Goal: Task Accomplishment & Management: Use online tool/utility

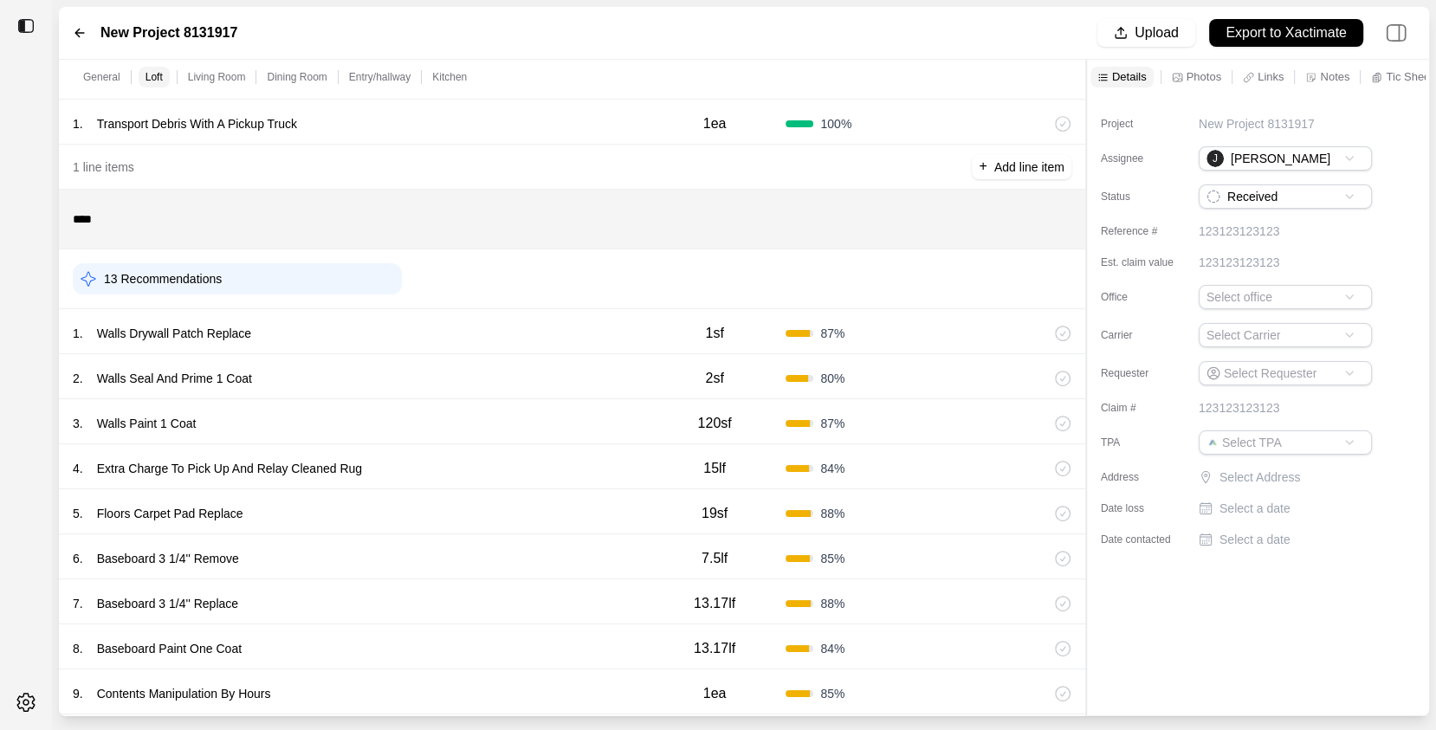
scroll to position [124, 0]
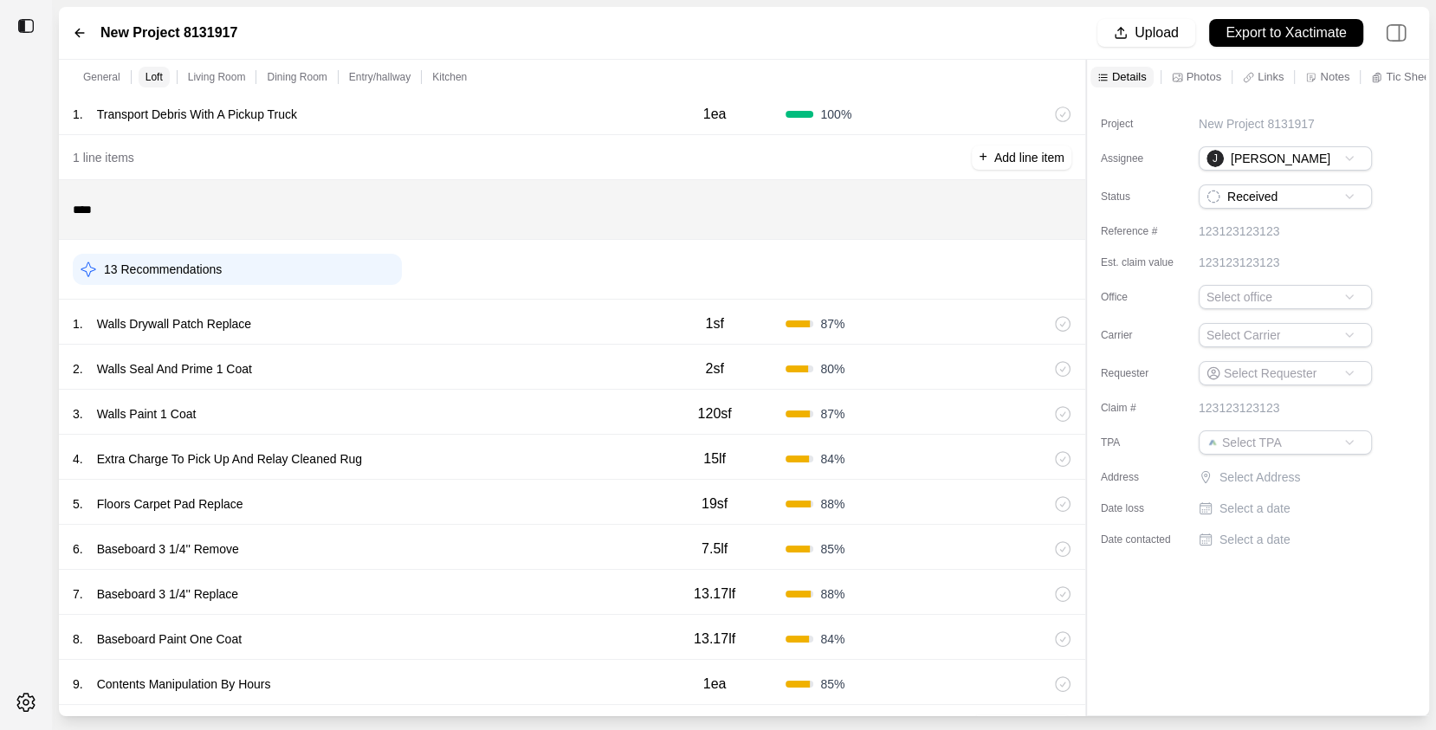
click at [1070, 366] on icon at bounding box center [1063, 369] width 15 height 15
click at [1065, 324] on icon at bounding box center [1063, 324] width 16 height 16
click at [561, 321] on div "1 . Walls Drywall Patch Replace" at bounding box center [358, 324] width 571 height 24
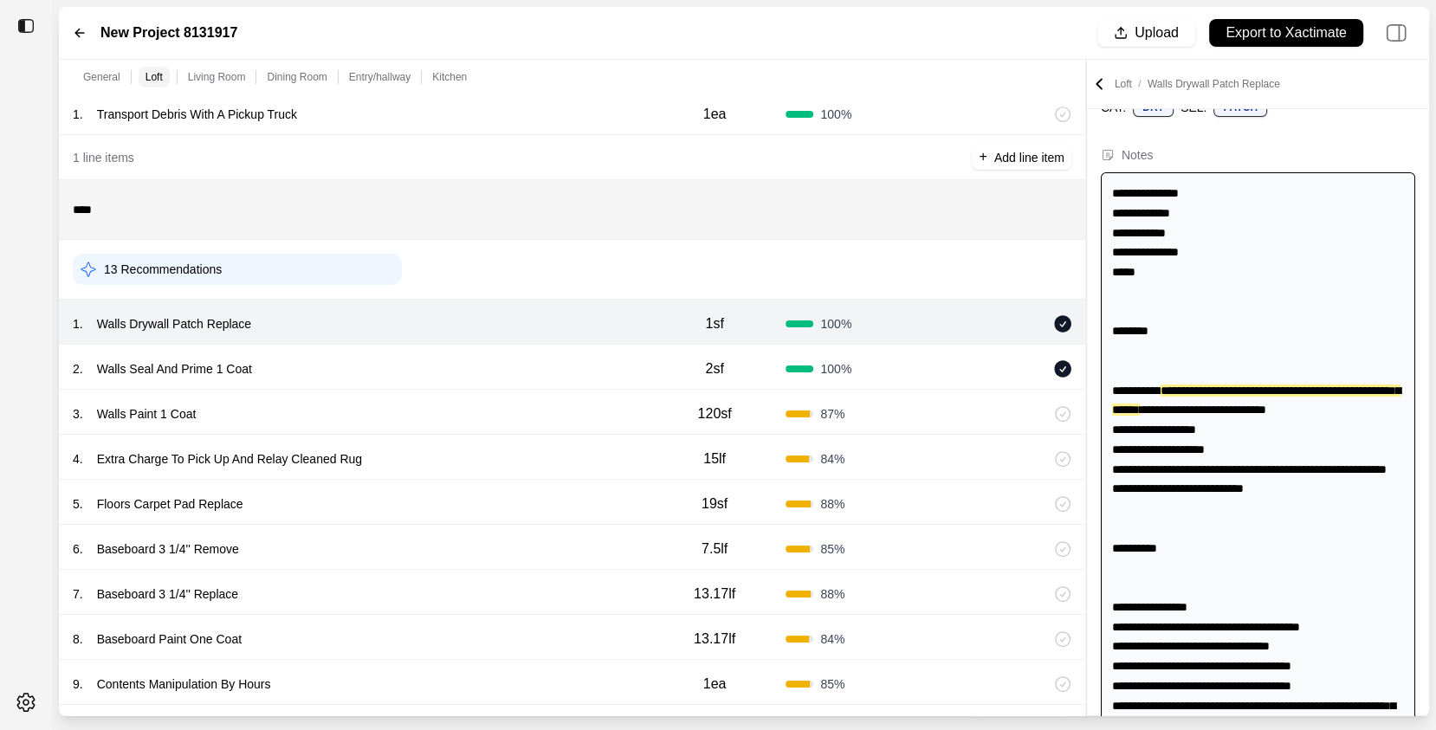
scroll to position [79, 0]
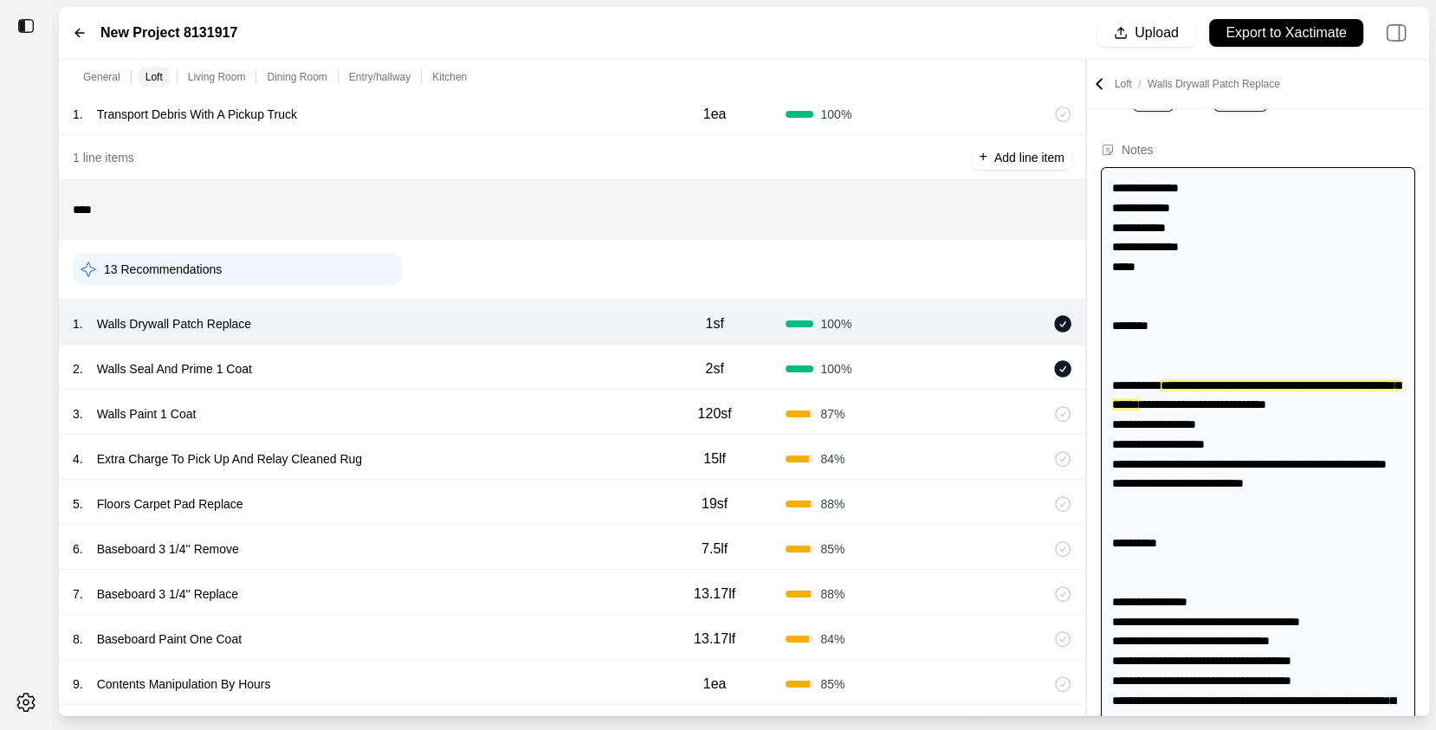
click at [549, 359] on div "2 . Walls Seal And Prime 1 Coat" at bounding box center [358, 369] width 571 height 24
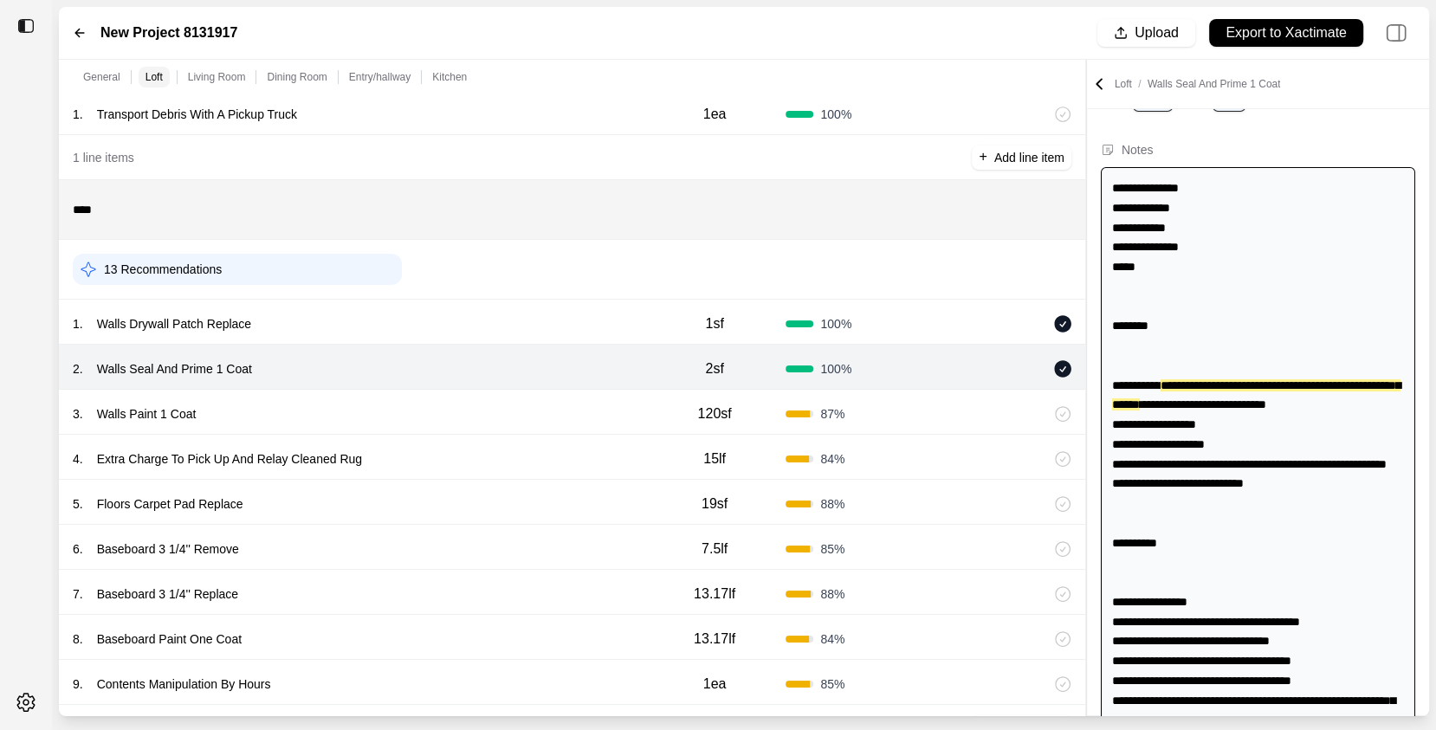
click at [562, 405] on div "3 . Walls Paint 1 Coat" at bounding box center [358, 414] width 571 height 24
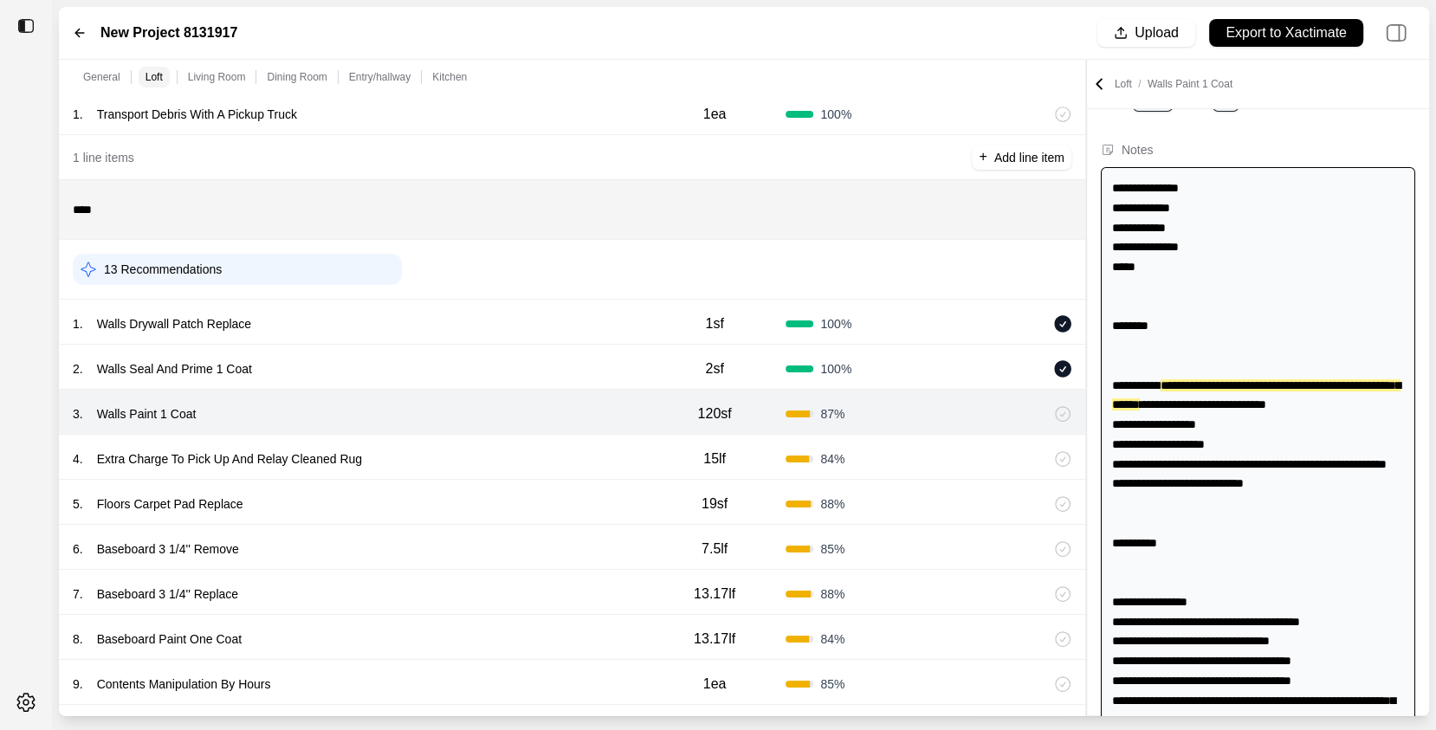
click at [1073, 412] on div "3 . Walls Paint 1 Coat 120sf 87 %" at bounding box center [572, 412] width 1027 height 45
click at [1064, 411] on icon at bounding box center [1063, 414] width 15 height 15
click at [1070, 457] on icon at bounding box center [1063, 459] width 15 height 15
click at [1066, 497] on icon at bounding box center [1063, 504] width 16 height 16
click at [1070, 534] on div "6 . Baseboard 3 1/4'' Remove 7.5lf 85 %" at bounding box center [572, 547] width 1027 height 45
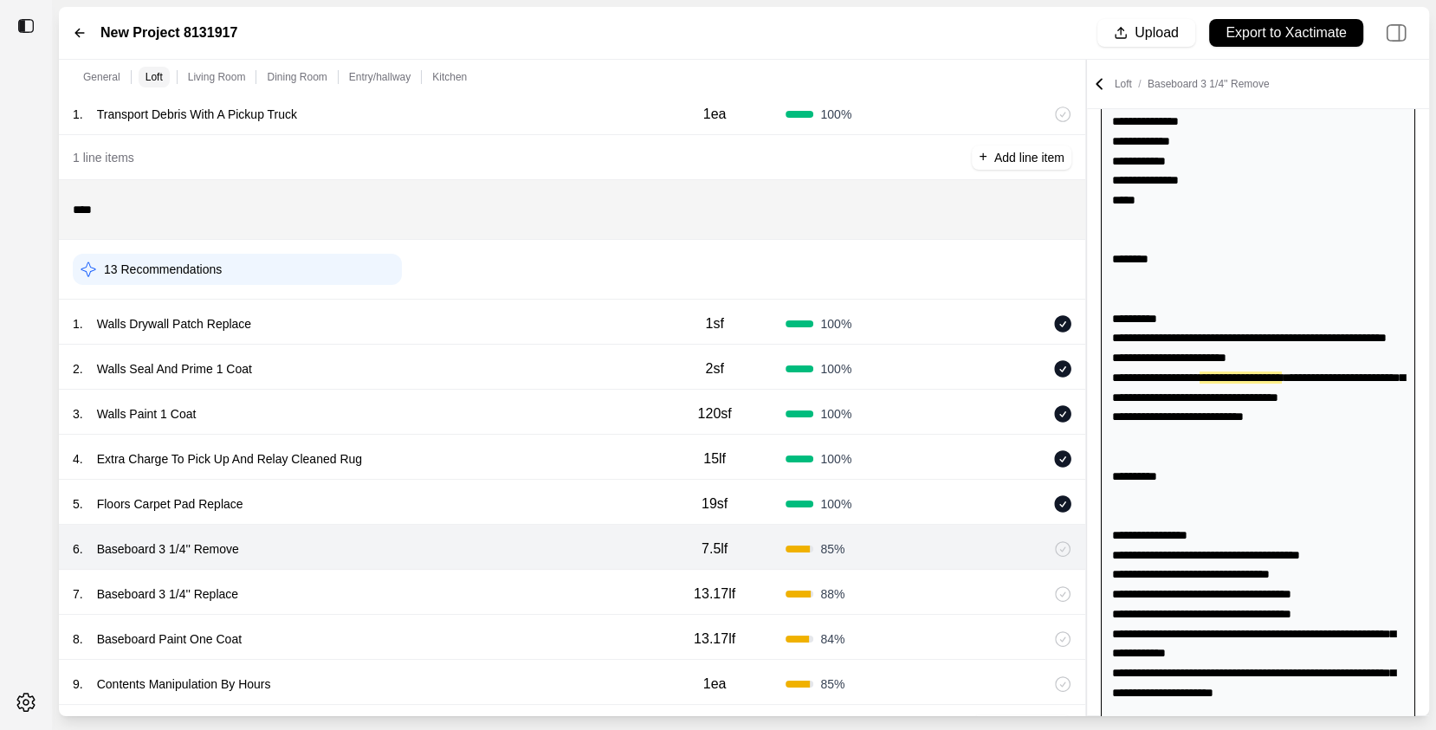
scroll to position [148, 0]
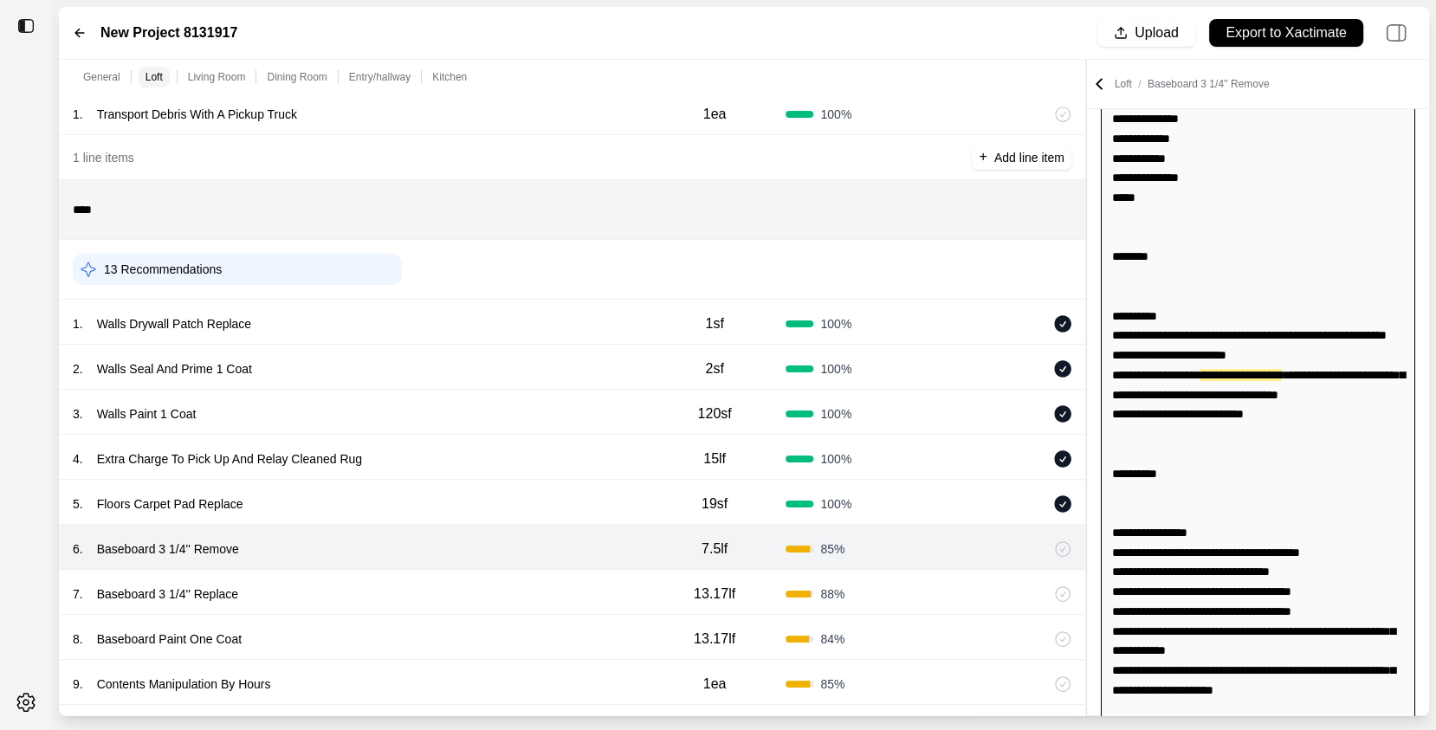
click at [1069, 547] on icon at bounding box center [1063, 549] width 16 height 16
click at [1066, 601] on div "7 . Baseboard 3 1/4'' Replace 13.17lf 88 %" at bounding box center [572, 592] width 1027 height 45
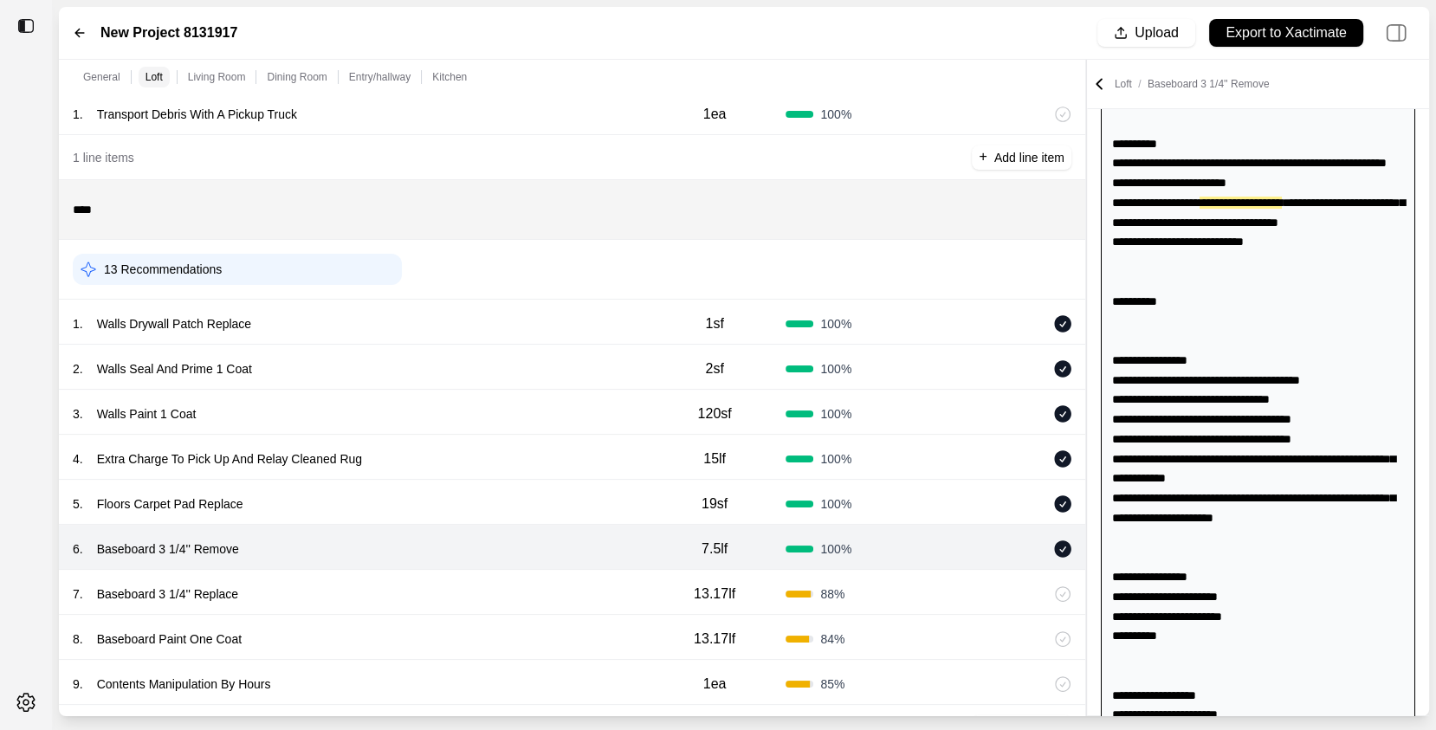
select select "*"
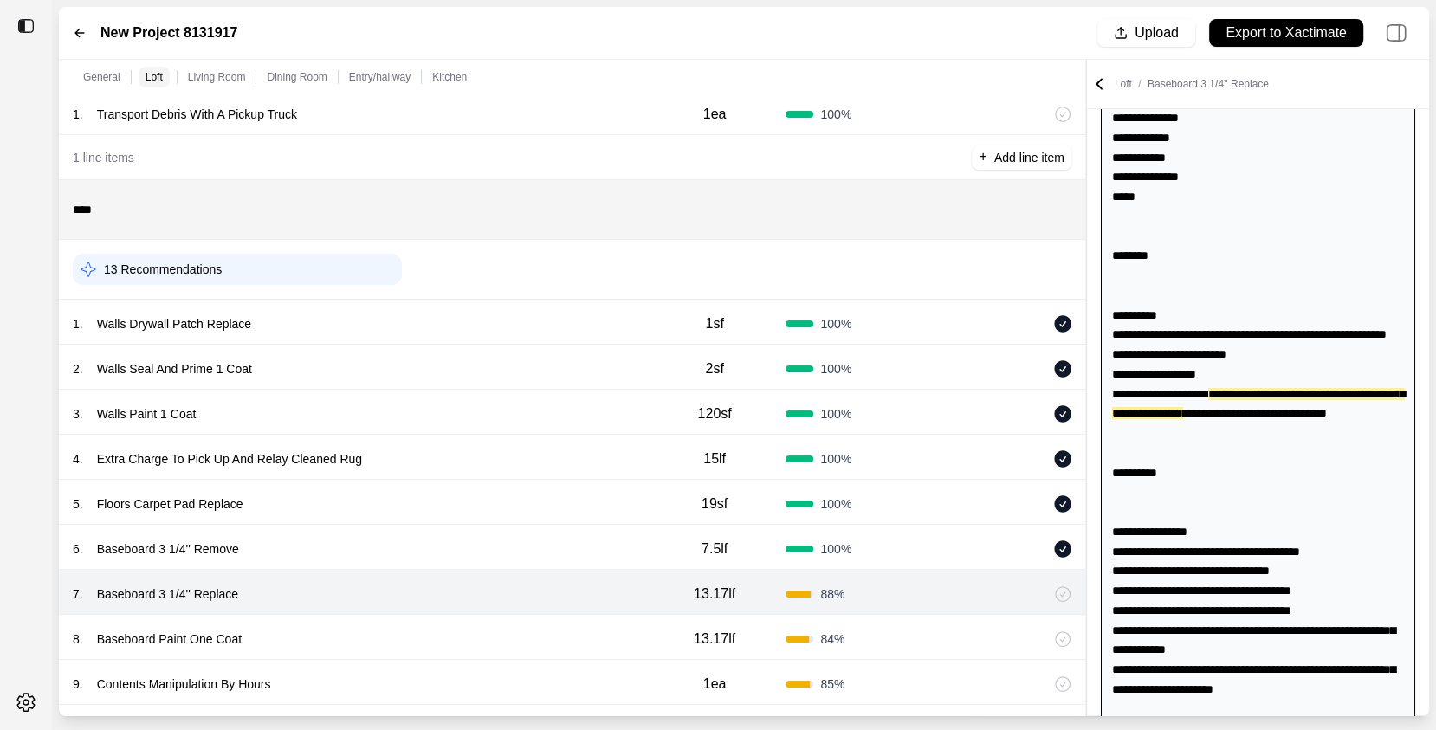
scroll to position [349, 0]
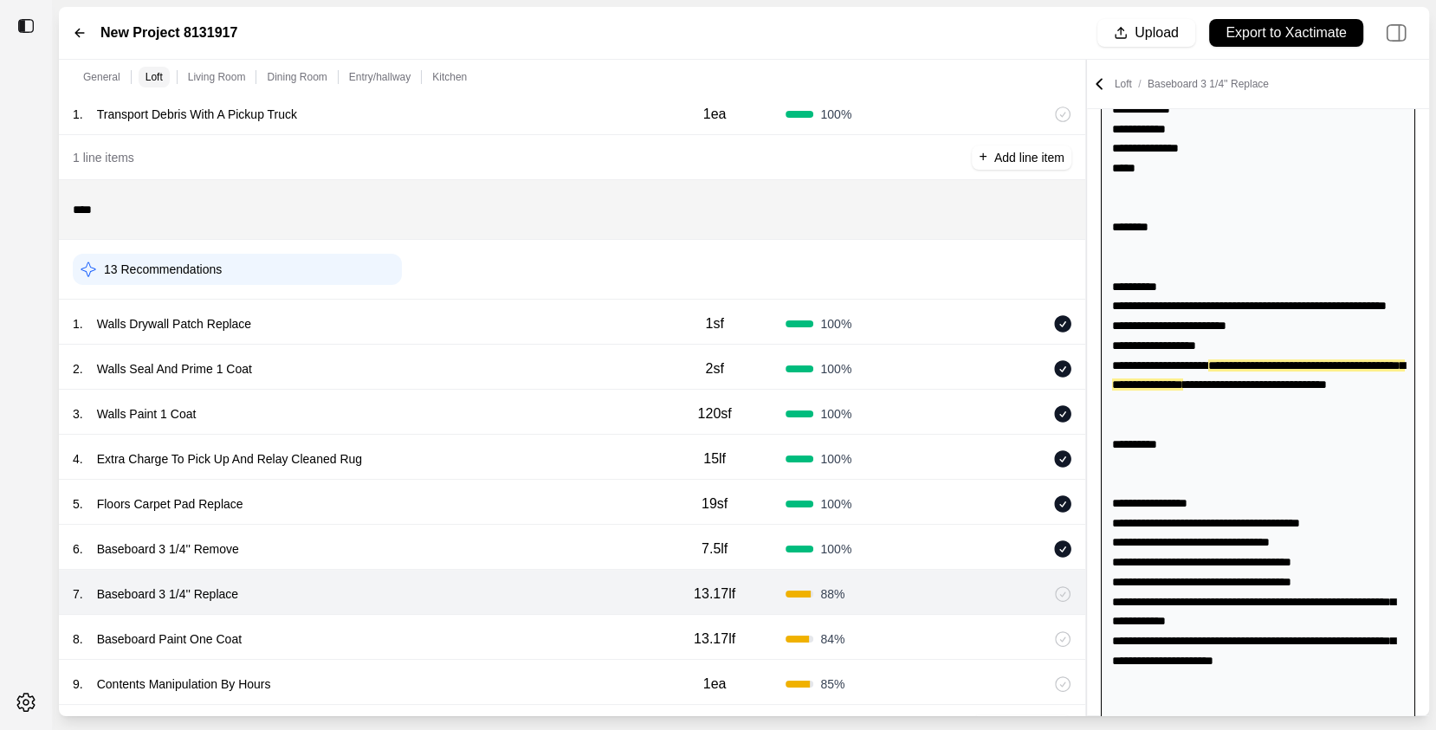
click at [1067, 594] on icon at bounding box center [1063, 595] width 16 height 16
click at [1065, 631] on div at bounding box center [1062, 639] width 17 height 17
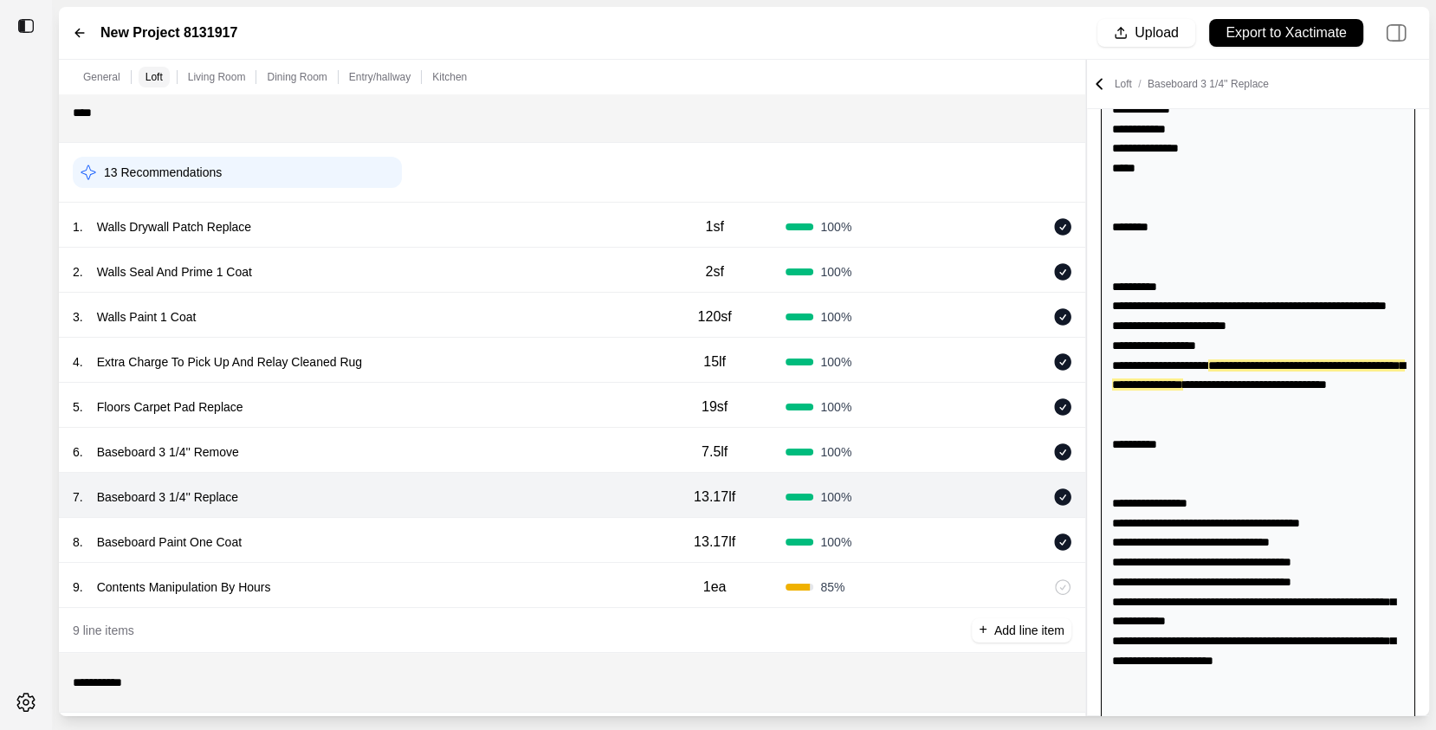
scroll to position [301, 0]
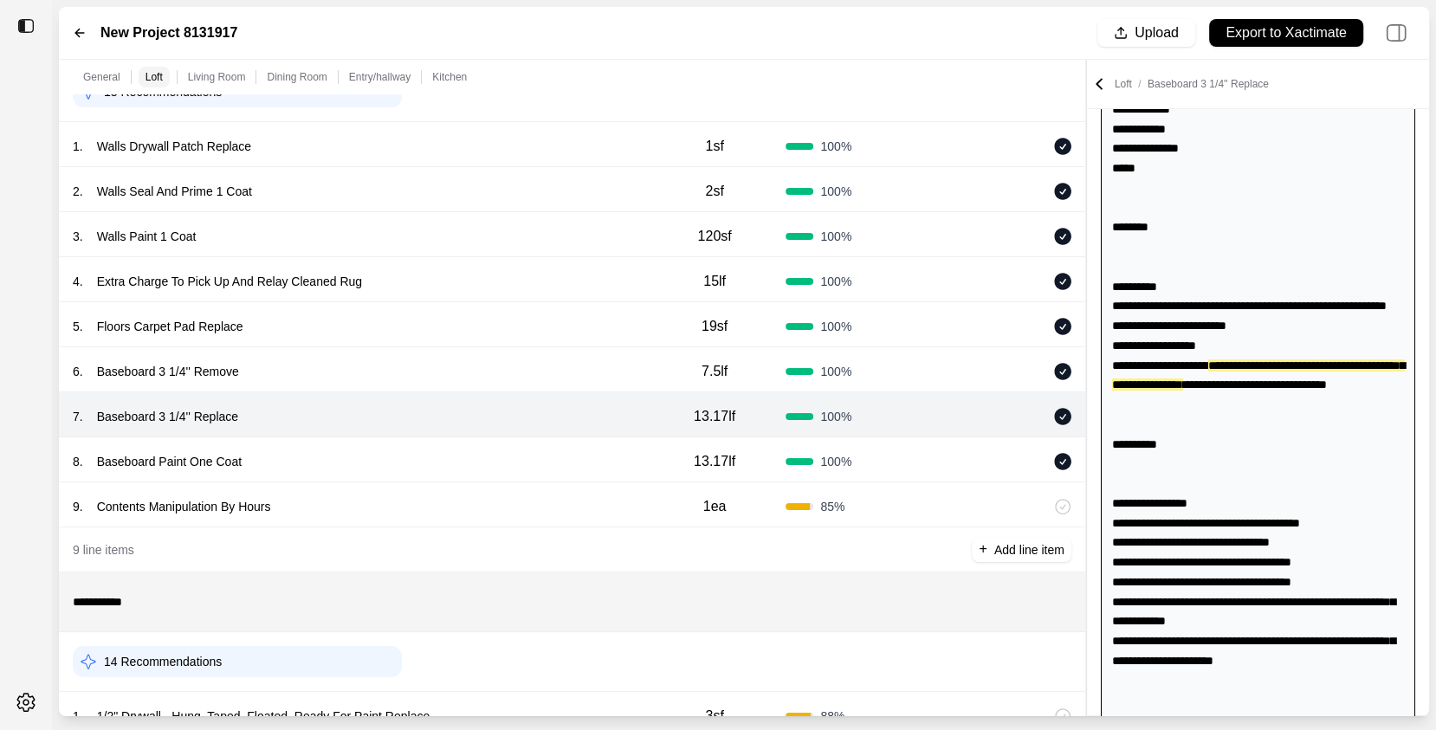
click at [1062, 506] on icon at bounding box center [1063, 507] width 15 height 15
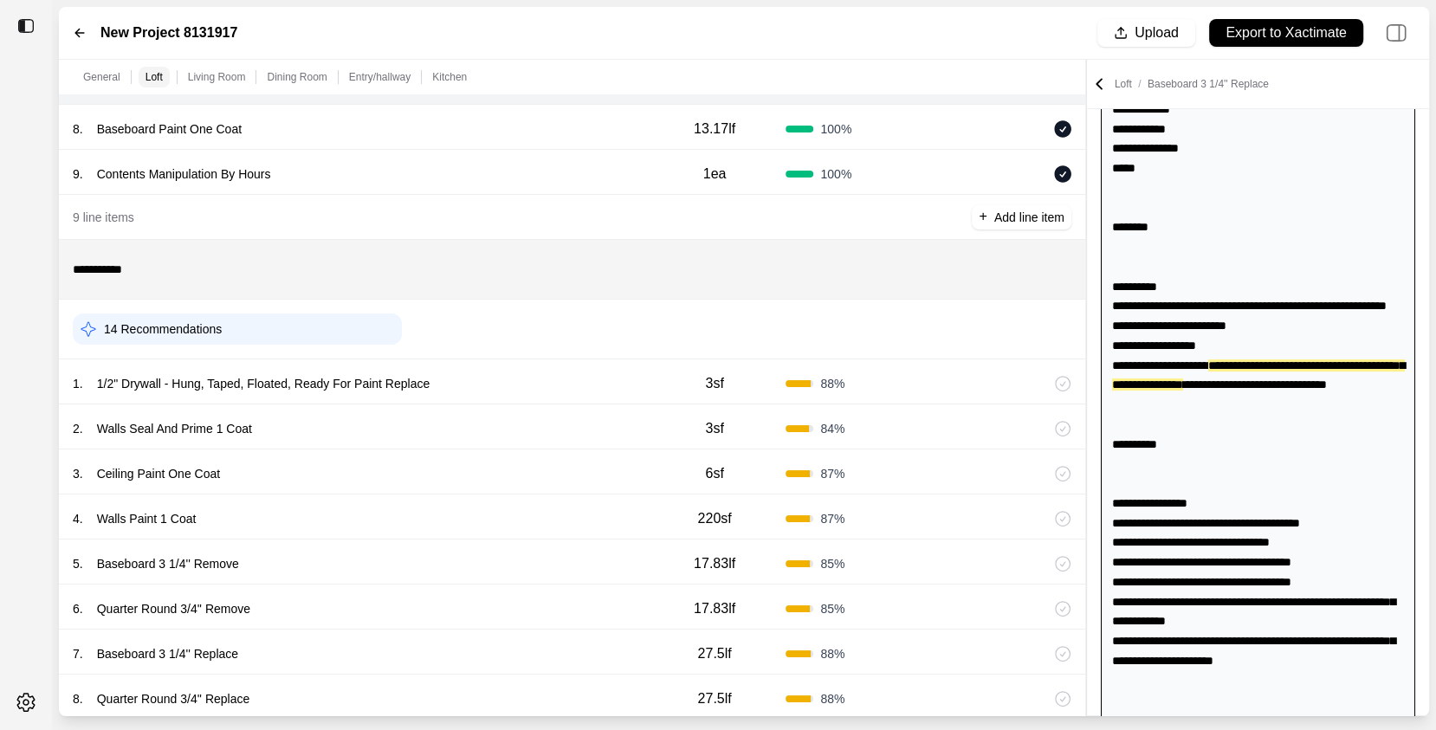
scroll to position [703, 0]
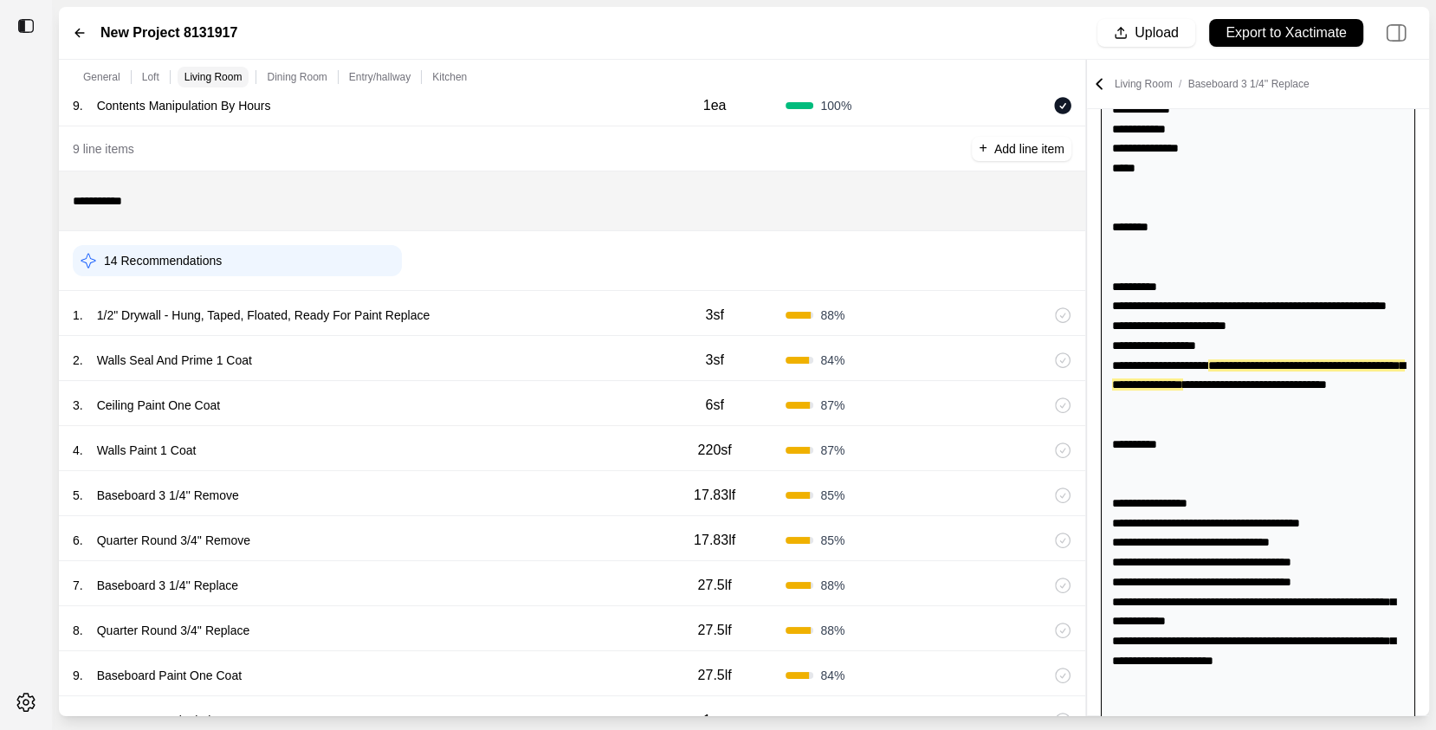
click at [1066, 309] on icon at bounding box center [1063, 316] width 16 height 16
click at [1065, 353] on icon at bounding box center [1063, 361] width 16 height 16
click at [1066, 401] on icon at bounding box center [1063, 406] width 16 height 16
click at [1065, 435] on div "4 . Walls Paint 1 Coat 220sf 87 %" at bounding box center [572, 448] width 1027 height 45
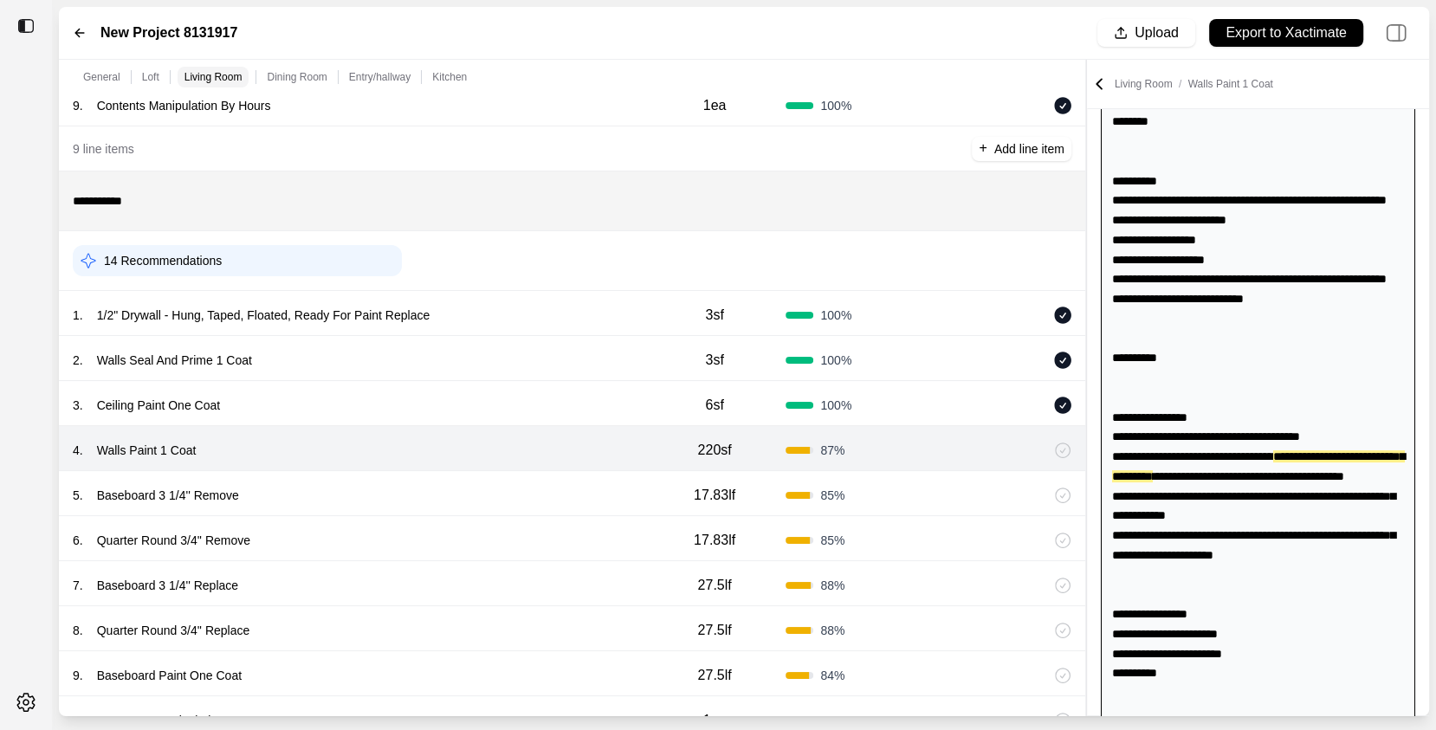
scroll to position [384, 0]
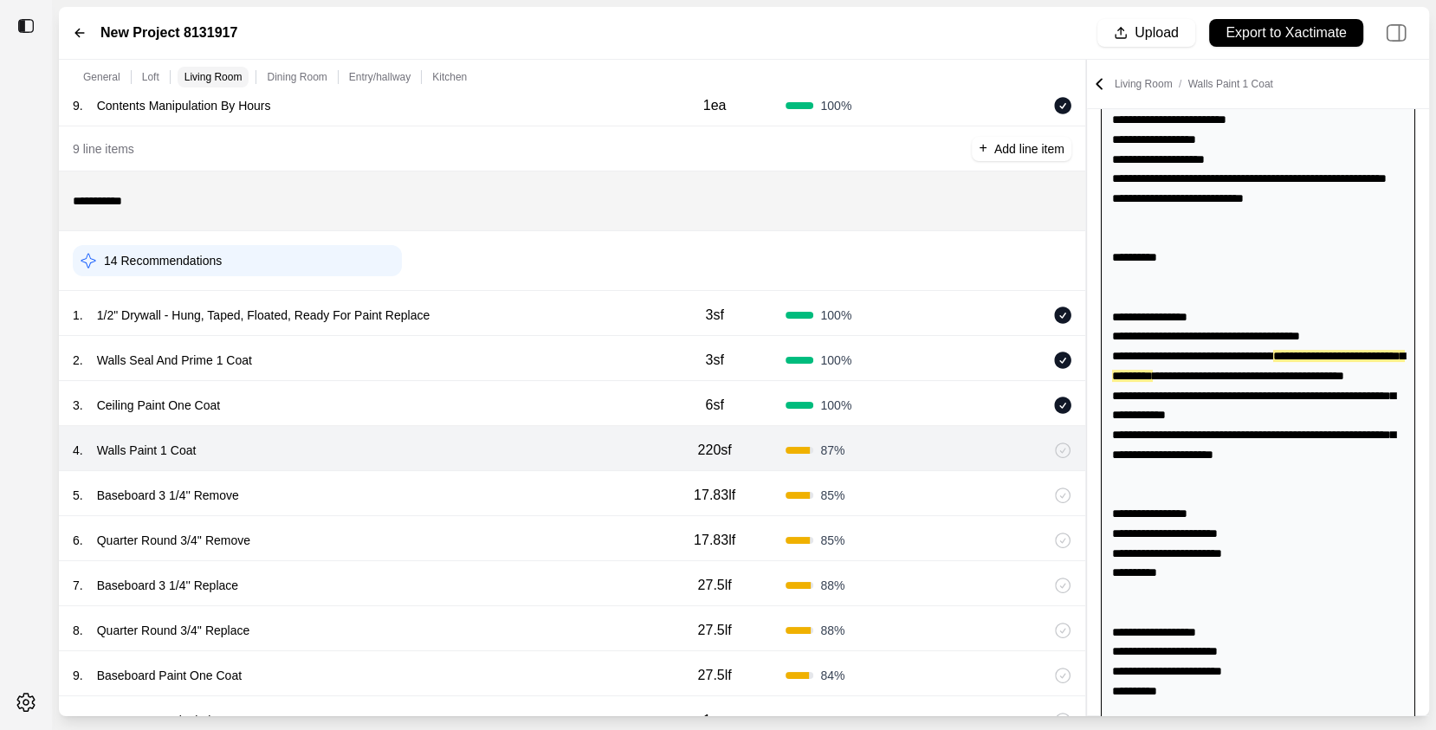
click at [1065, 452] on icon at bounding box center [1063, 451] width 16 height 16
click at [1071, 488] on div at bounding box center [1062, 495] width 17 height 17
click at [1069, 536] on icon at bounding box center [1063, 541] width 16 height 16
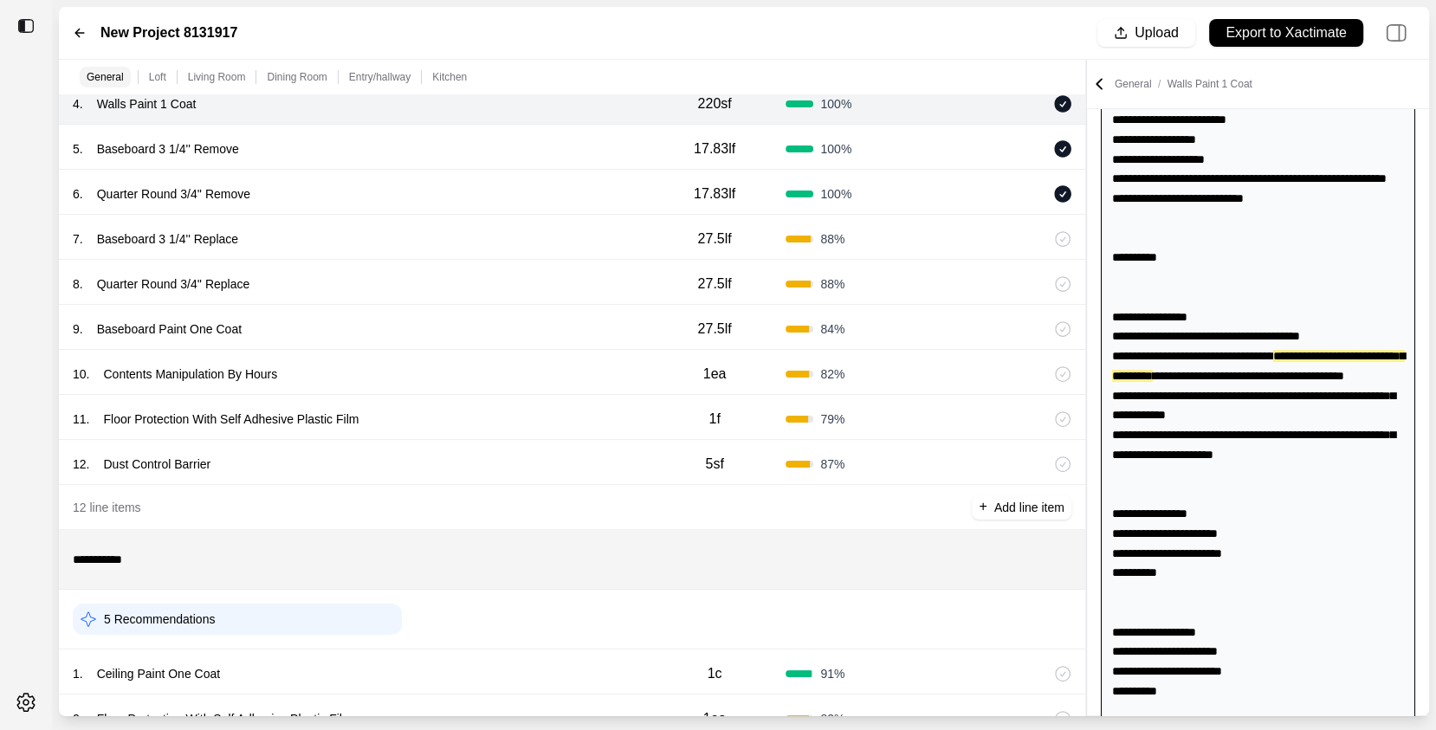
scroll to position [1053, 0]
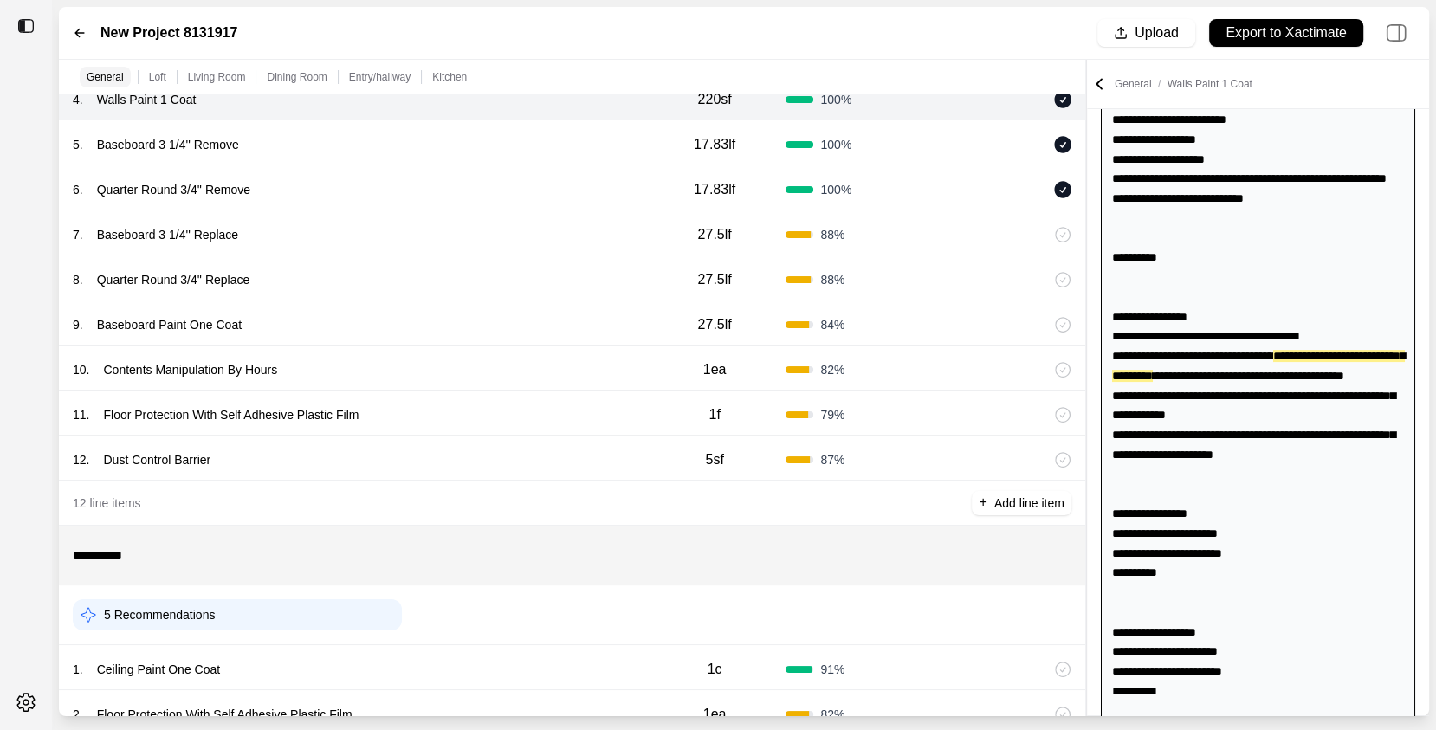
click at [1070, 231] on icon at bounding box center [1063, 235] width 15 height 15
click at [1066, 280] on icon at bounding box center [1063, 280] width 16 height 16
click at [1070, 324] on icon at bounding box center [1063, 325] width 16 height 16
click at [1066, 362] on icon at bounding box center [1063, 370] width 16 height 16
click at [1070, 420] on div "11 . Floor Protection With Self Adhesive Plastic Film 1f 79 %" at bounding box center [572, 413] width 1027 height 45
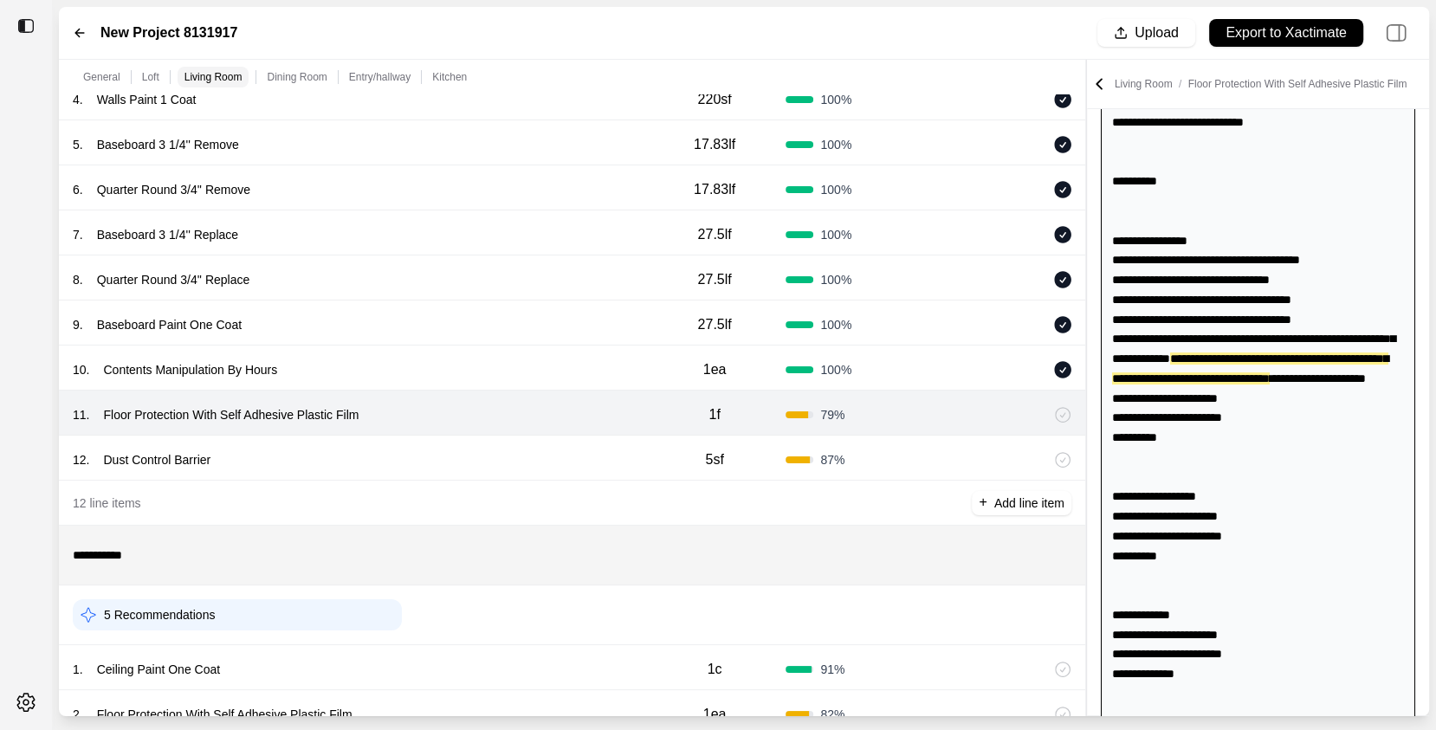
scroll to position [473, 0]
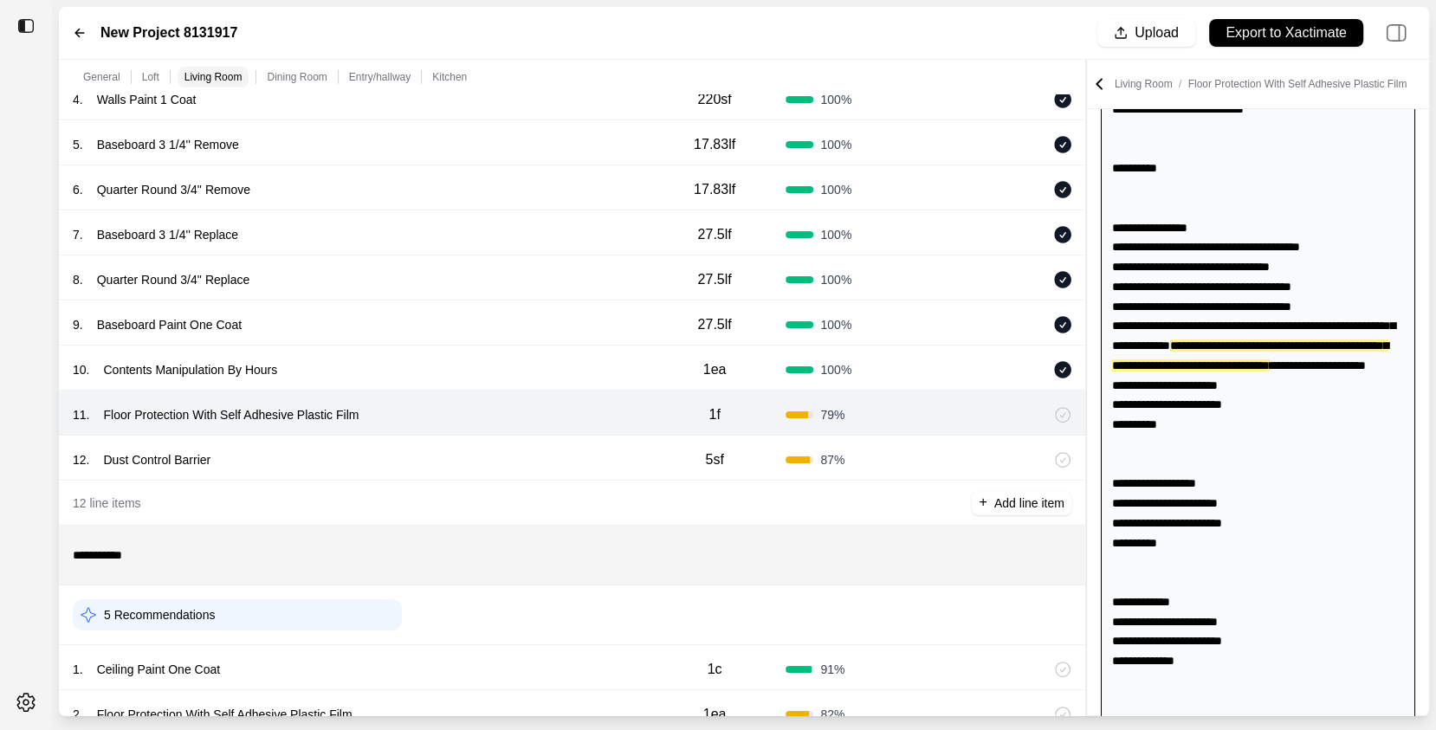
click at [1065, 412] on icon at bounding box center [1063, 415] width 16 height 16
click at [1065, 464] on icon at bounding box center [1063, 460] width 15 height 15
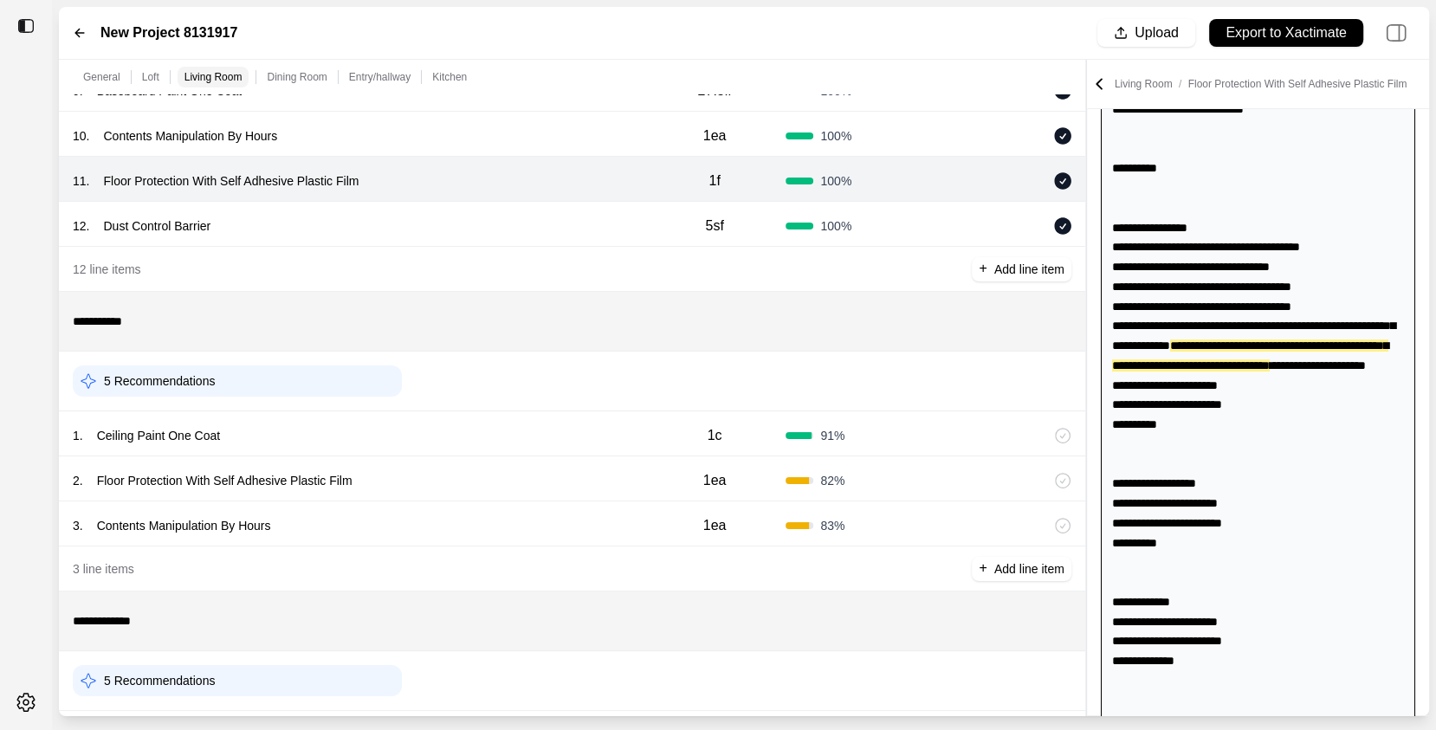
scroll to position [1517, 0]
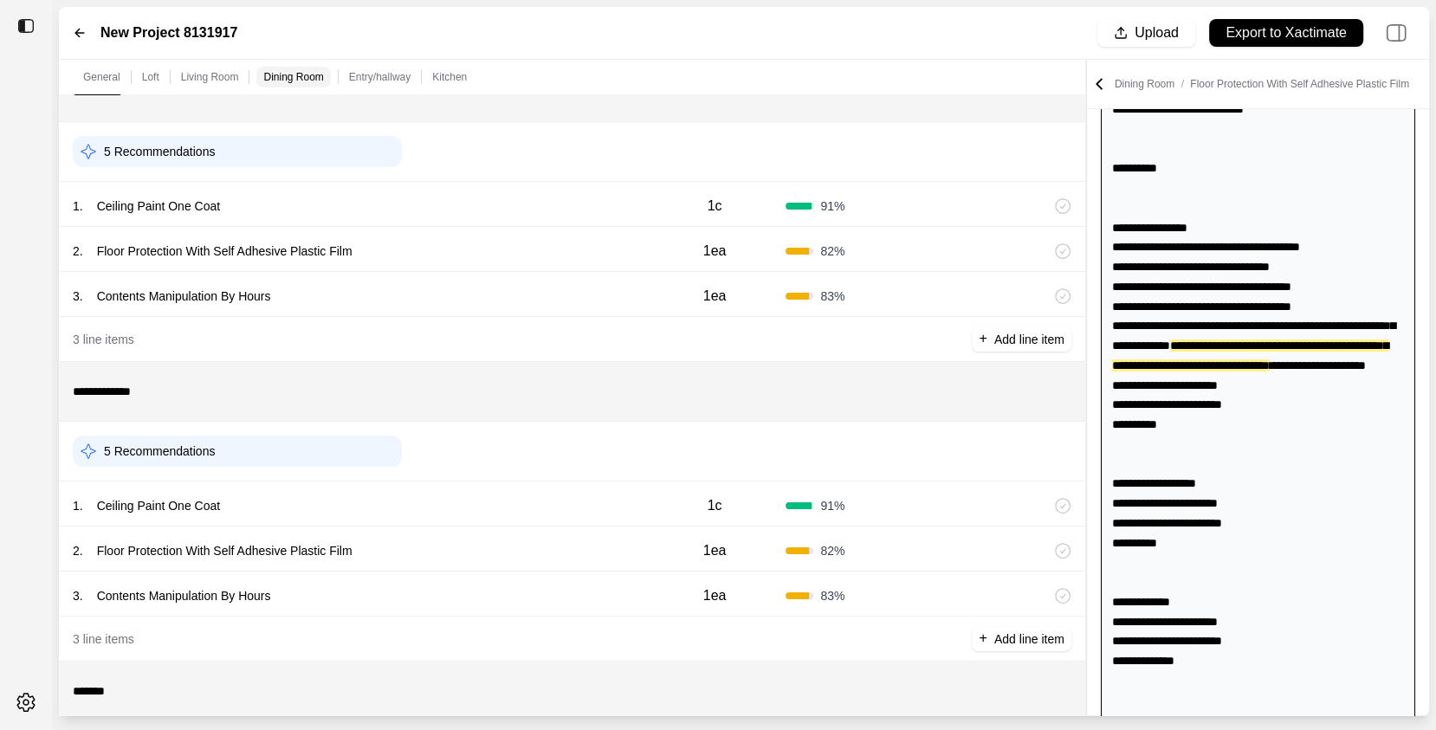
click at [1062, 251] on icon at bounding box center [1063, 251] width 16 height 16
click at [1063, 301] on div at bounding box center [1062, 296] width 17 height 17
click at [1061, 547] on icon at bounding box center [1063, 551] width 16 height 16
click at [1064, 594] on icon at bounding box center [1063, 596] width 16 height 16
click at [1068, 552] on icon at bounding box center [1063, 551] width 16 height 16
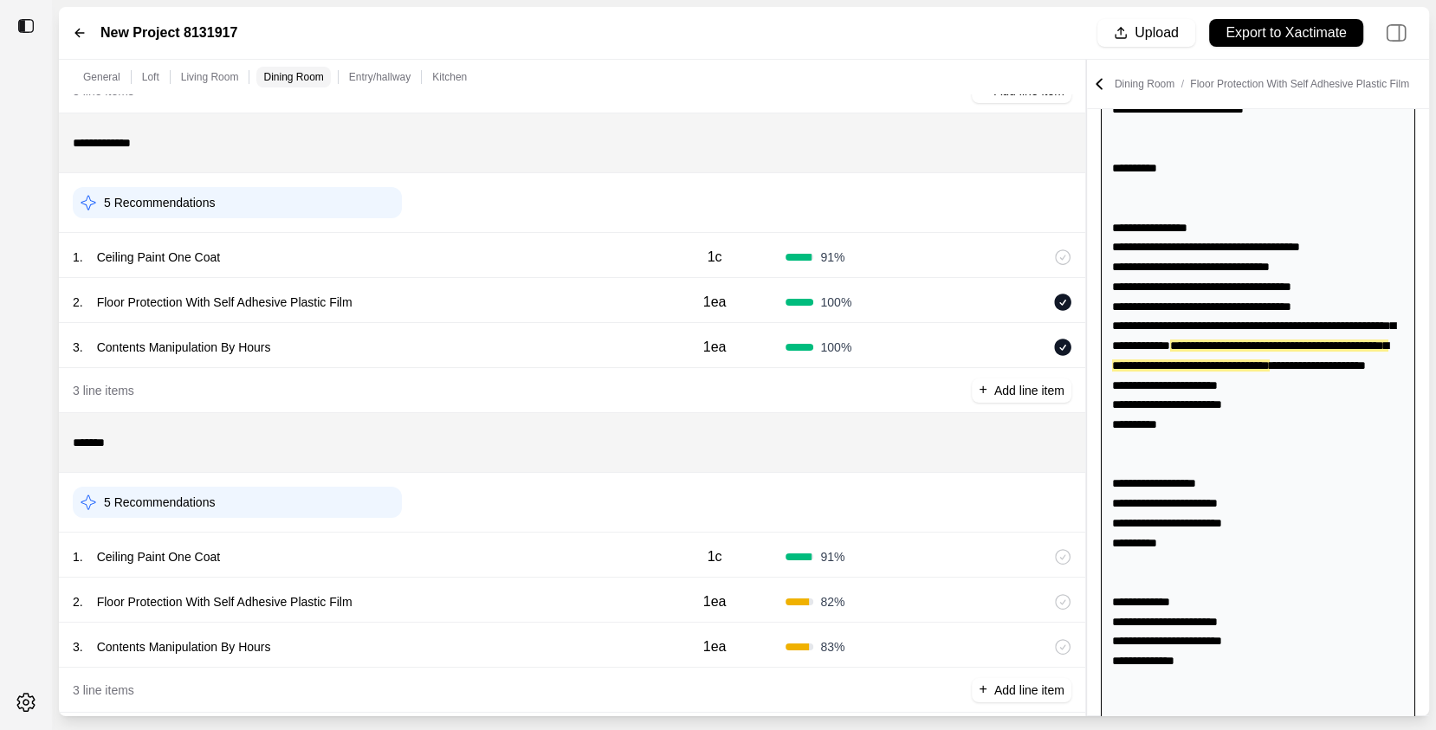
scroll to position [1784, 0]
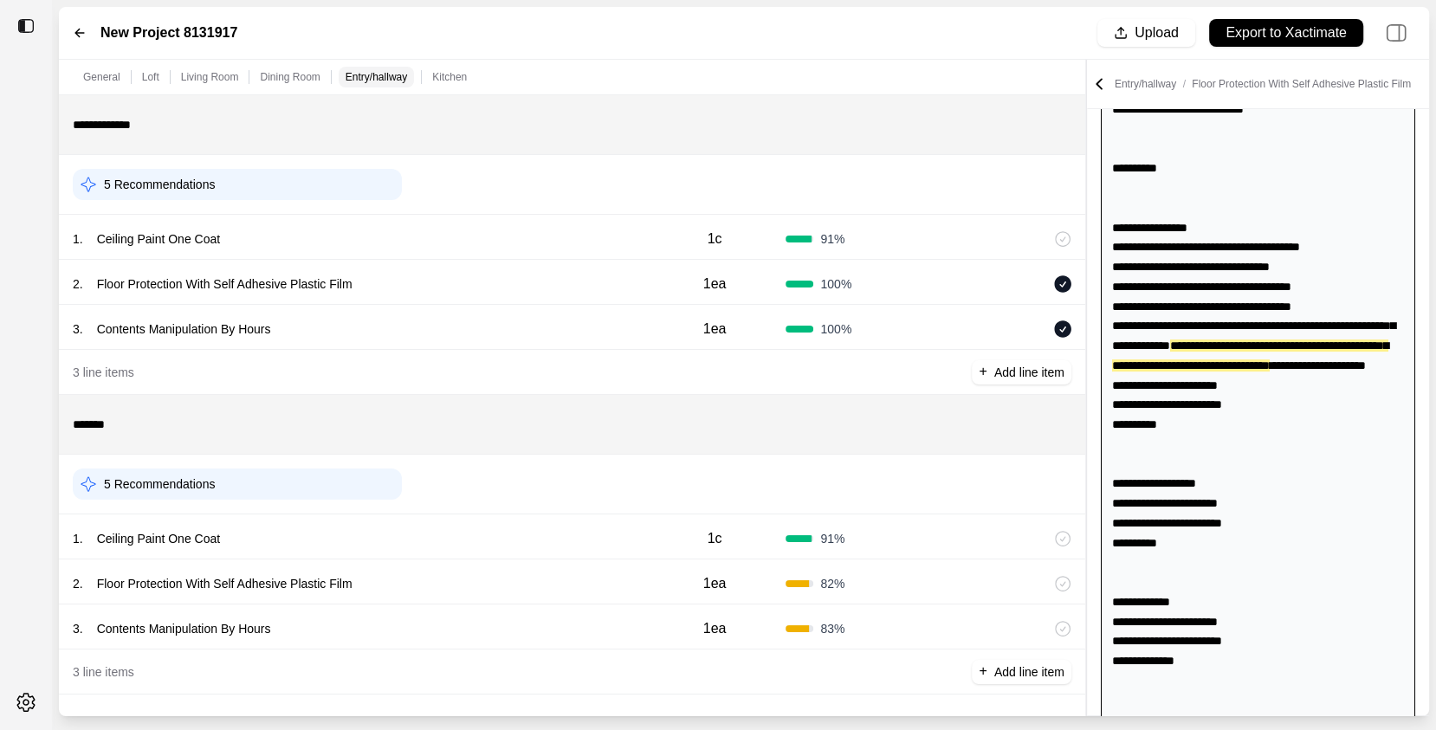
click at [1066, 583] on icon at bounding box center [1063, 584] width 16 height 16
click at [1059, 626] on icon at bounding box center [1063, 629] width 16 height 16
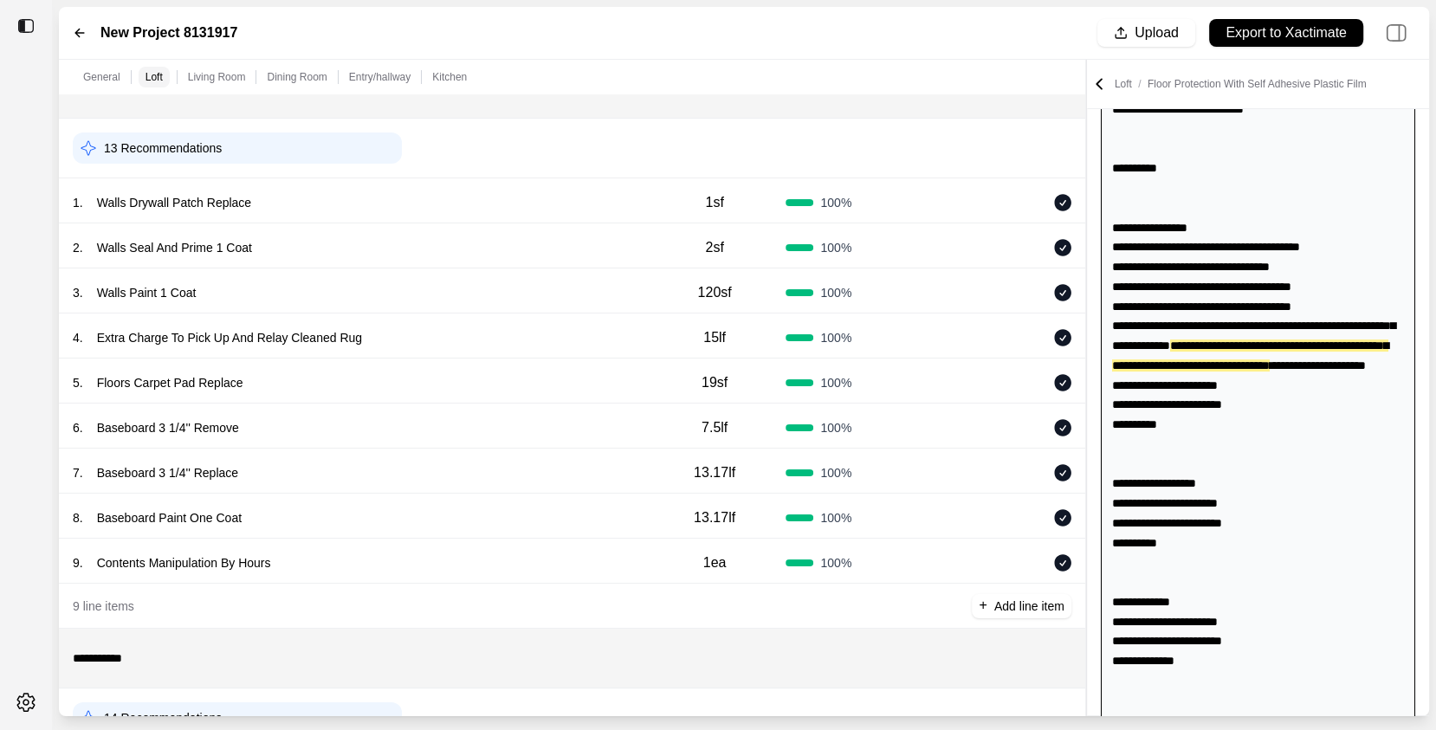
scroll to position [0, 0]
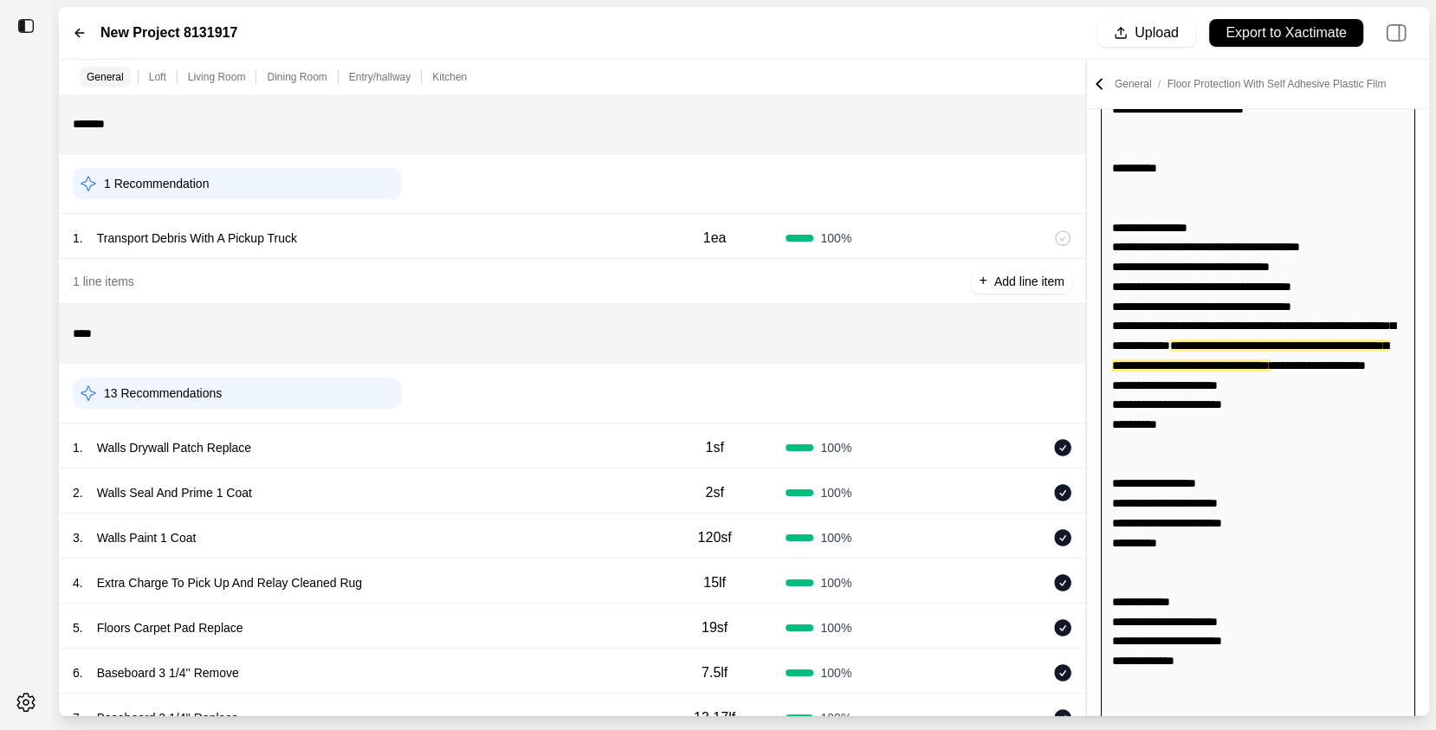
click at [322, 383] on div "13 Recommendations" at bounding box center [237, 393] width 329 height 31
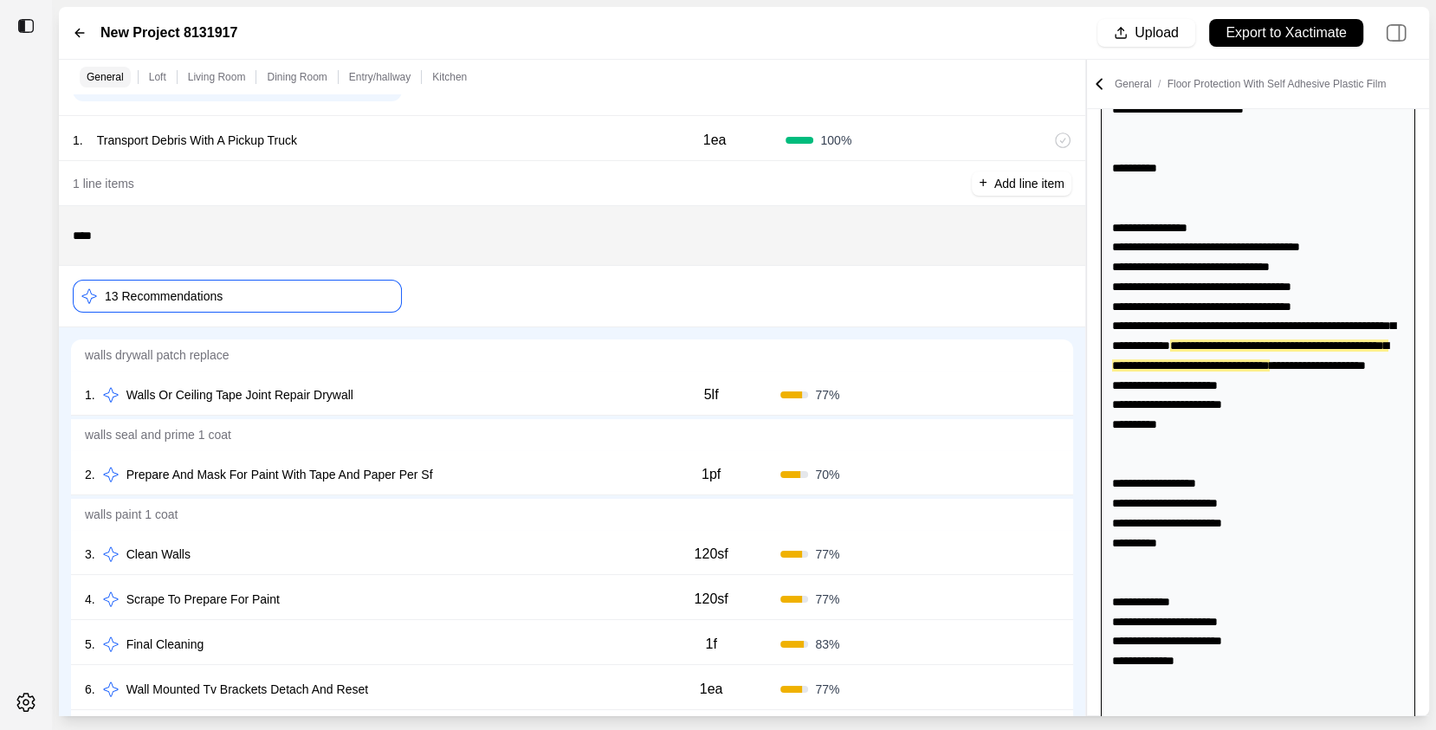
scroll to position [110, 0]
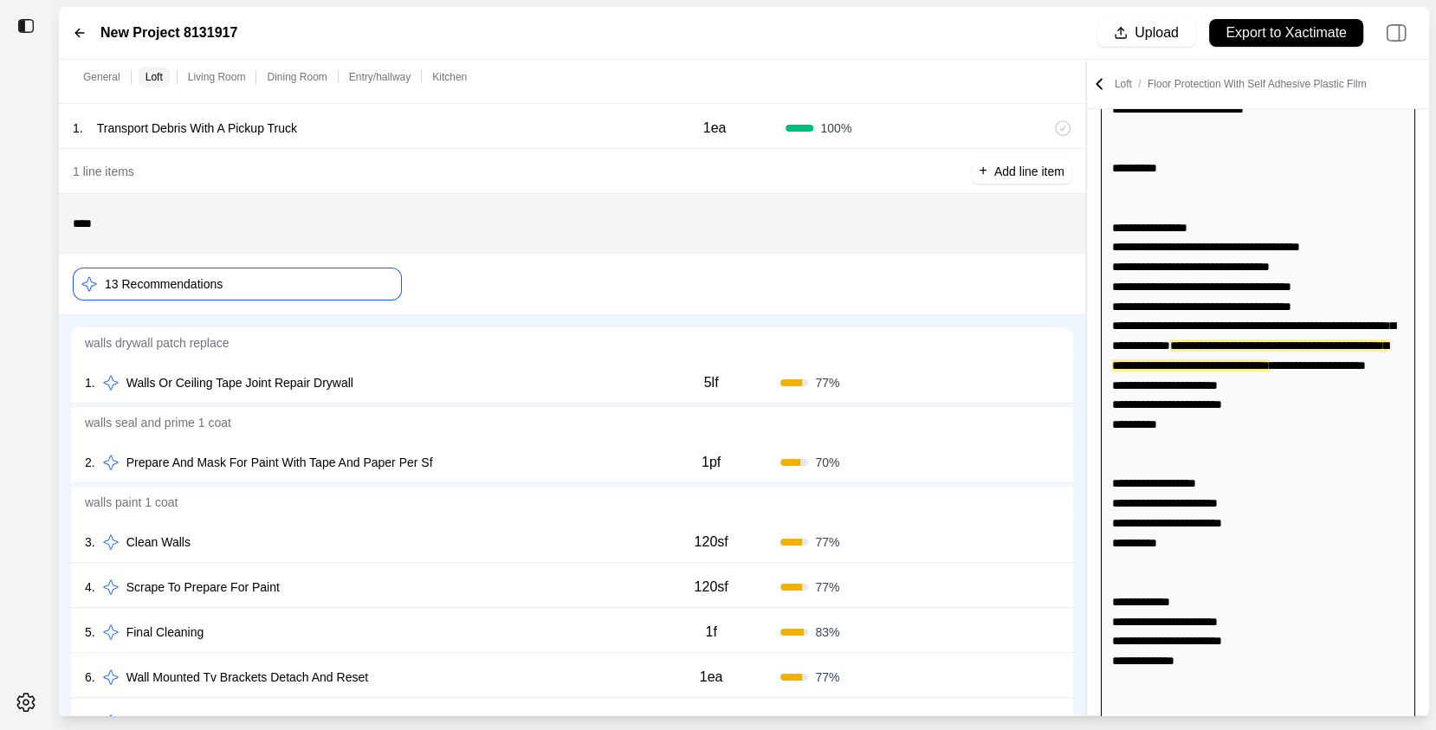
click at [459, 374] on div "1 . Walls Or Ceiling Tape Joint Repair Drywall" at bounding box center [363, 383] width 557 height 24
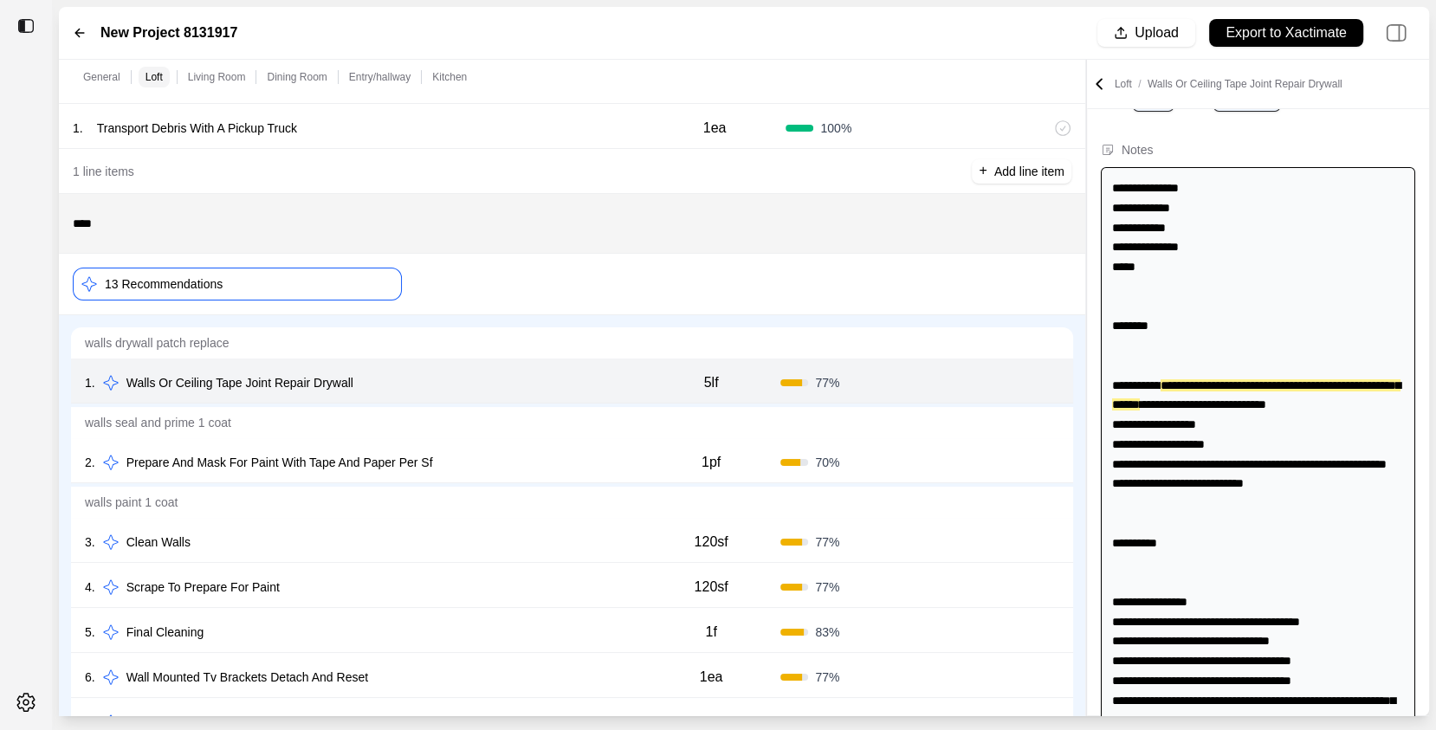
scroll to position [0, 0]
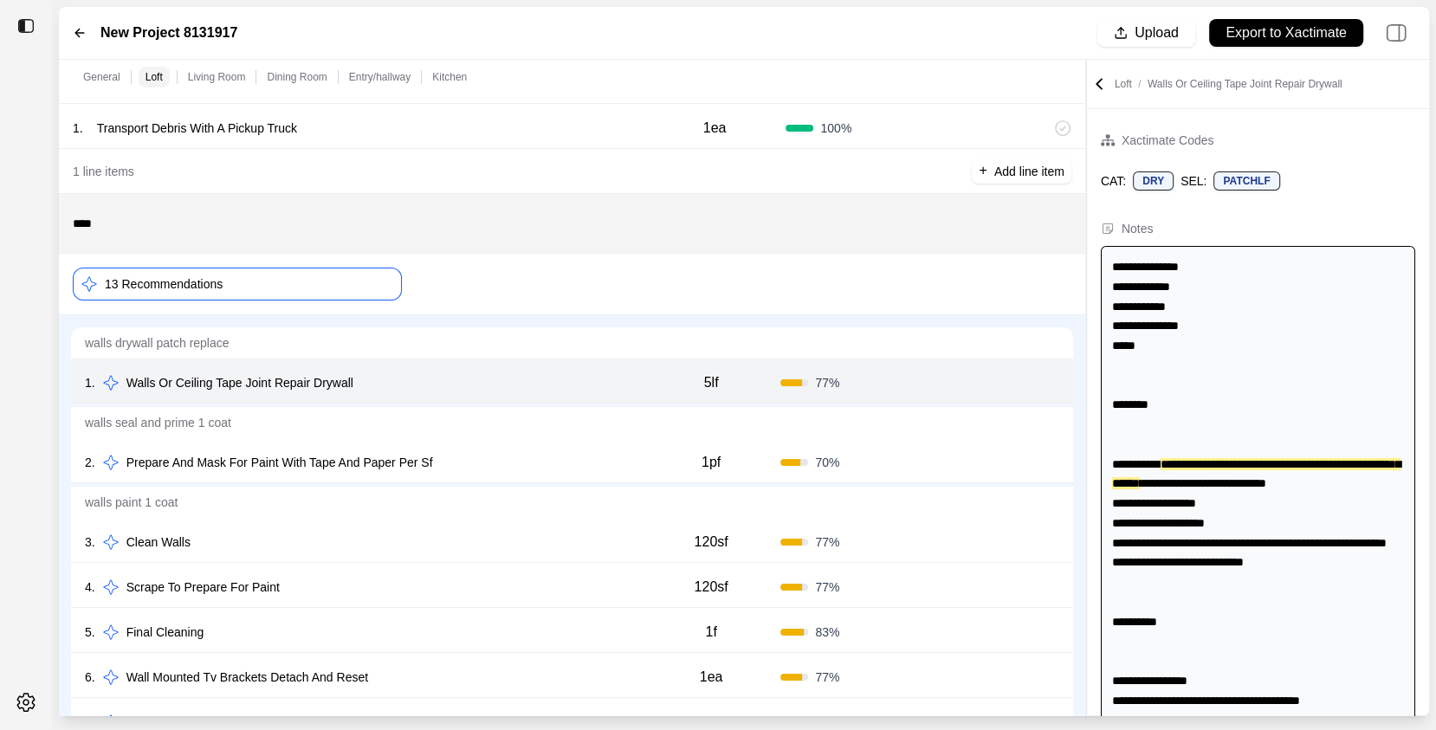
click at [608, 456] on div "2 . Prepare And Mask For Paint With Tape And Paper Per Sf" at bounding box center [363, 463] width 557 height 24
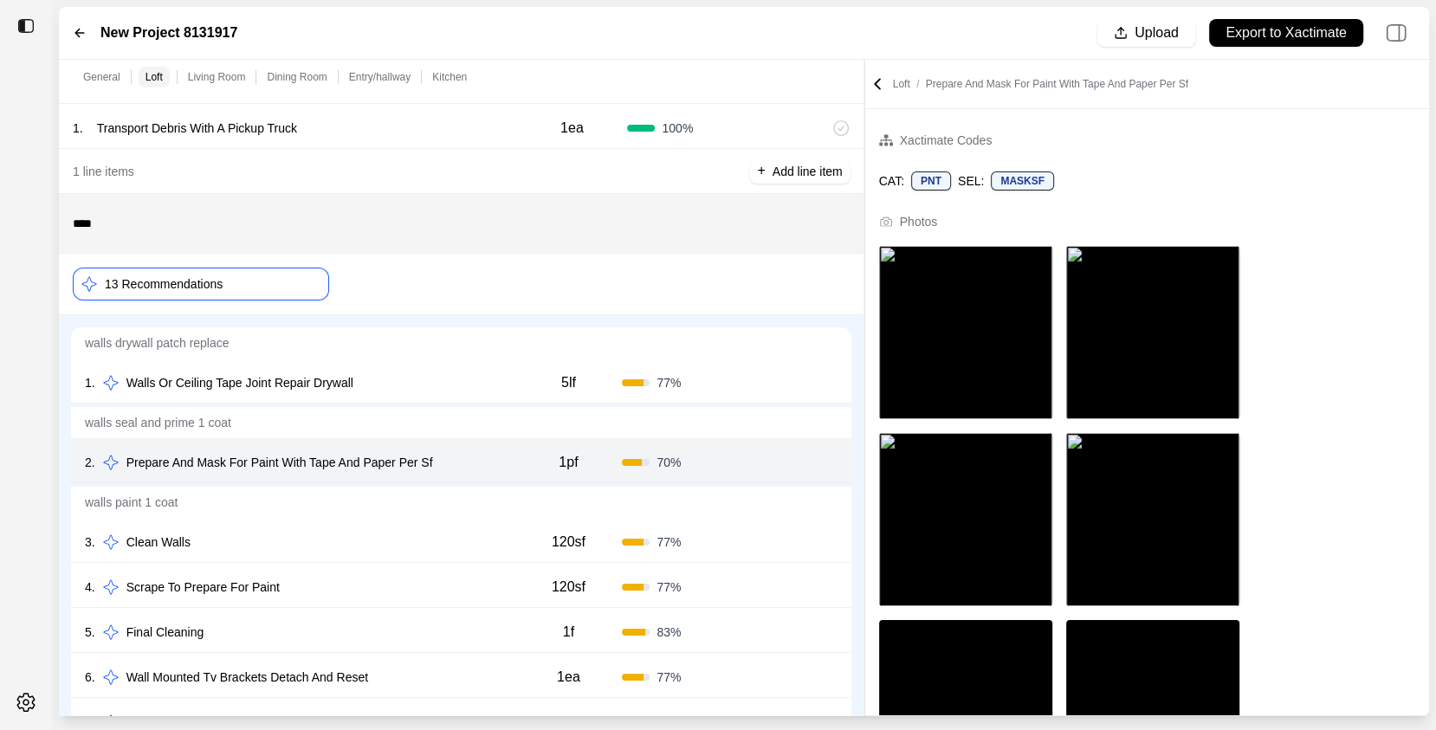
click at [865, 403] on div at bounding box center [865, 388] width 1 height 657
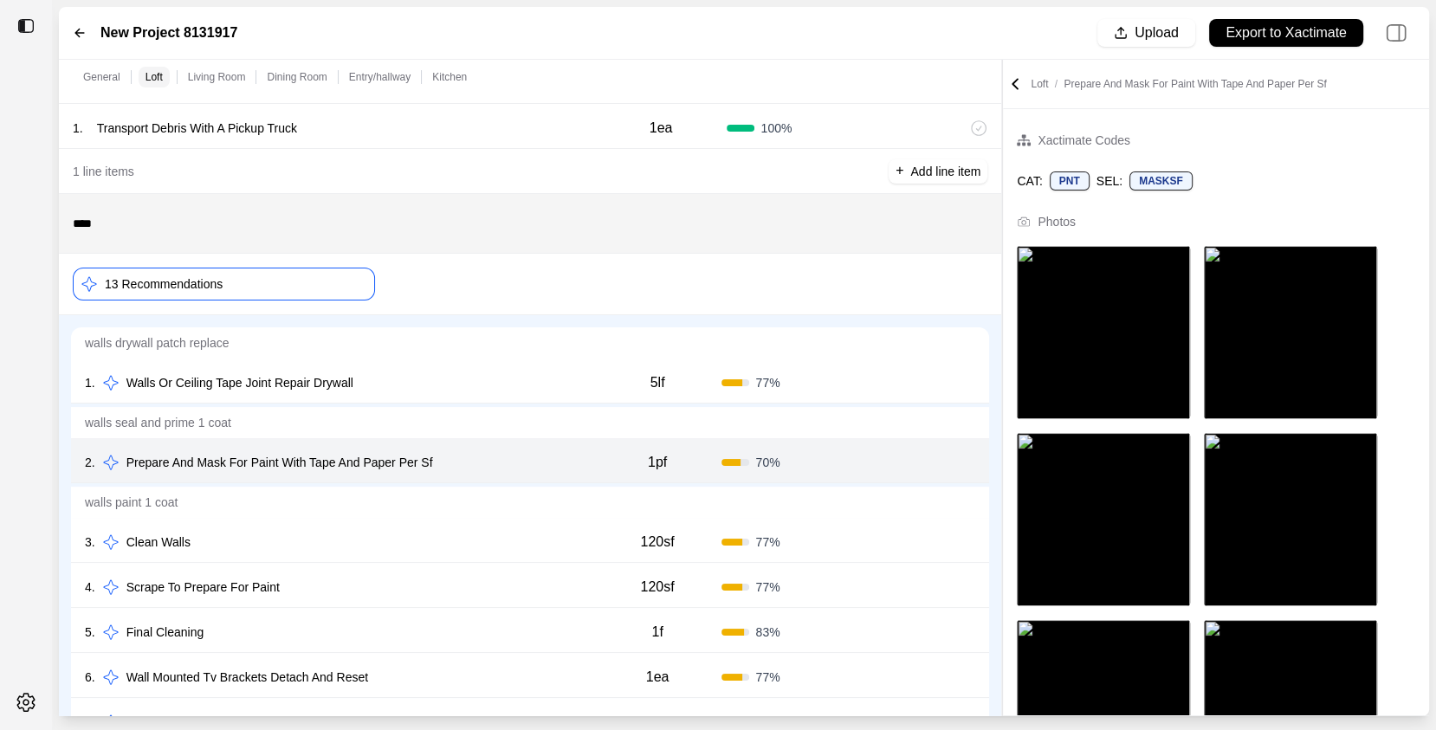
click at [1003, 448] on div at bounding box center [1002, 388] width 1 height 657
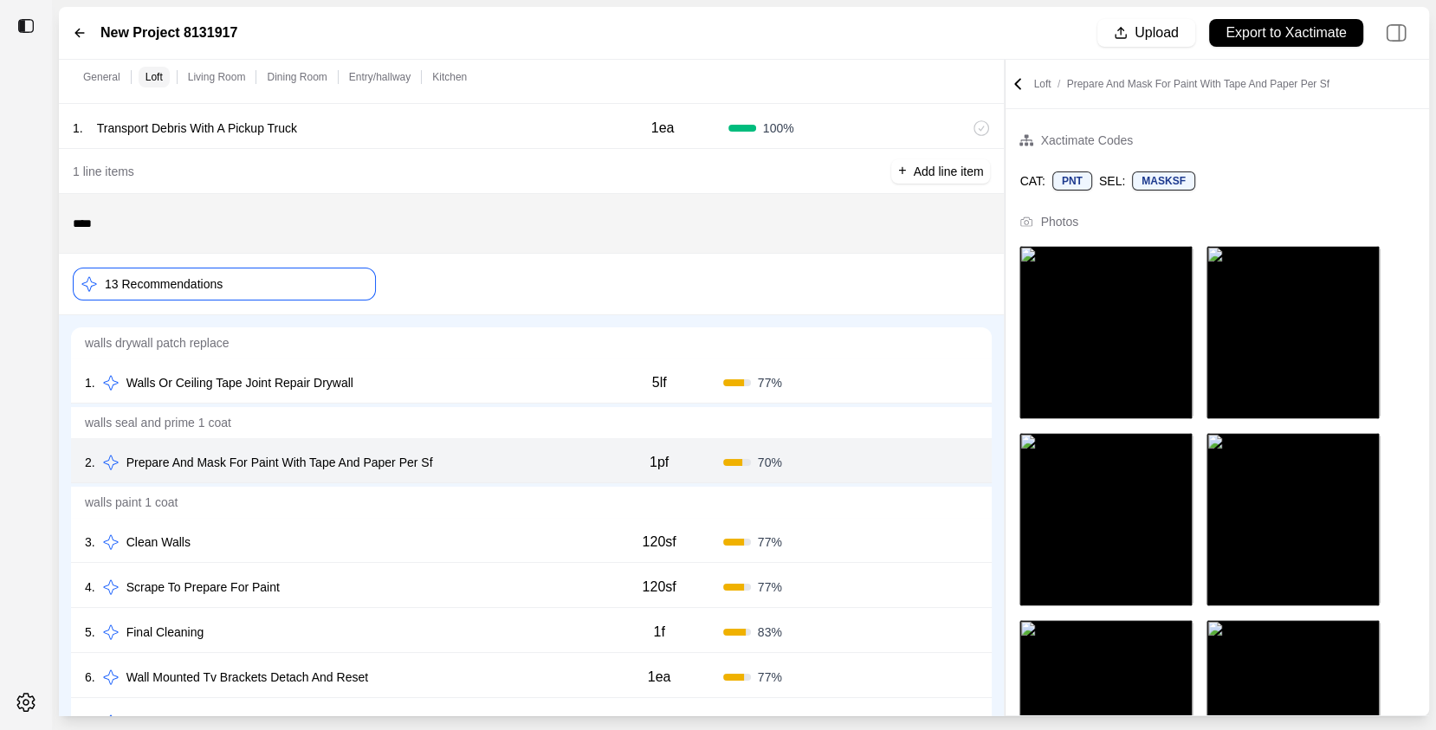
click at [541, 537] on div "3 . Clean Walls" at bounding box center [340, 542] width 510 height 24
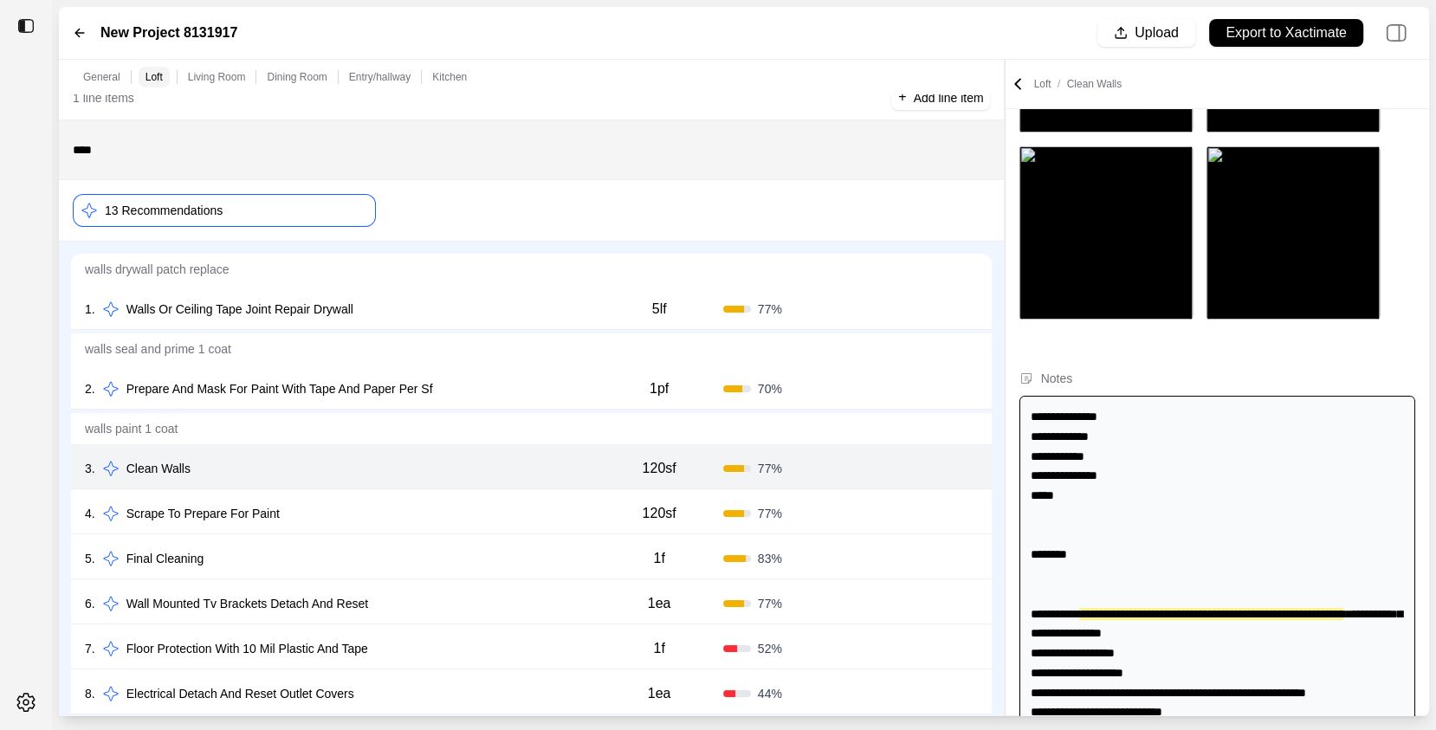
scroll to position [195, 0]
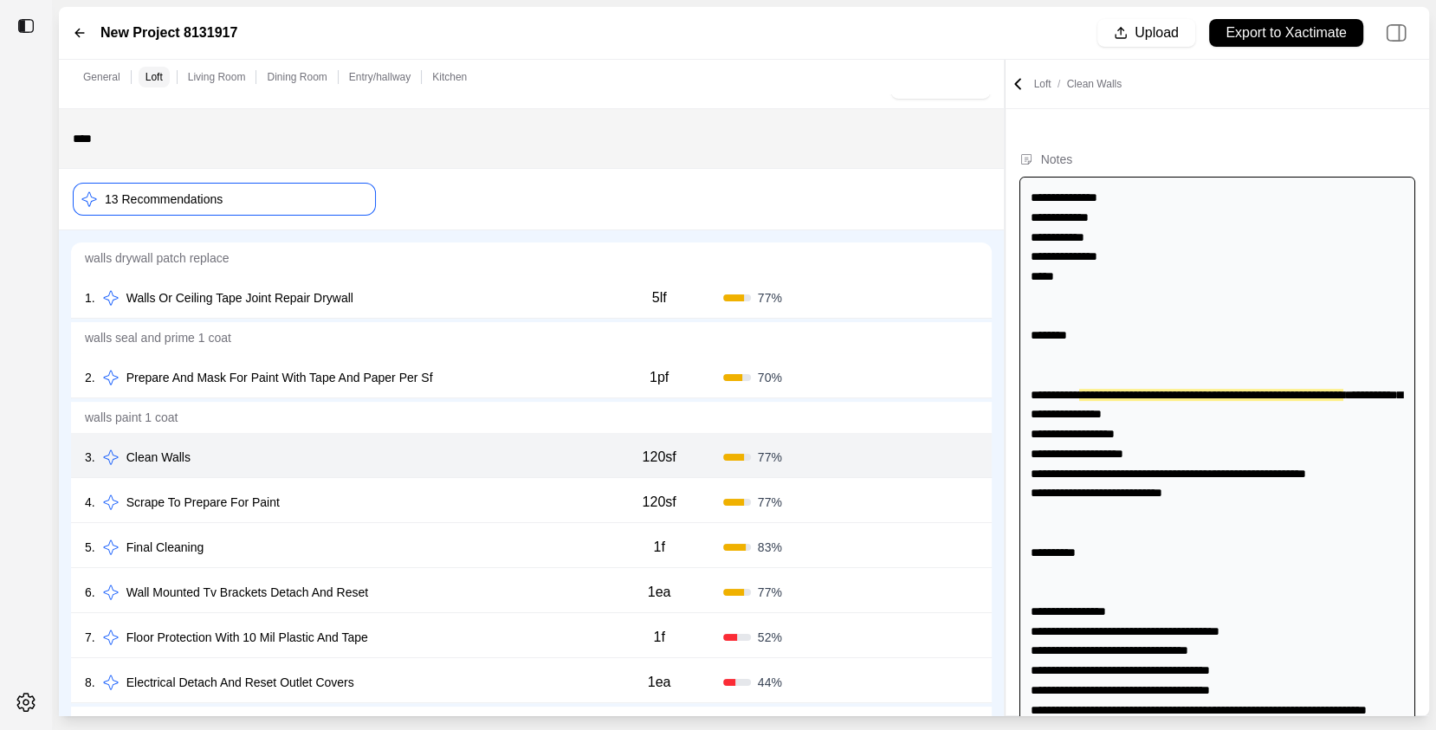
click at [538, 527] on div "5 . Final Cleaning 1f 83 % Confirm" at bounding box center [531, 545] width 921 height 45
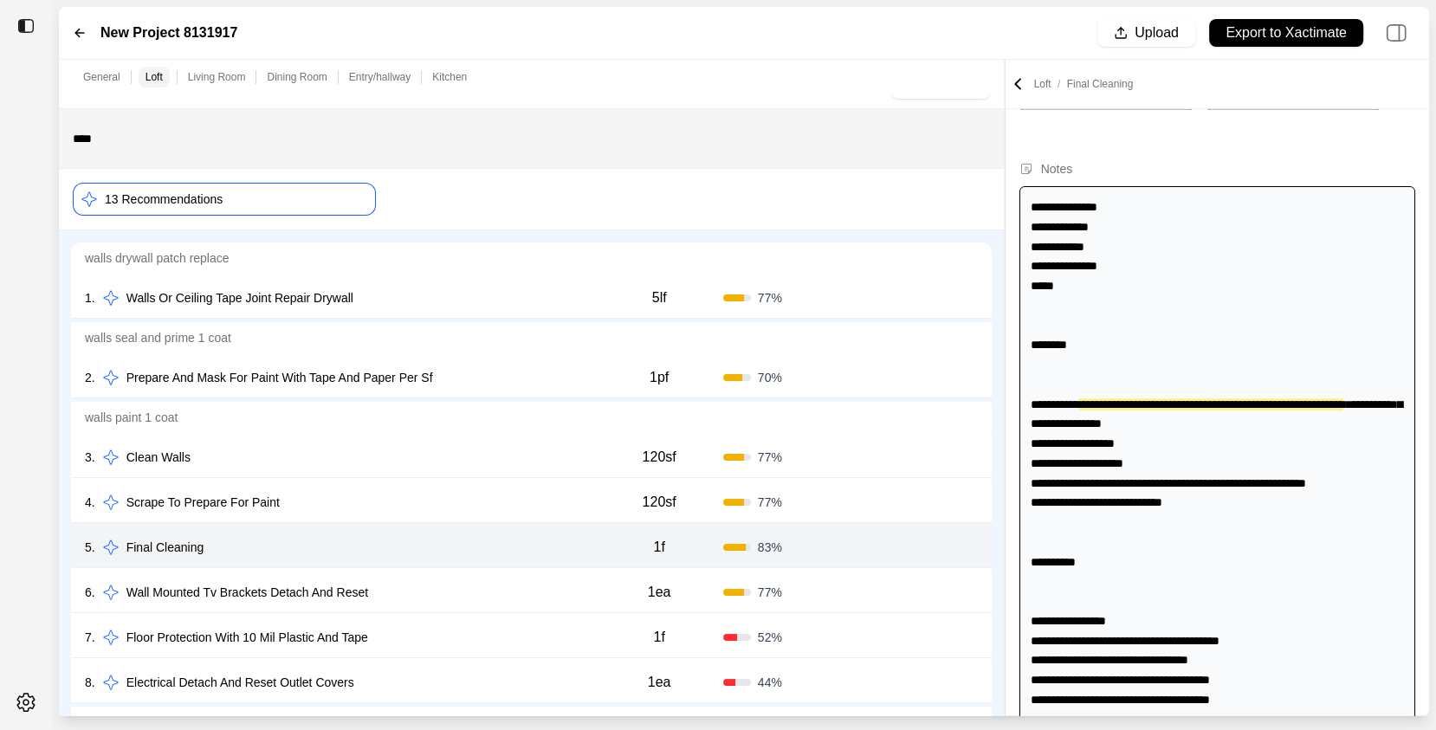
scroll to position [693, 0]
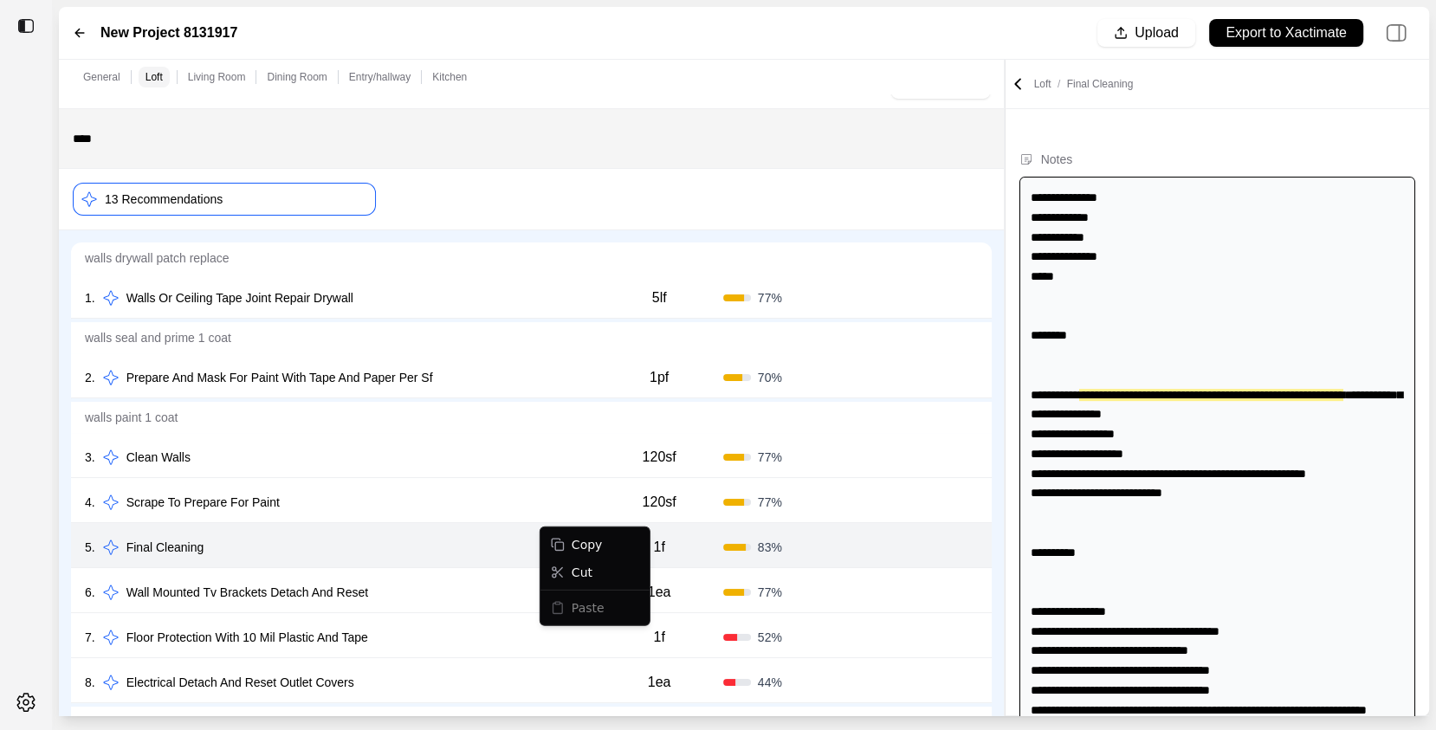
click at [842, 554] on html "New Project 8131917 Upload Export to Xactimate General Loft Living Room Dining …" at bounding box center [718, 365] width 1436 height 730
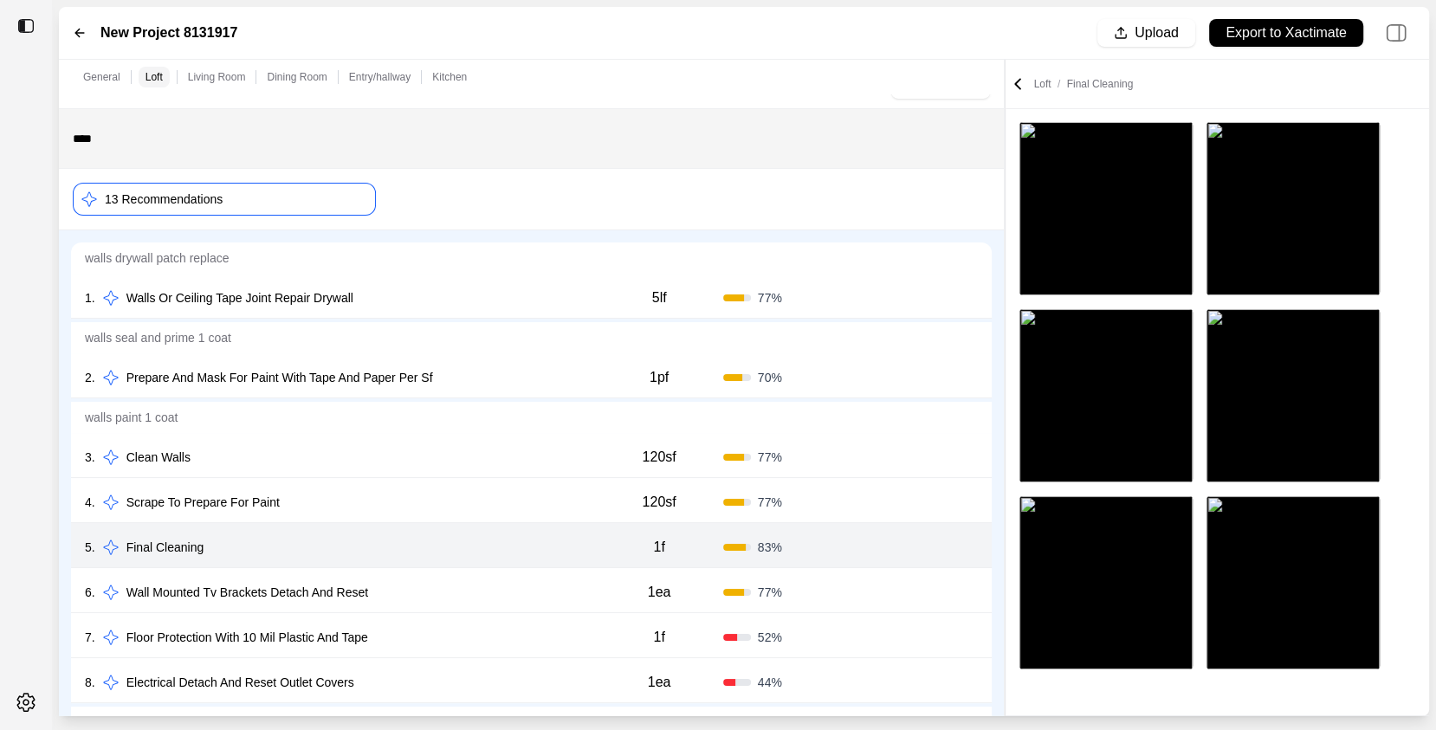
scroll to position [0, 0]
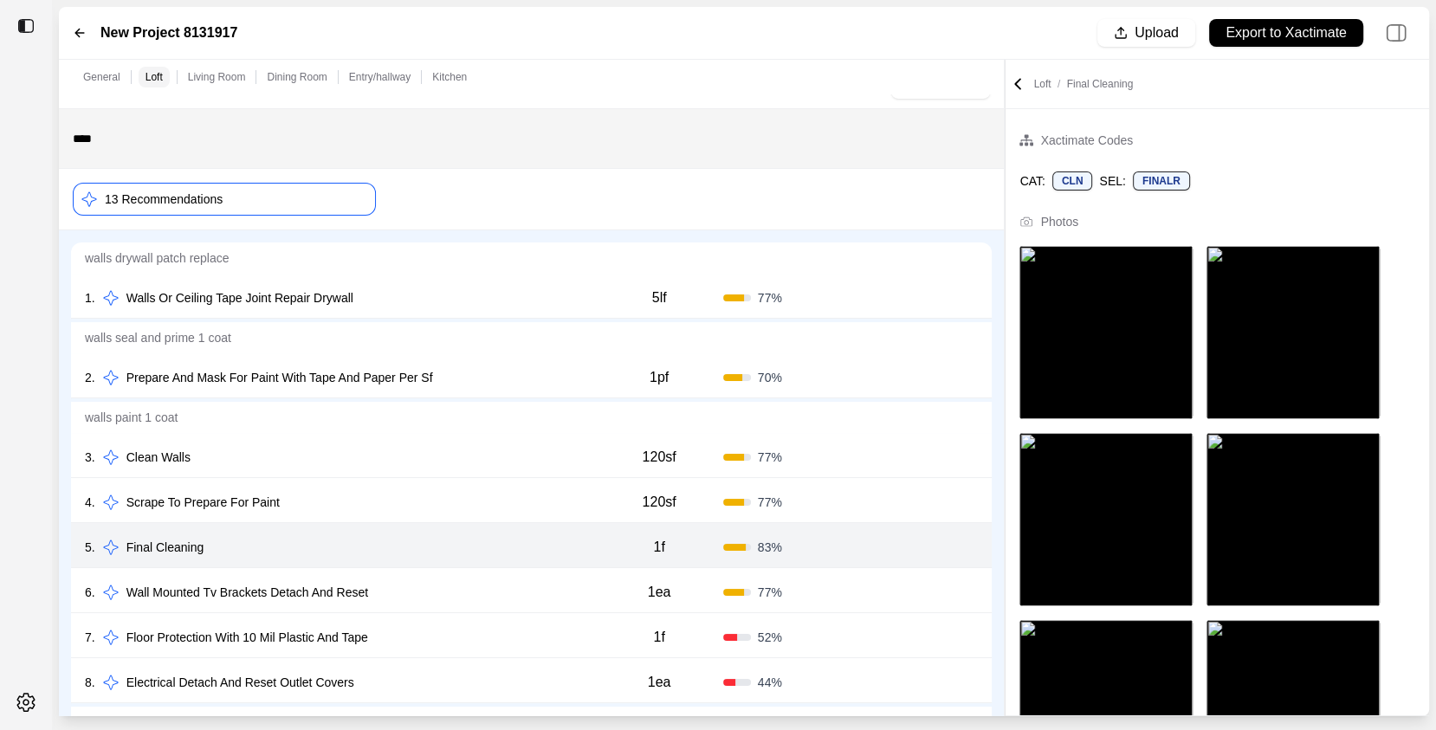
click at [452, 503] on div "4 . Scrape To Prepare For Paint" at bounding box center [340, 502] width 510 height 24
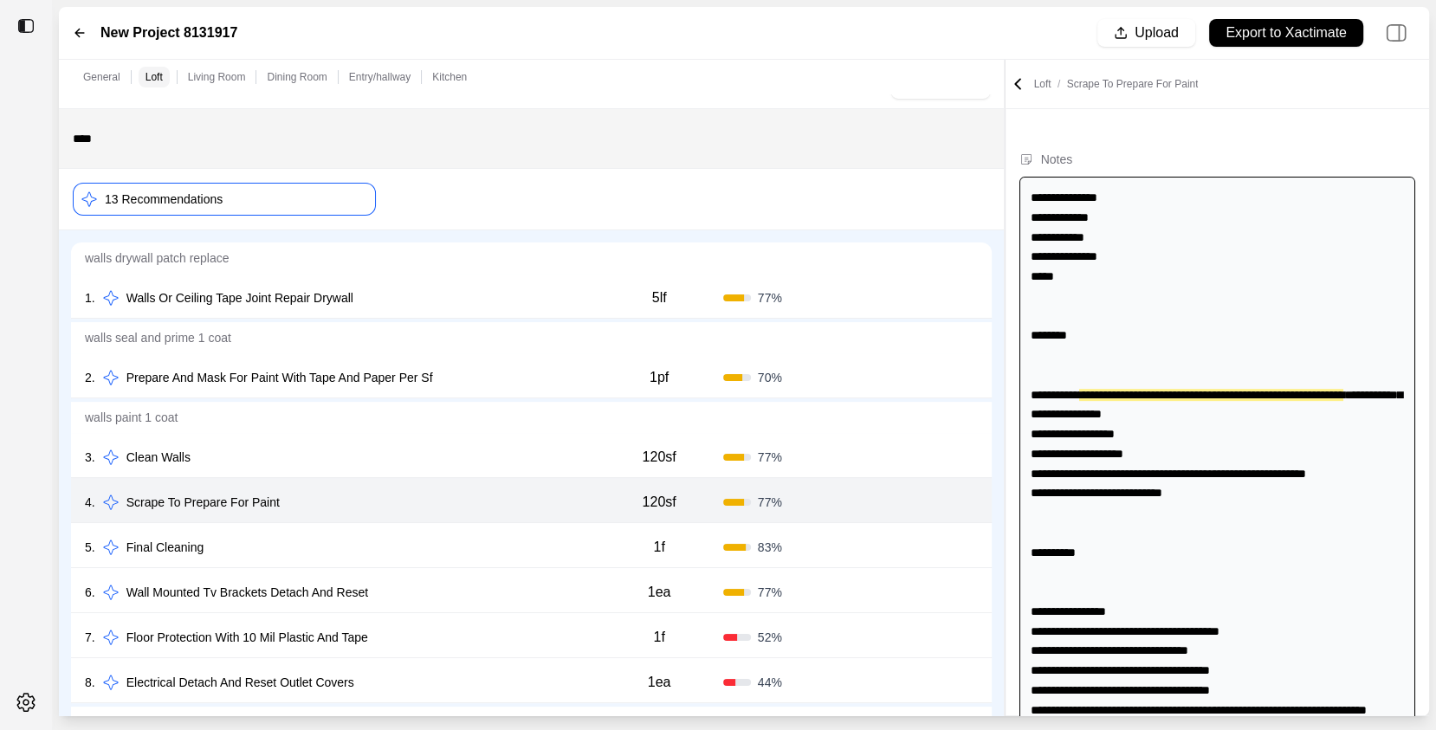
click at [462, 585] on div "6 . Wall Mounted Tv Brackets Detach And Reset" at bounding box center [340, 592] width 510 height 24
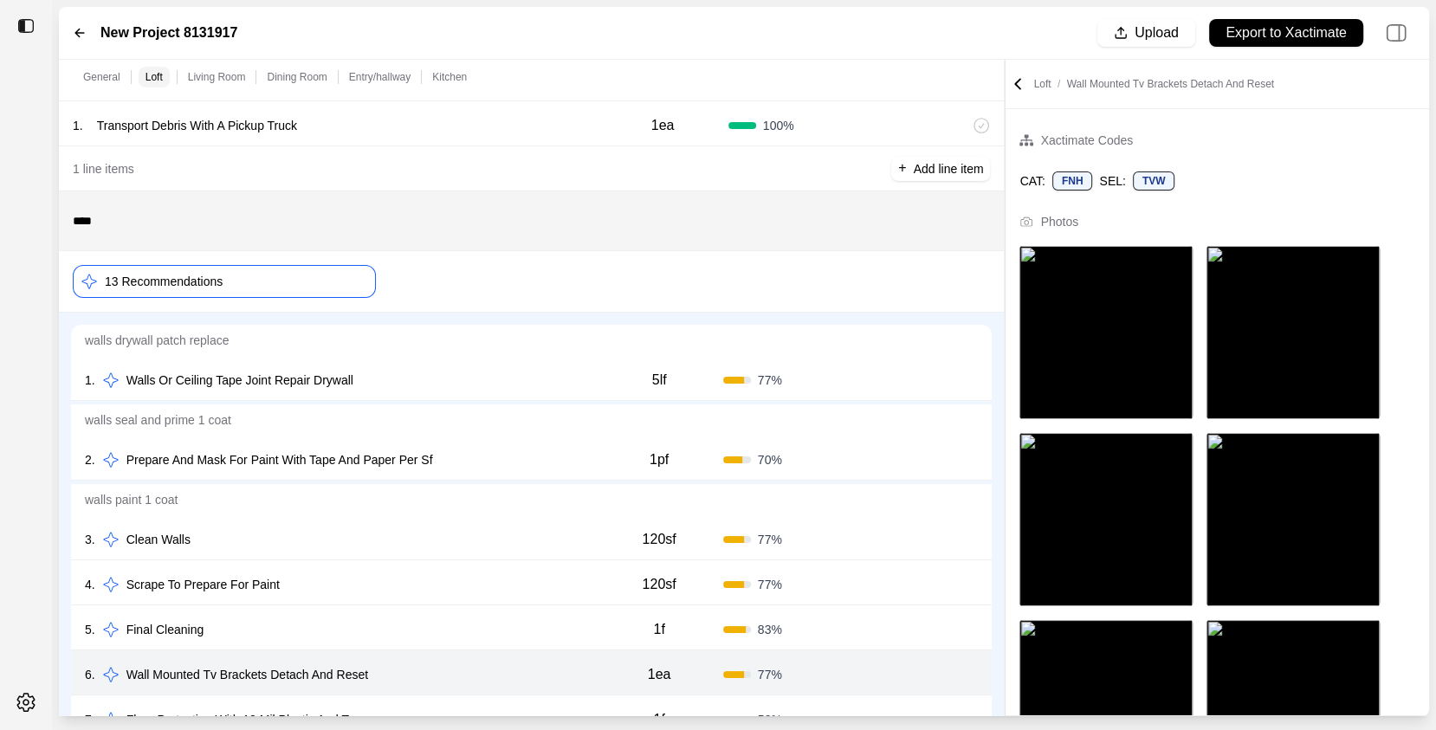
scroll to position [73, 0]
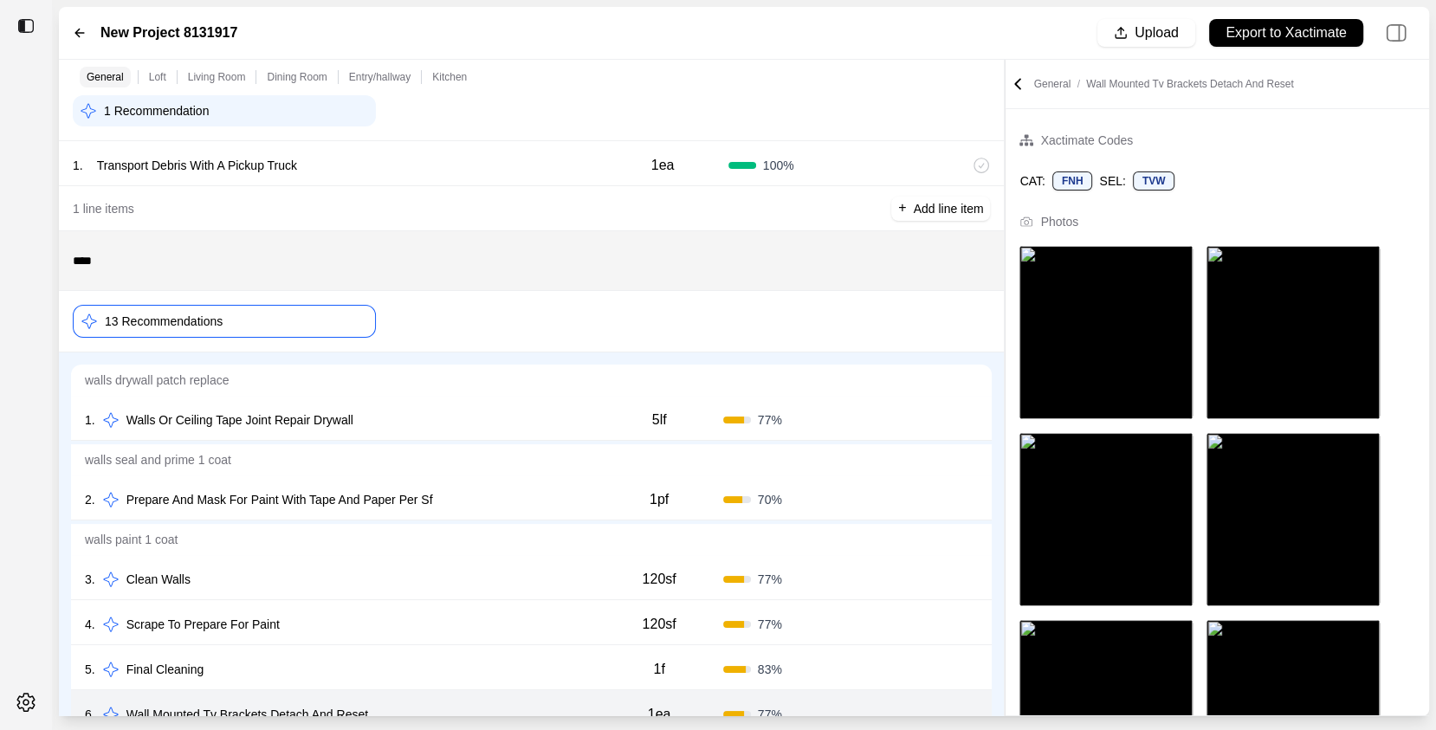
click at [311, 321] on div "13 Recommendations" at bounding box center [224, 321] width 303 height 33
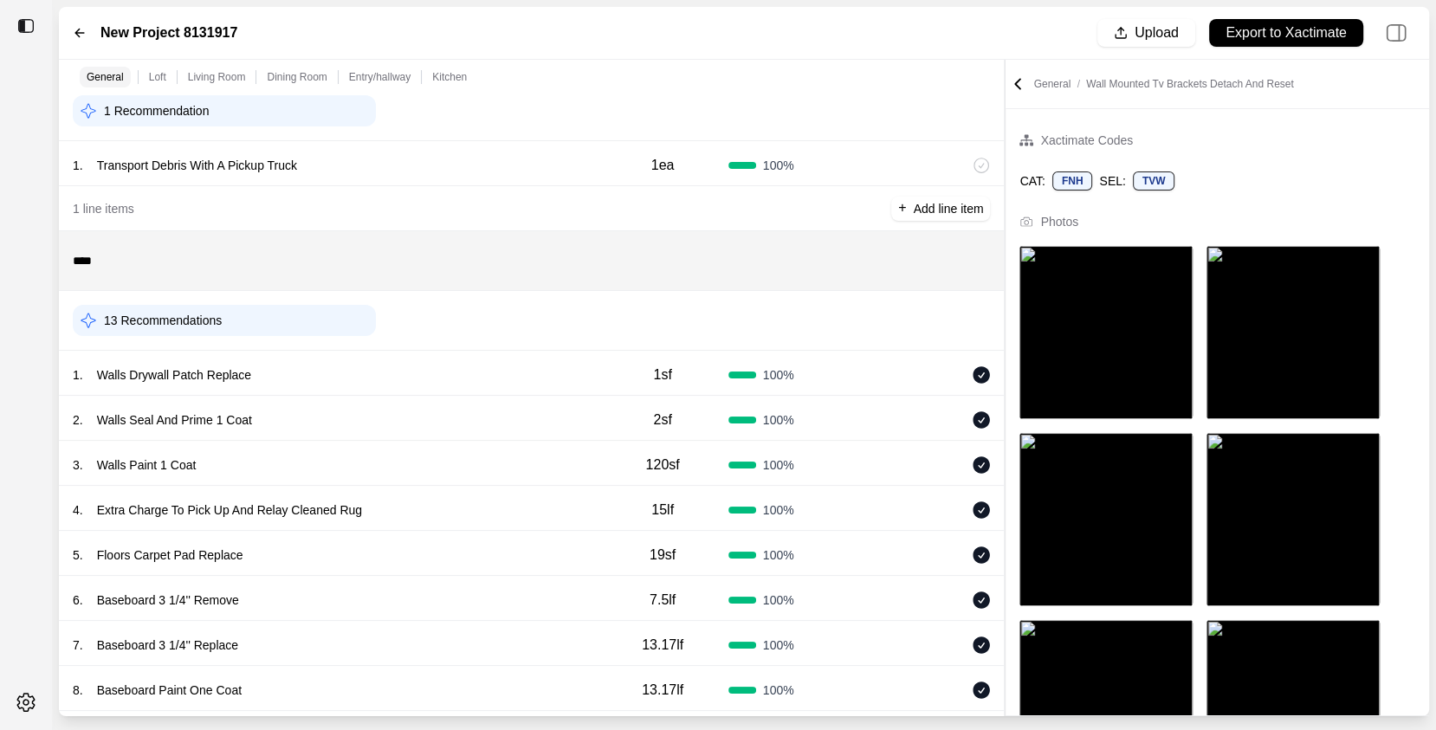
click at [222, 86] on div "Living Room" at bounding box center [217, 77] width 65 height 21
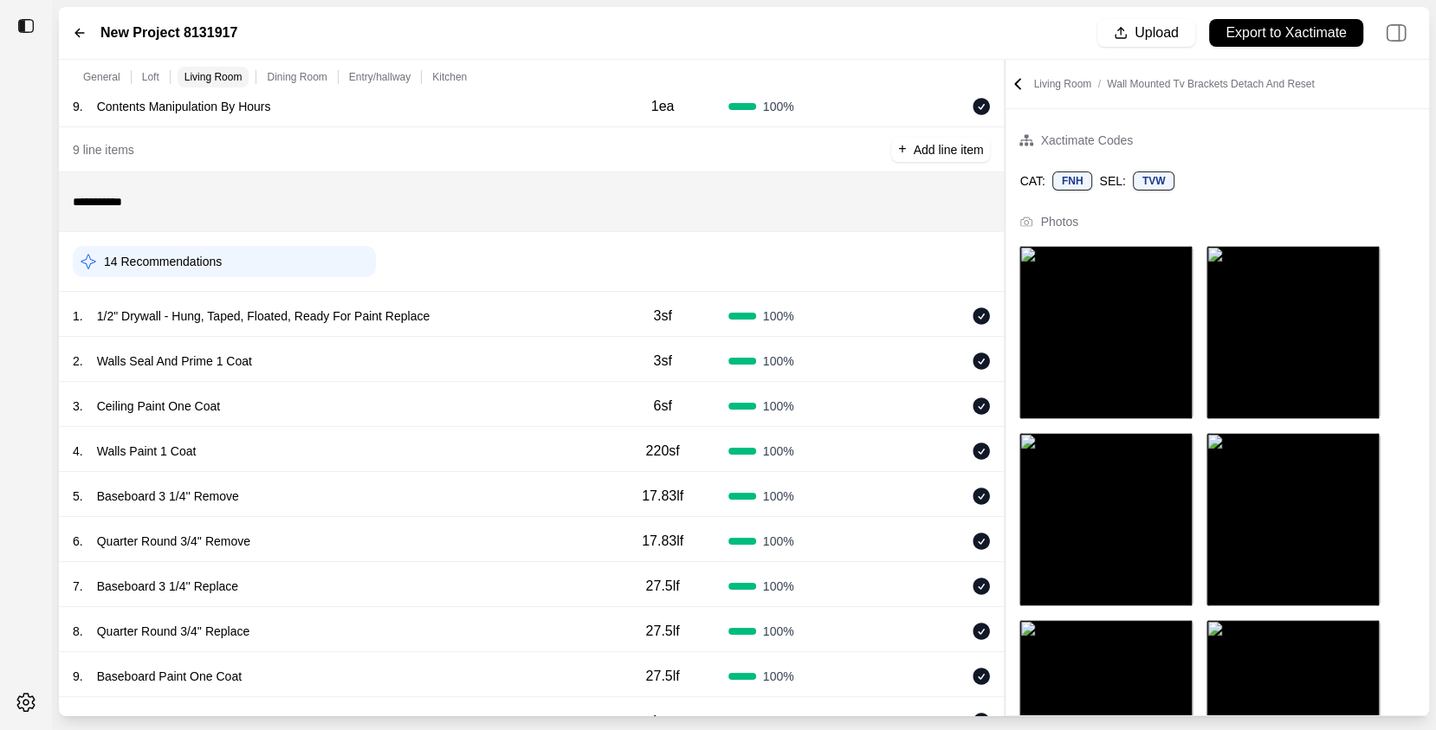
scroll to position [778, 0]
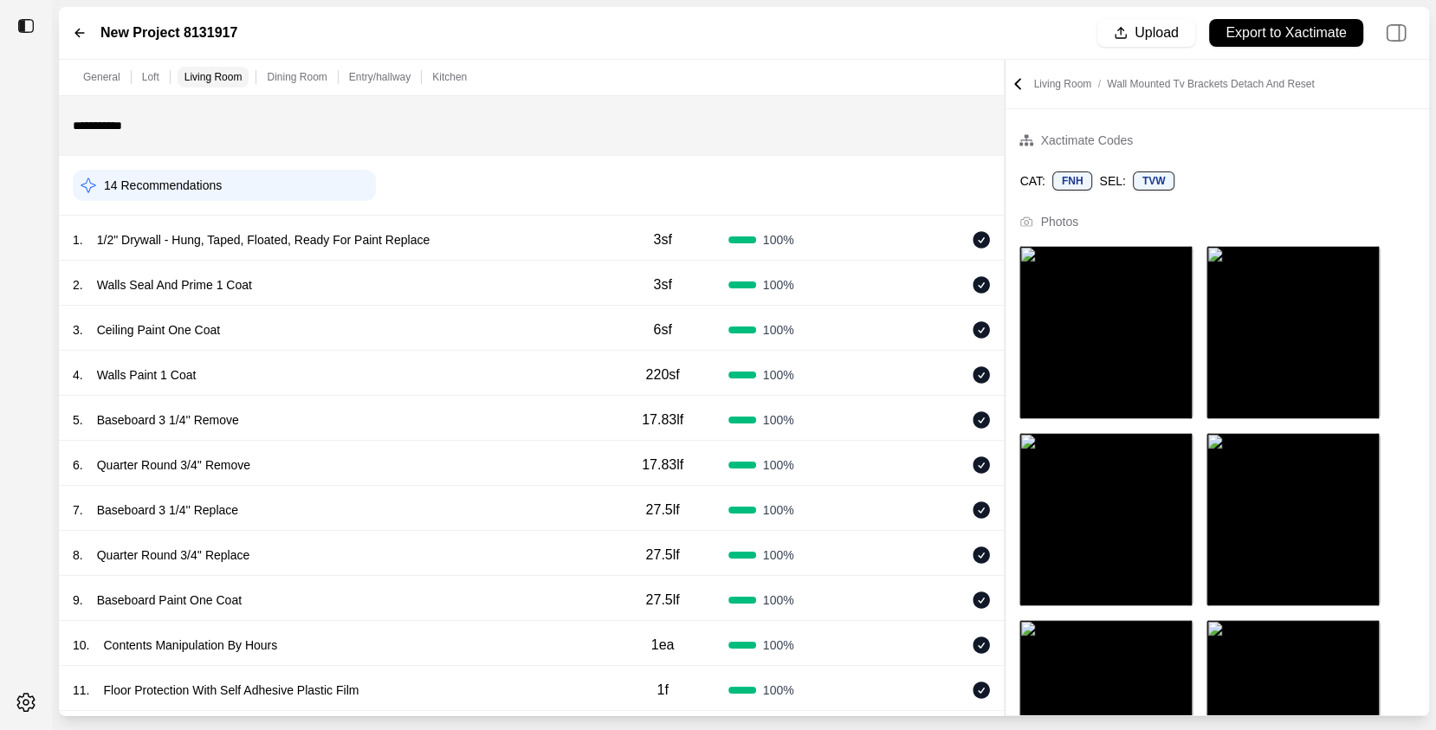
click at [278, 186] on div "14 Recommendations" at bounding box center [224, 185] width 303 height 31
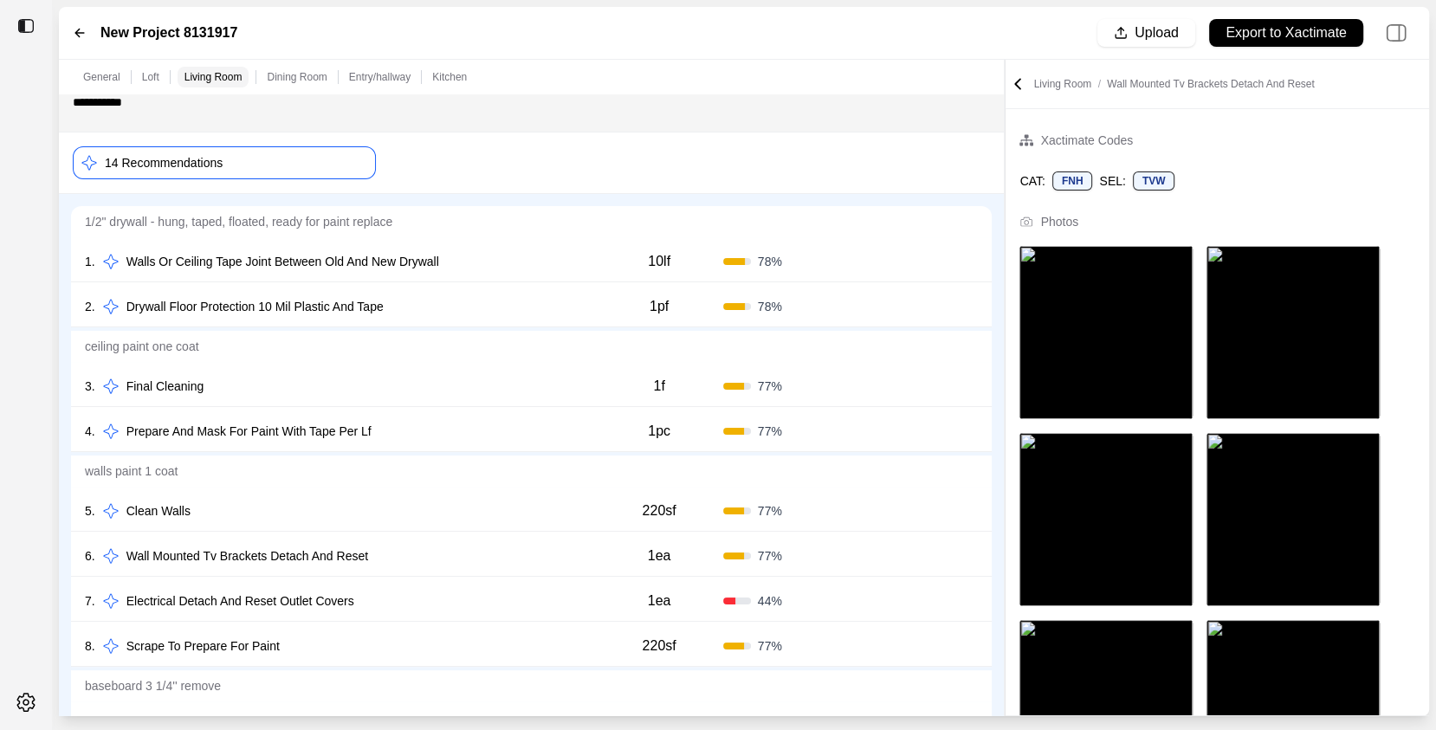
scroll to position [848, 0]
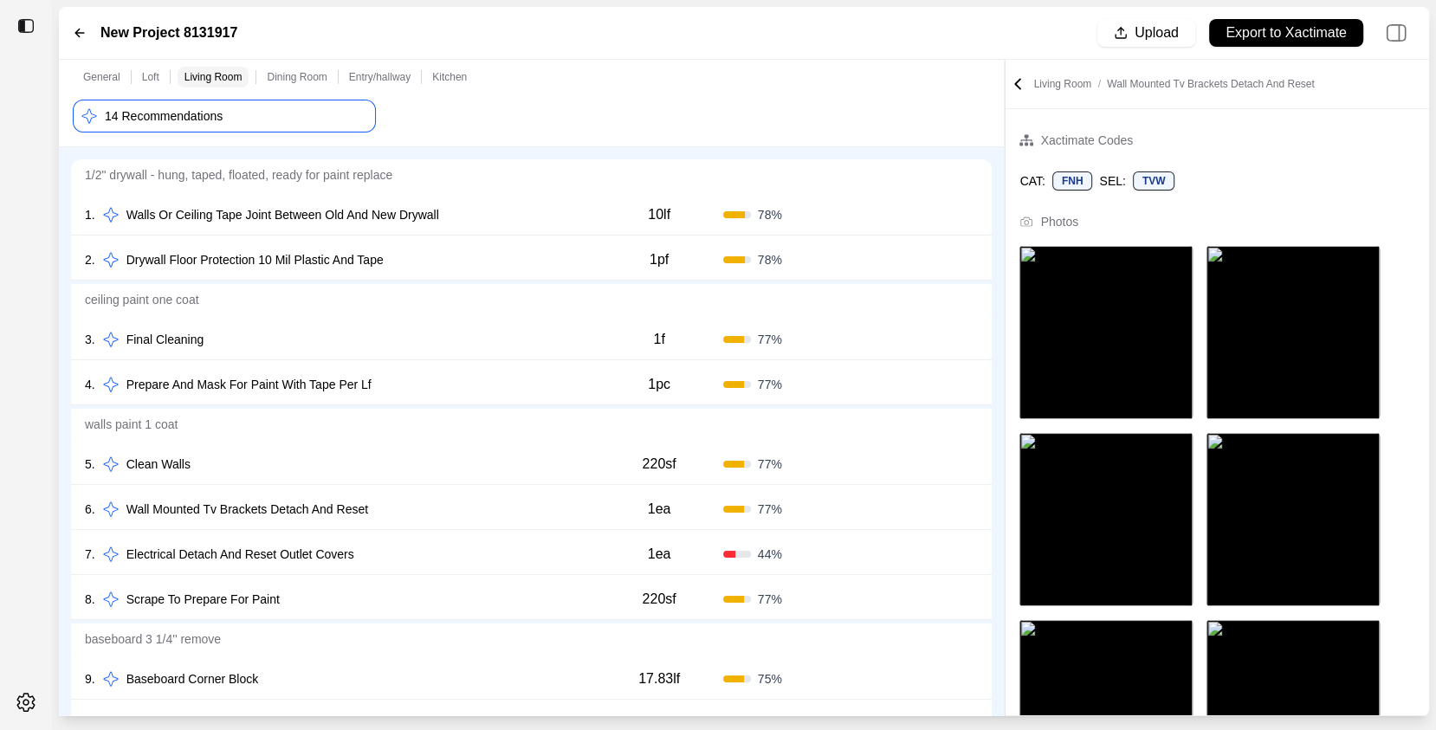
click at [387, 458] on div "5 . Clean Walls" at bounding box center [340, 464] width 510 height 24
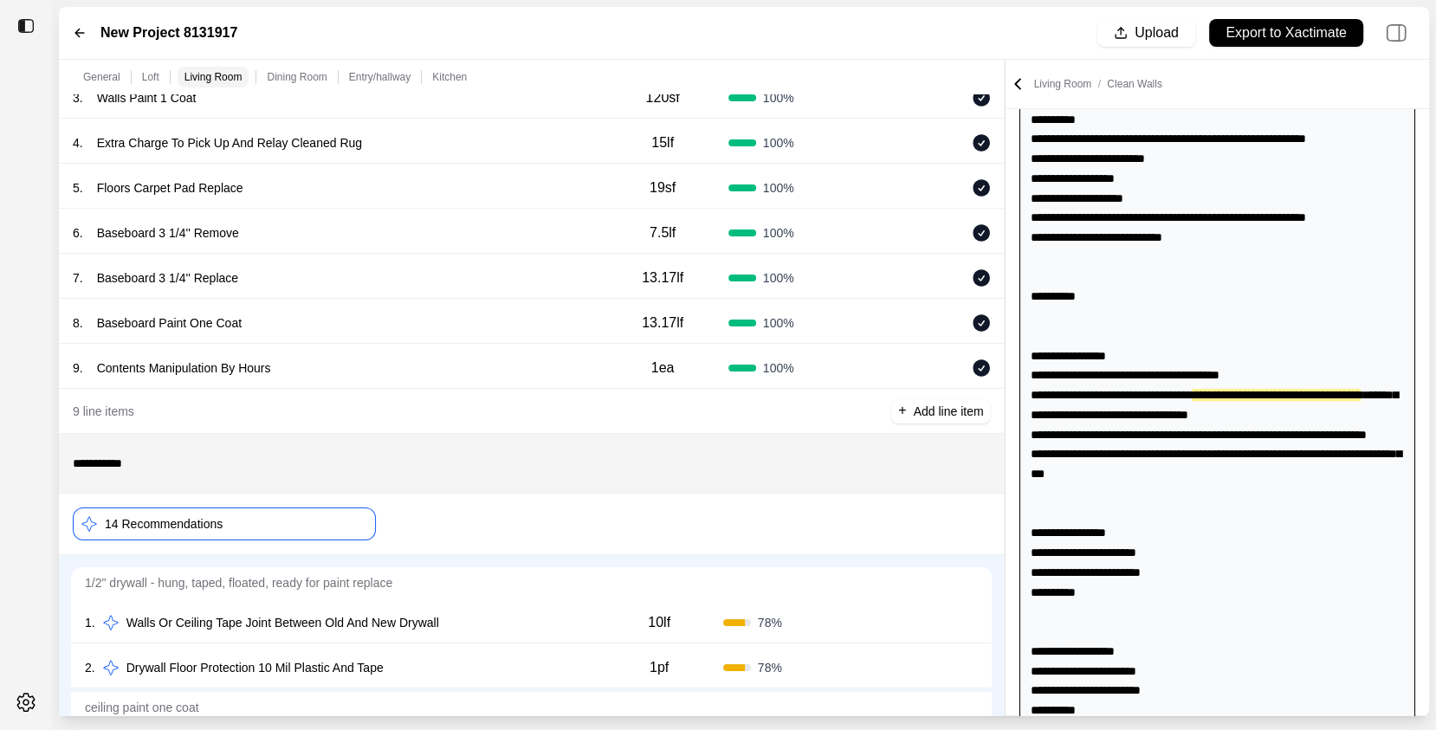
scroll to position [0, 0]
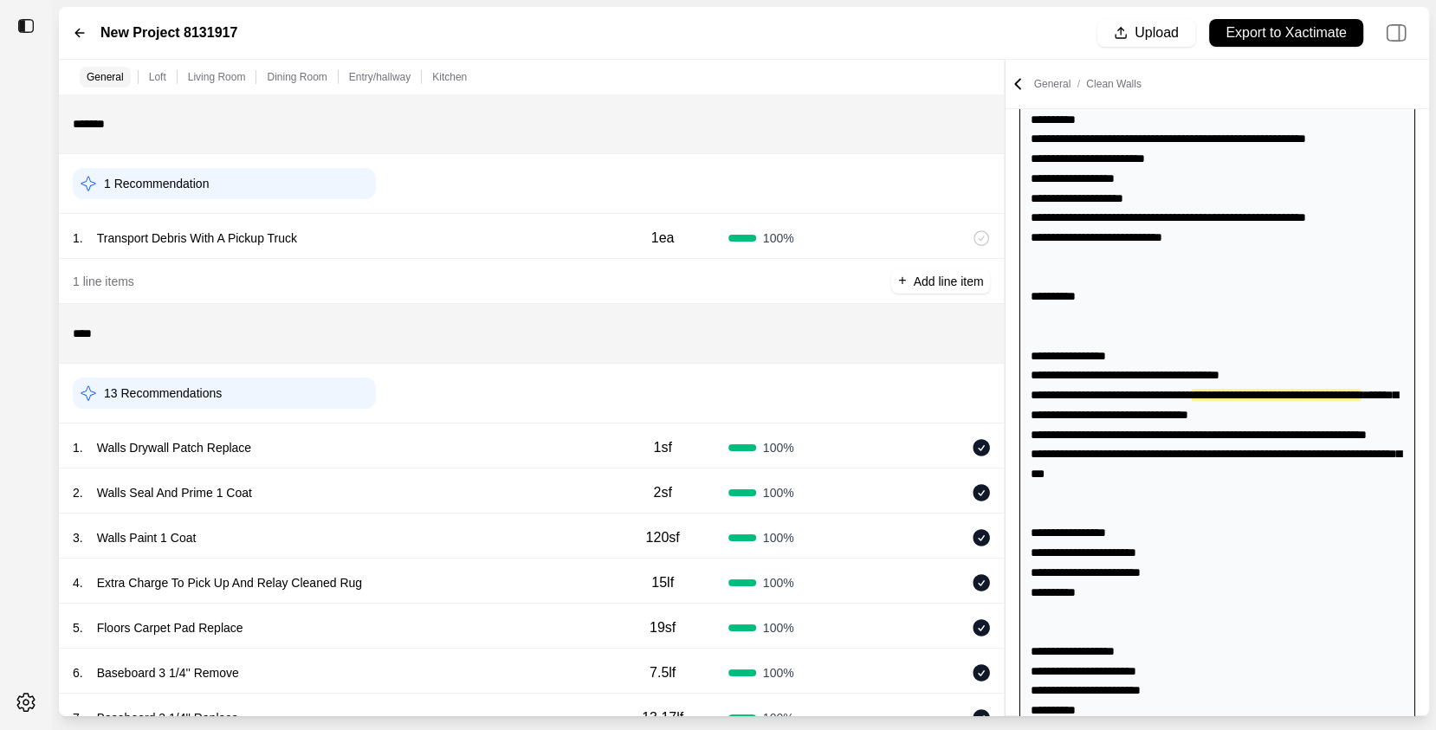
click at [314, 384] on div "13 Recommendations" at bounding box center [224, 393] width 303 height 31
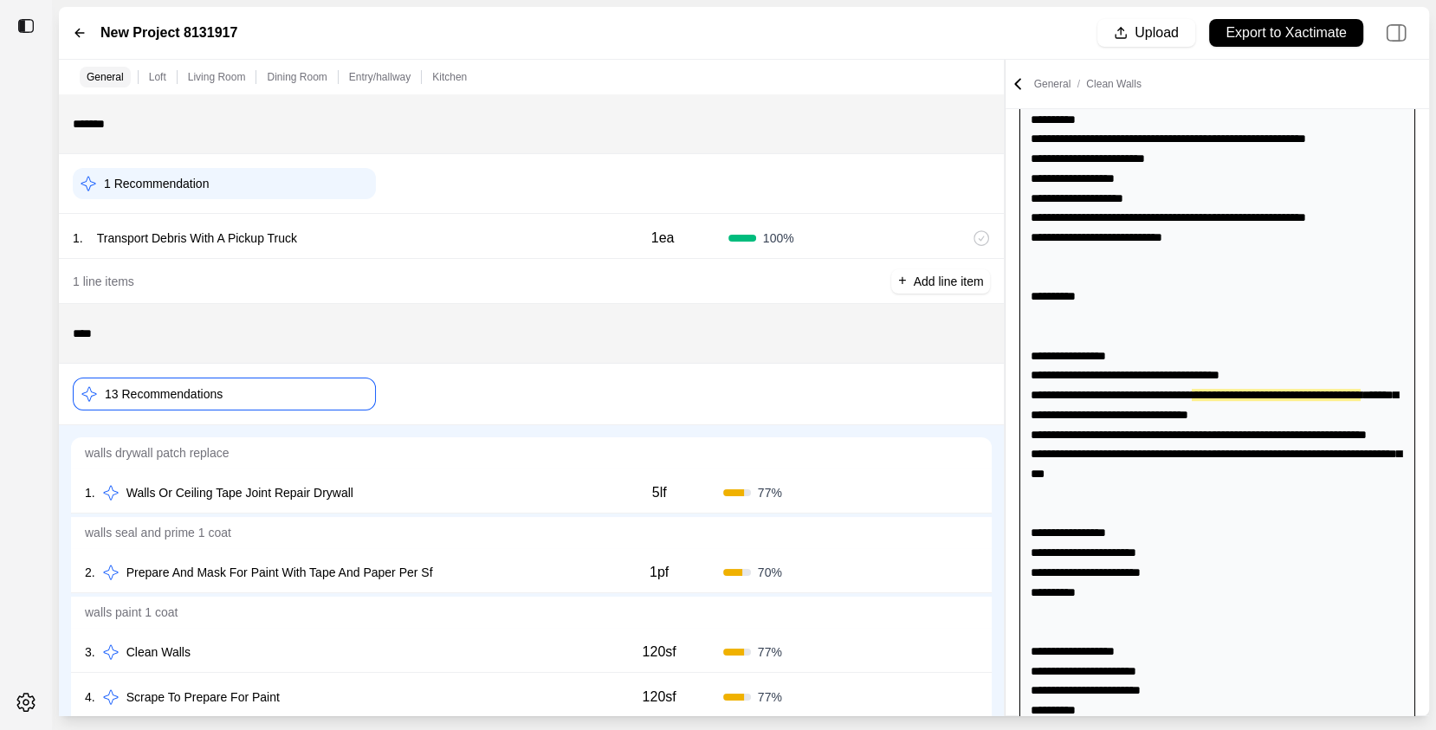
click at [314, 73] on p "Dining Room" at bounding box center [297, 77] width 60 height 14
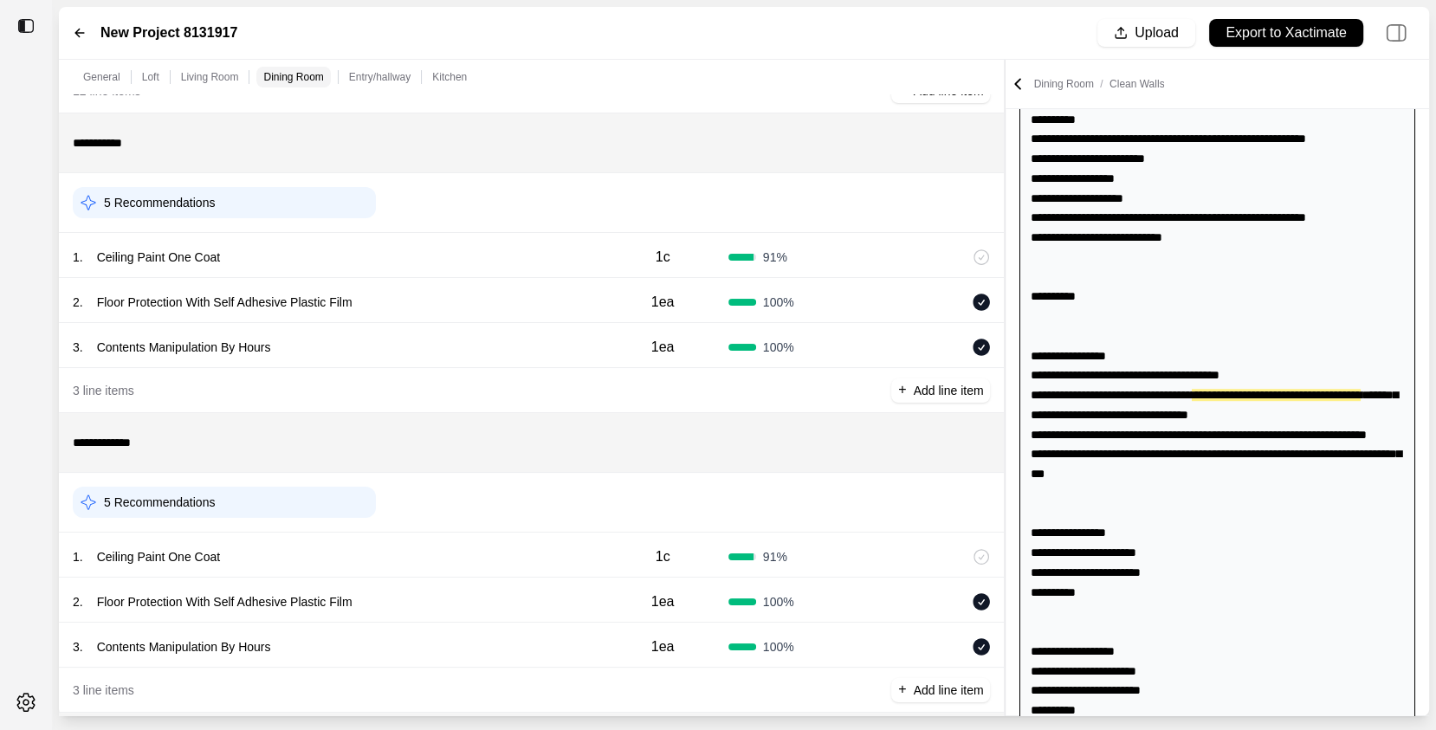
scroll to position [3123, 0]
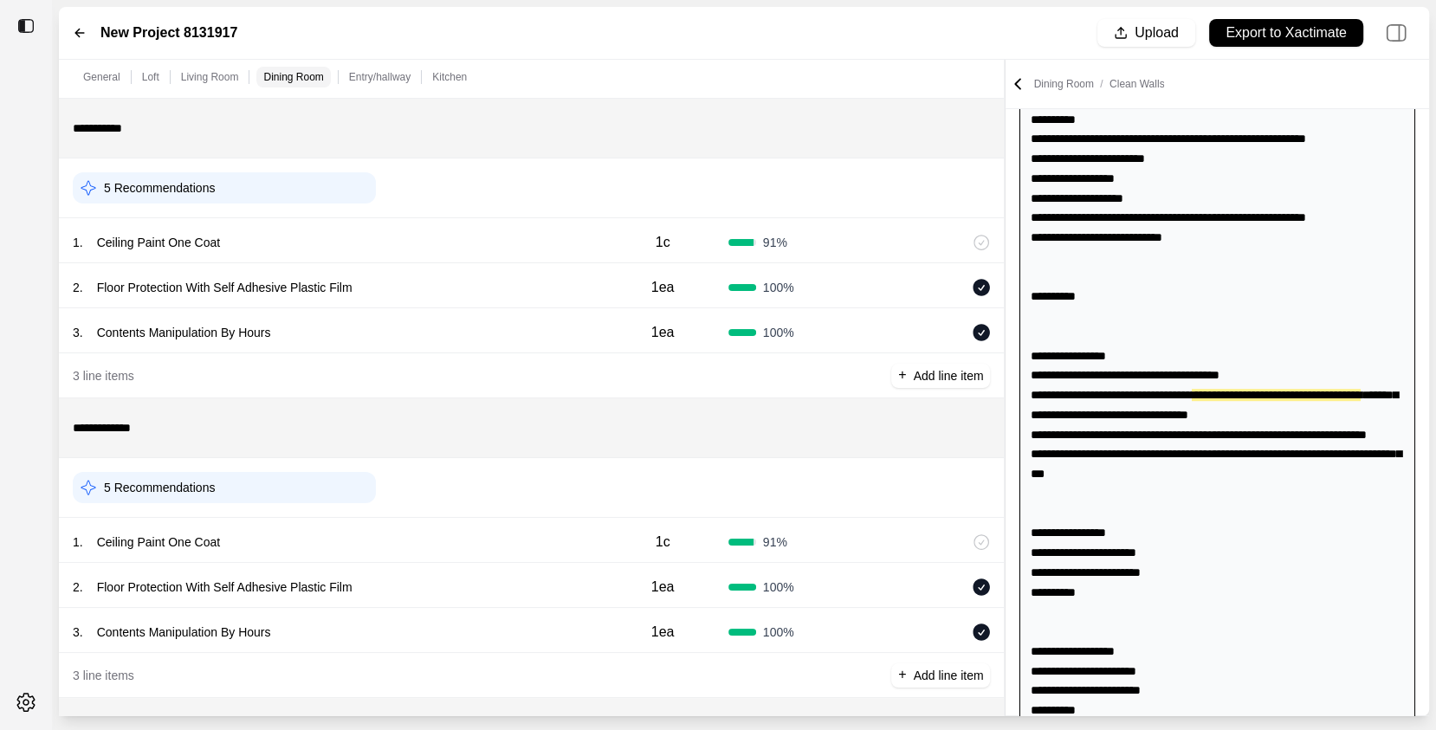
click at [253, 183] on div "5 Recommendations" at bounding box center [224, 187] width 303 height 31
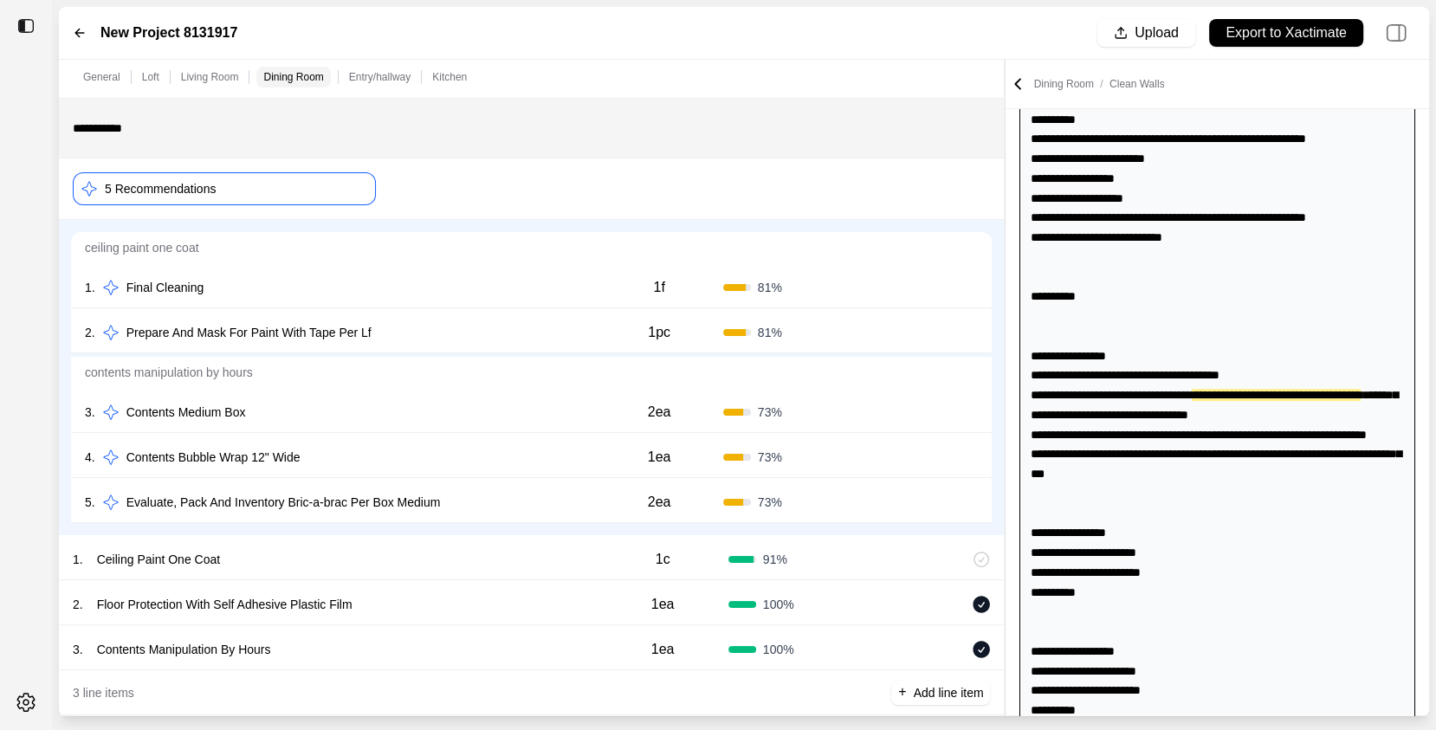
click at [316, 288] on div "1 . Final Cleaning" at bounding box center [340, 288] width 510 height 24
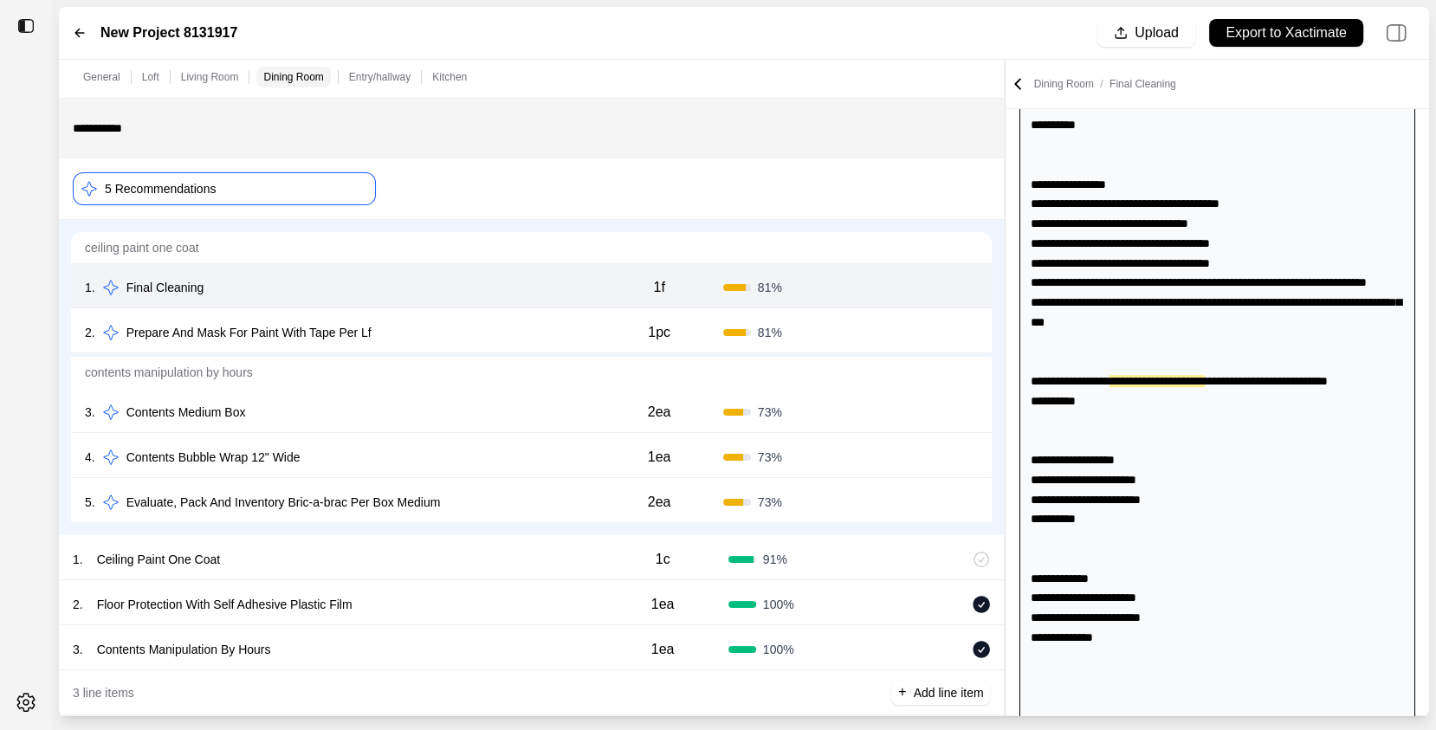
scroll to position [1146, 0]
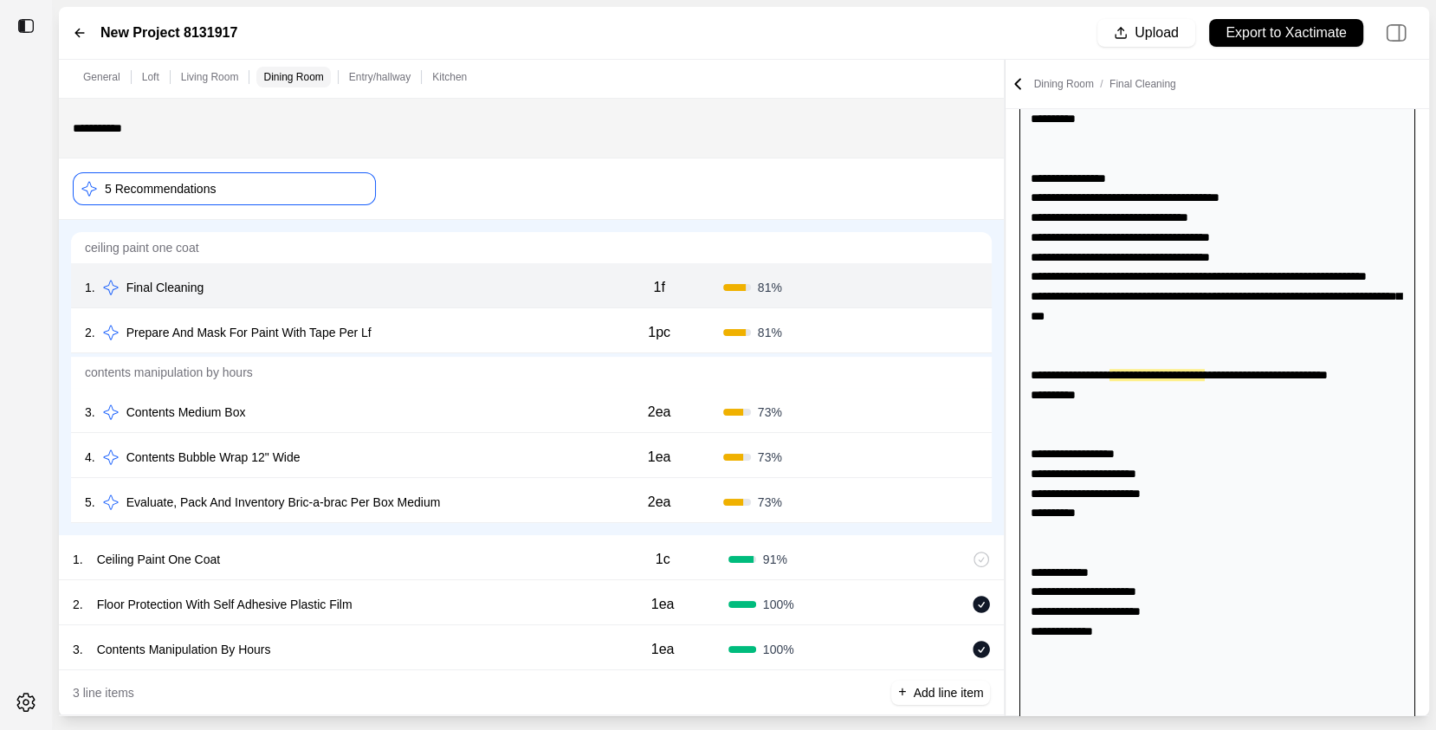
click at [302, 195] on div "5 Recommendations" at bounding box center [224, 188] width 303 height 33
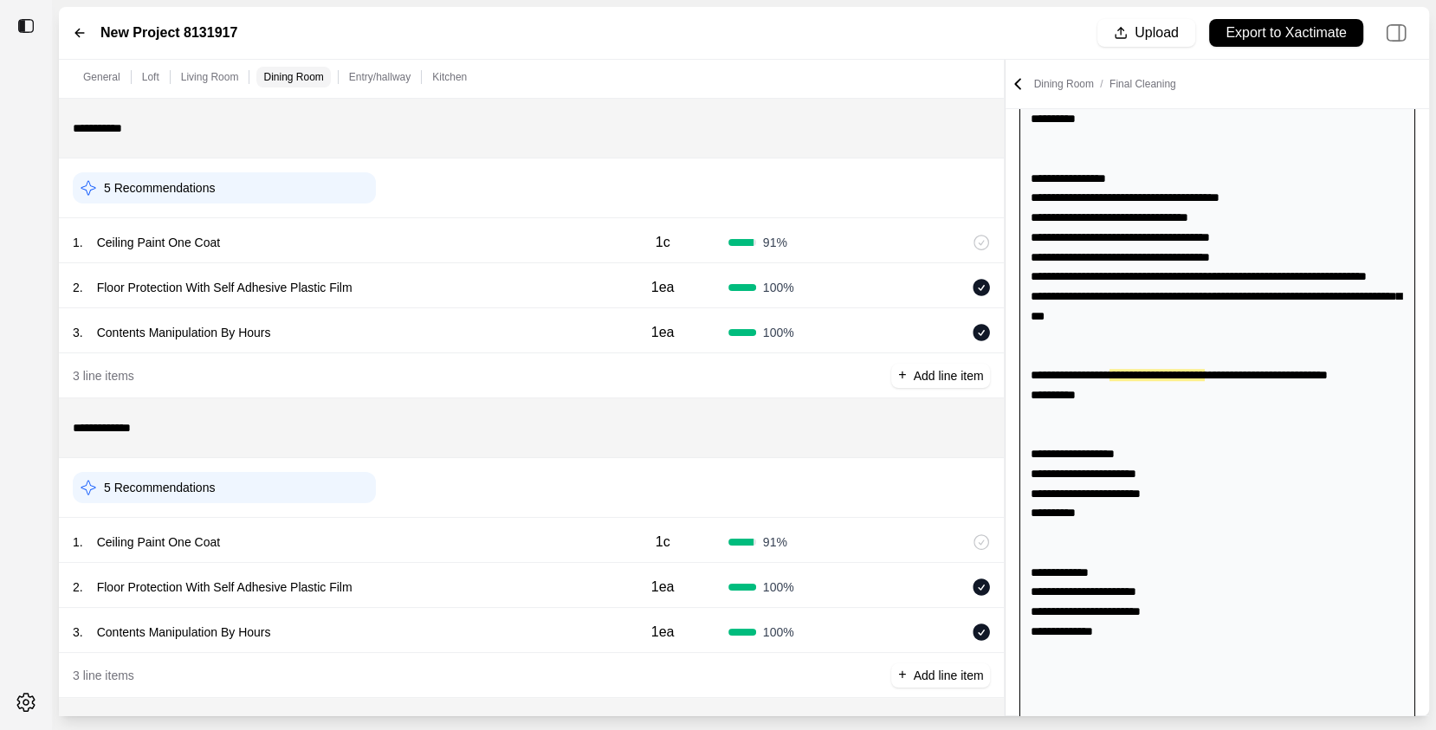
click at [104, 78] on p "General" at bounding box center [101, 77] width 37 height 14
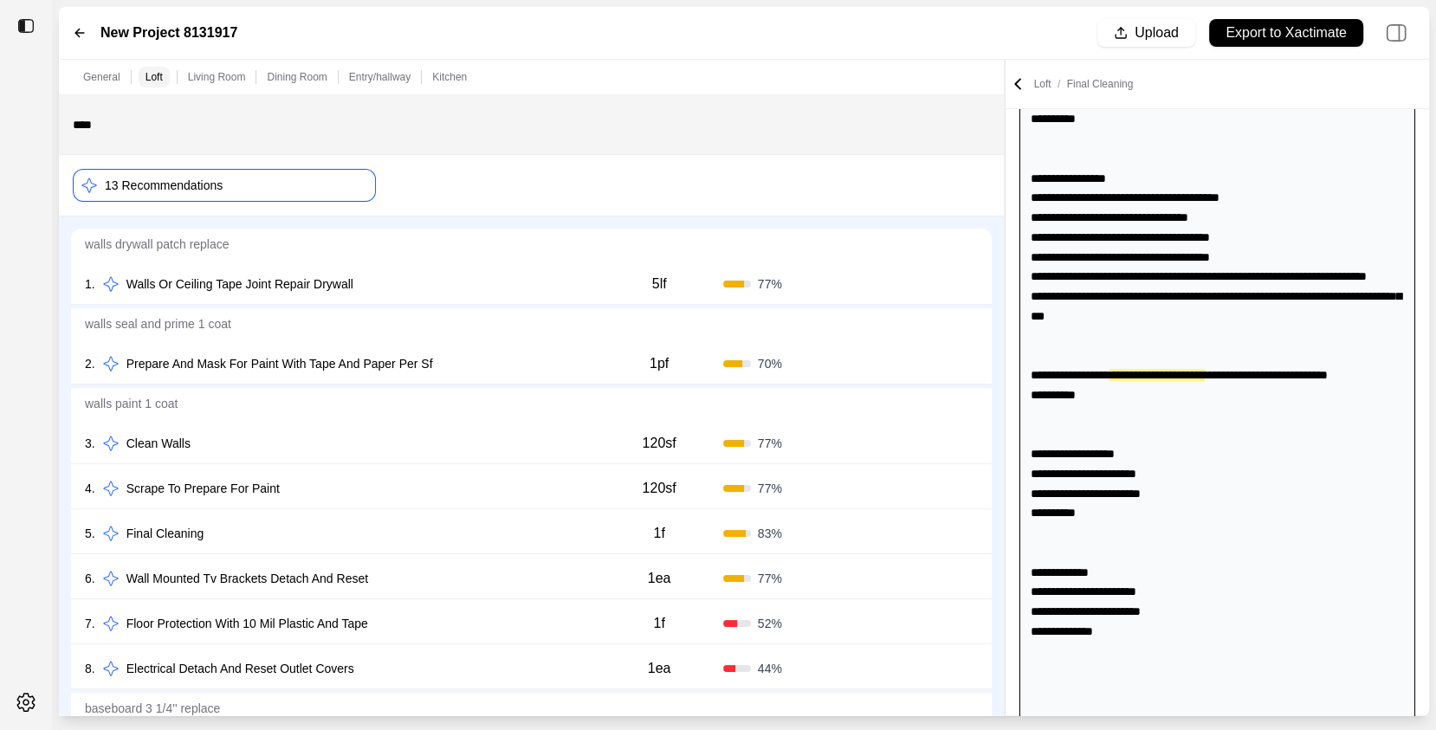
scroll to position [0, 0]
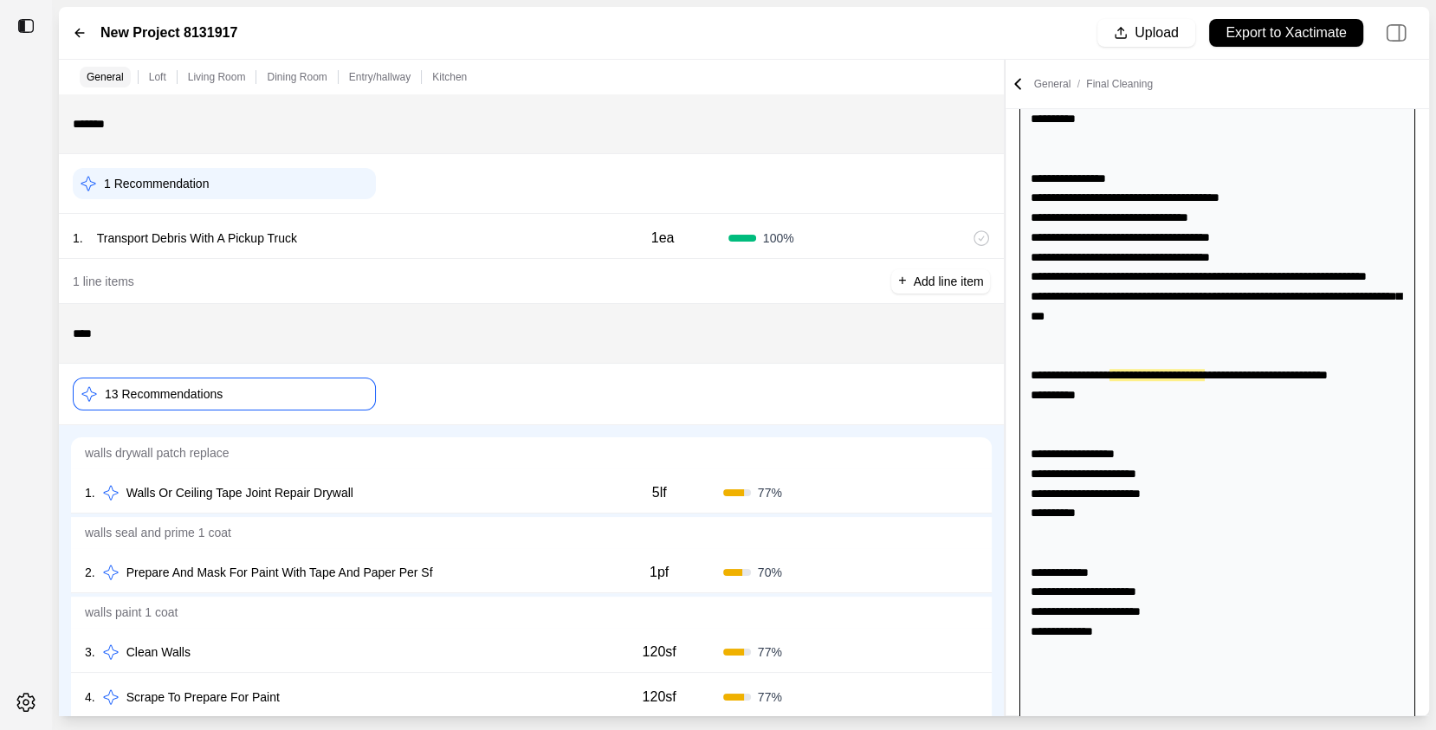
click at [453, 72] on p "Kitchen" at bounding box center [449, 77] width 35 height 14
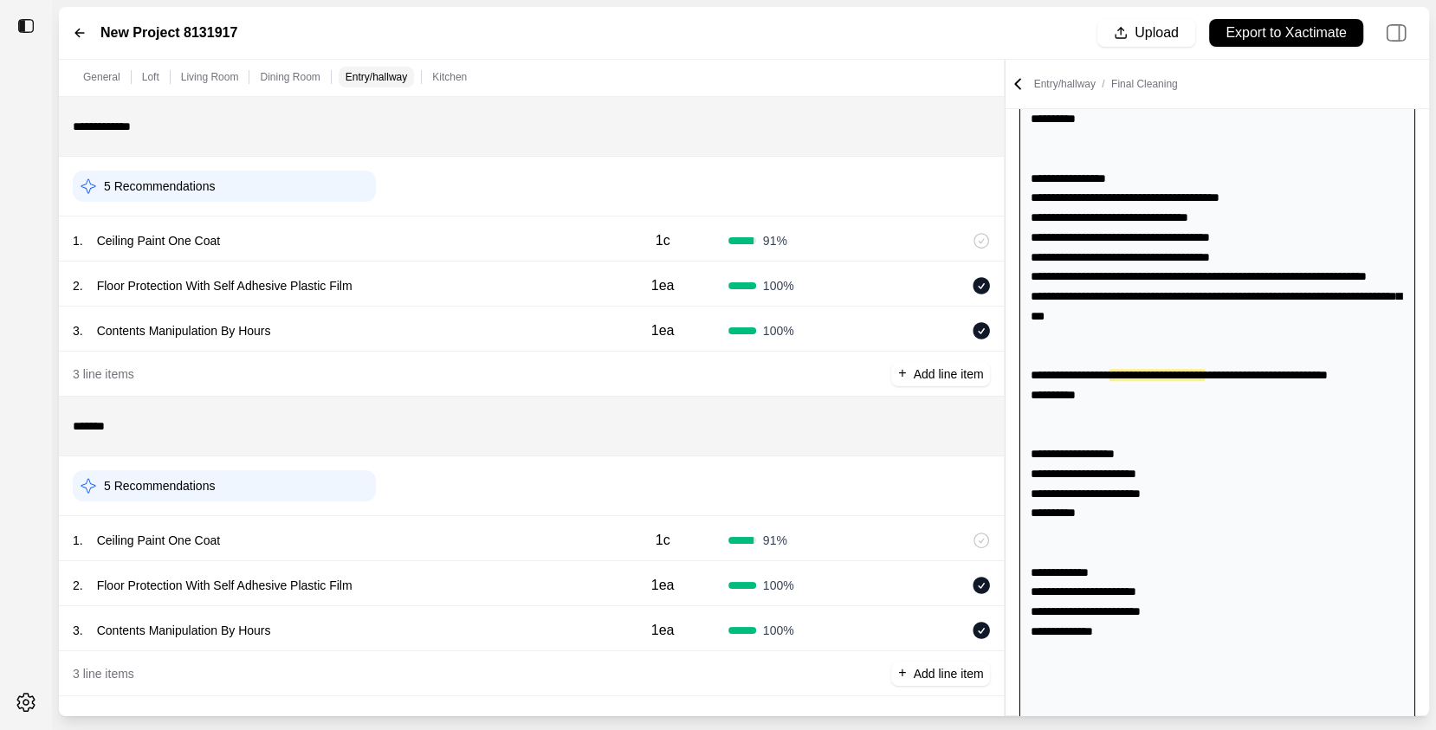
click at [390, 82] on p "Entry/hallway" at bounding box center [377, 77] width 62 height 14
click at [390, 77] on p "Entry/hallway" at bounding box center [377, 77] width 62 height 14
click at [313, 182] on div "5 Recommendations" at bounding box center [224, 188] width 303 height 31
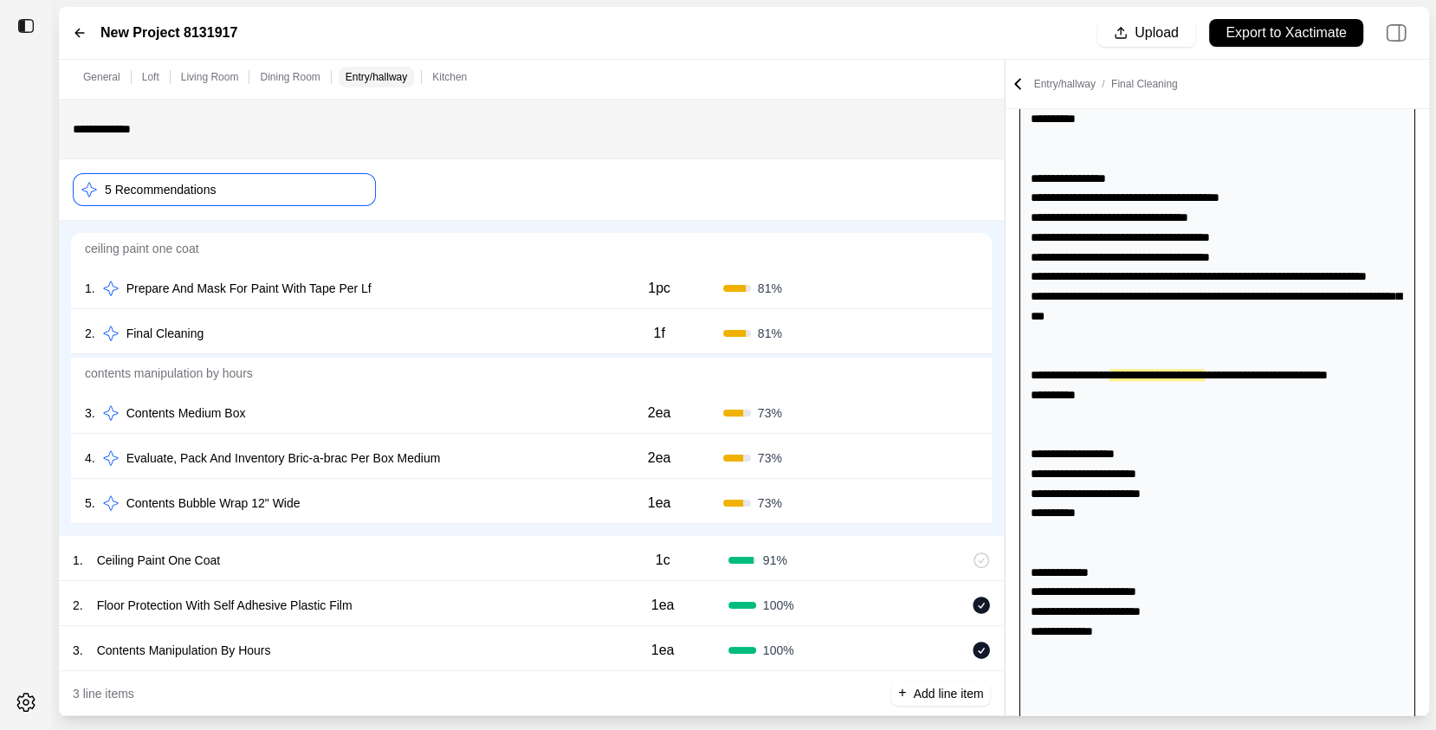
click at [457, 491] on div "5 . Contents Bubble Wrap 12" Wide" at bounding box center [340, 503] width 510 height 24
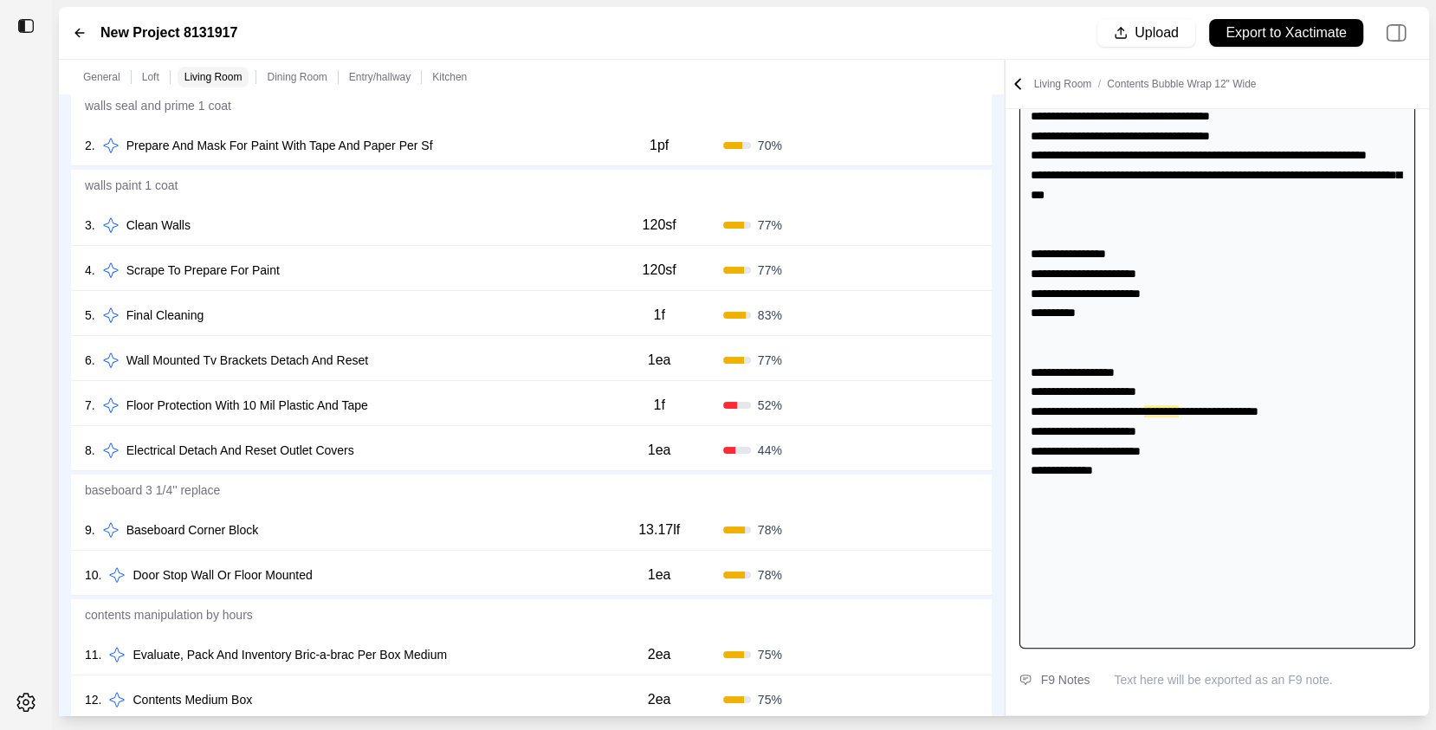
scroll to position [0, 0]
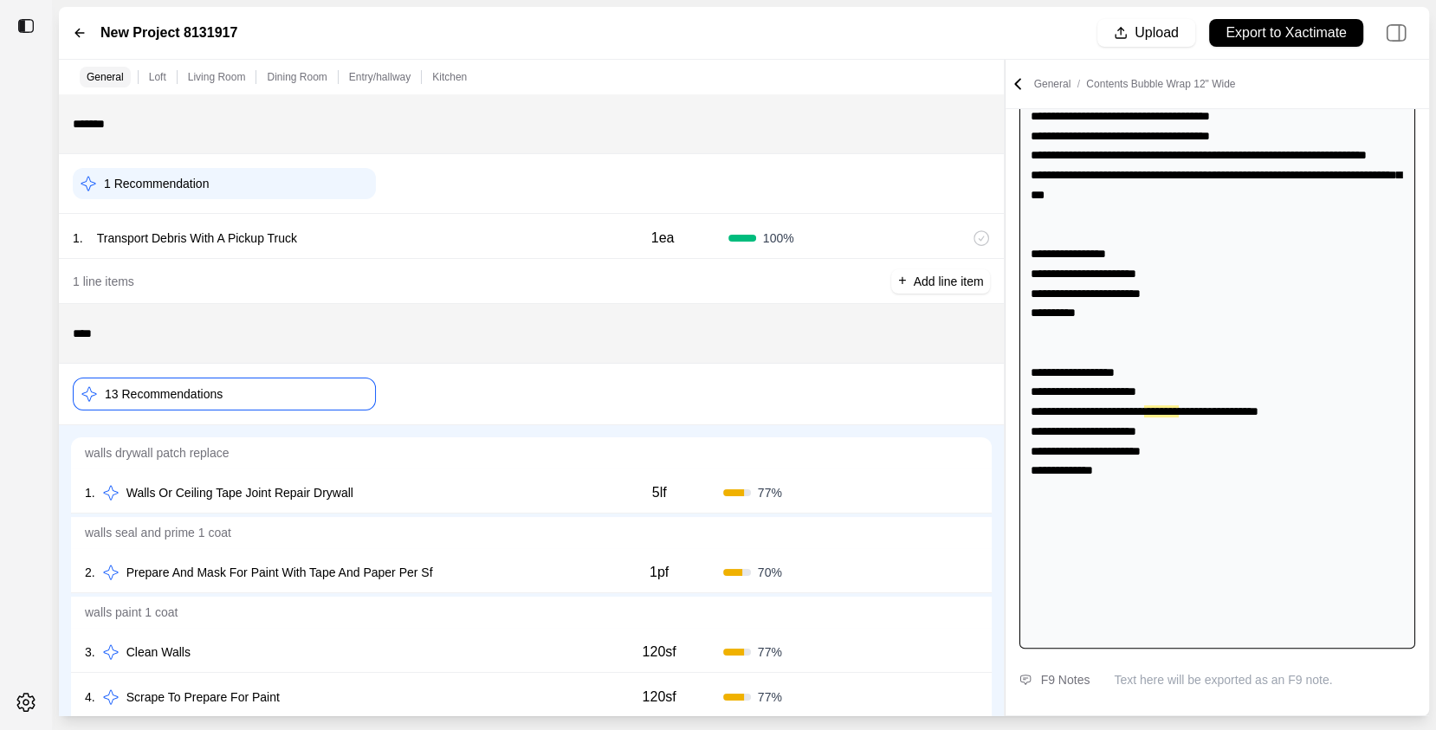
click at [378, 366] on div "13 Recommendations" at bounding box center [531, 395] width 945 height 62
click at [316, 393] on div "13 Recommendations" at bounding box center [224, 394] width 303 height 33
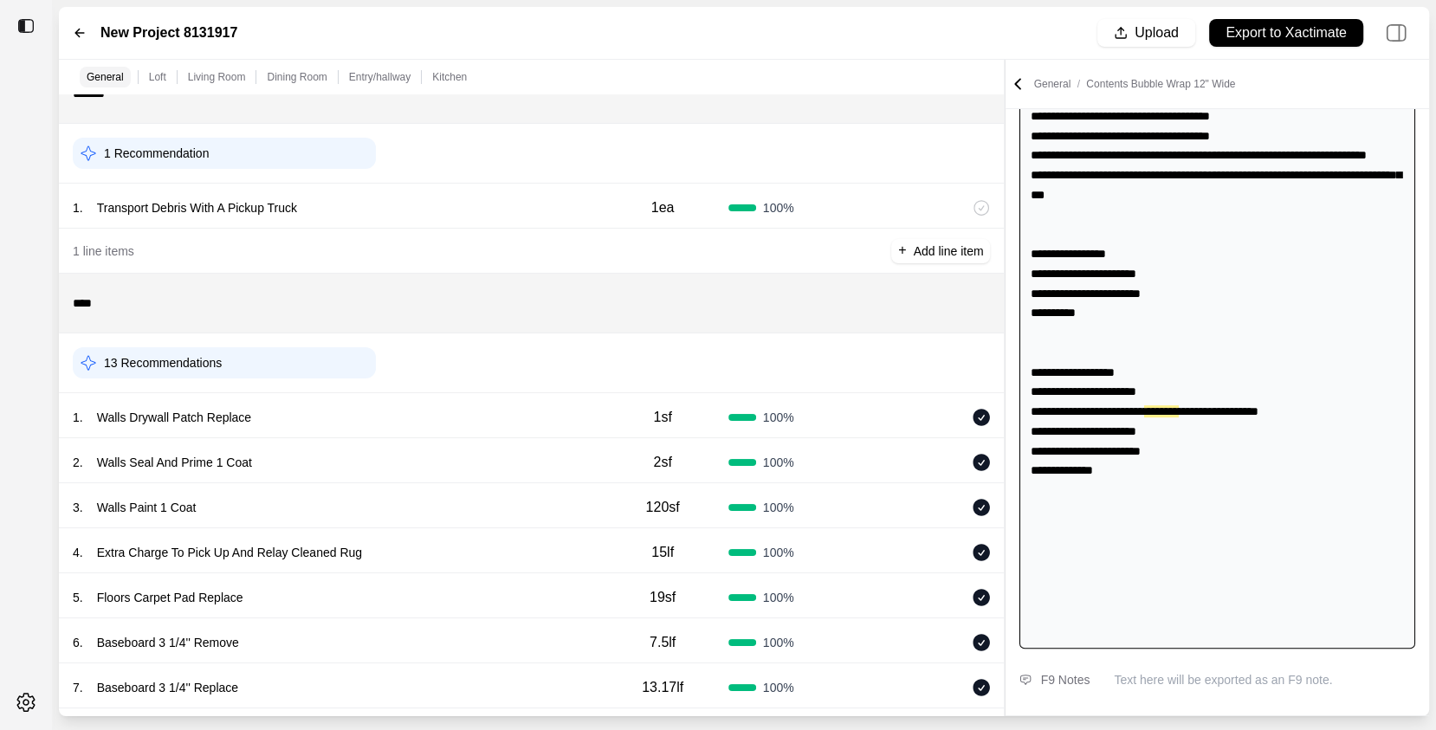
scroll to position [33, 0]
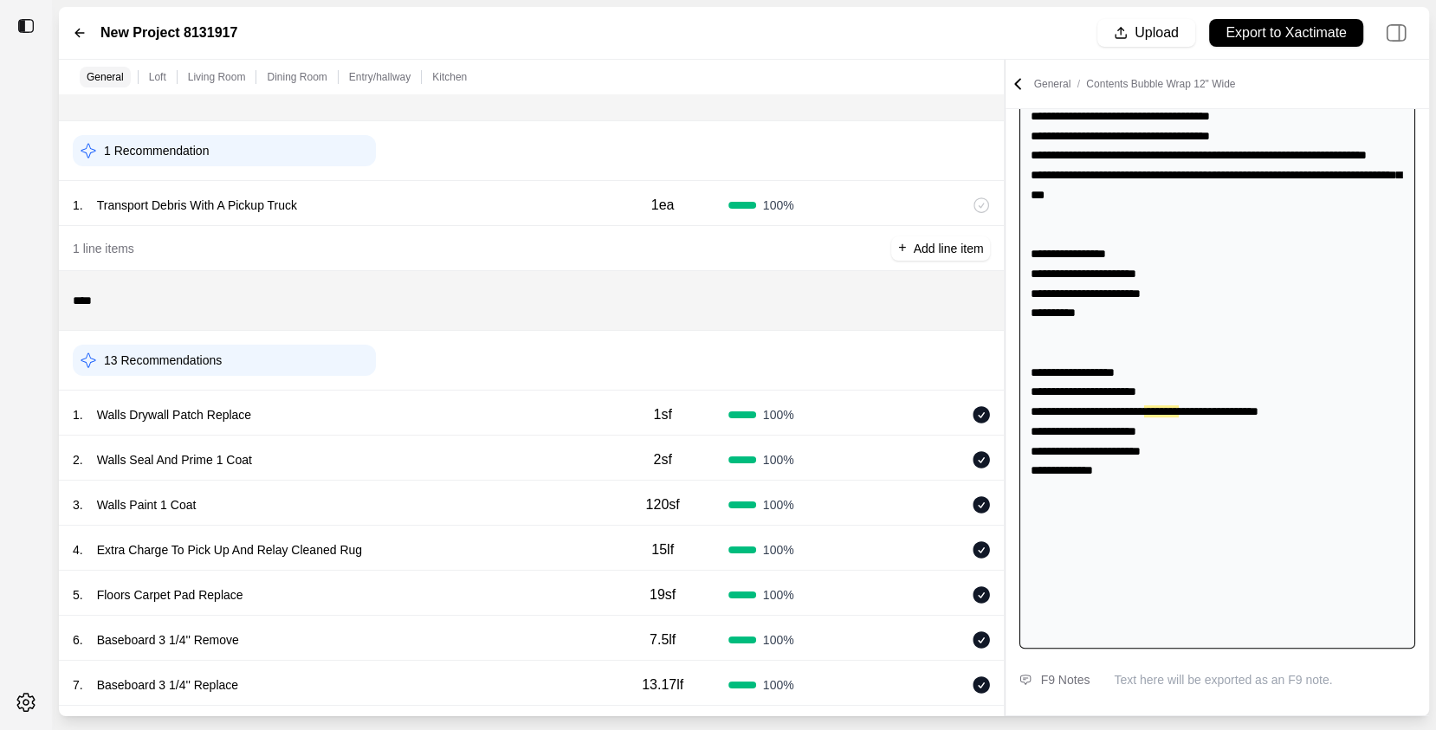
click at [1020, 86] on icon at bounding box center [1017, 83] width 17 height 17
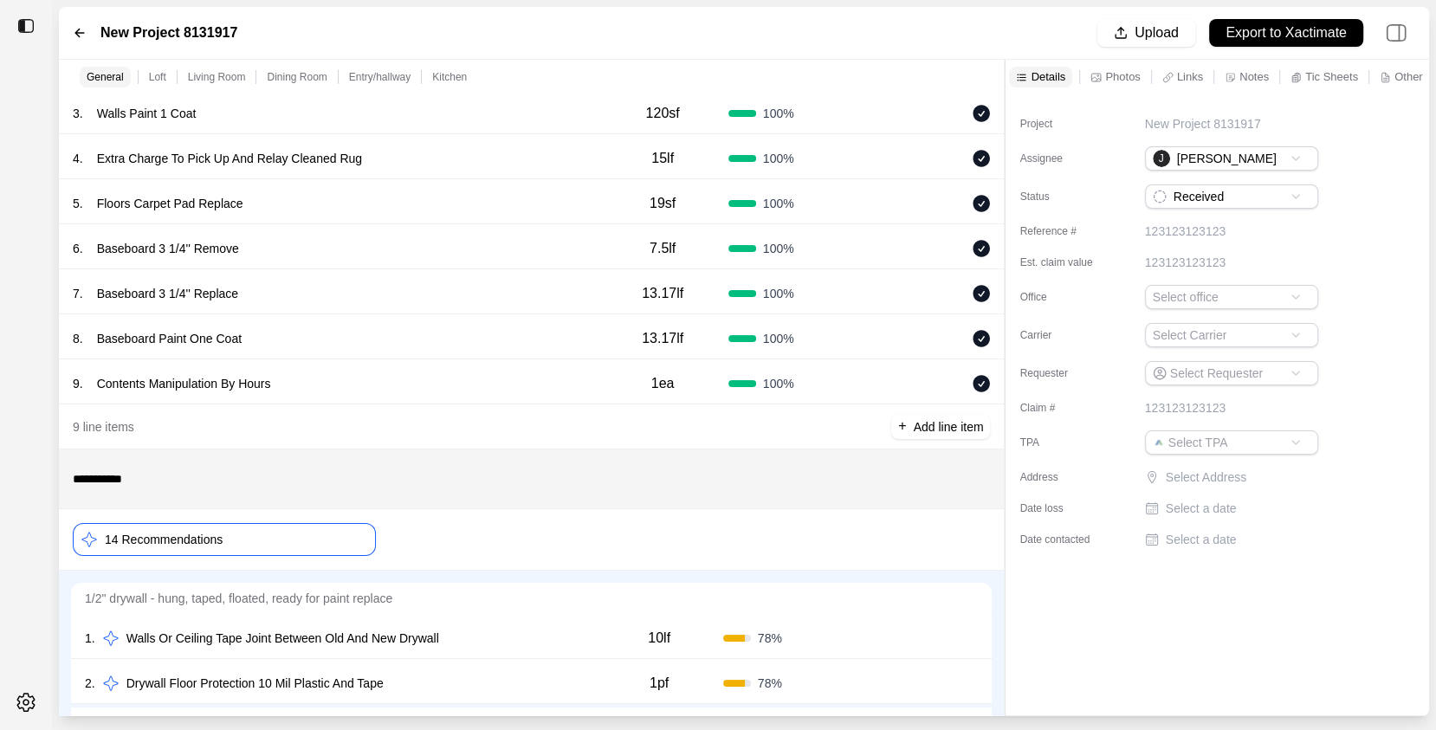
scroll to position [619, 0]
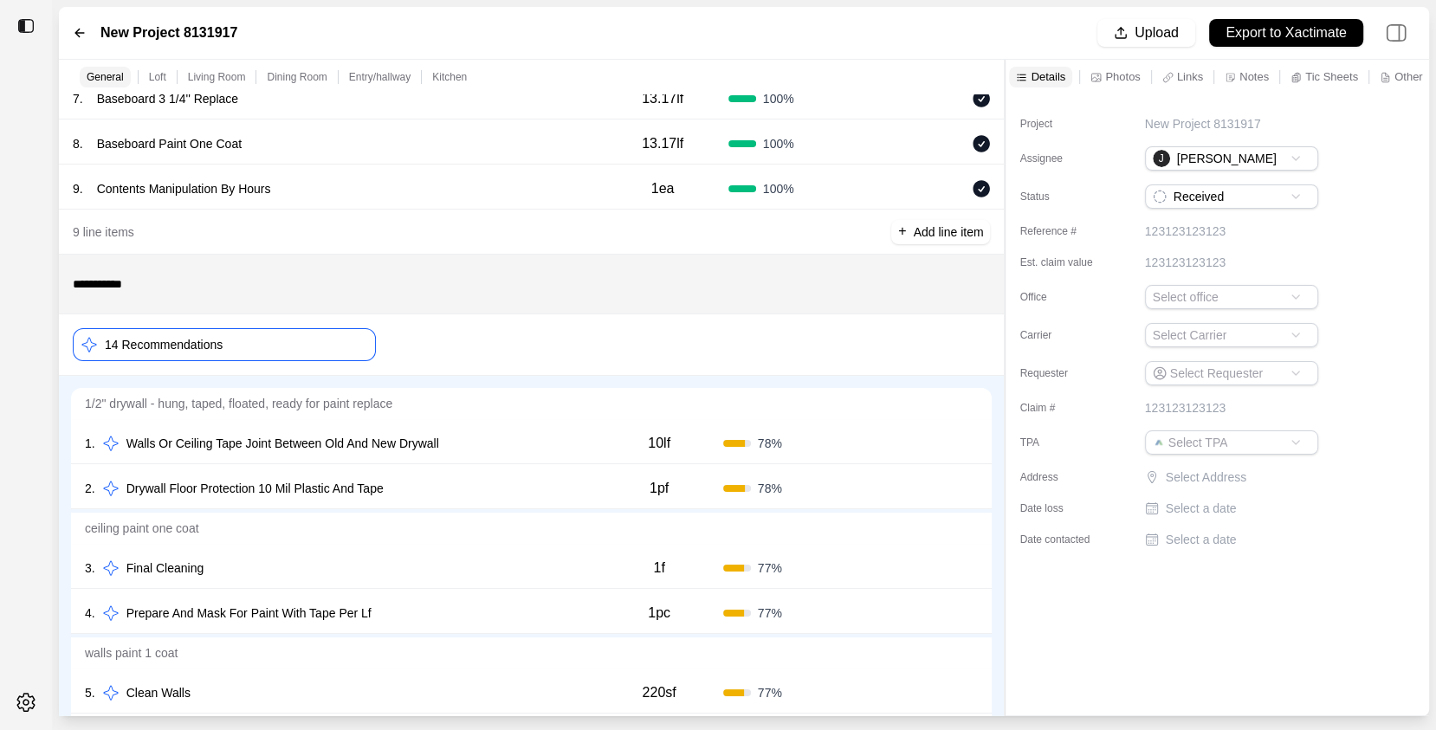
click at [273, 342] on div "14 Recommendations" at bounding box center [224, 344] width 303 height 33
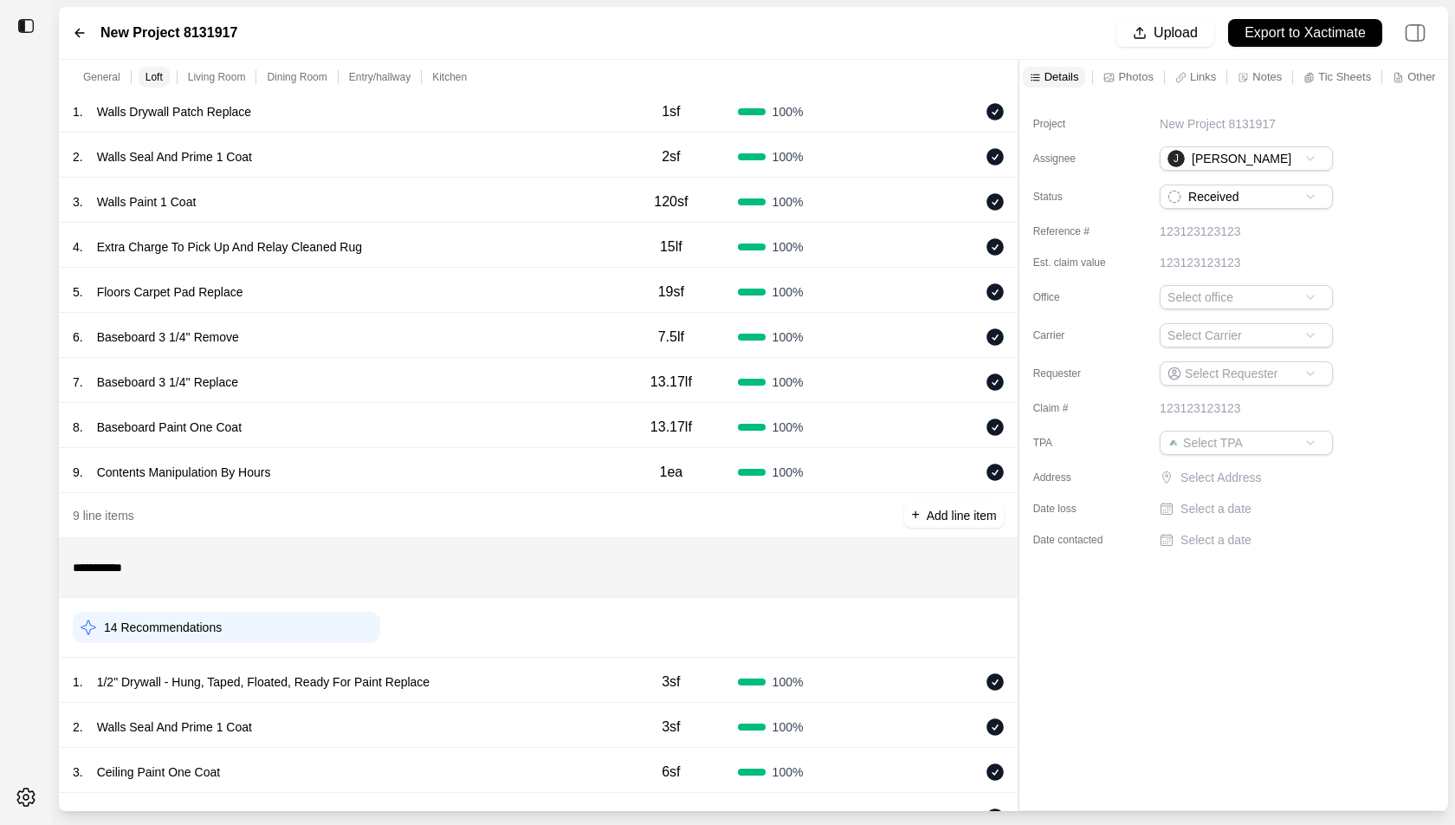
scroll to position [243, 0]
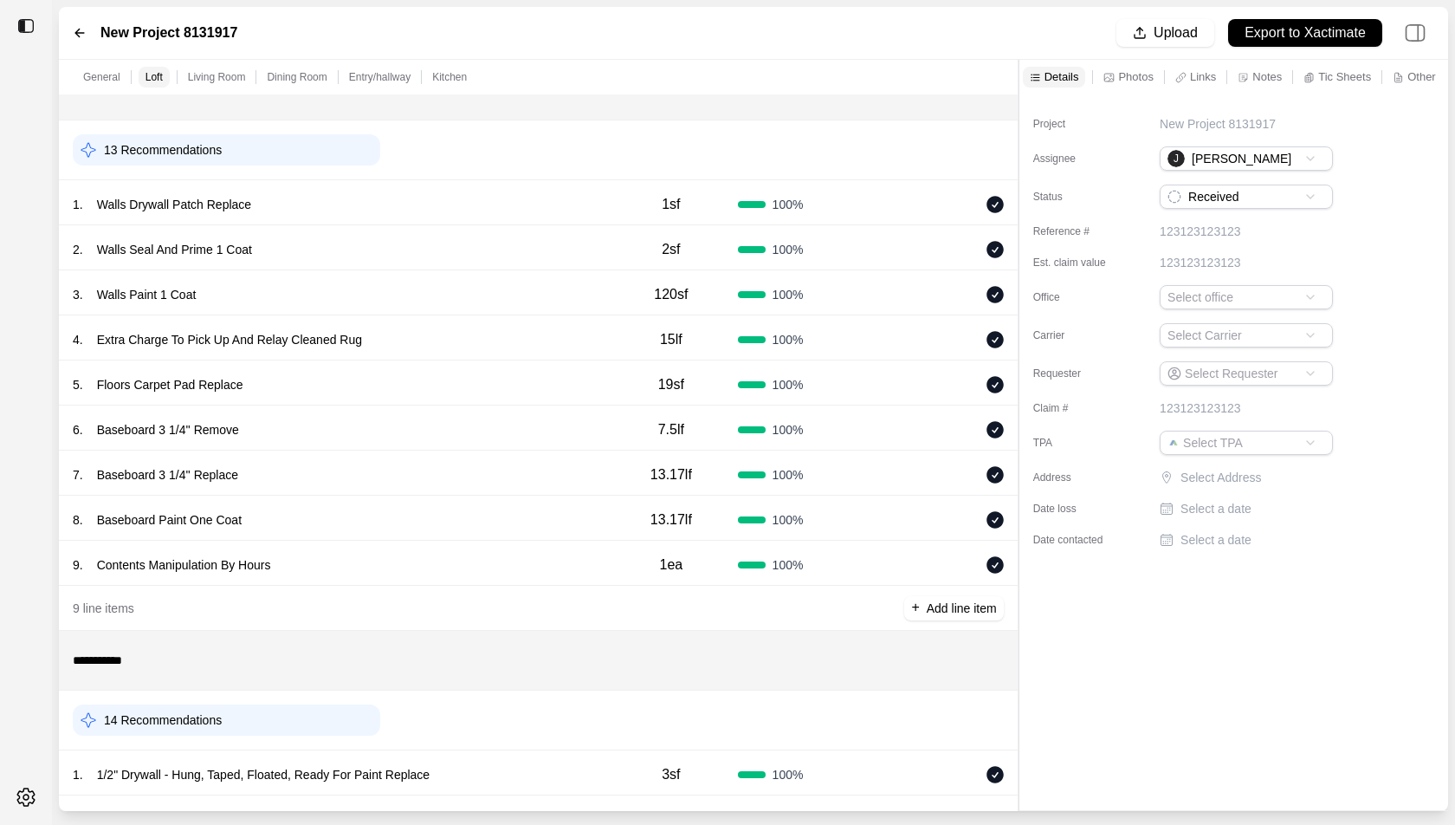
click at [1129, 73] on p "Photos" at bounding box center [1135, 76] width 35 height 15
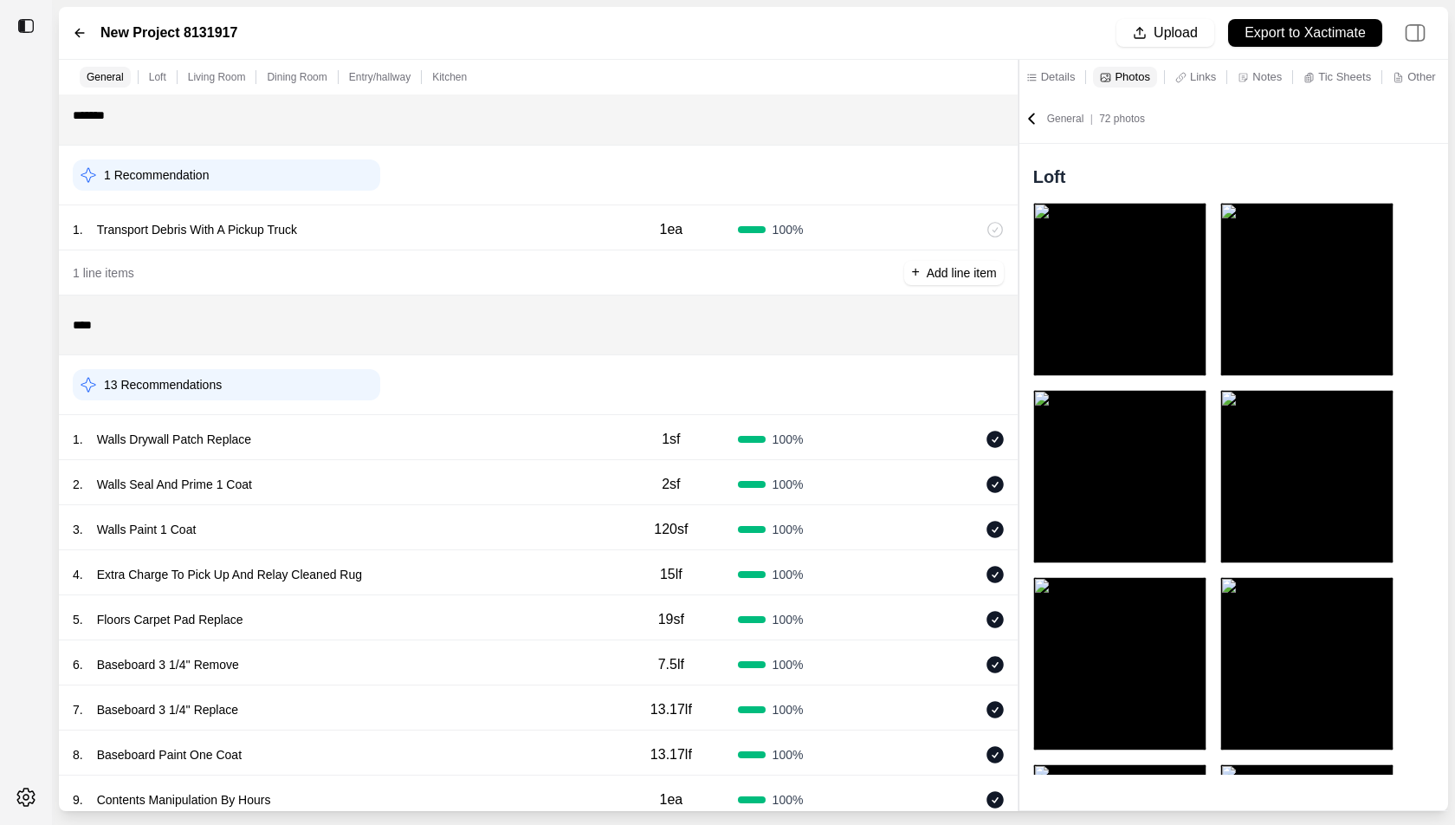
scroll to position [0, 0]
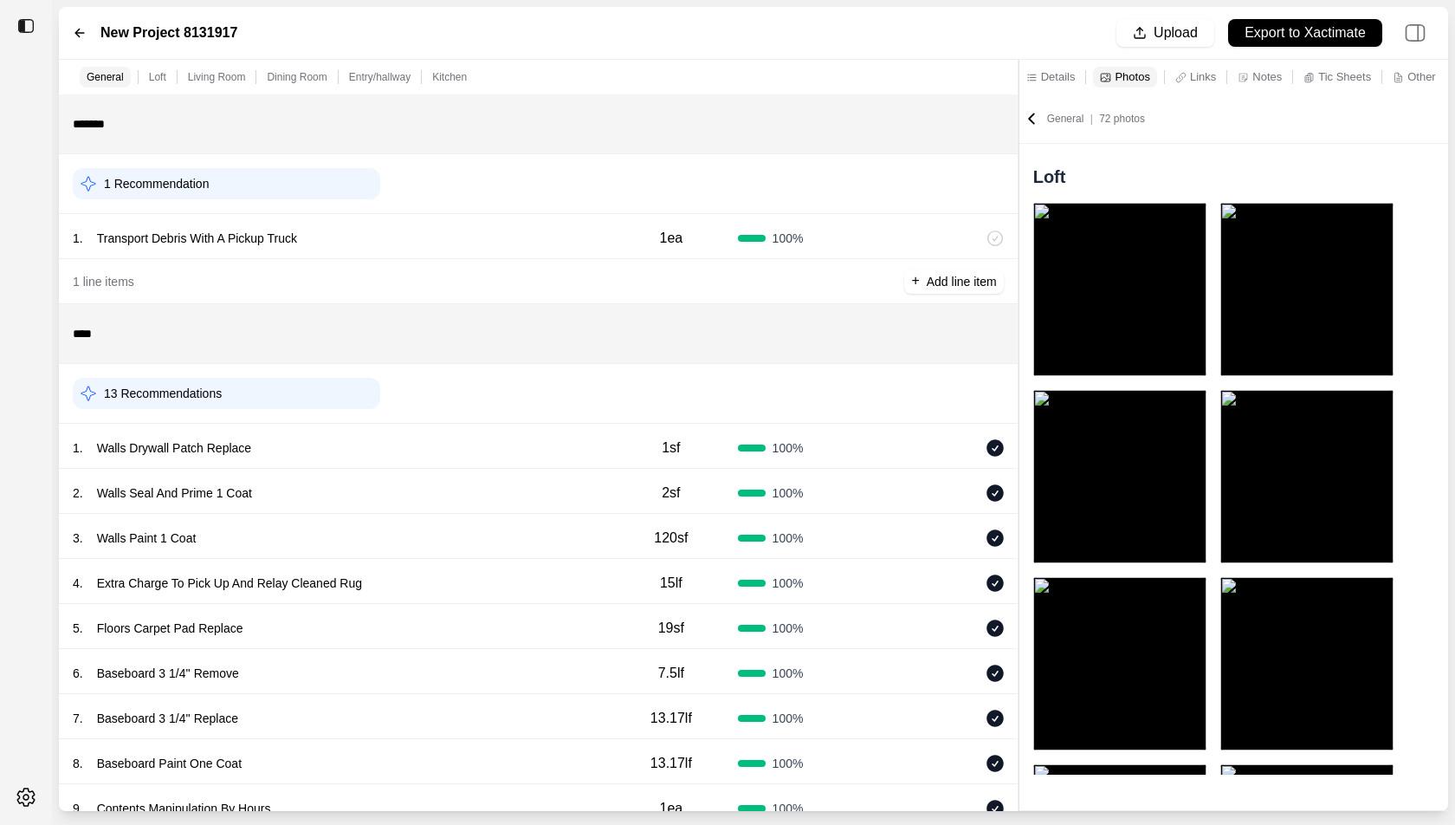
click at [212, 80] on p "Living Room" at bounding box center [217, 77] width 58 height 14
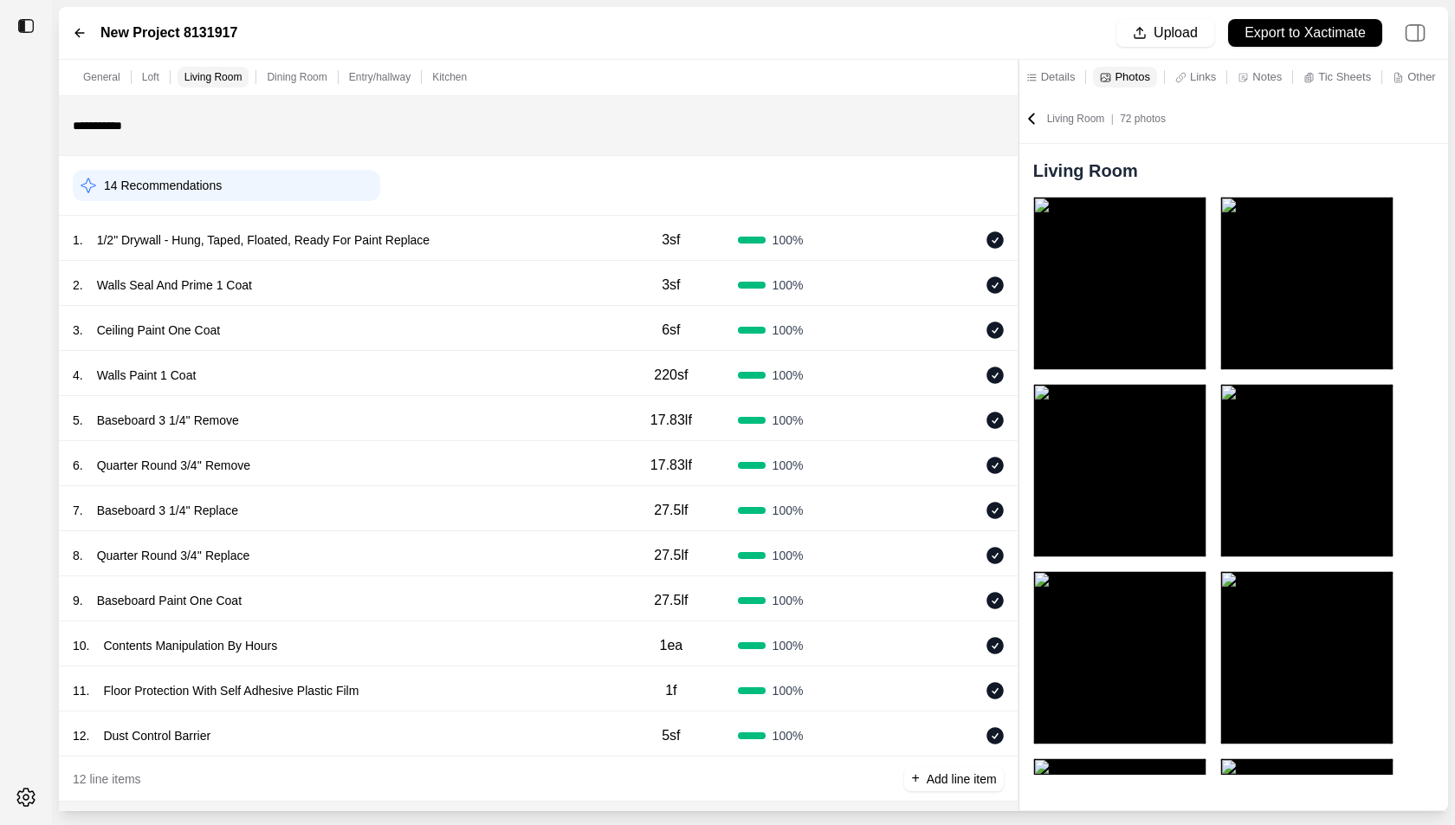
scroll to position [1750, 0]
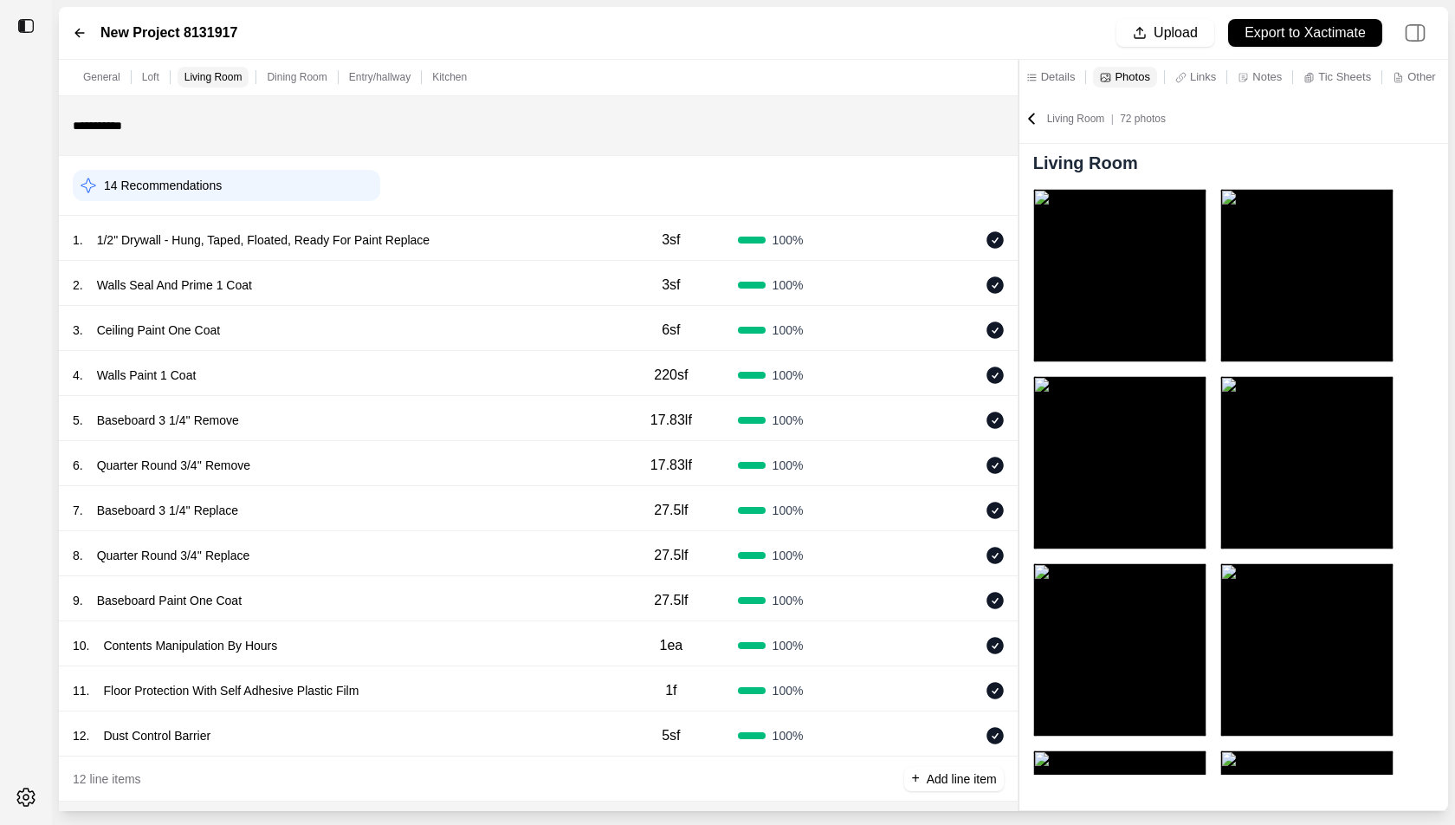
click at [295, 74] on p "Dining Room" at bounding box center [297, 77] width 60 height 14
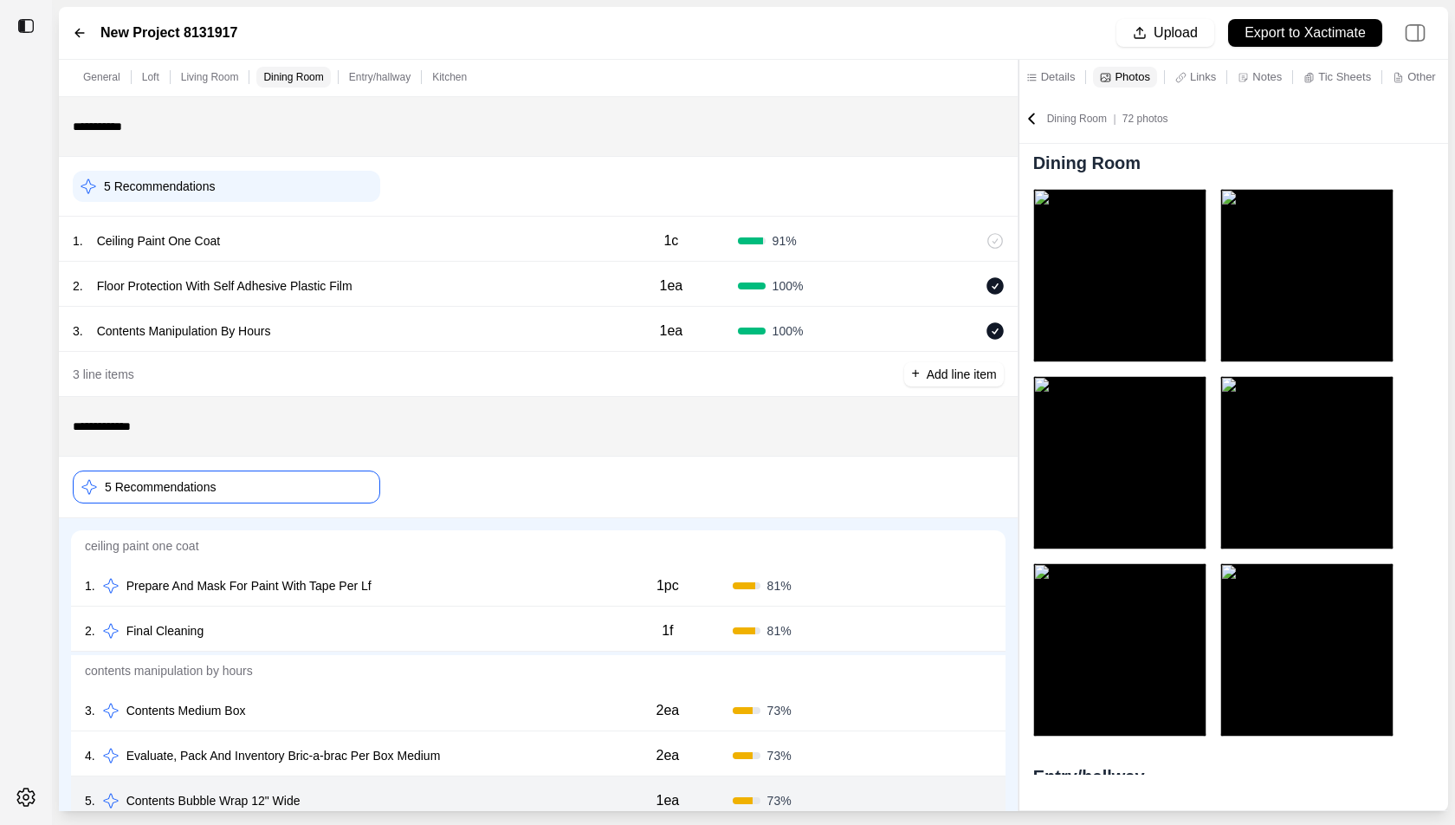
click at [375, 77] on p "Entry/hallway" at bounding box center [380, 77] width 62 height 14
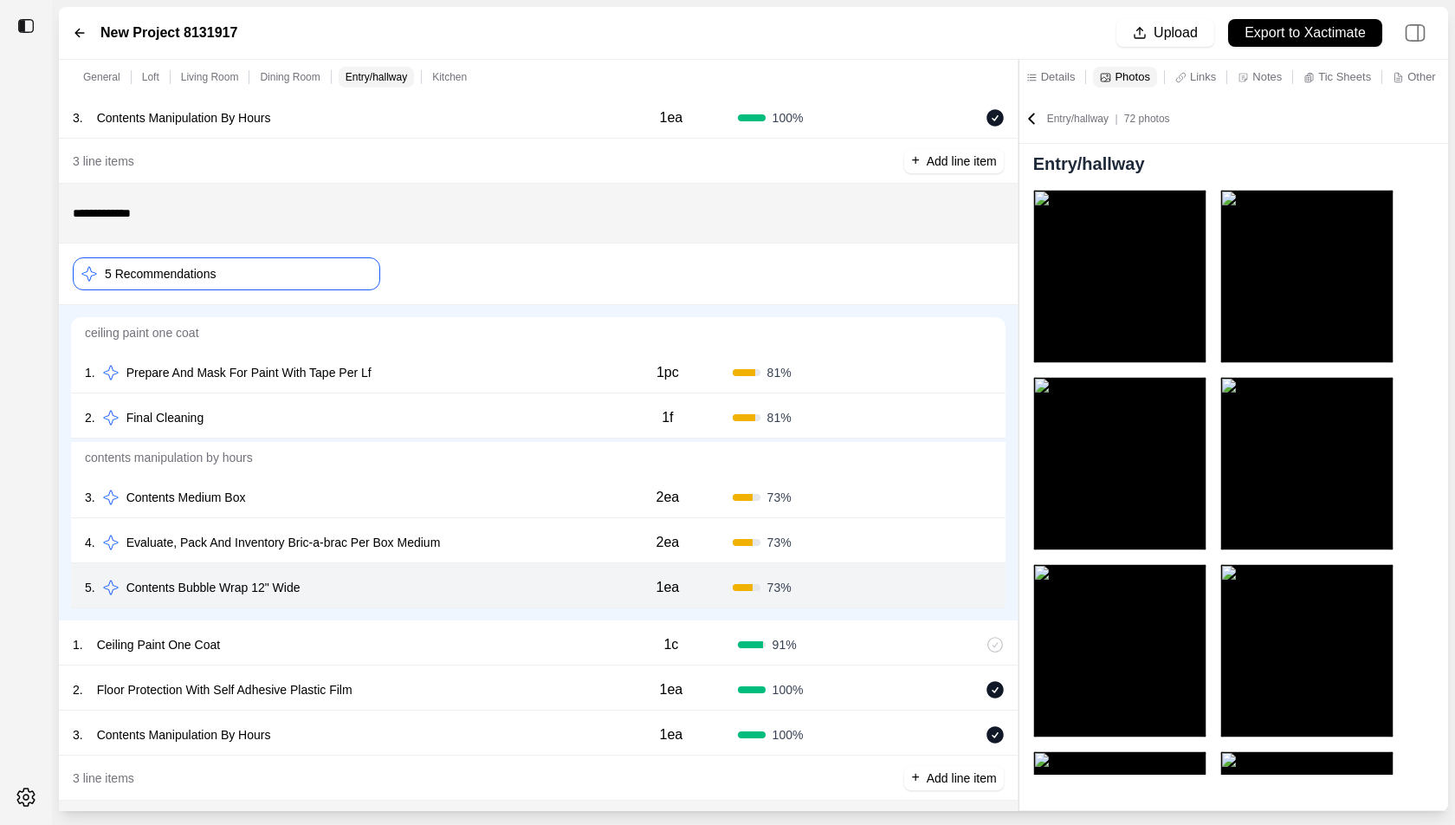
click at [340, 277] on div "5 Recommendations" at bounding box center [227, 273] width 308 height 33
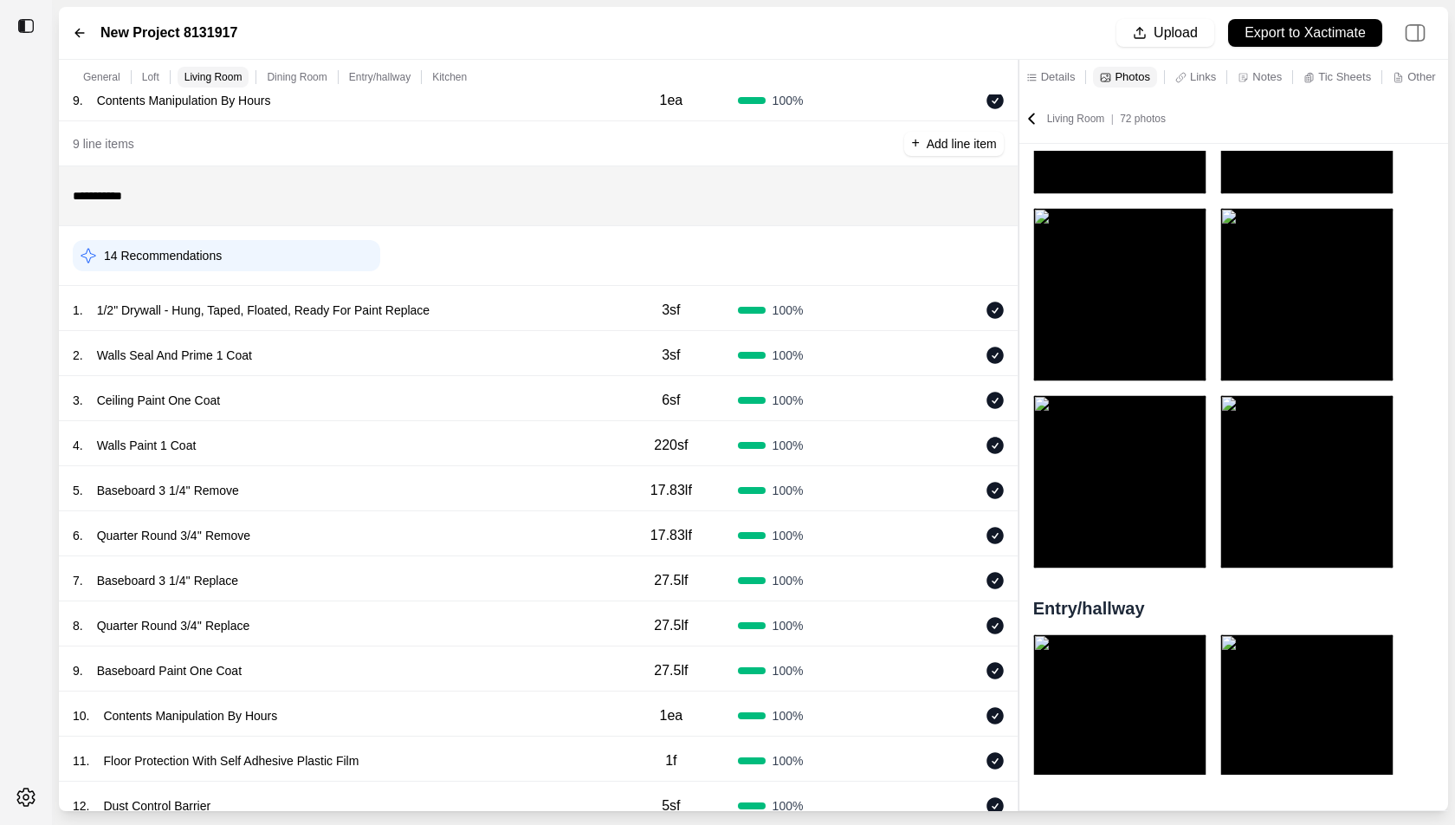
click at [438, 363] on div "2 . Walls Seal And Prime 1 Coat" at bounding box center [339, 355] width 532 height 24
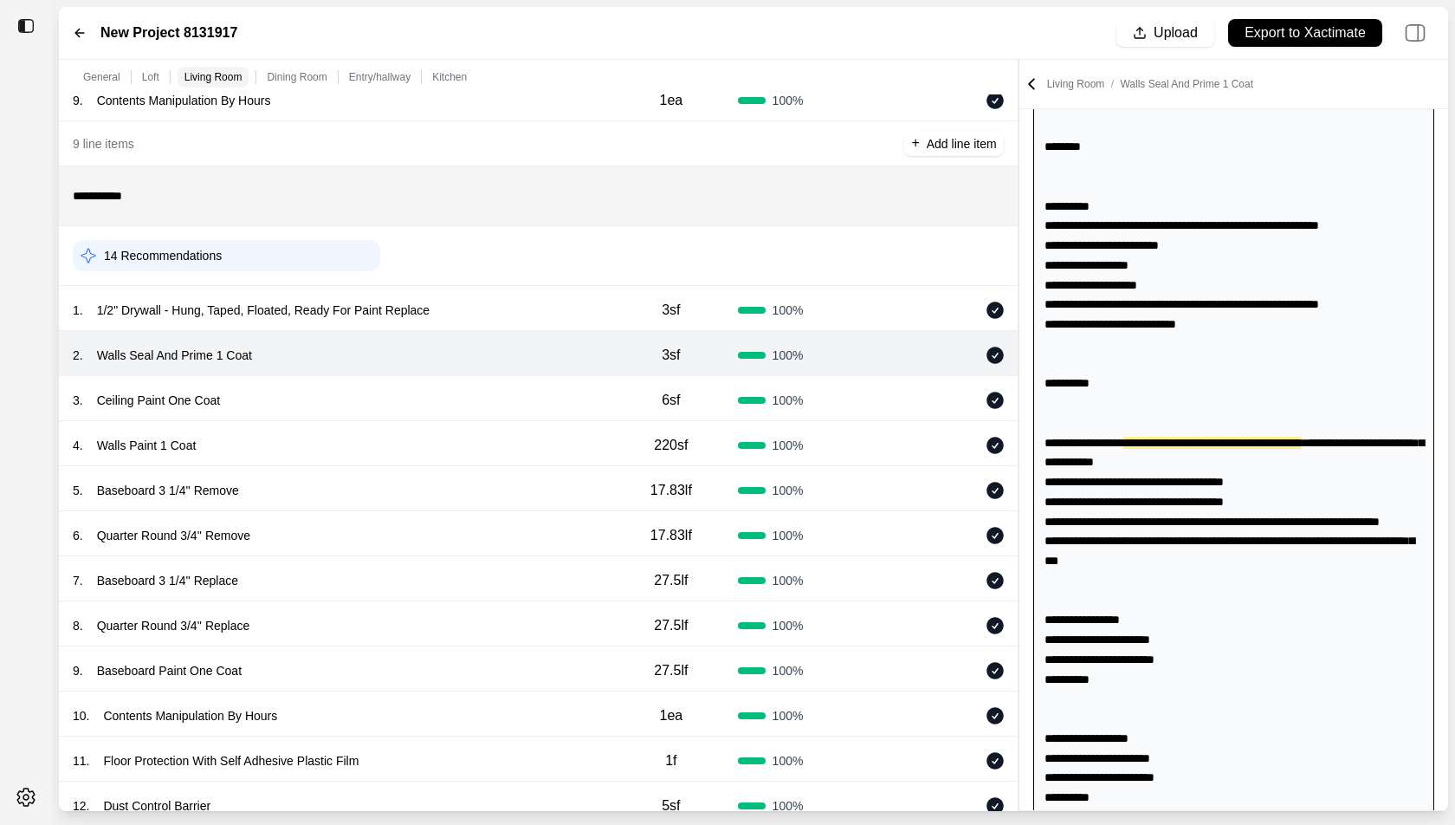
click at [462, 441] on div "4 . Walls Paint 1 Coat" at bounding box center [339, 445] width 532 height 24
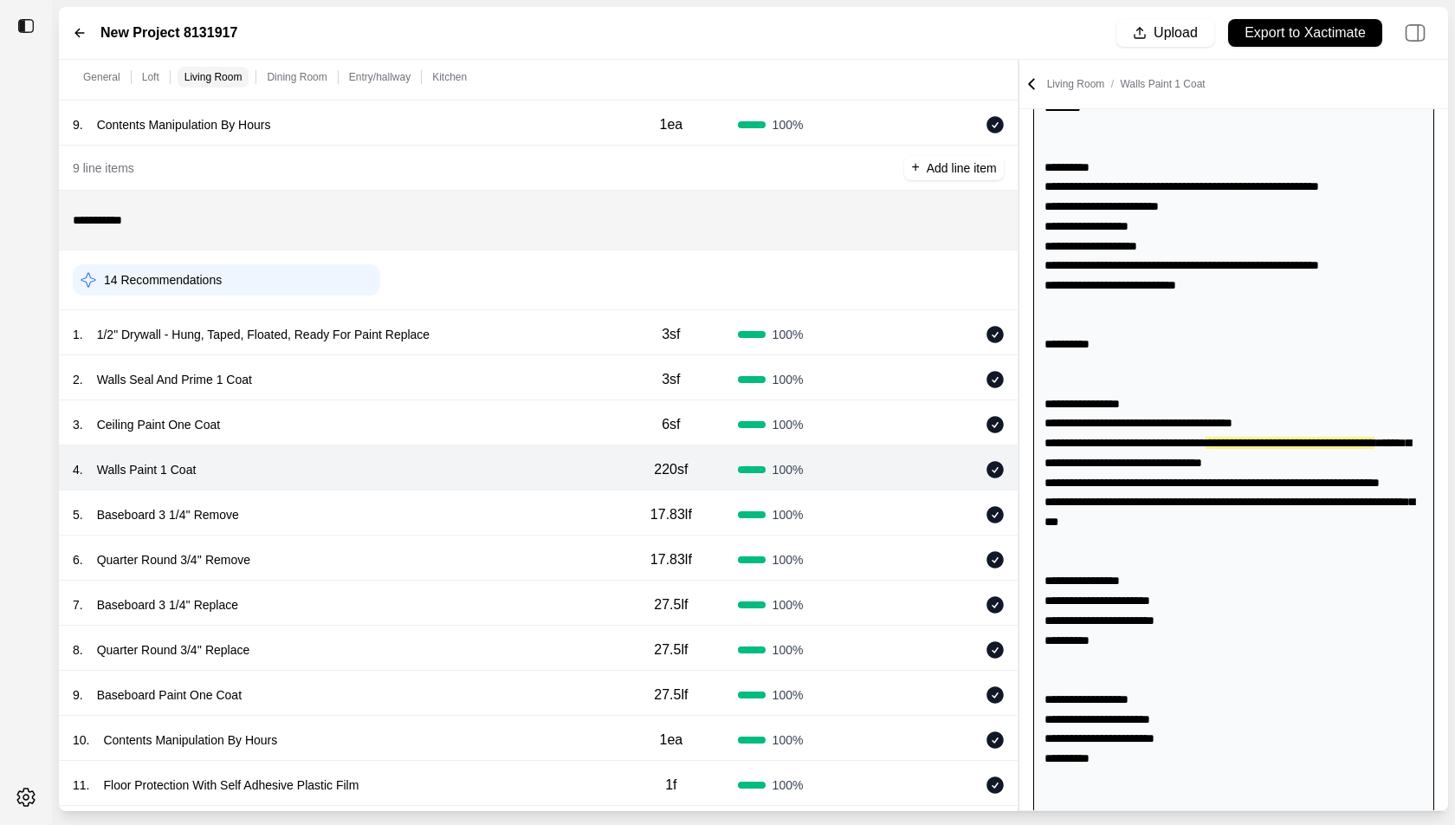
click at [327, 272] on div "14 Recommendations" at bounding box center [227, 279] width 308 height 31
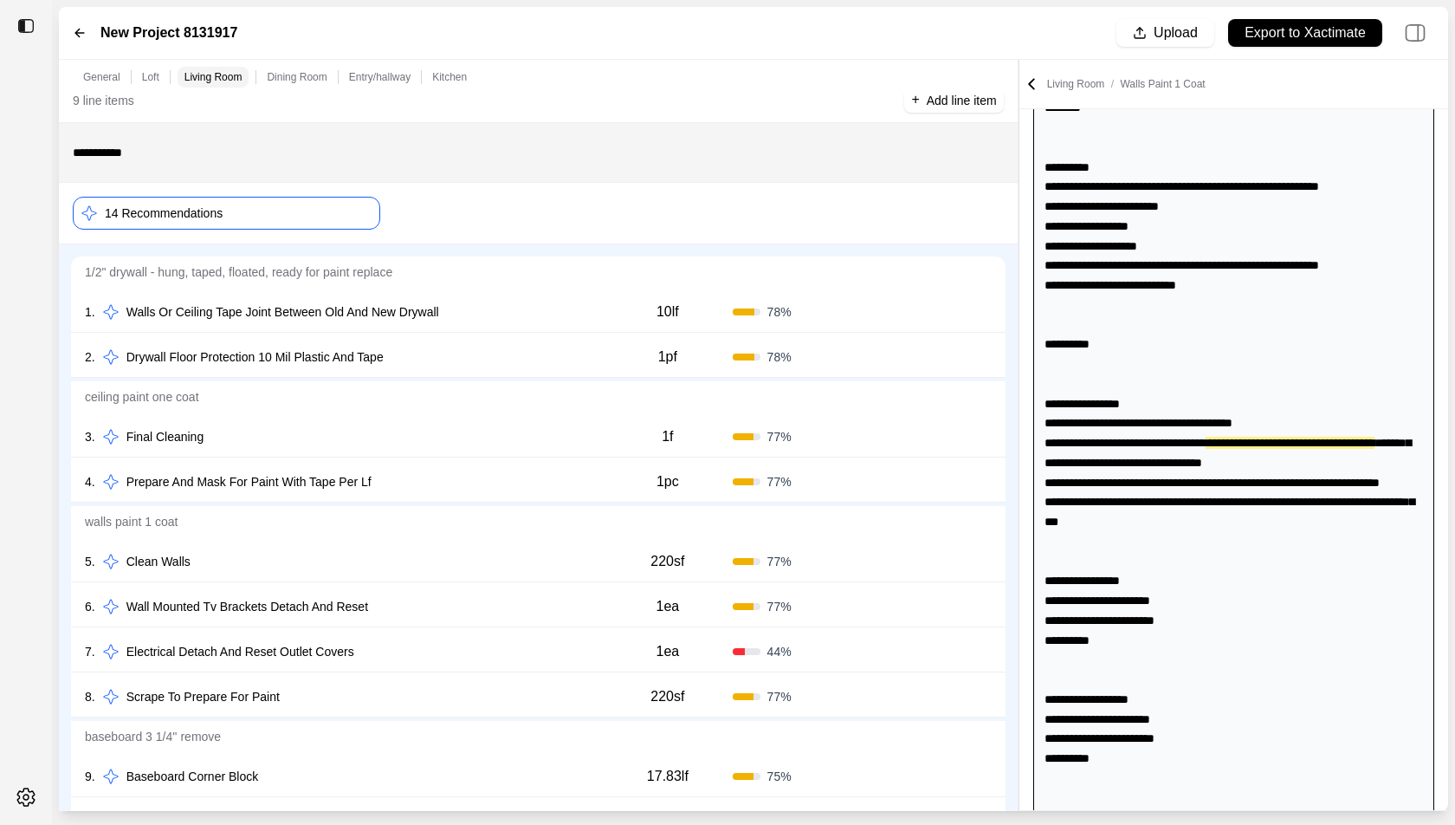
click at [340, 204] on div "14 Recommendations" at bounding box center [227, 213] width 308 height 33
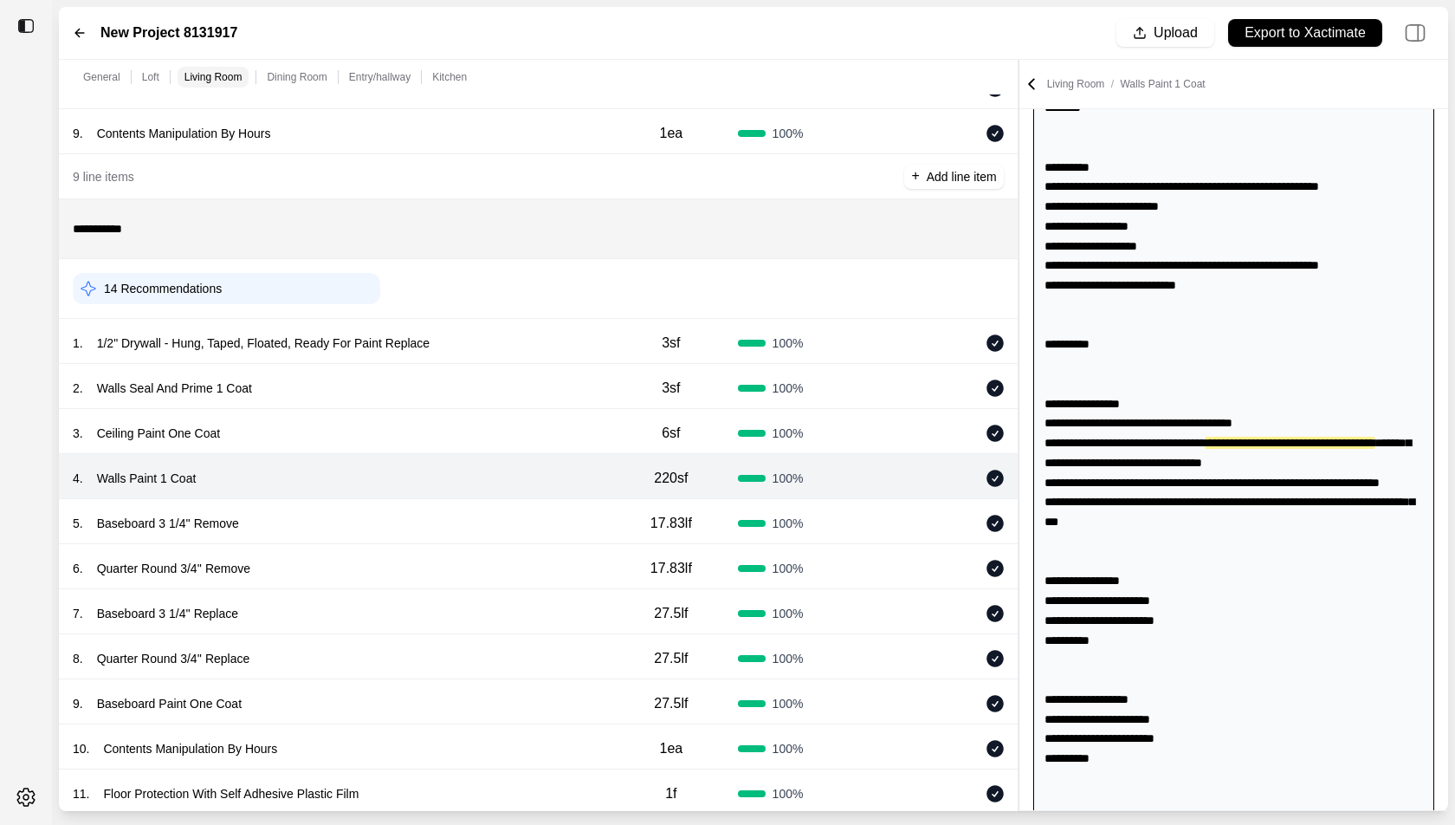
click at [1029, 83] on icon at bounding box center [1031, 84] width 5 height 10
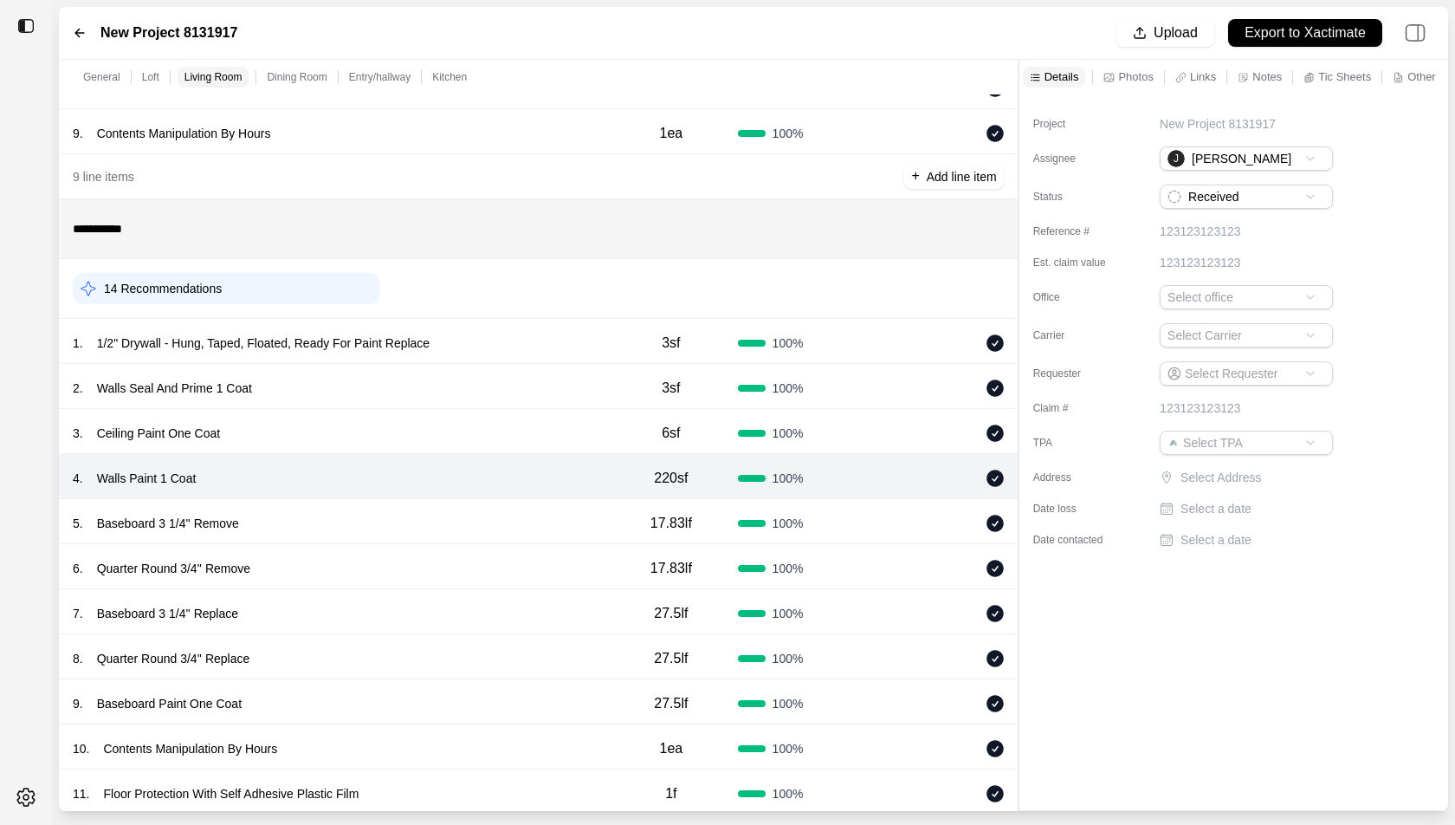
click at [1213, 326] on html "**********" at bounding box center [727, 412] width 1455 height 825
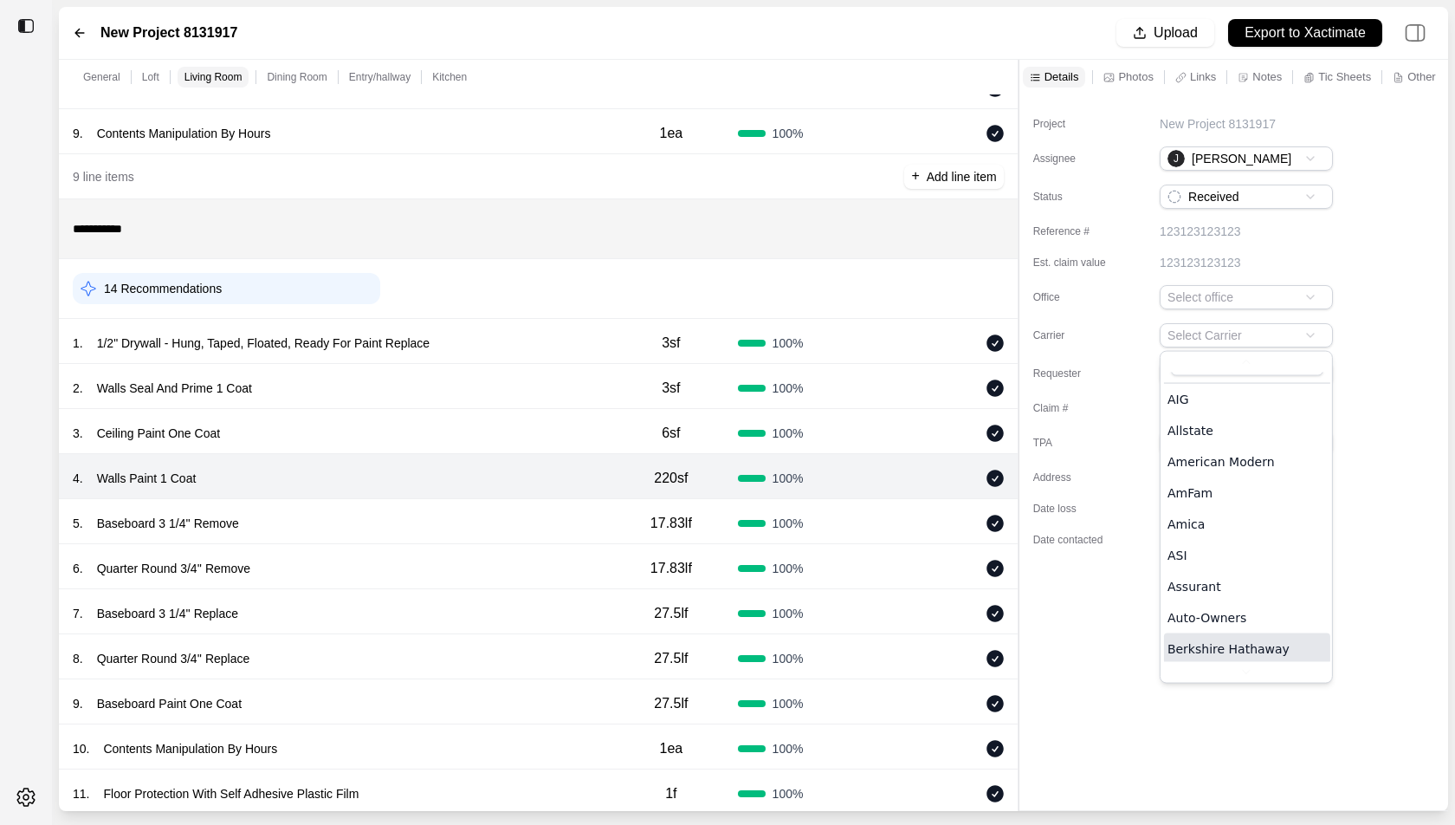
scroll to position [62, 0]
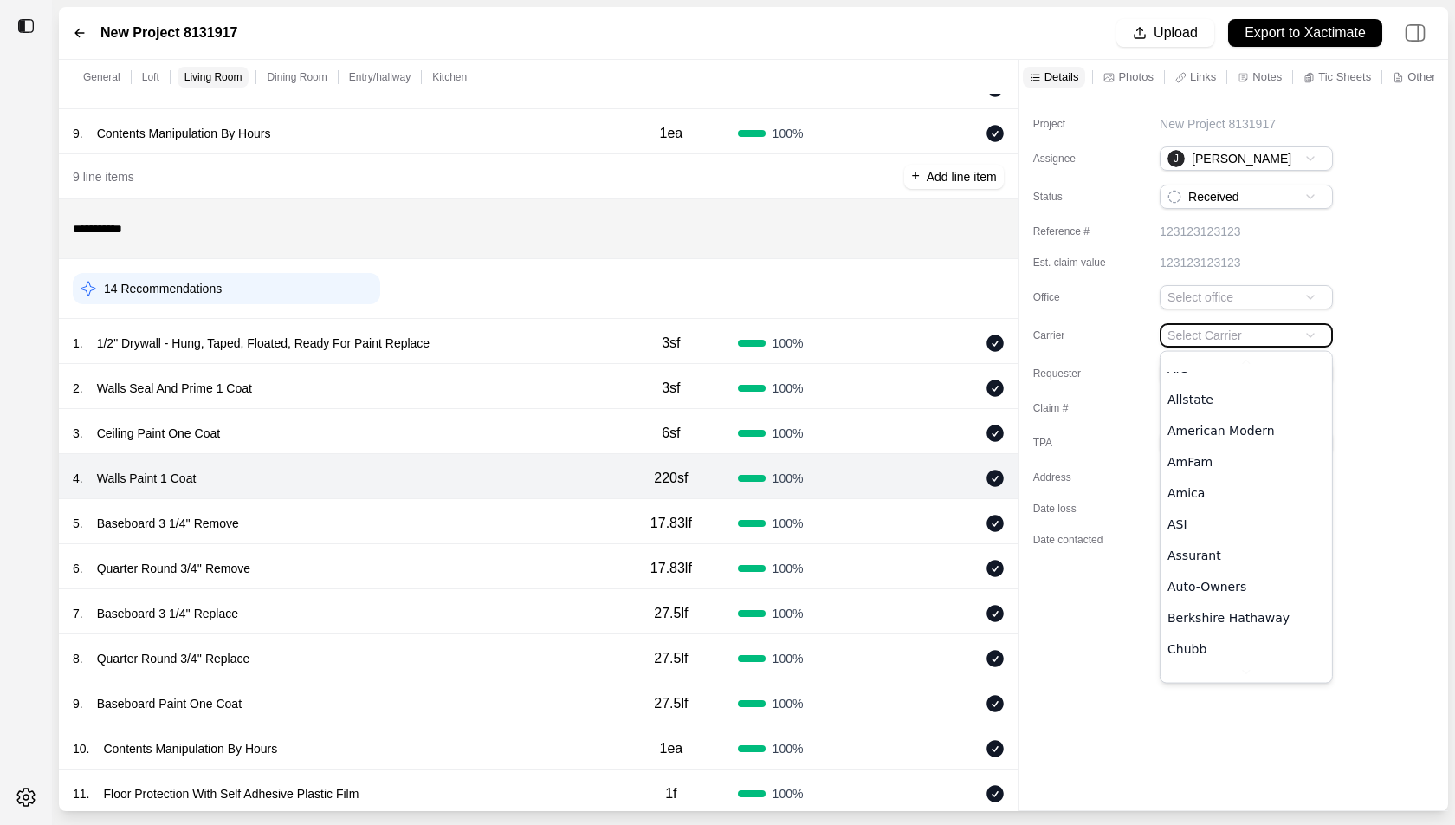
click at [1088, 682] on html "**********" at bounding box center [727, 412] width 1455 height 825
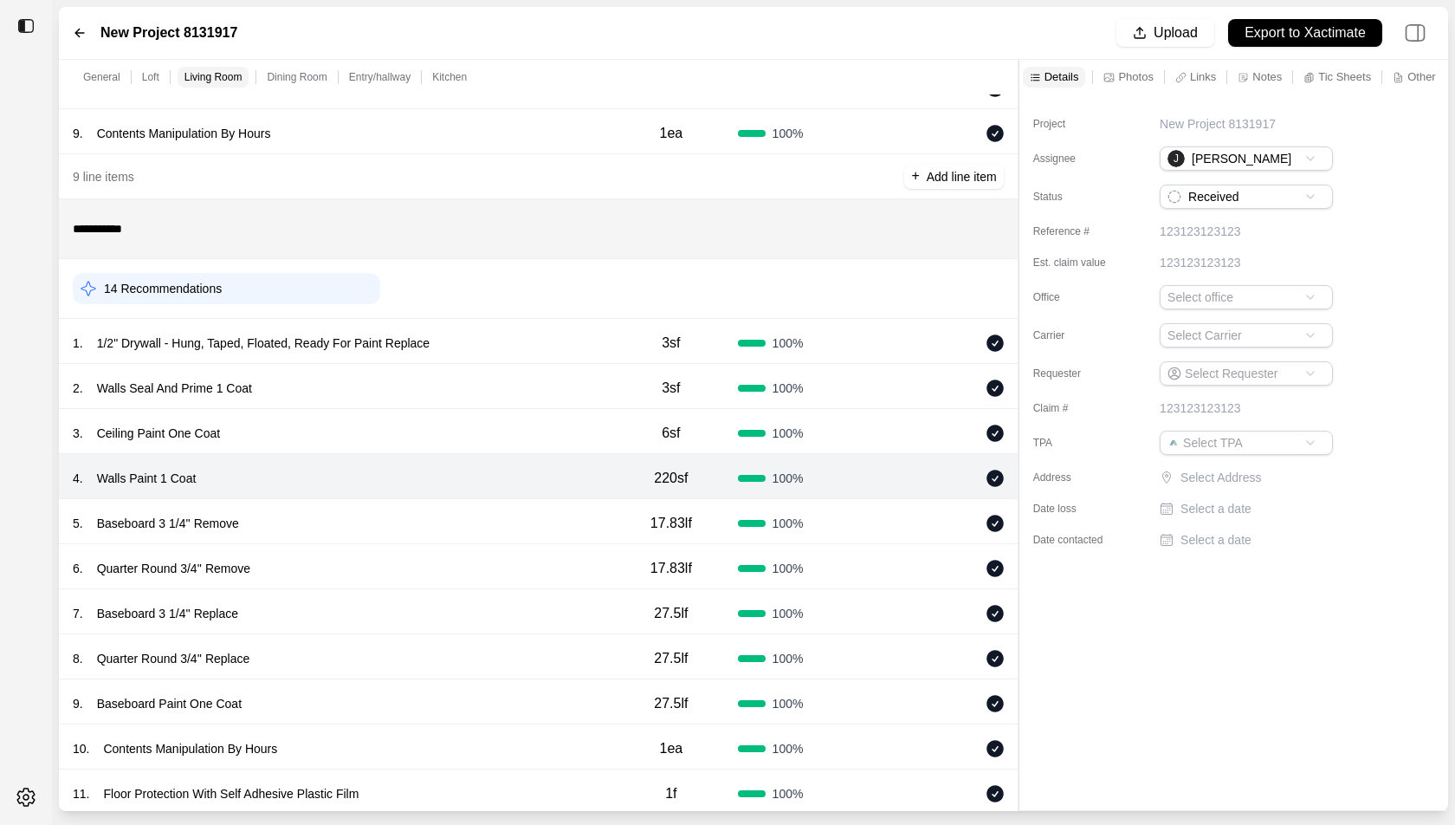
click at [1209, 438] on html "**********" at bounding box center [727, 412] width 1455 height 825
click at [1112, 630] on html "**********" at bounding box center [727, 412] width 1455 height 825
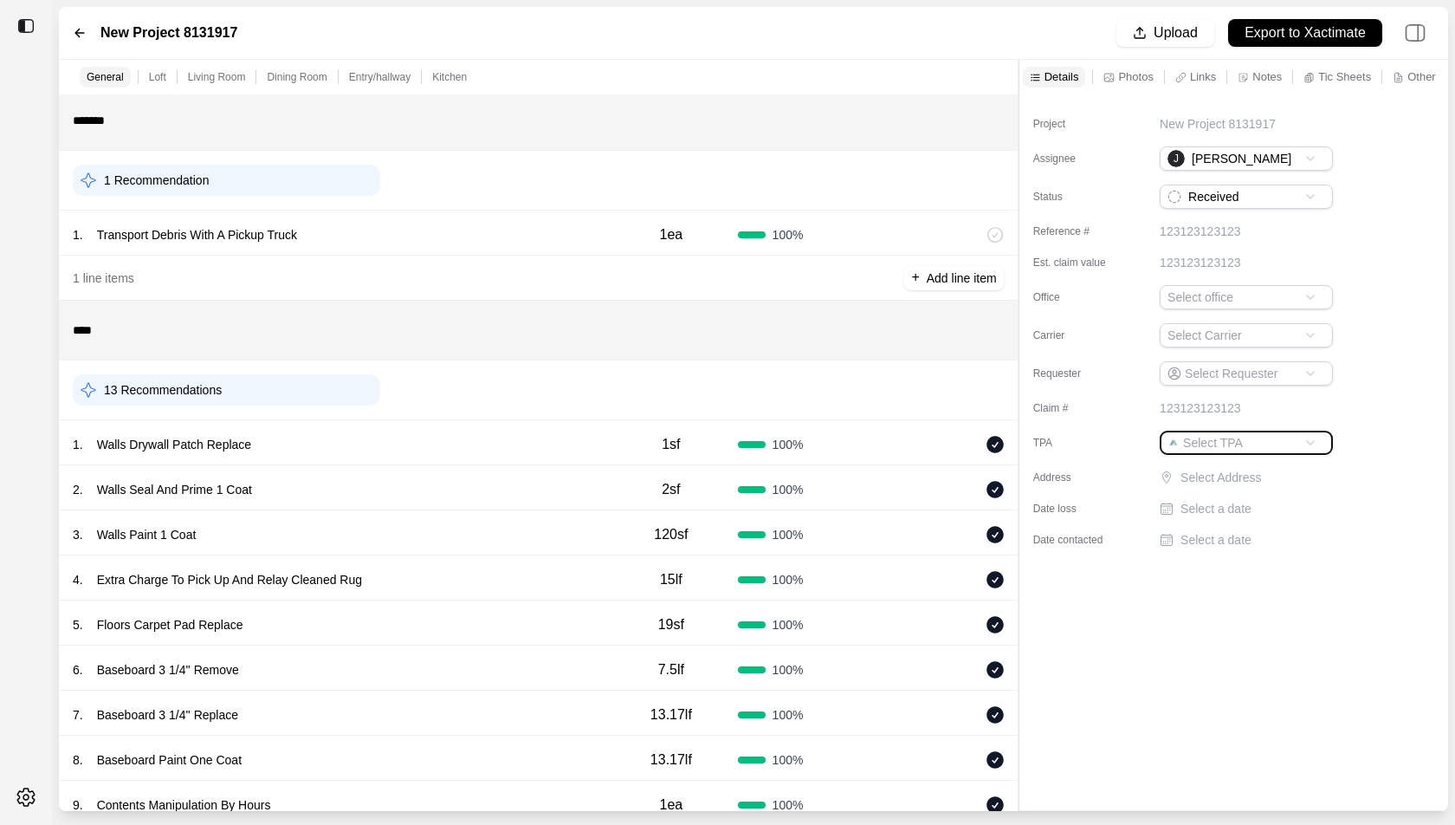
scroll to position [0, 0]
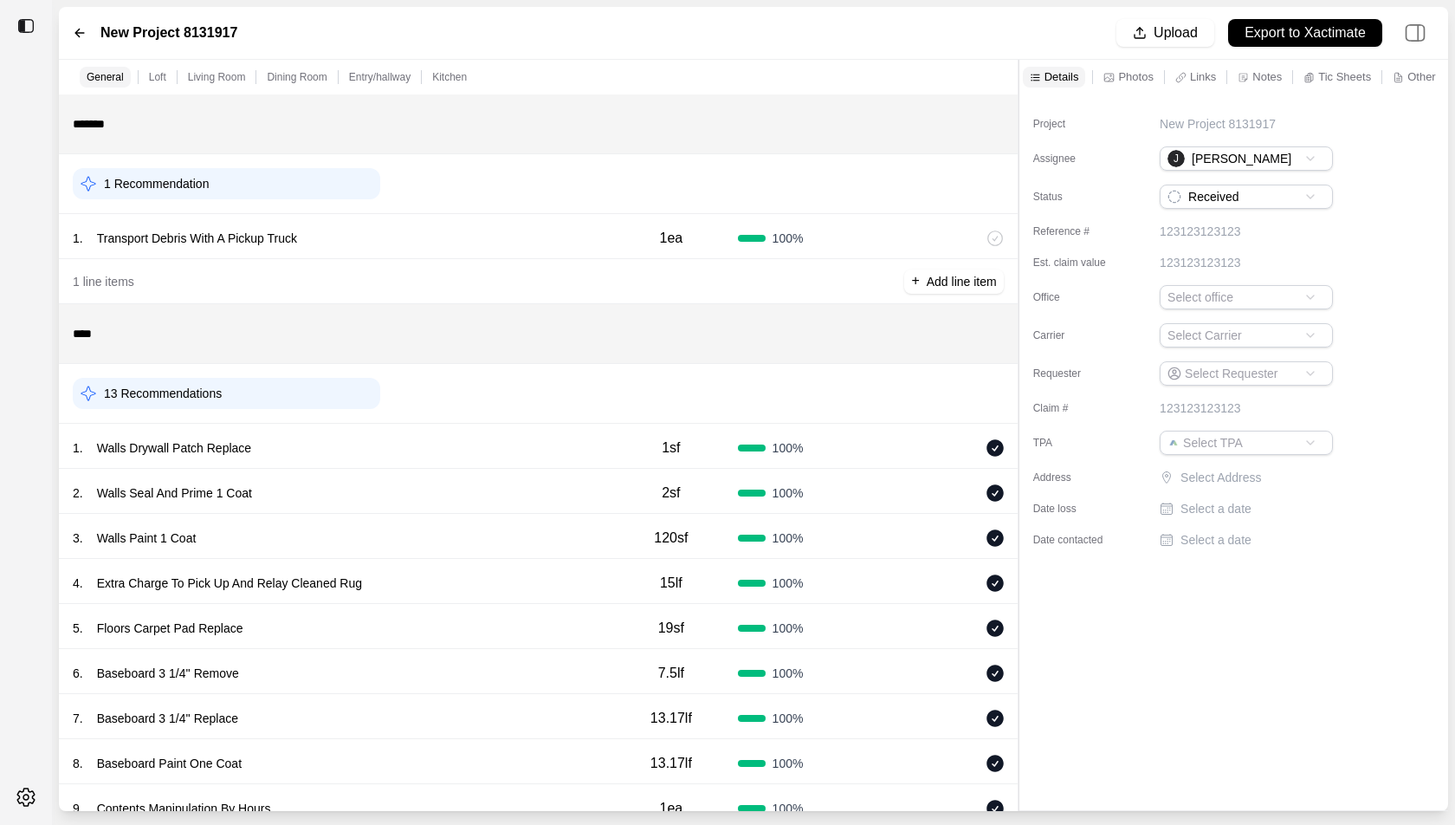
click at [1040, 425] on div "Project New Project 8131917 Assignee J John Status Received Reference # 1231231…" at bounding box center [1234, 324] width 429 height 461
click at [457, 444] on div "1 . Walls Drywall Patch Replace" at bounding box center [339, 448] width 532 height 24
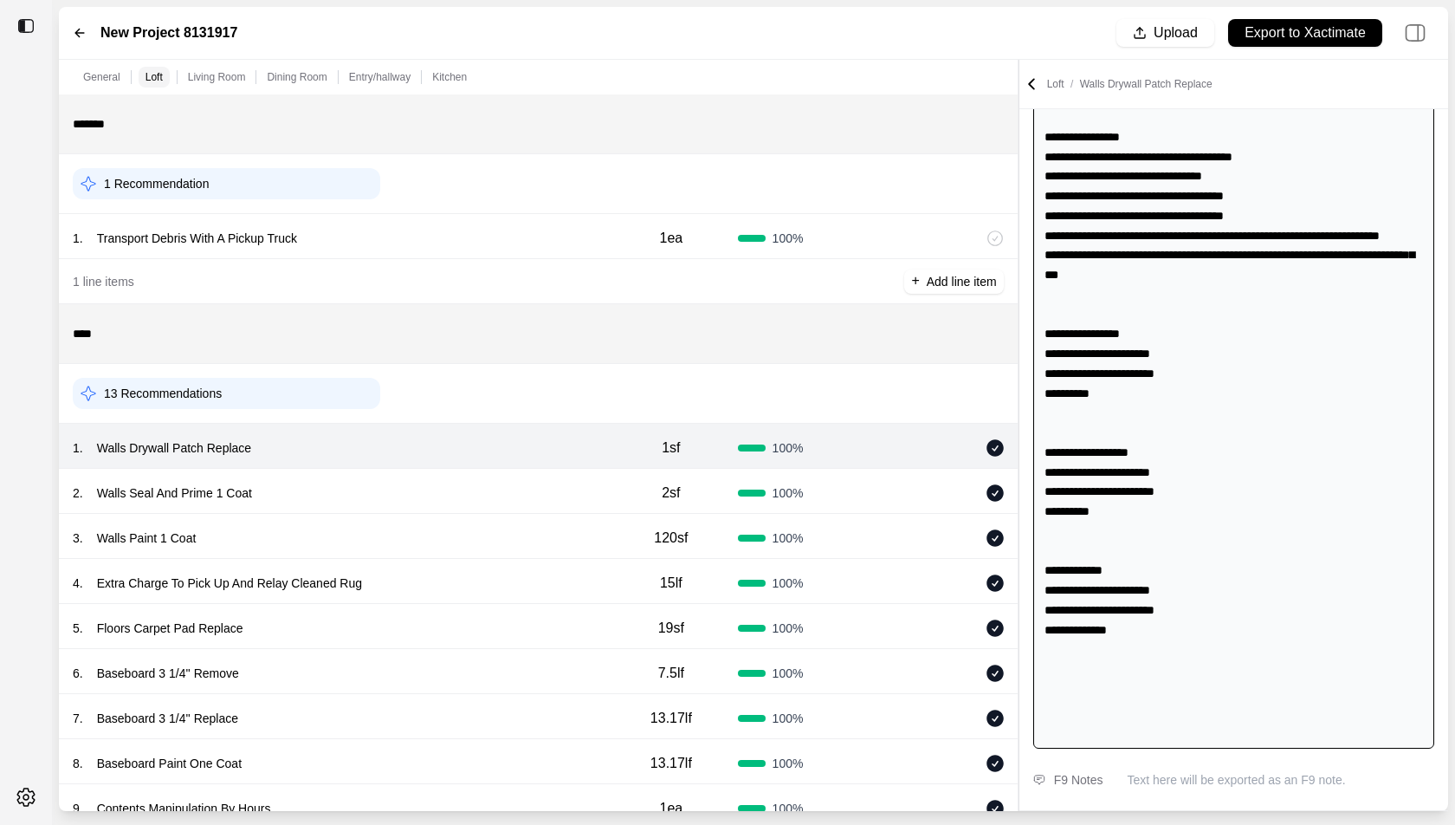
scroll to position [549, 0]
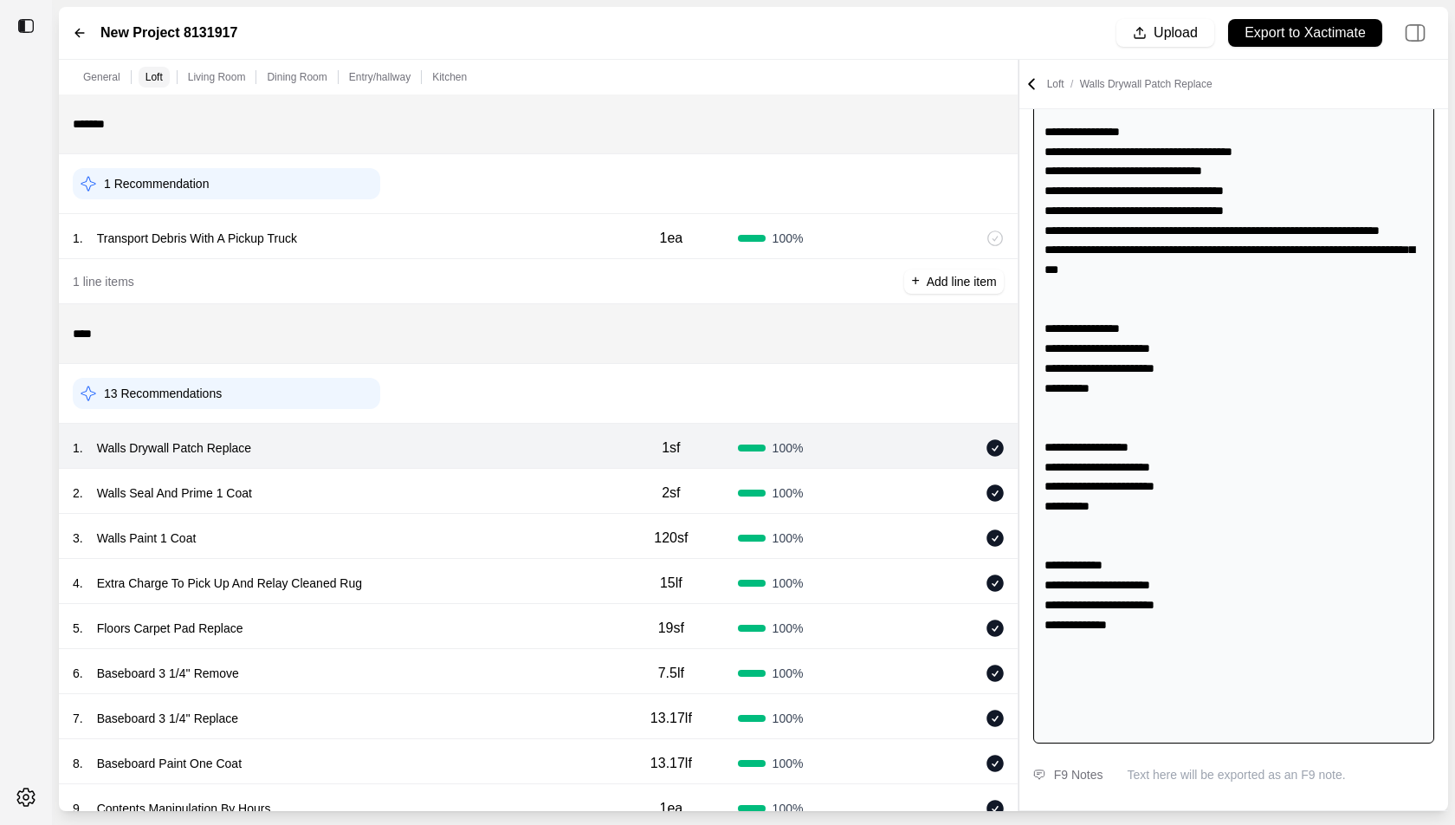
click at [1193, 729] on p "Text here will be exported as an F9 note." at bounding box center [1281, 774] width 308 height 17
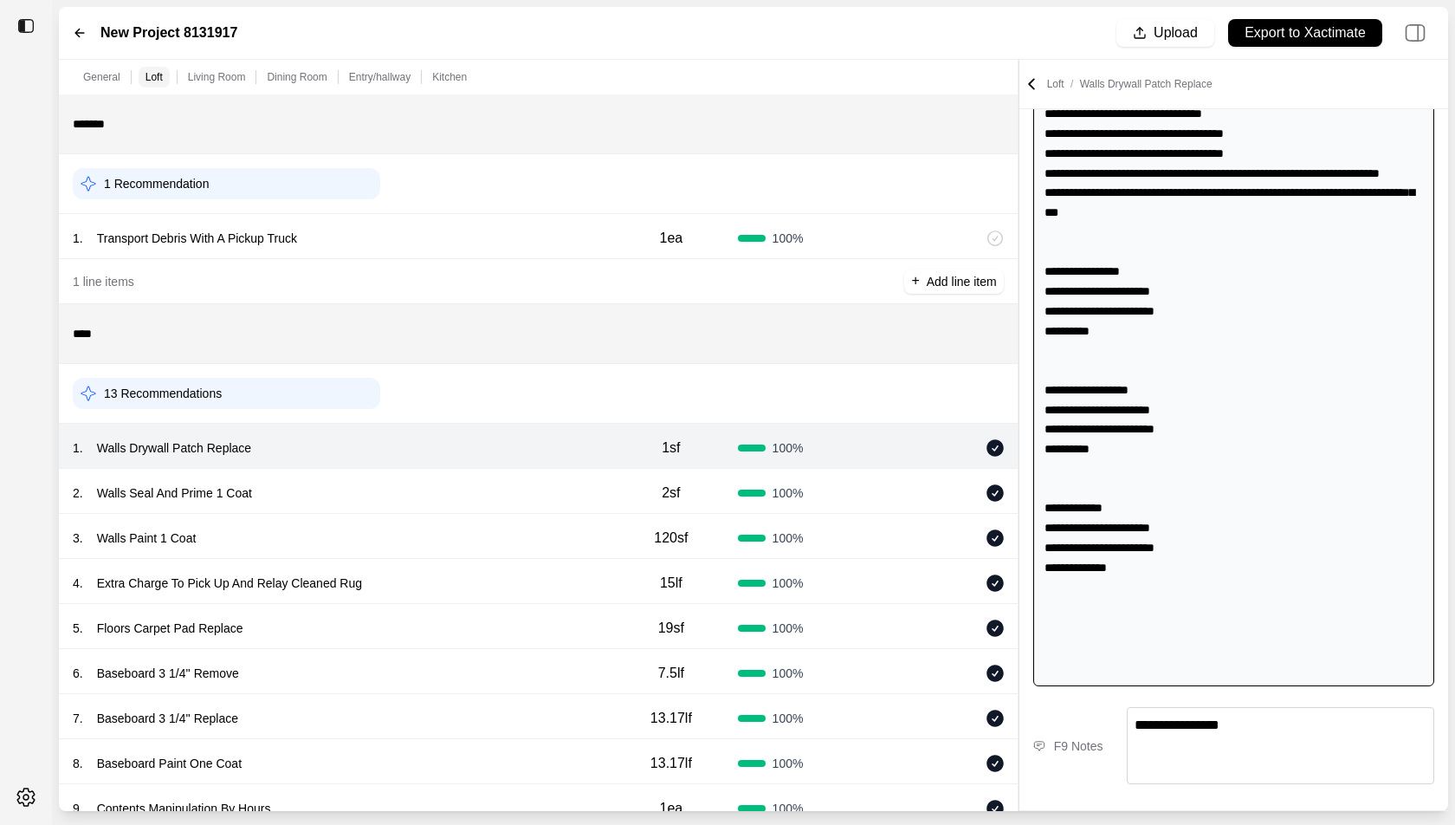
type textarea "**********"
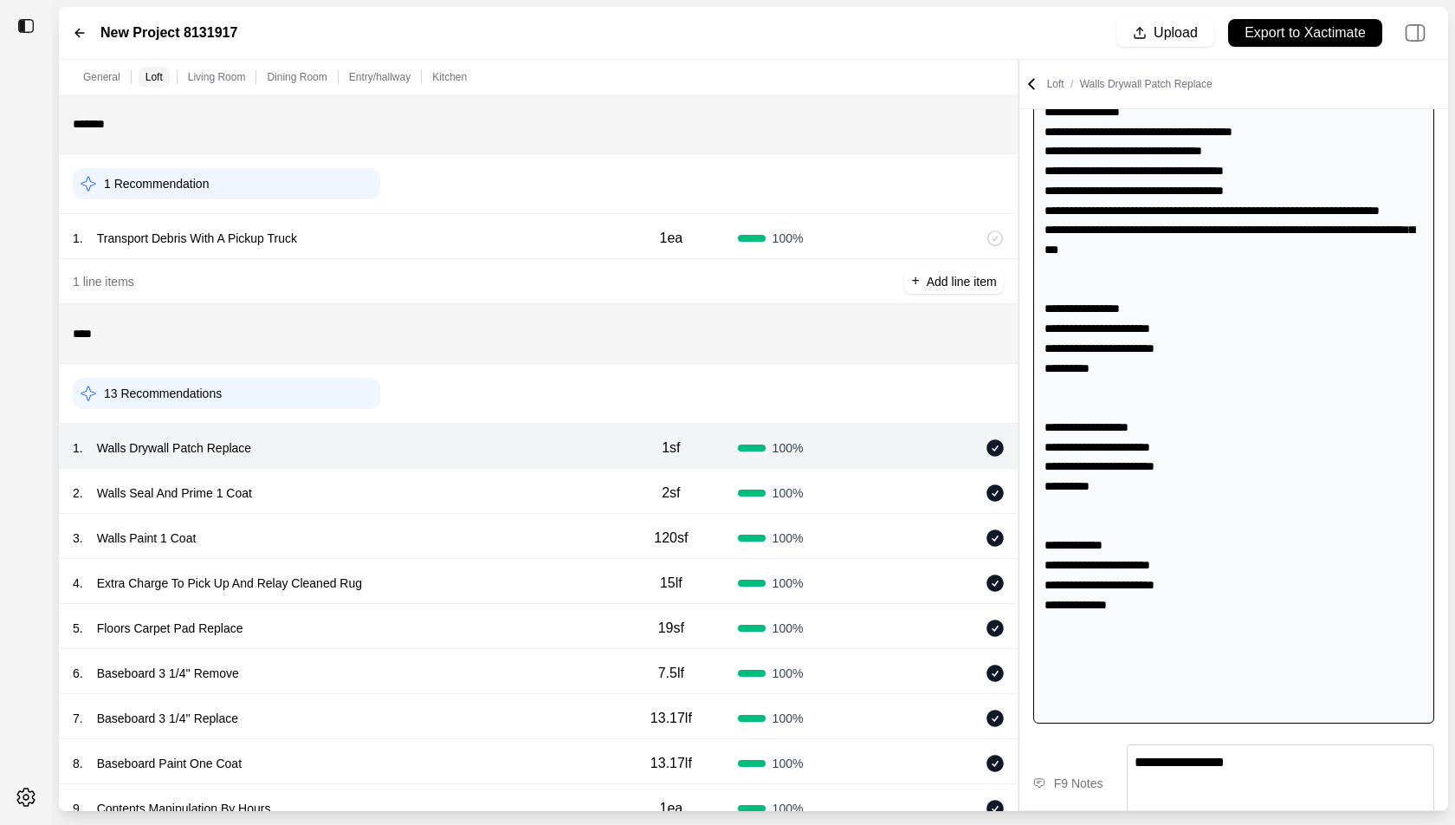
click at [1057, 719] on div "**********" at bounding box center [1234, 238] width 429 height 1193
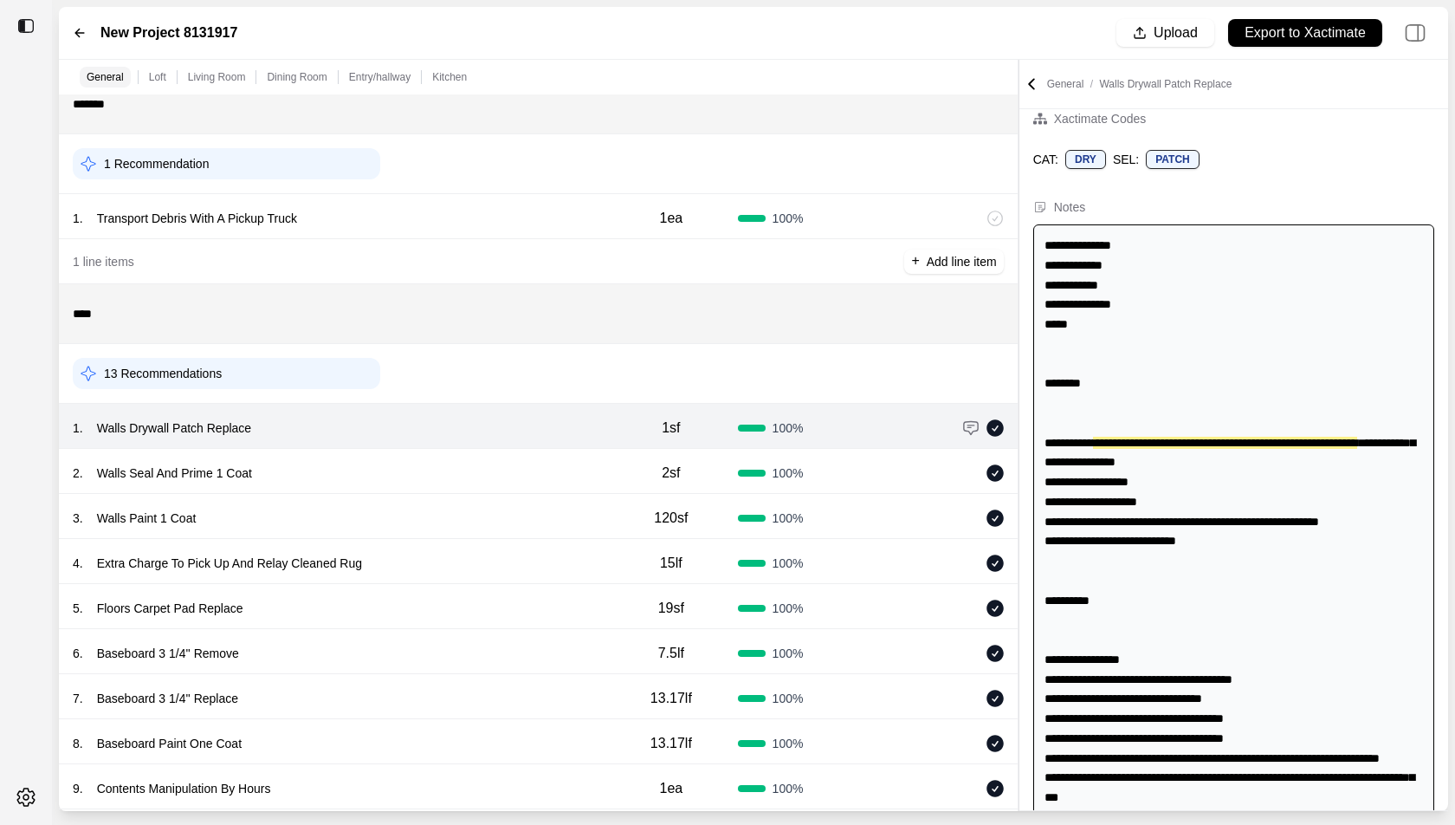
scroll to position [0, 0]
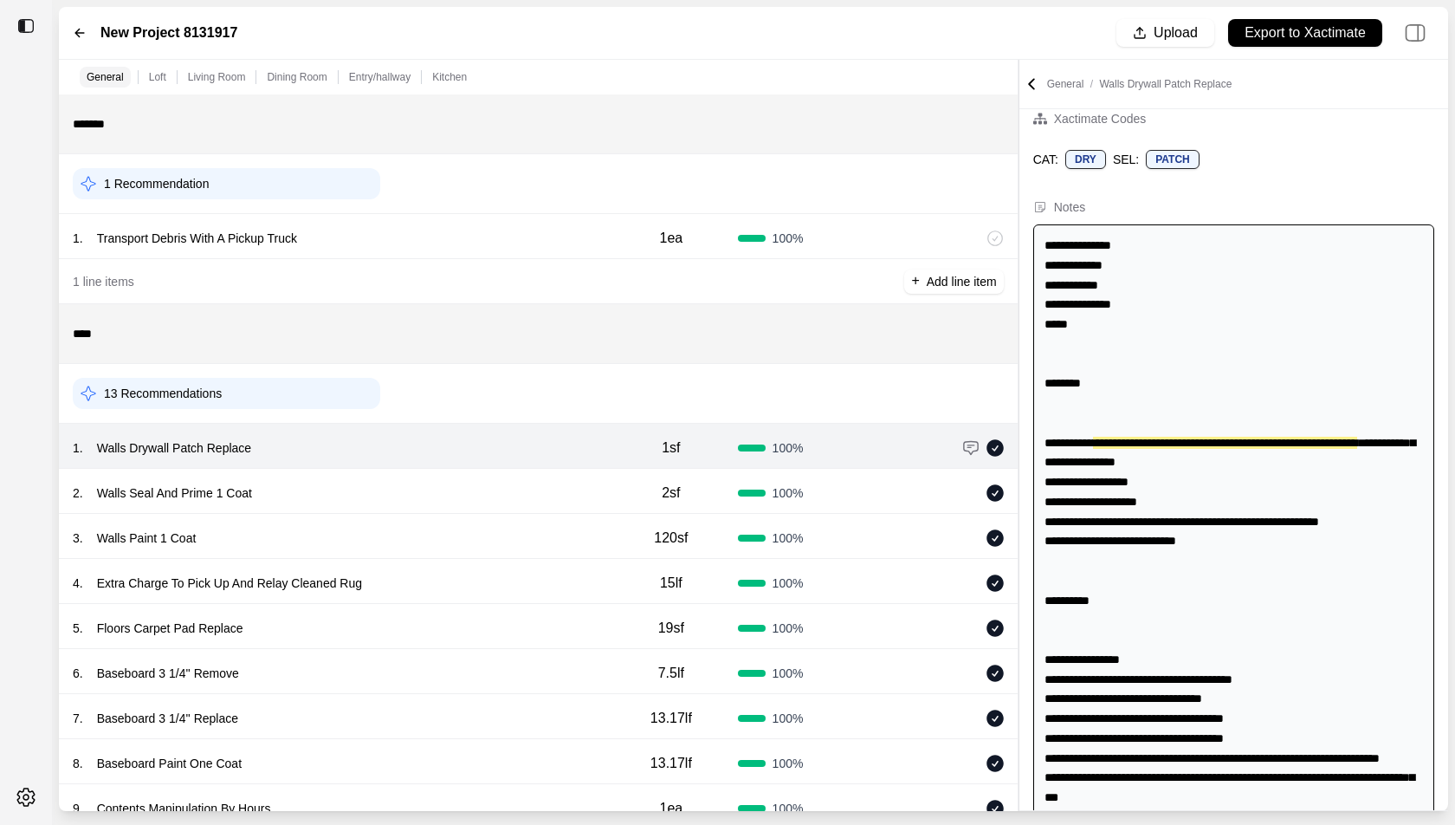
click at [81, 31] on icon at bounding box center [80, 33] width 14 height 14
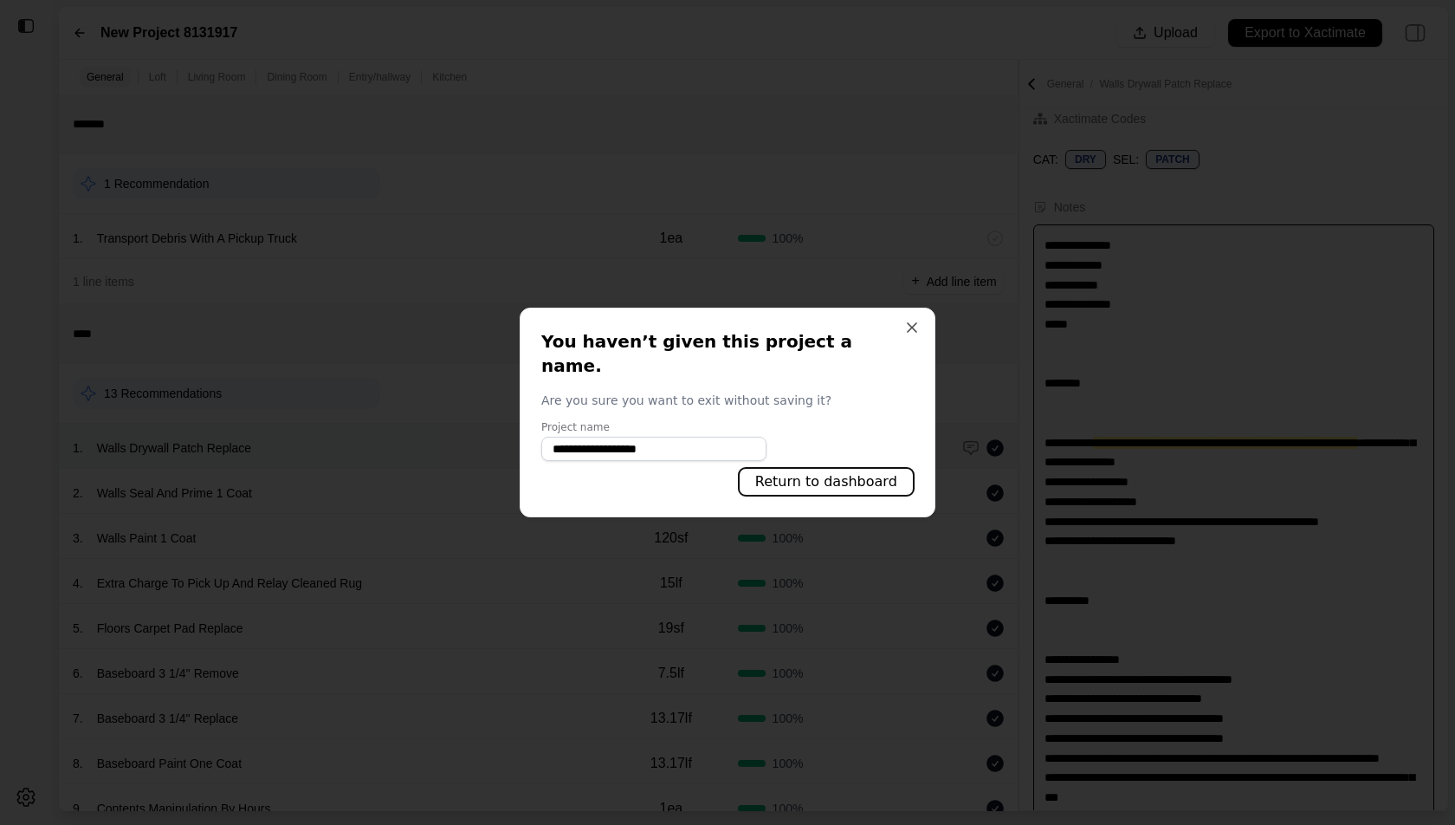
click at [847, 476] on button "Return to dashboard" at bounding box center [826, 482] width 175 height 28
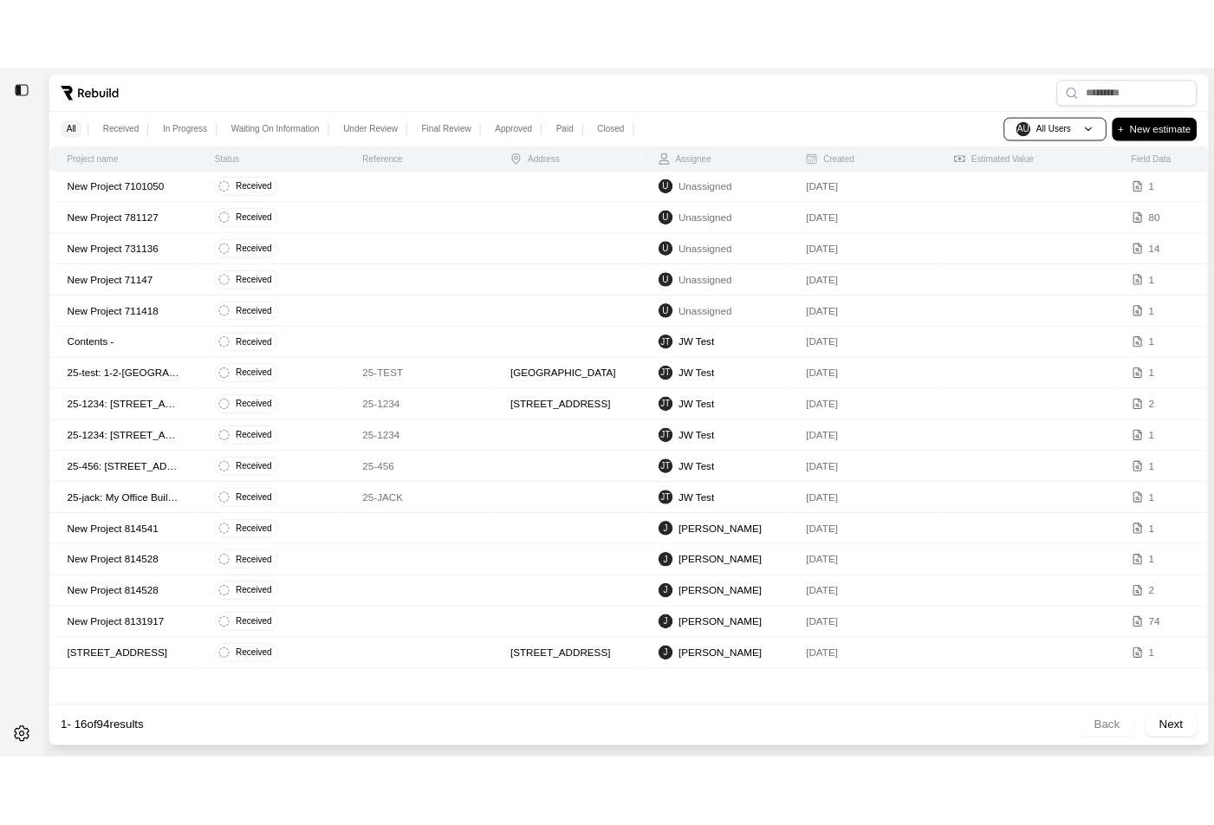
scroll to position [17, 0]
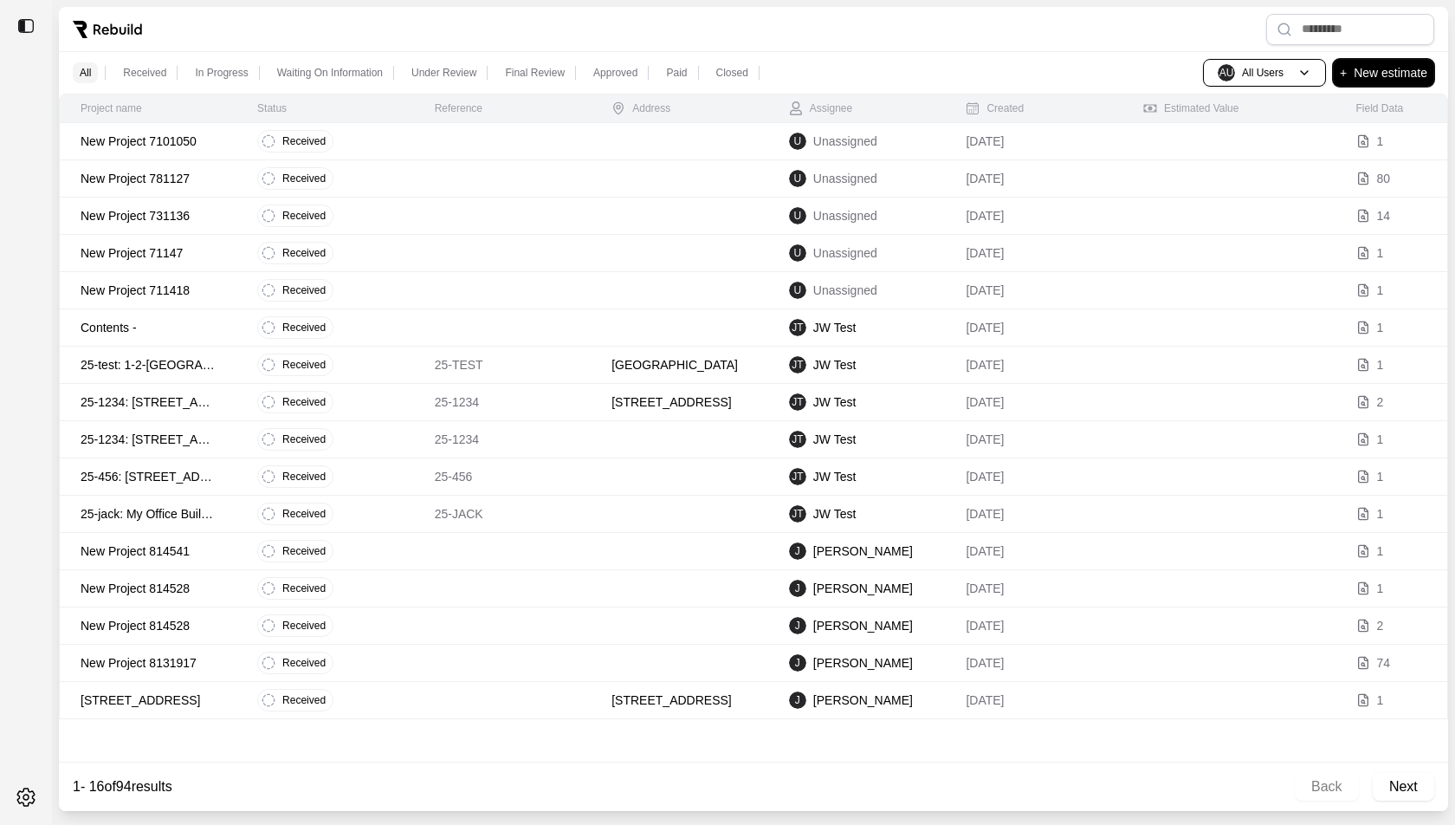
click at [1410, 69] on p "New estimate" at bounding box center [1391, 72] width 74 height 21
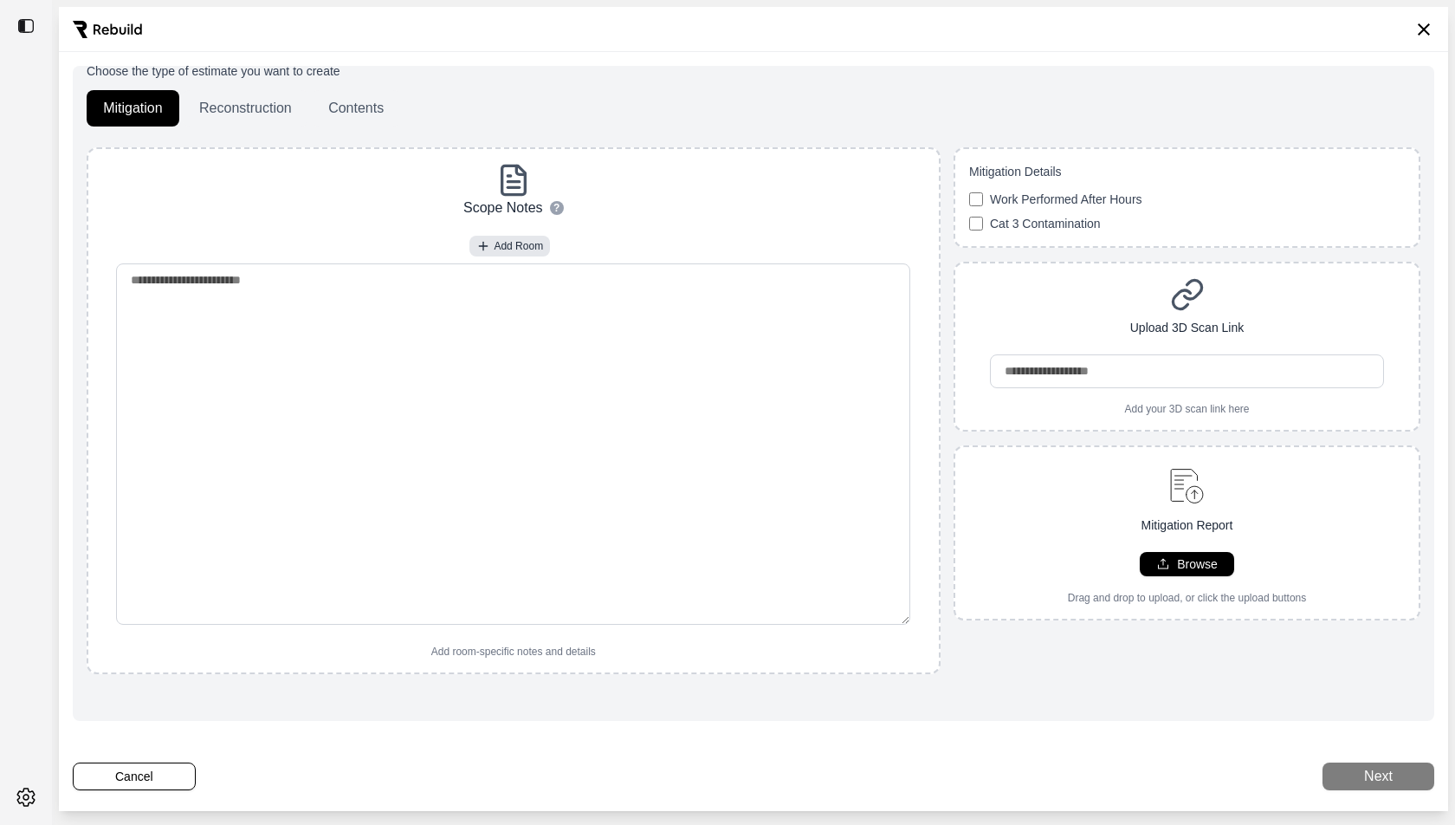
click at [1436, 29] on div at bounding box center [754, 29] width 1390 height 45
click at [1428, 29] on icon at bounding box center [1424, 29] width 21 height 21
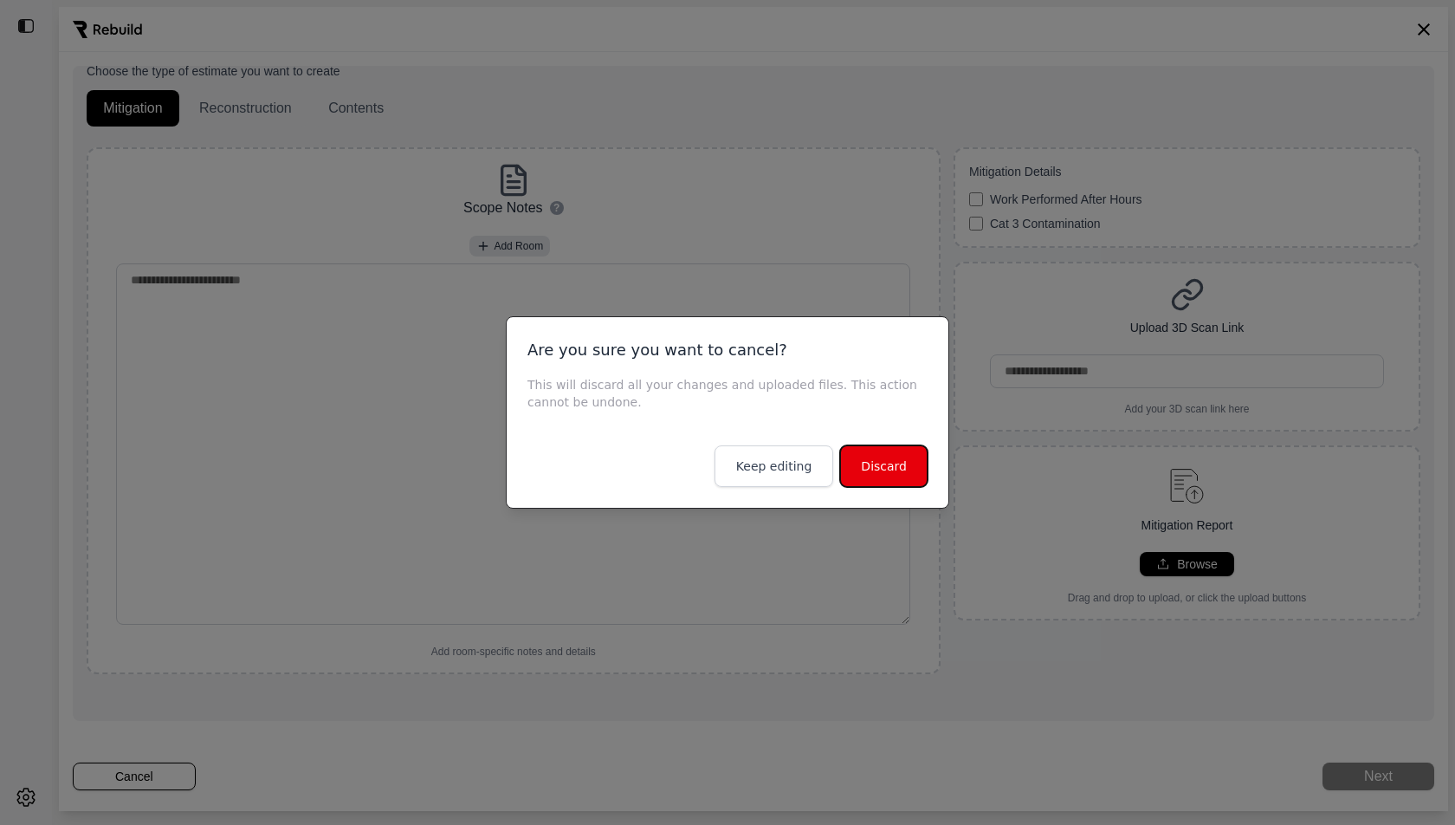
click at [884, 471] on button "Discard" at bounding box center [884, 466] width 88 height 42
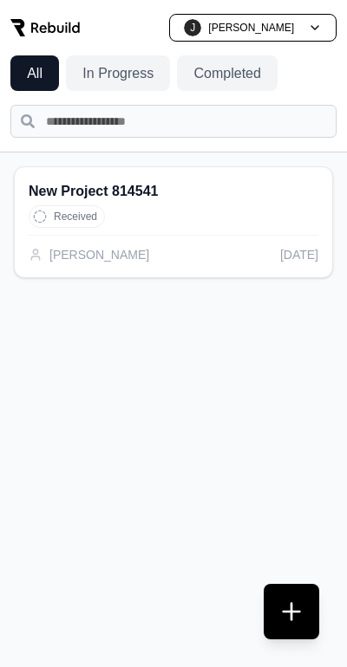
click at [290, 597] on button at bounding box center [290, 611] width 55 height 55
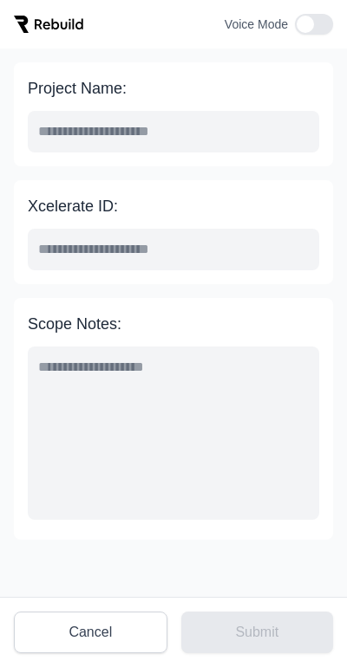
click at [324, 32] on button "button" at bounding box center [314, 24] width 38 height 21
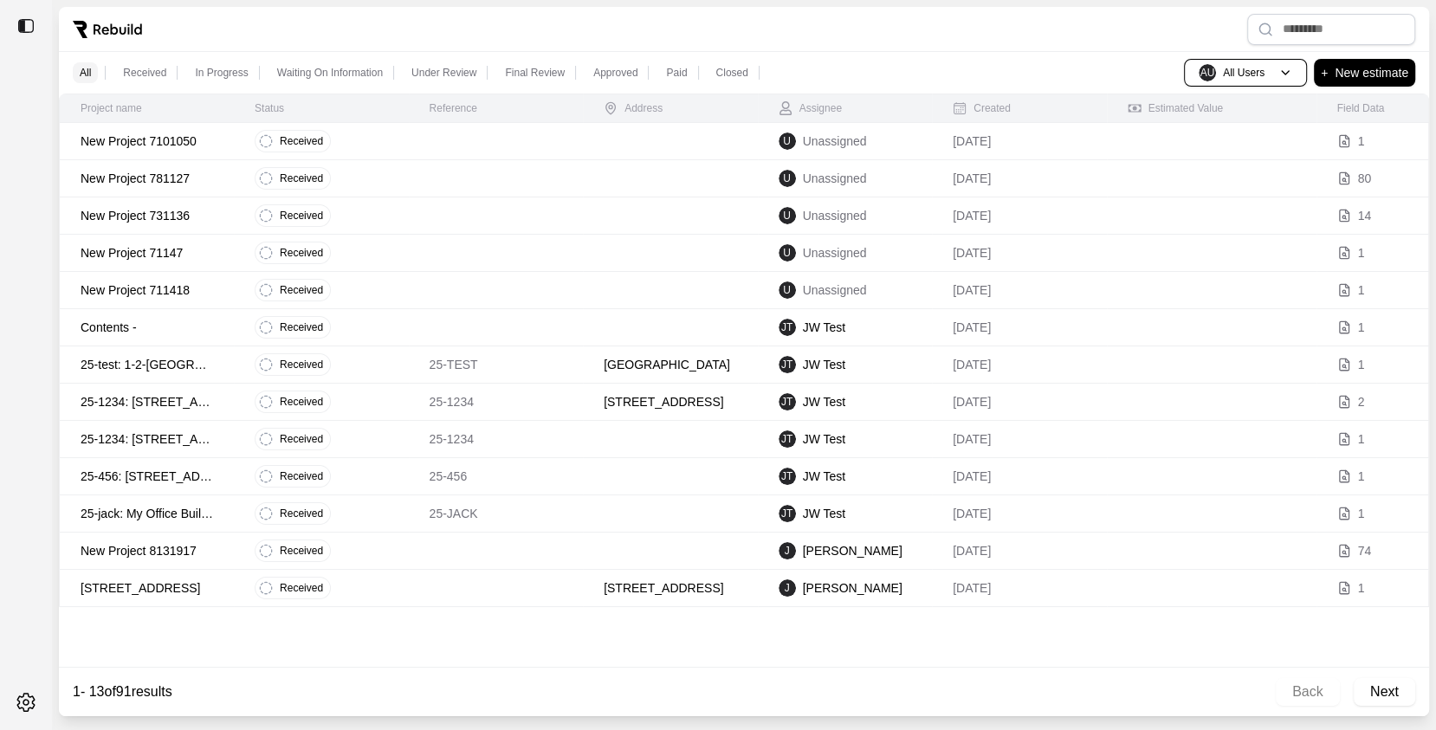
click at [1353, 52] on div "All Received In Progress Waiting On Information Under Review Final Review Appro…" at bounding box center [744, 73] width 1371 height 42
click at [1346, 82] on p "New estimate" at bounding box center [1372, 72] width 74 height 21
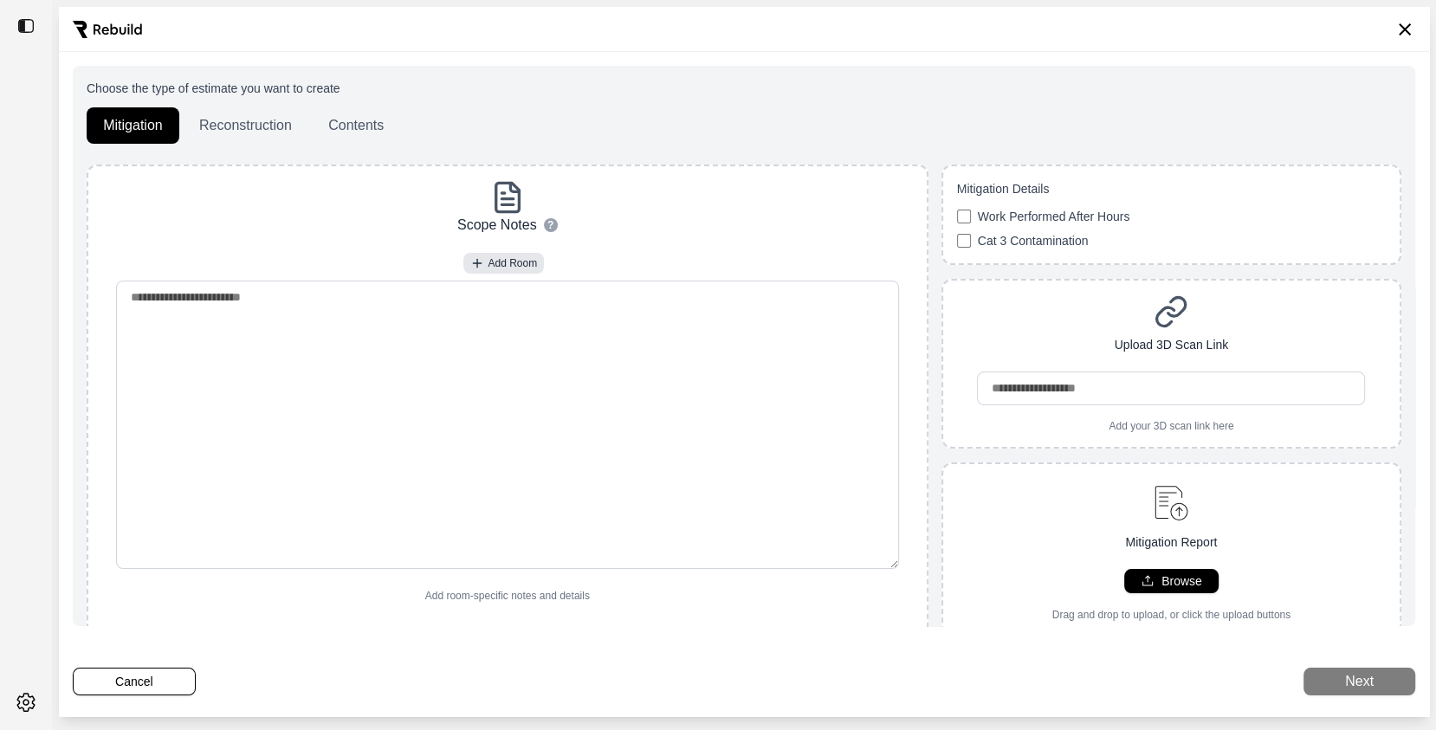
scroll to position [115, 0]
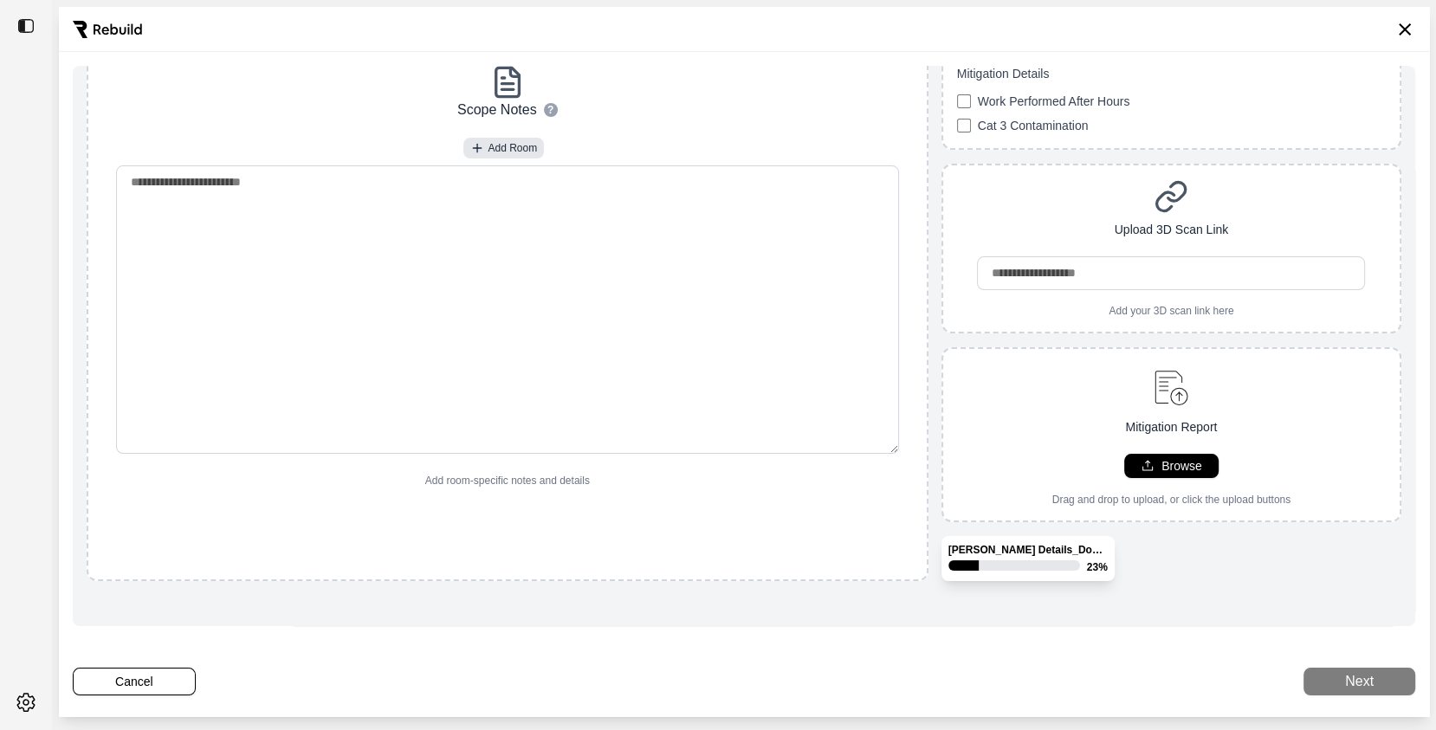
click at [1395, 146] on div "Mitigation Details Work Performed After Hours Cat 3 Contamination" at bounding box center [1172, 99] width 460 height 100
click at [1385, 672] on button "Next" at bounding box center [1360, 682] width 112 height 28
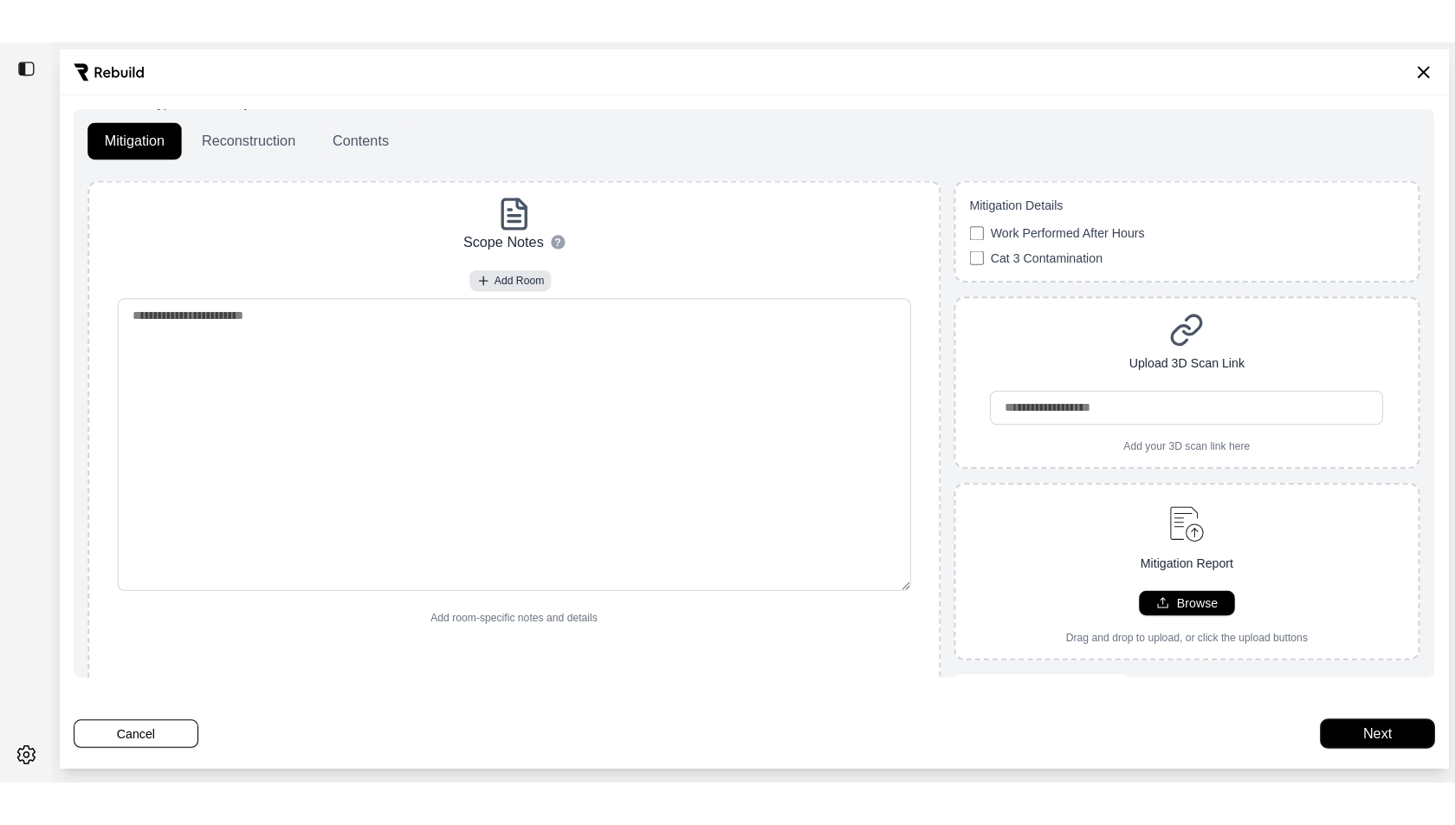
scroll to position [0, 0]
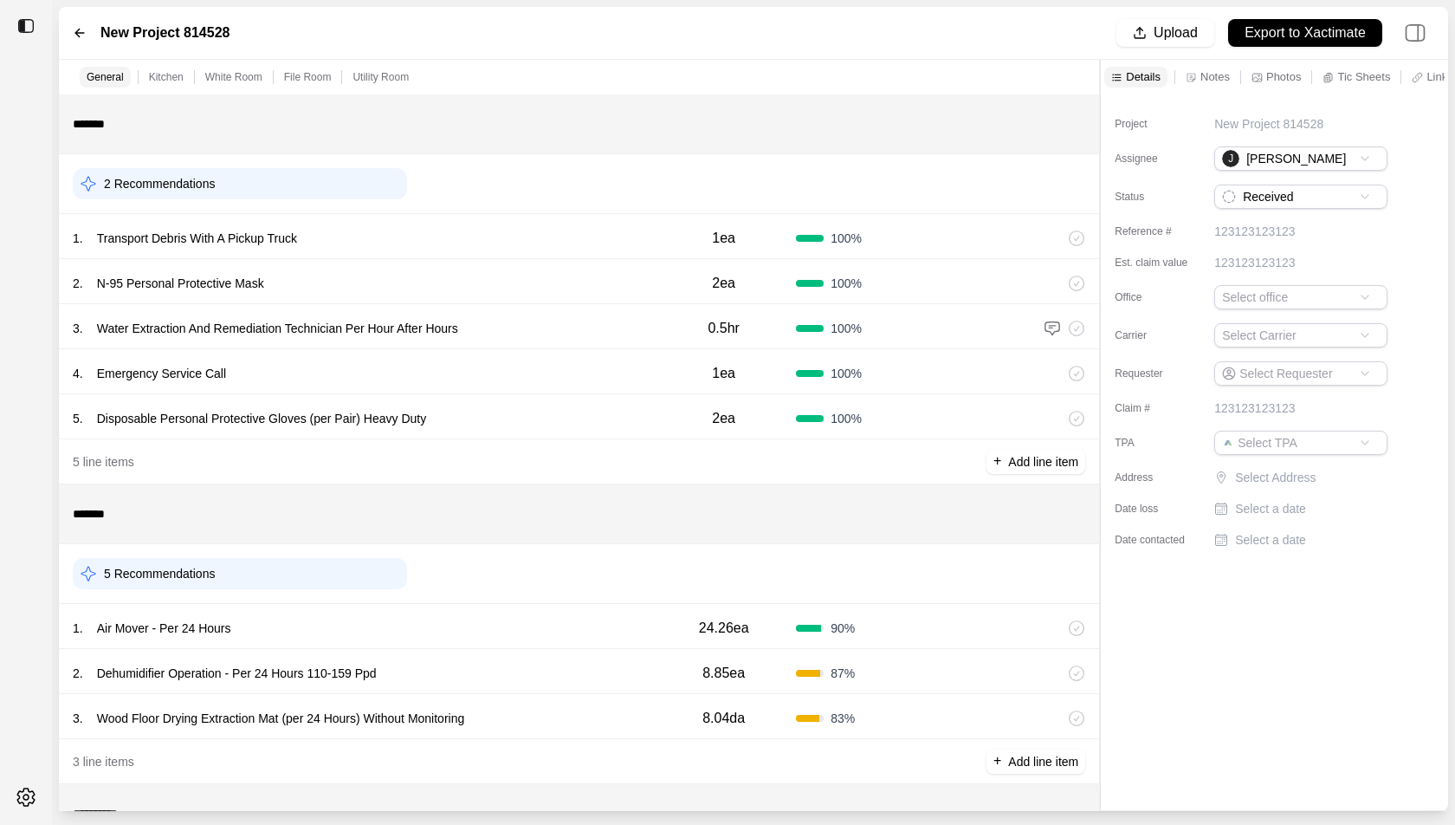
click at [478, 247] on div "1 . Transport Debris With A Pickup Truck" at bounding box center [362, 238] width 579 height 24
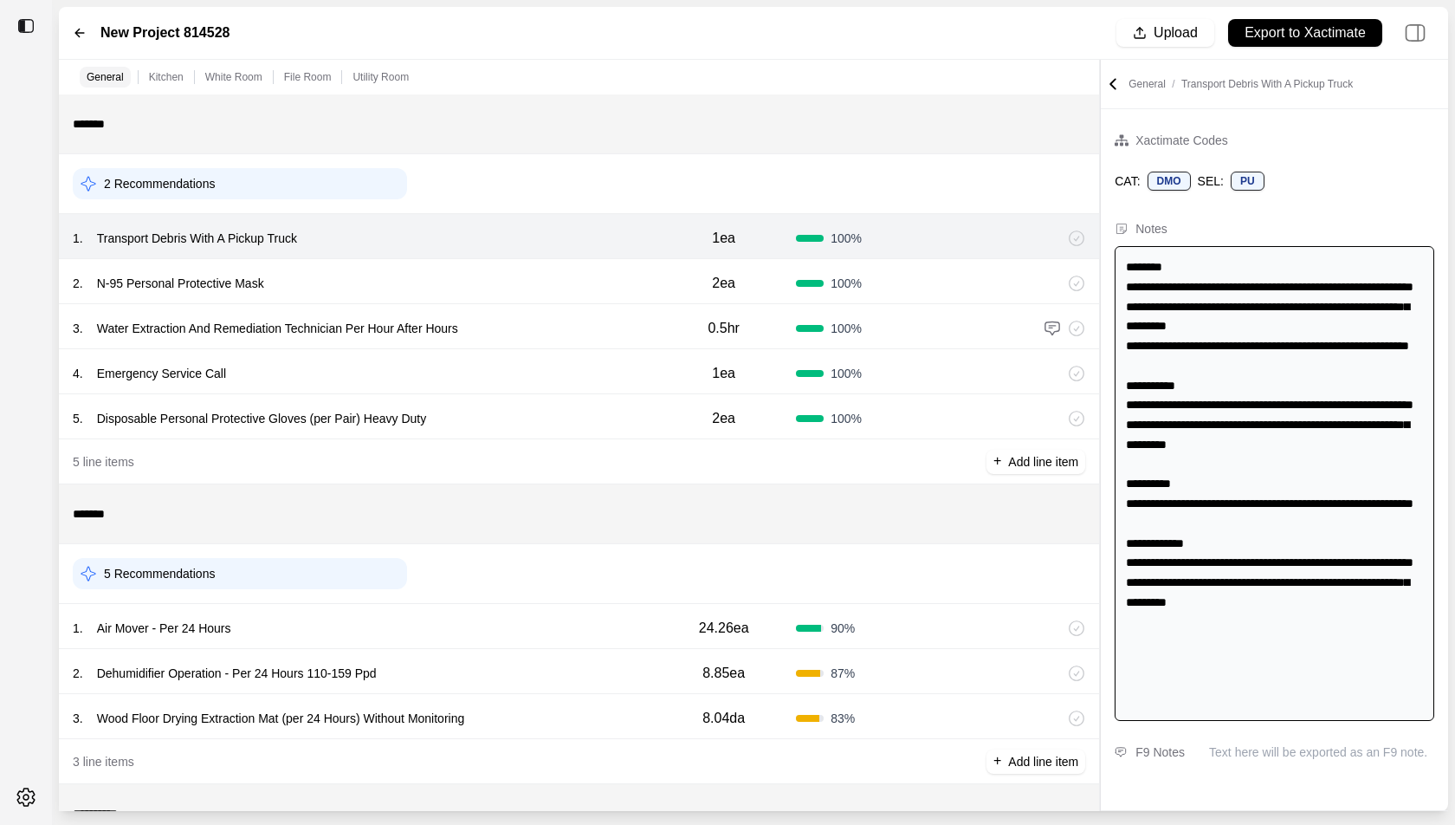
click at [1115, 81] on icon at bounding box center [1113, 83] width 17 height 17
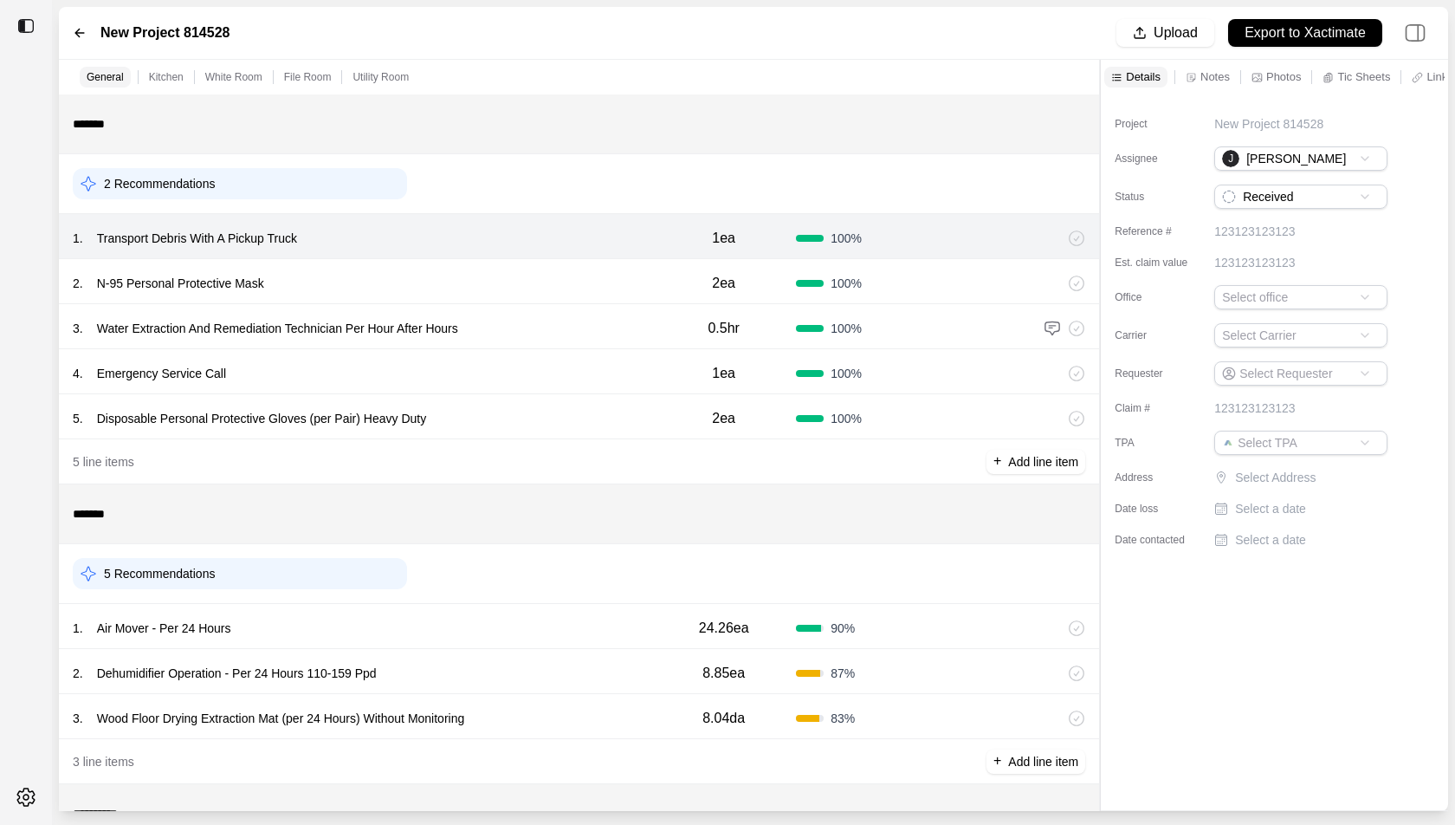
click at [572, 286] on div "2 . N-95 Personal Protective Mask" at bounding box center [362, 283] width 579 height 24
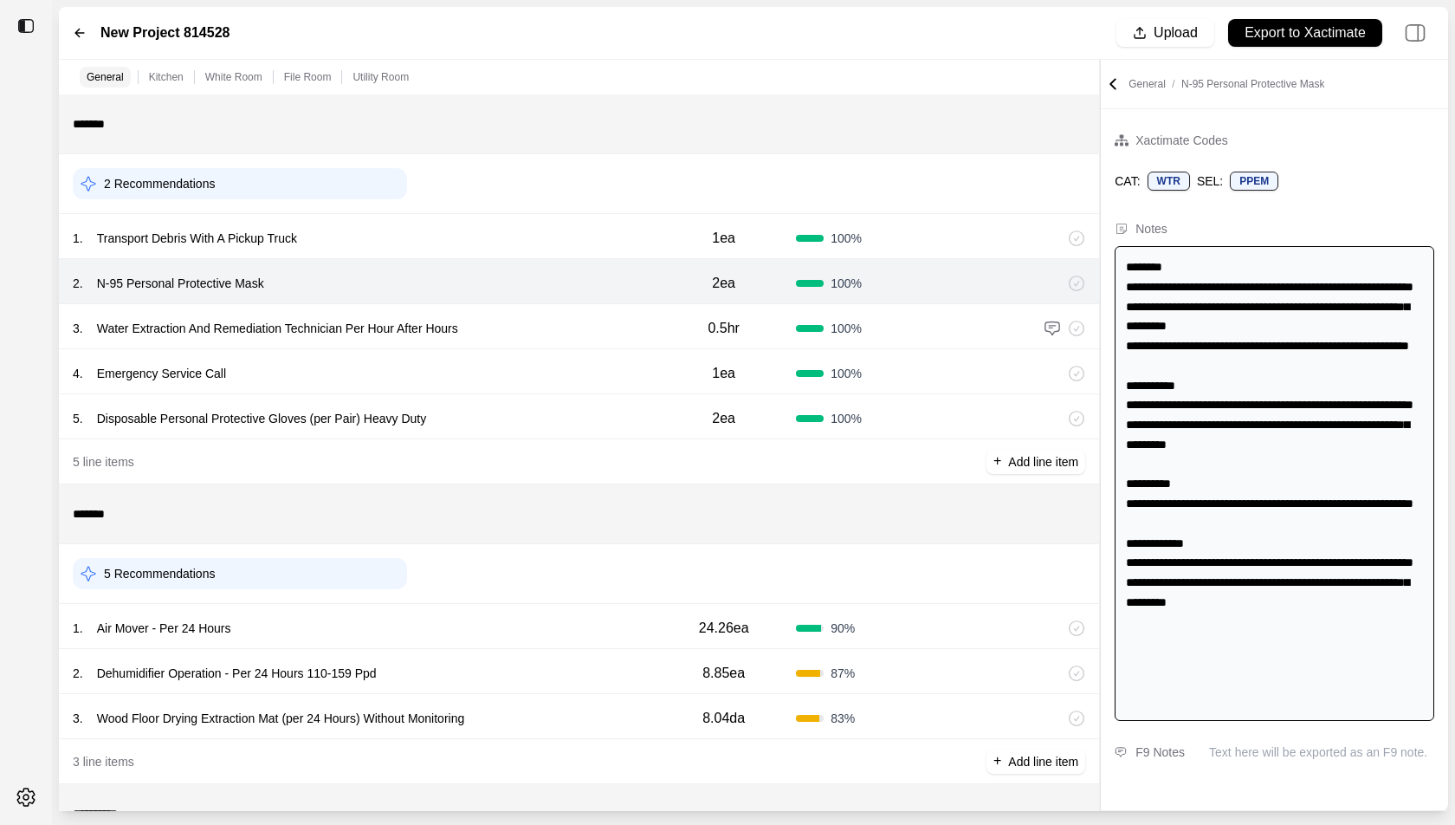
click at [1114, 87] on icon at bounding box center [1113, 84] width 5 height 10
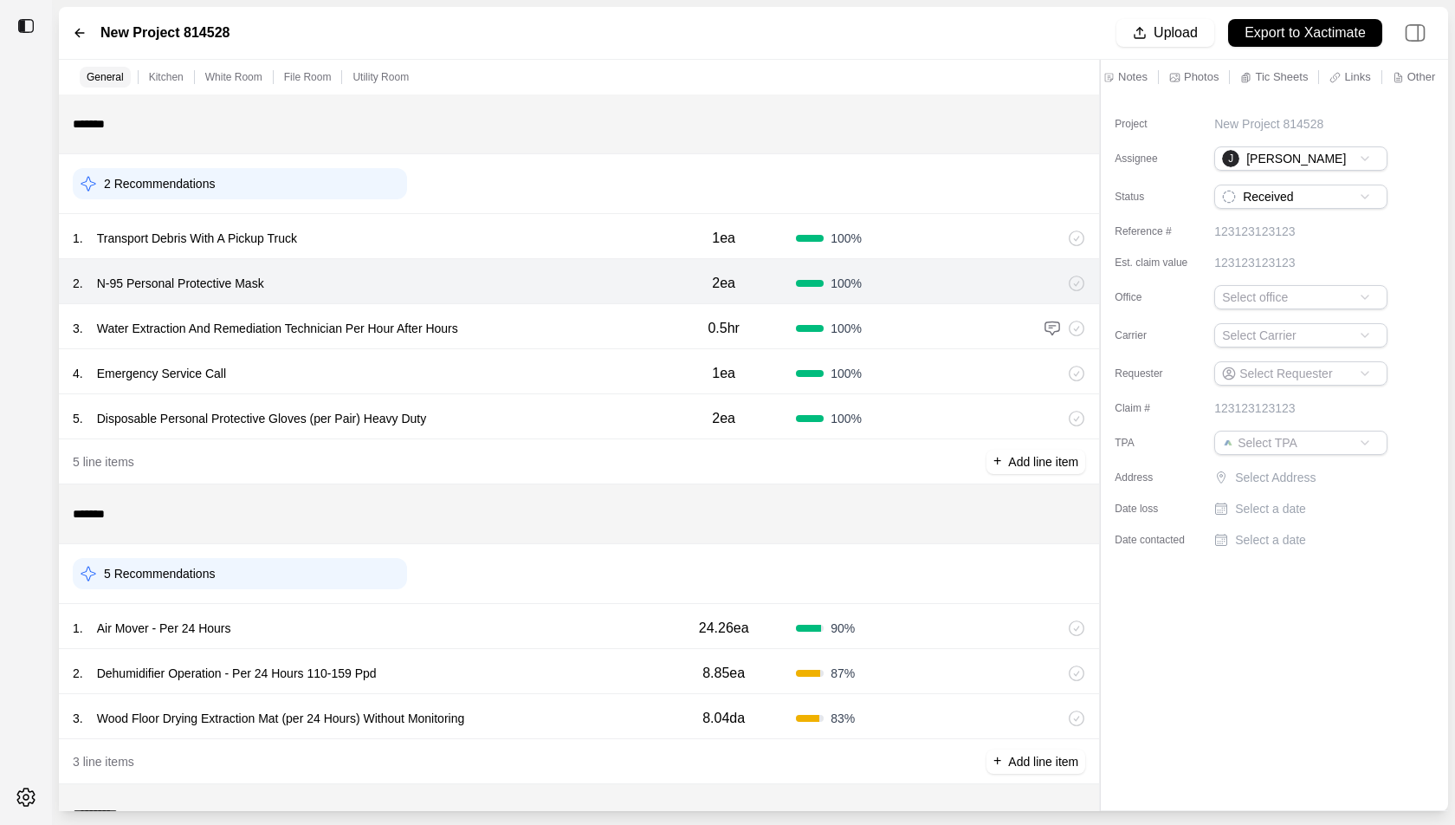
scroll to position [0, 88]
click at [1412, 68] on div "Other" at bounding box center [1409, 77] width 50 height 21
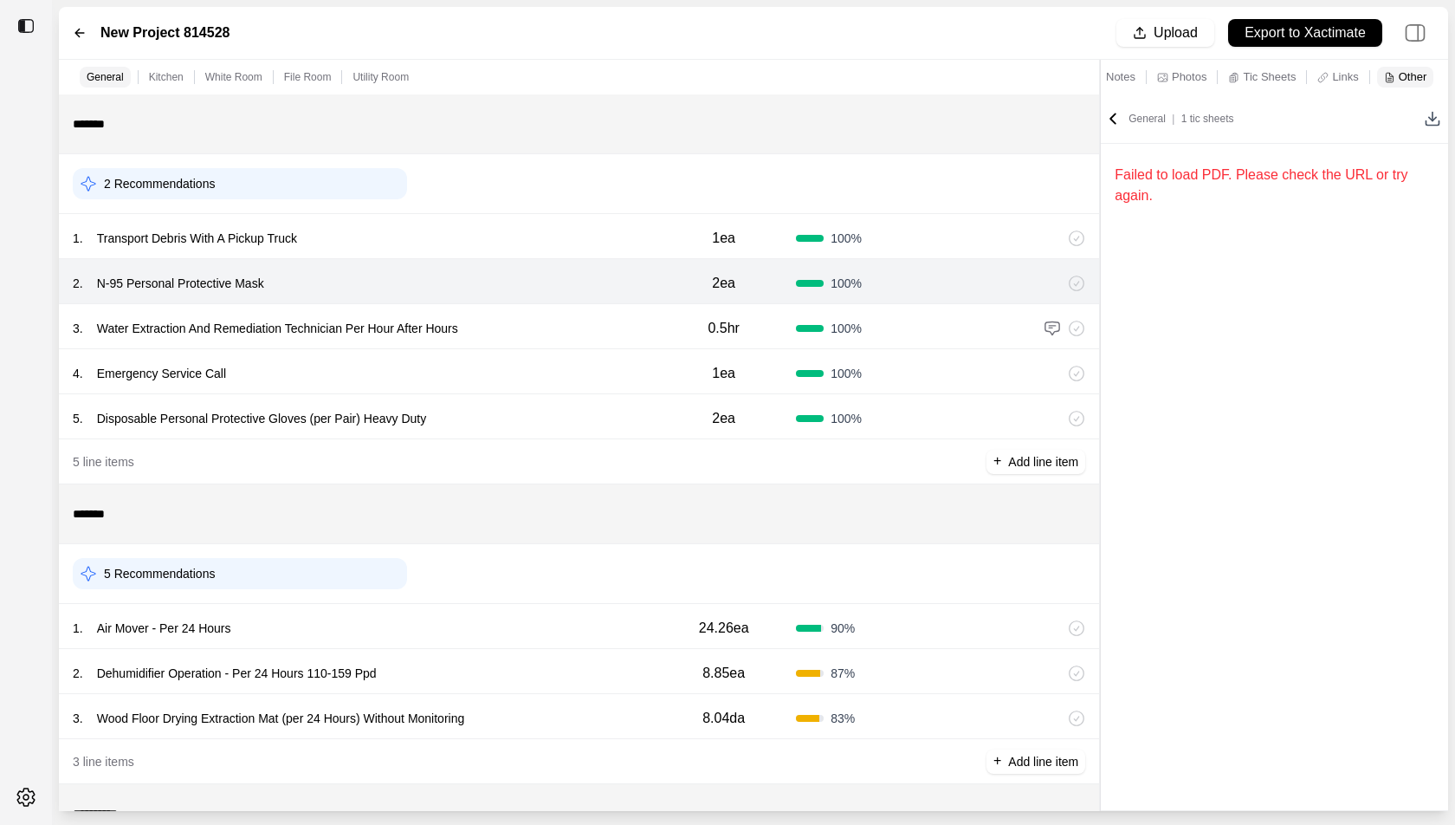
click at [1116, 112] on icon at bounding box center [1113, 118] width 17 height 17
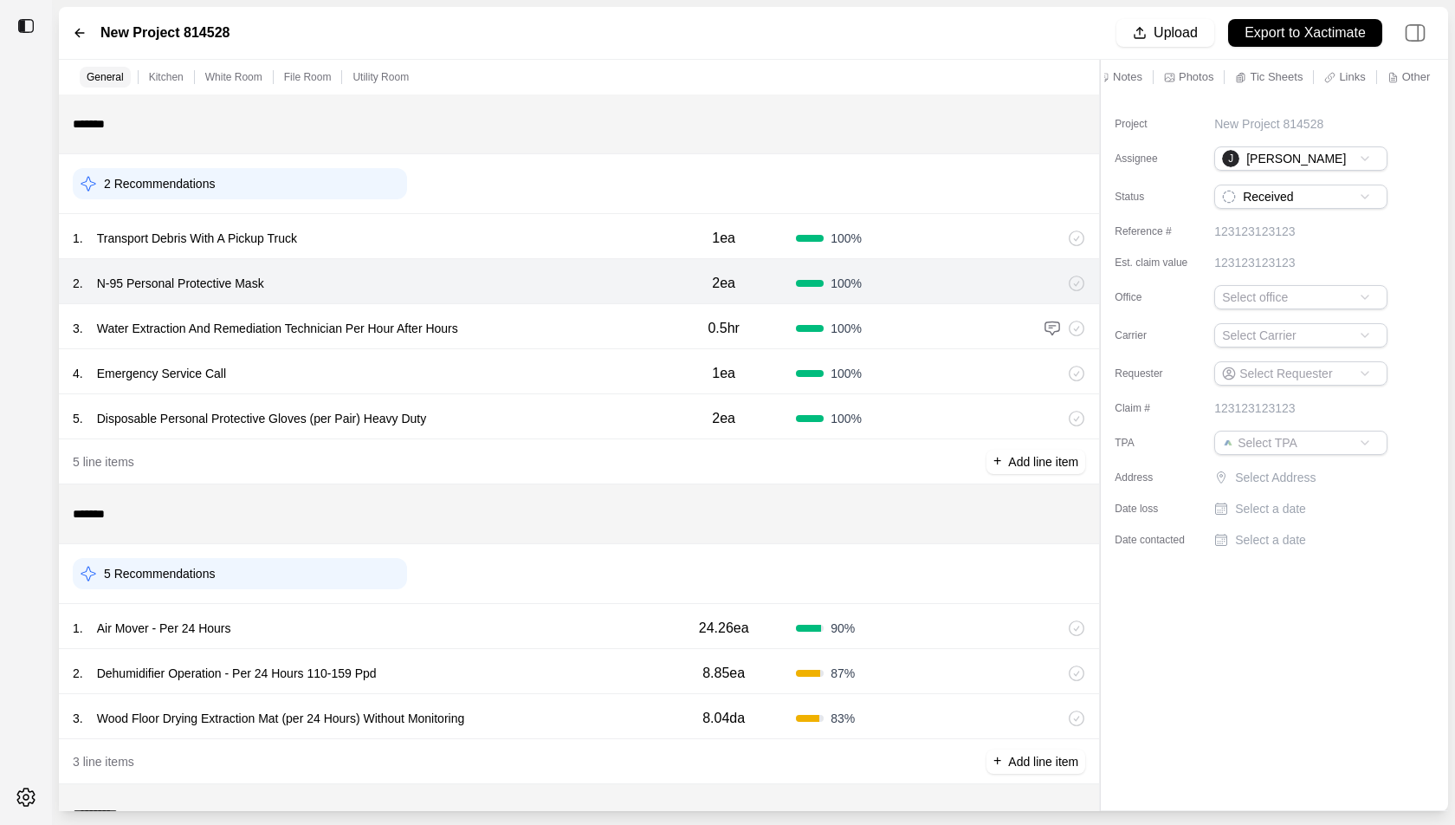
click at [600, 335] on div "3 . Water Extraction And Remediation Technician Per Hour After Hours" at bounding box center [362, 328] width 579 height 24
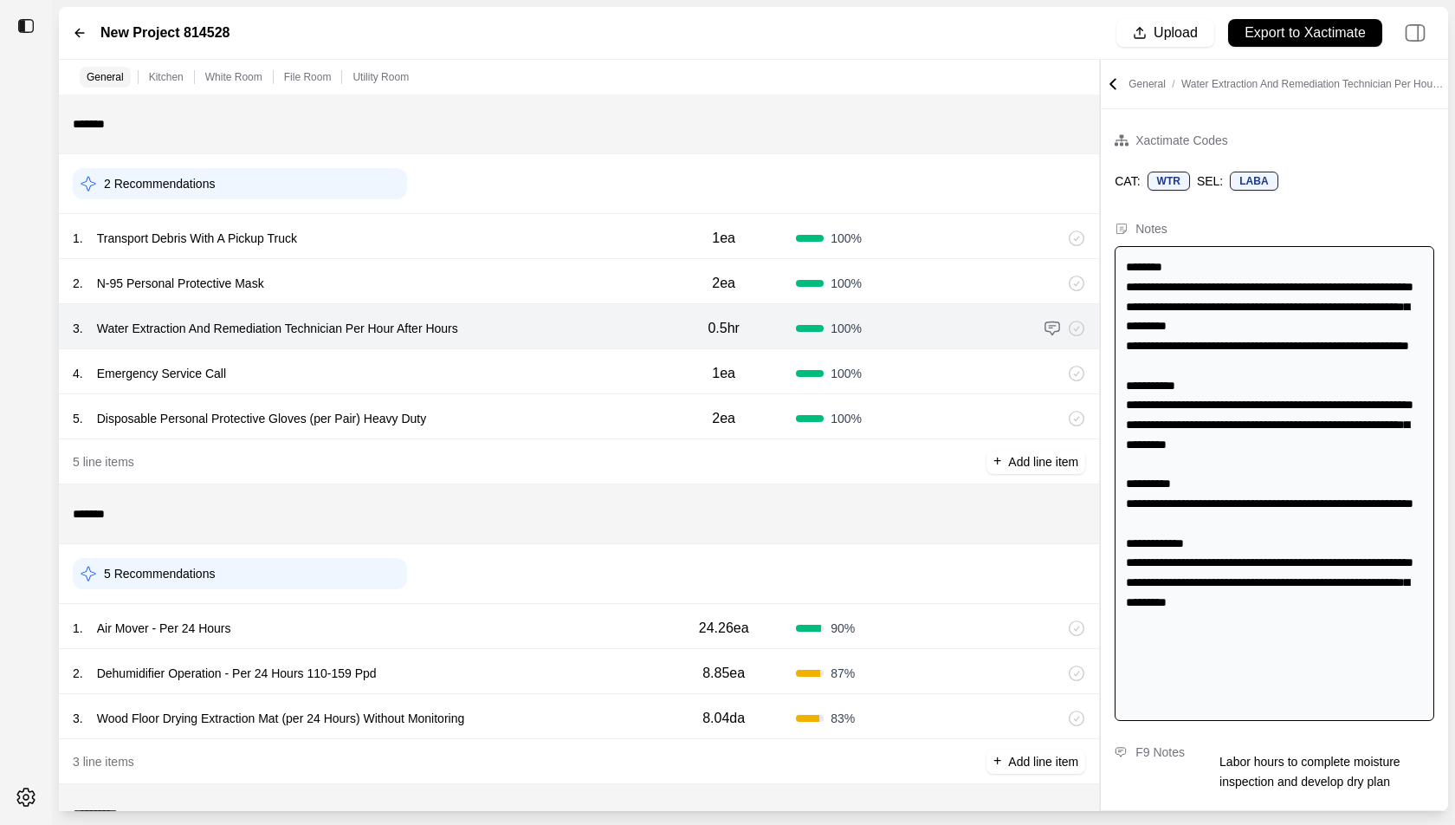
click at [575, 394] on div "5 . Disposable Personal Protective Gloves (per Pair) Heavy Duty 2ea 100 %" at bounding box center [579, 416] width 1040 height 45
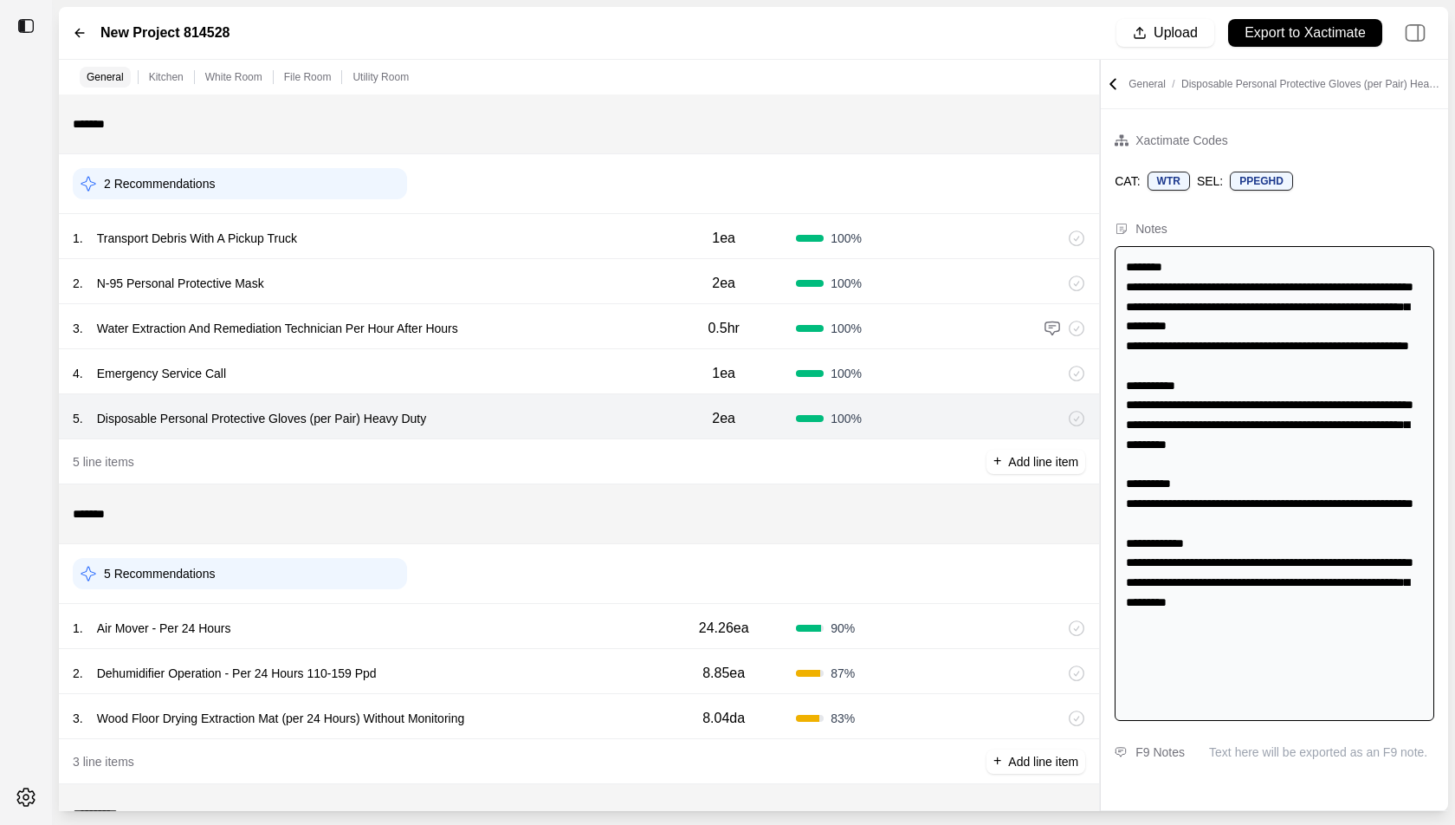
click at [579, 367] on div "4 . Emergency Service Call" at bounding box center [362, 373] width 579 height 24
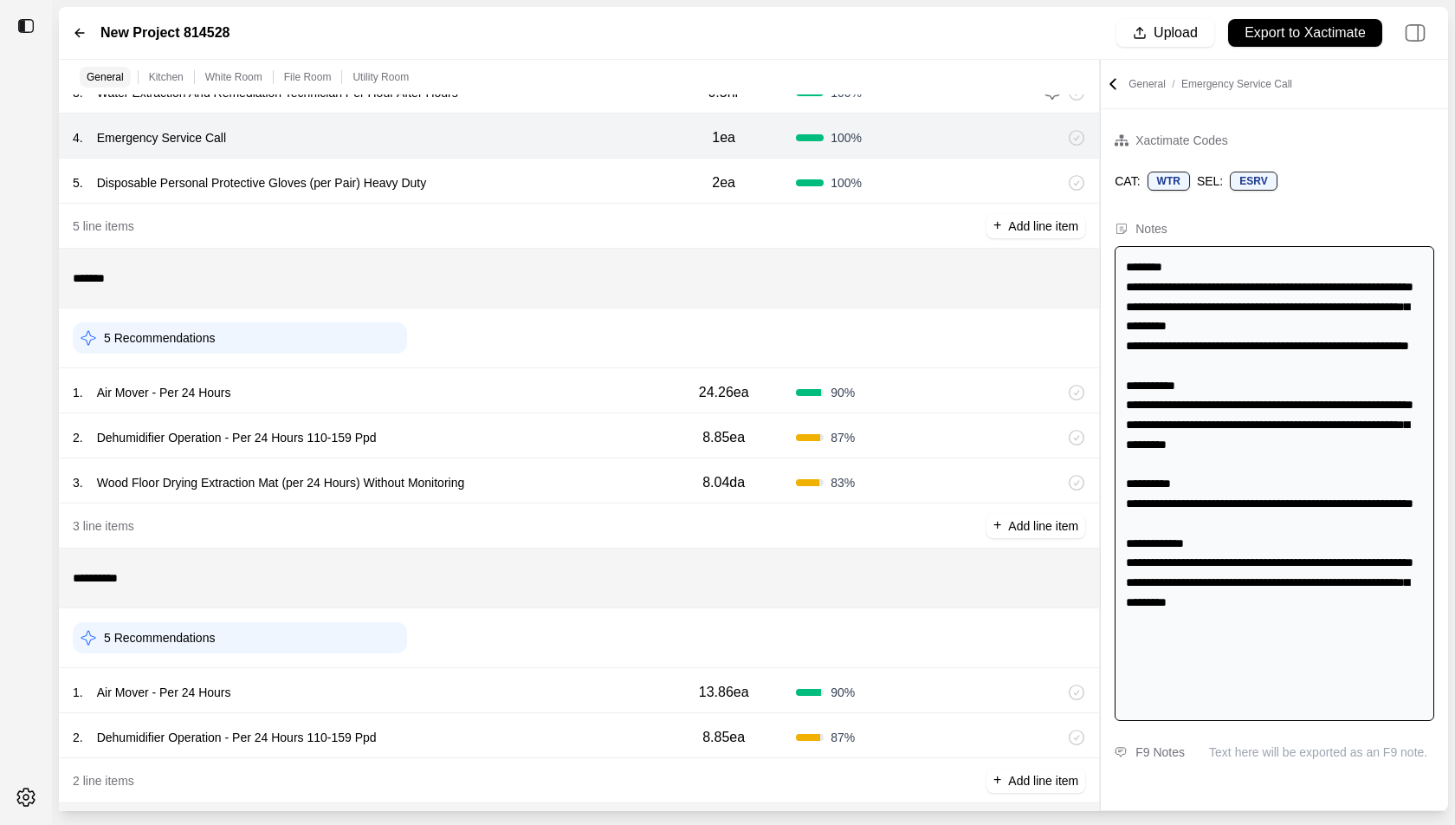
scroll to position [379, 0]
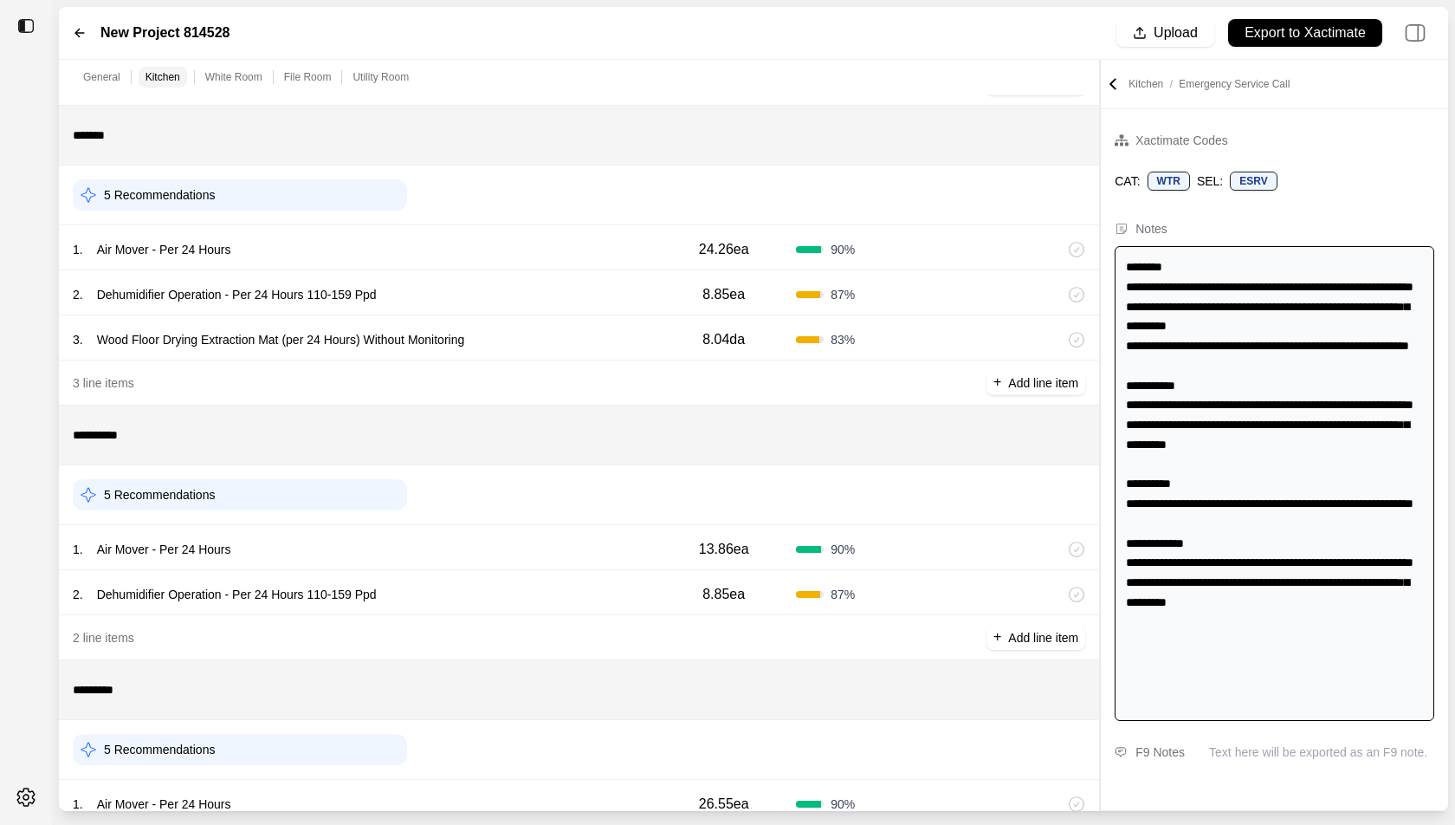
click at [523, 315] on div "3 . Wood Floor Drying Extraction Mat (per 24 Hours) Without Monitoring 8.04da 8…" at bounding box center [579, 337] width 1040 height 45
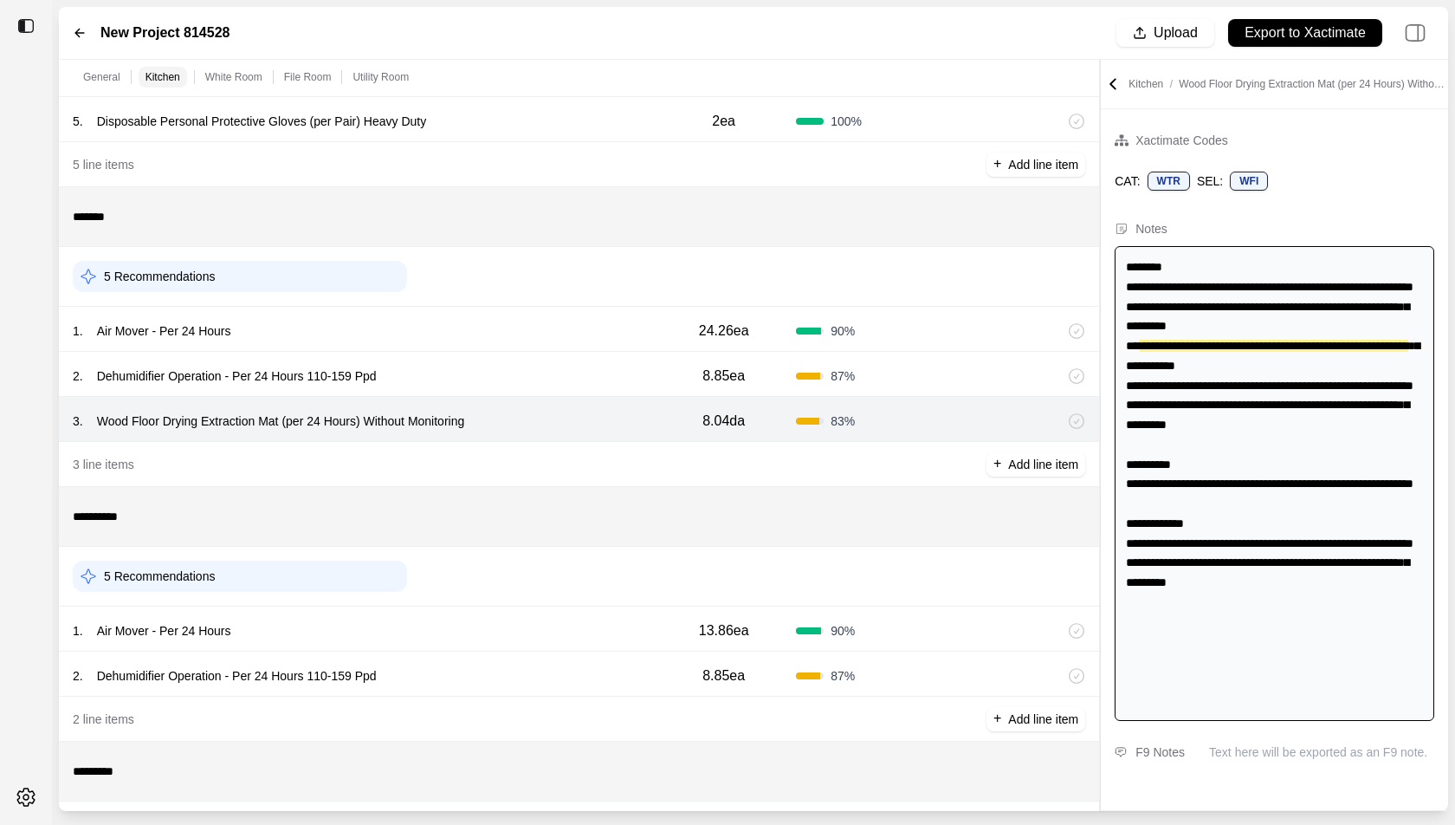
scroll to position [289, 0]
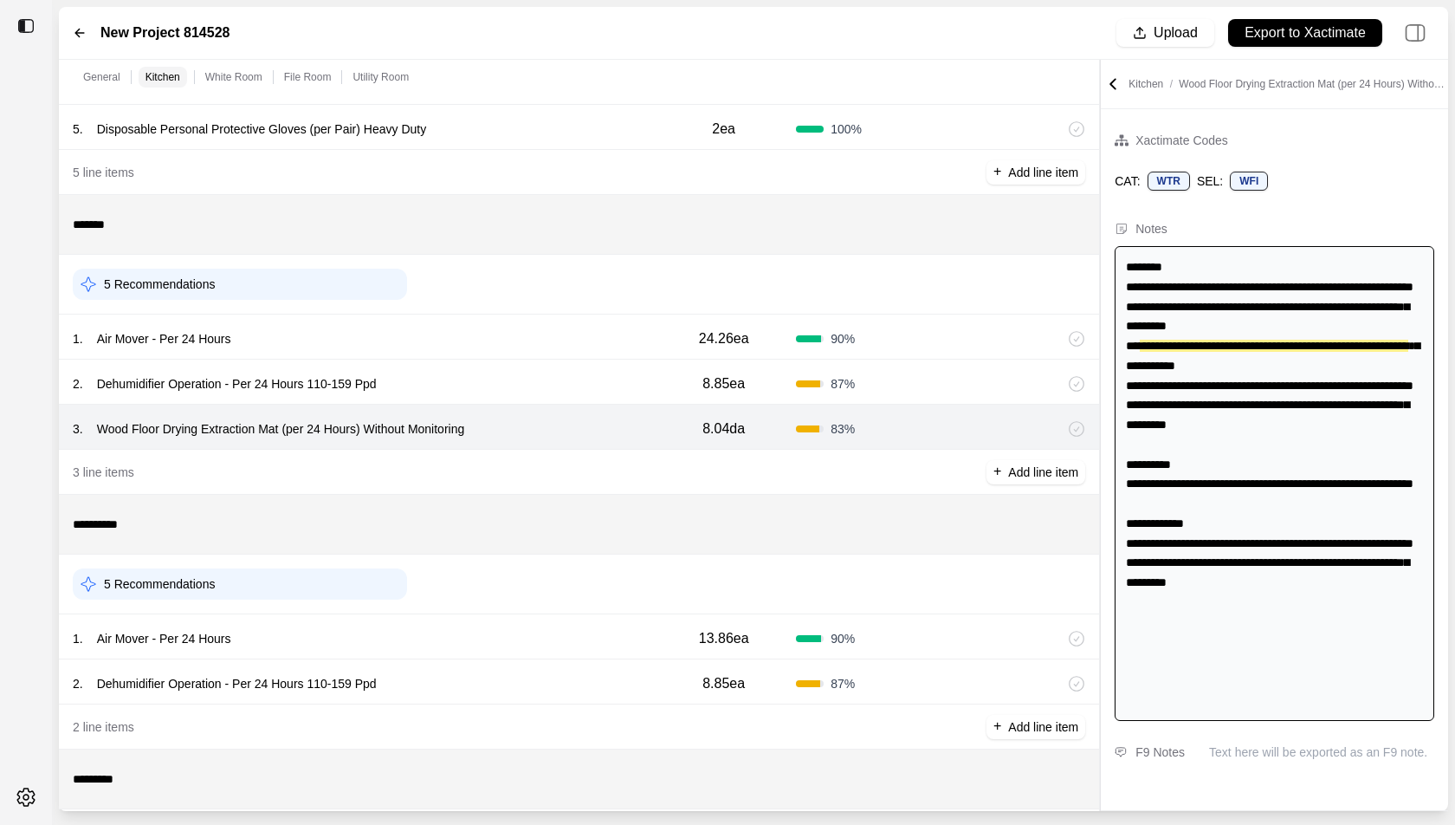
click at [497, 361] on div "2 . Dehumidifier Operation - Per 24 Hours 110-159 Ppd 8.85ea 87 %" at bounding box center [579, 382] width 1040 height 45
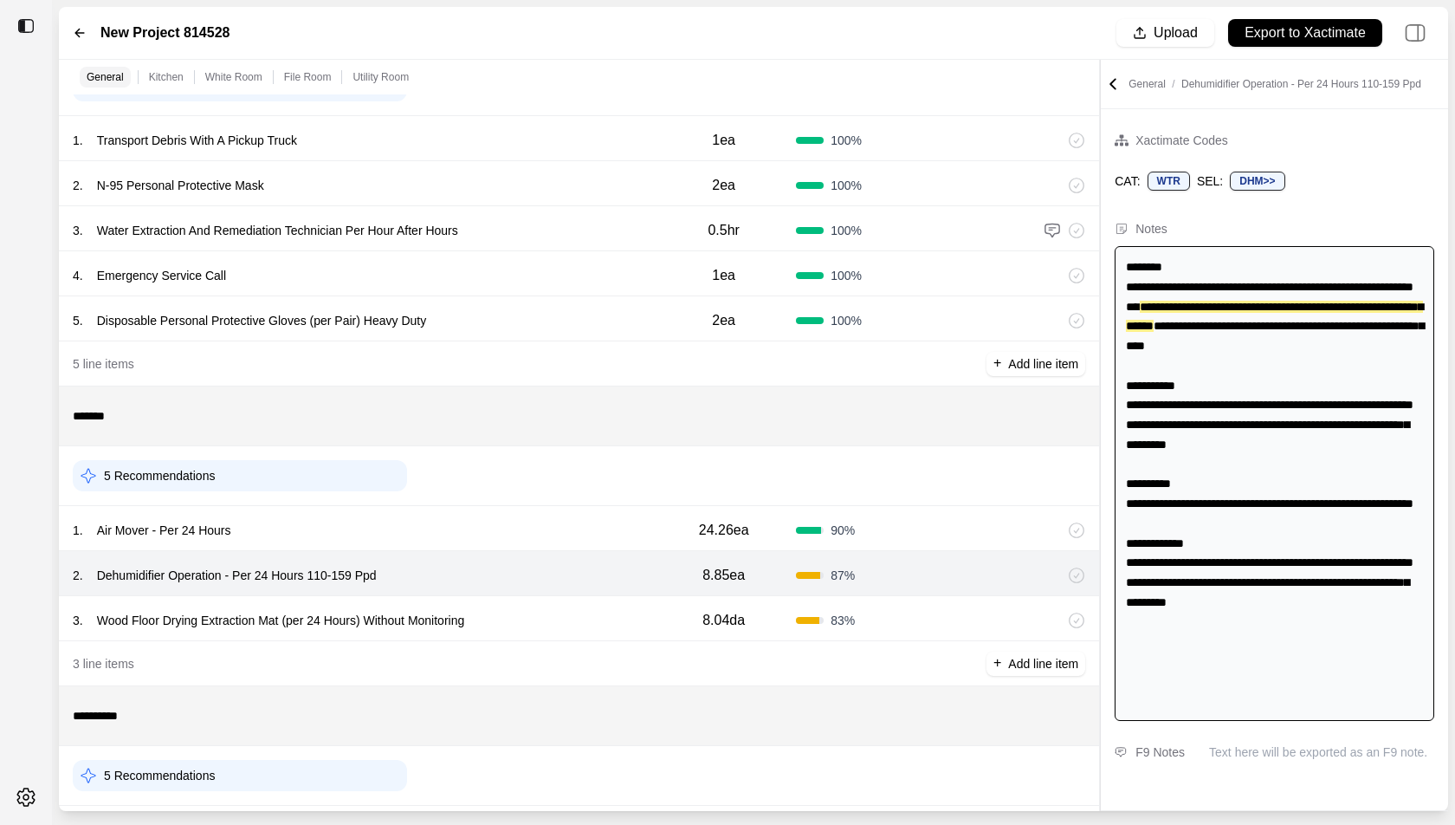
scroll to position [99, 0]
click at [575, 618] on div "3 . Wood Floor Drying Extraction Mat (per 24 Hours) Without Monitoring" at bounding box center [362, 619] width 579 height 24
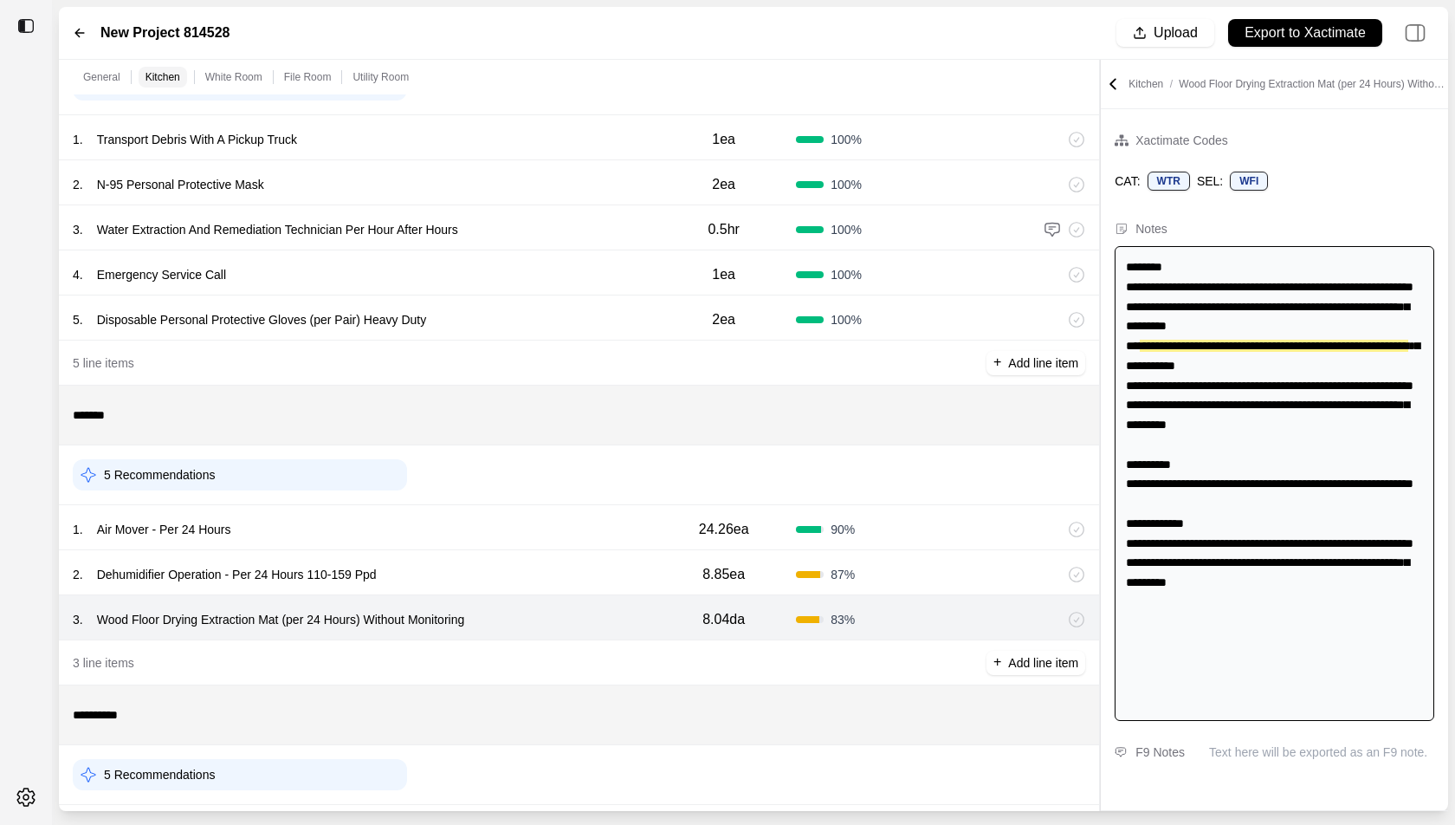
click at [551, 562] on div "2 . Dehumidifier Operation - Per 24 Hours 110-159 Ppd" at bounding box center [362, 574] width 579 height 24
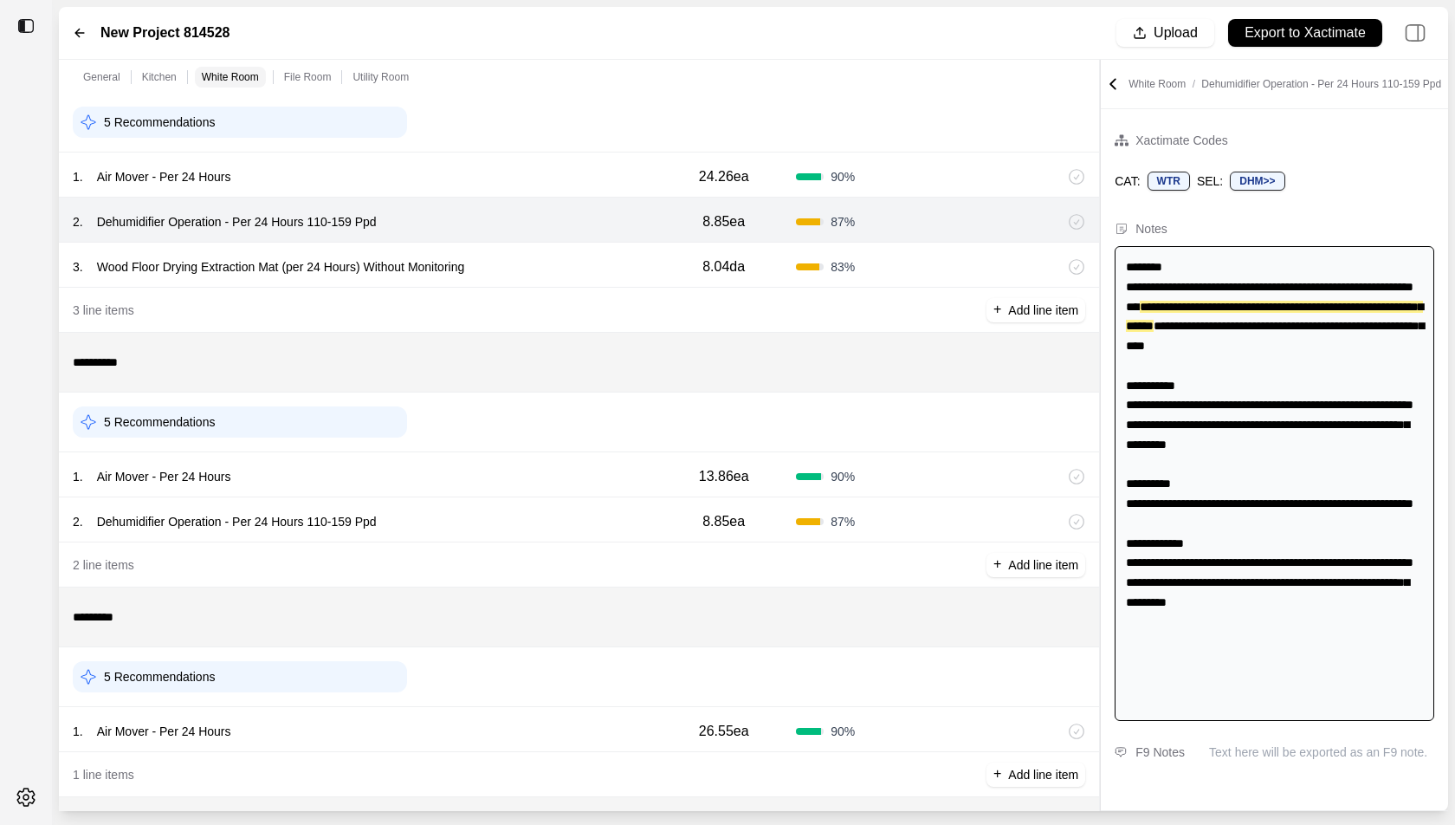
scroll to position [332, 0]
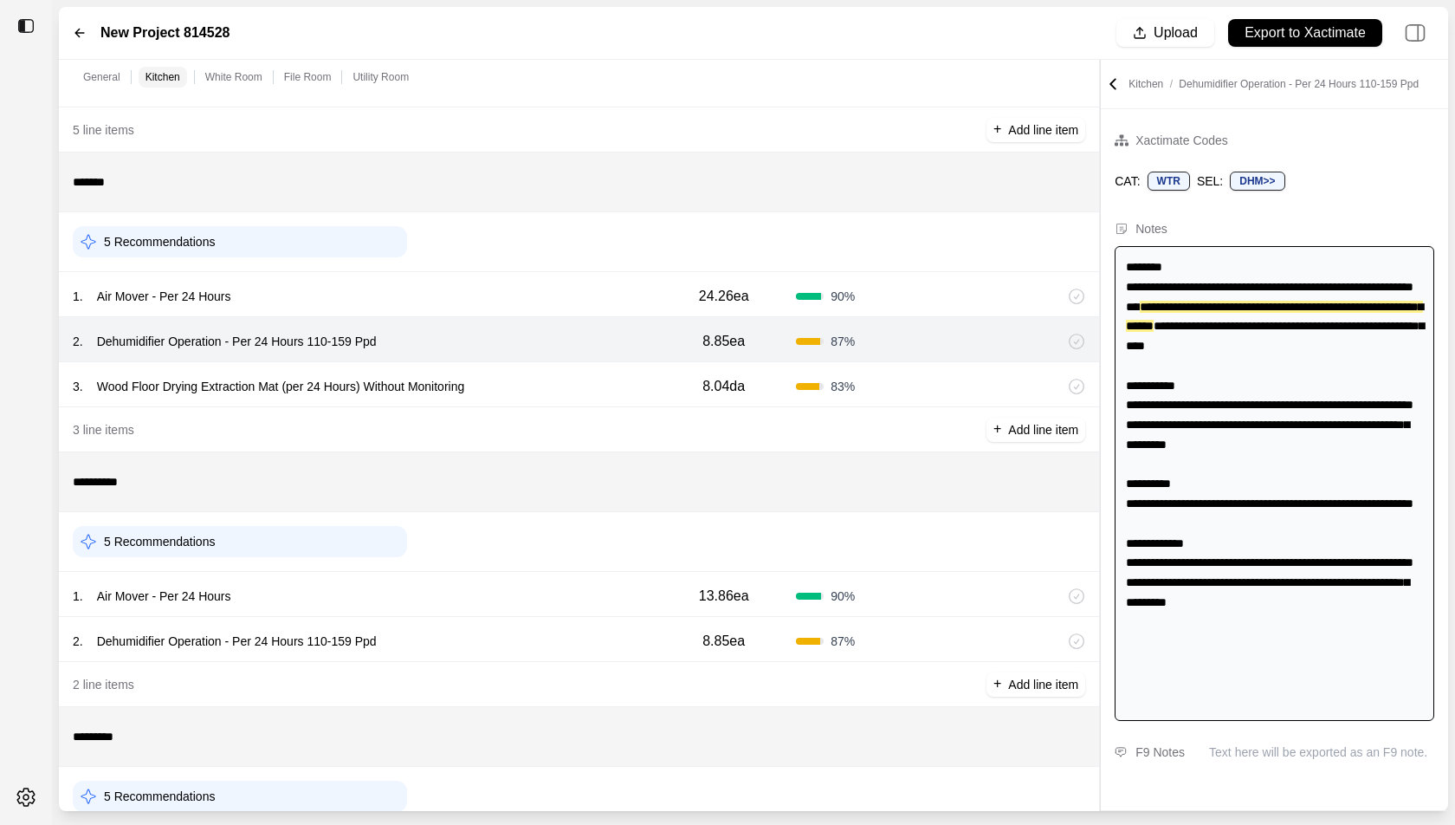
click at [313, 226] on div "5 Recommendations" at bounding box center [240, 241] width 334 height 31
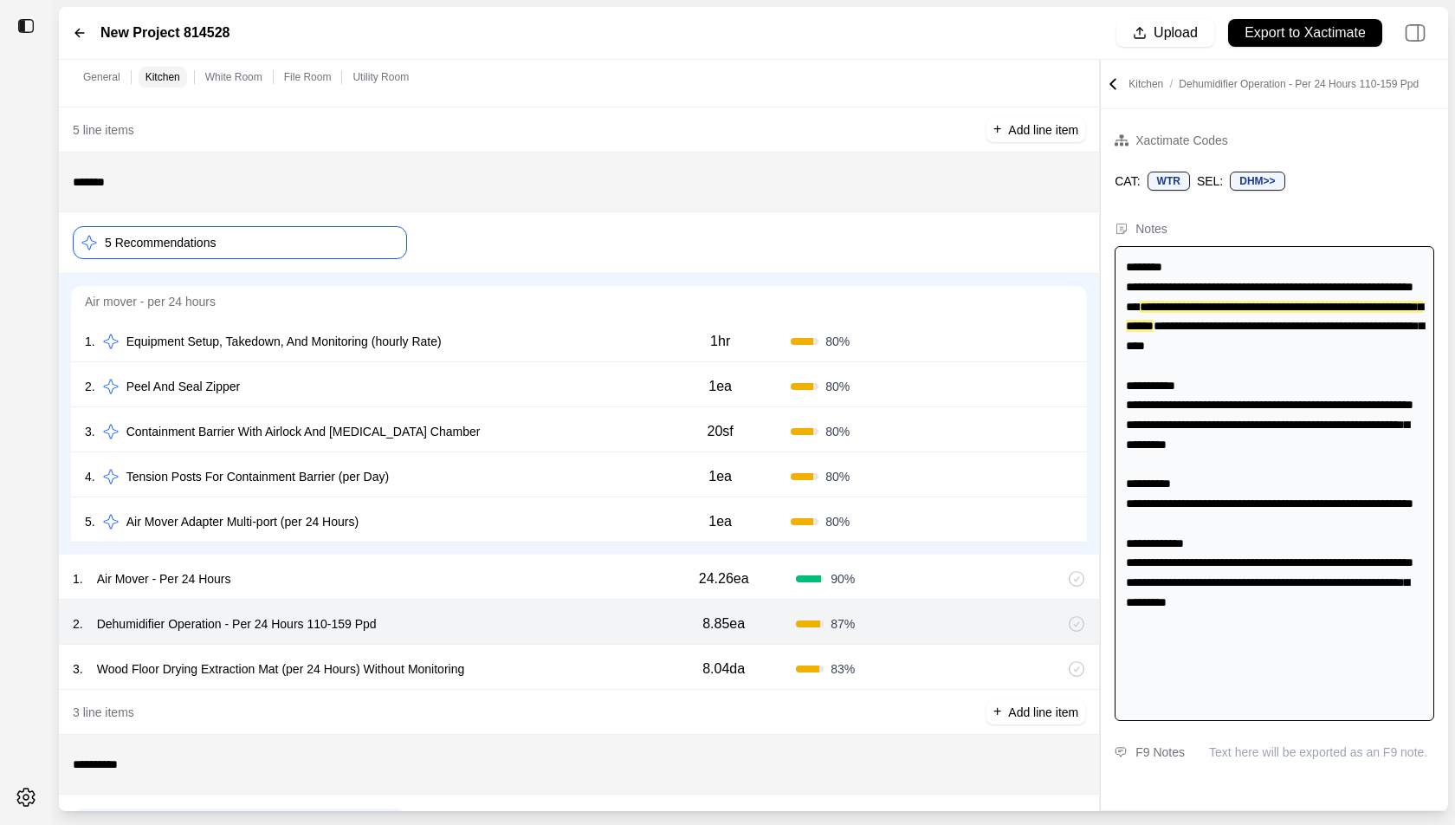
click at [207, 243] on p "5 Recommendations" at bounding box center [160, 242] width 111 height 17
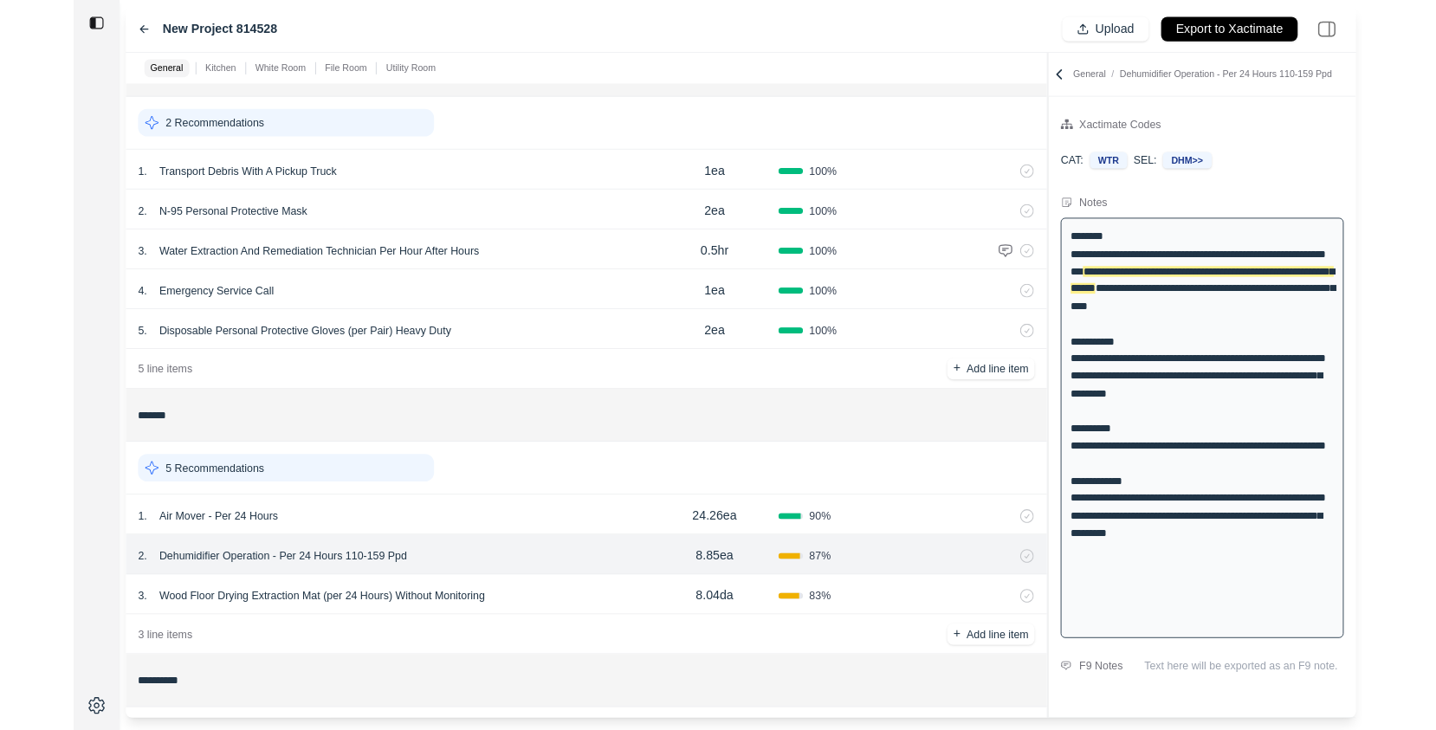
scroll to position [0, 0]
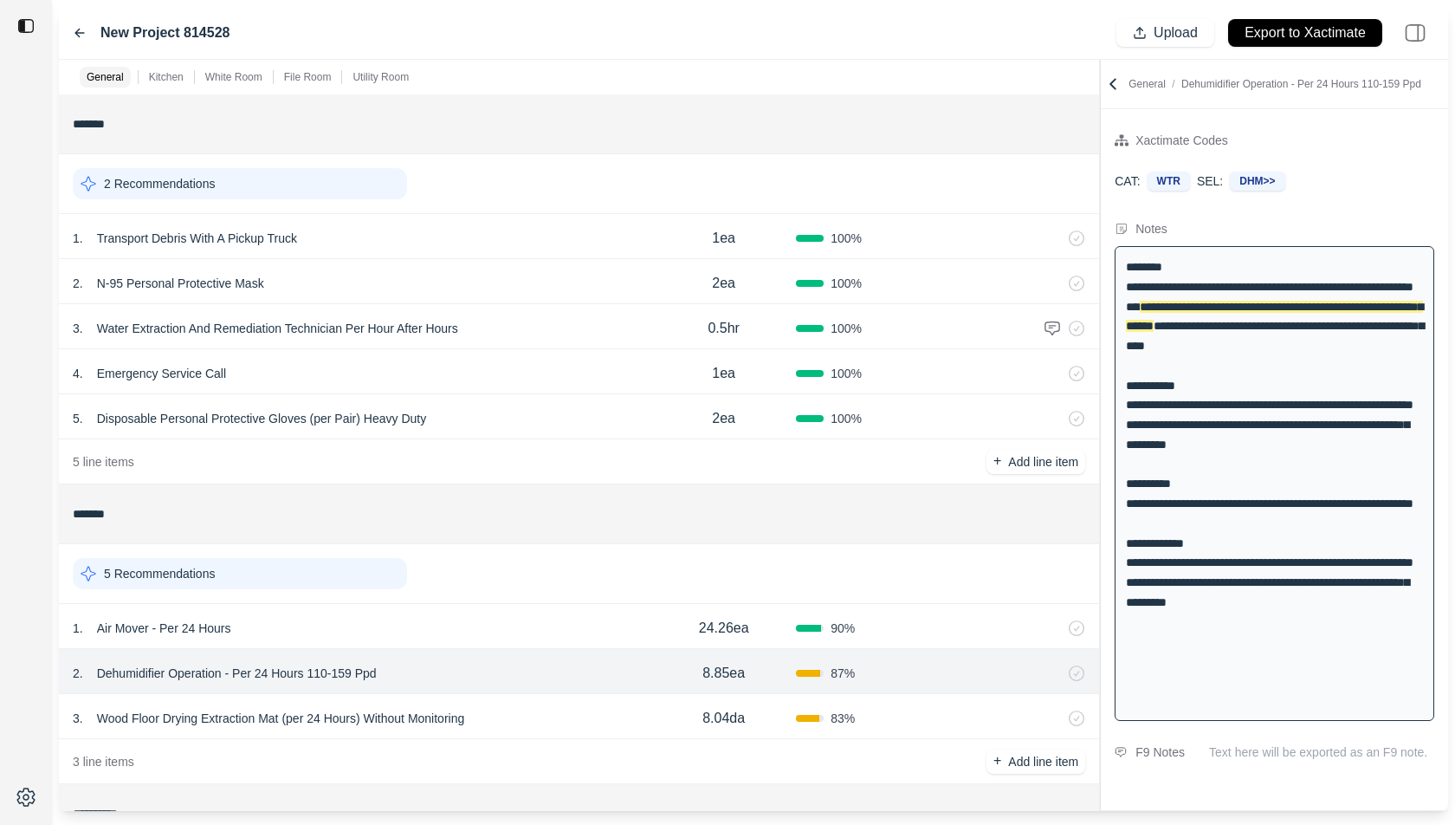
click at [722, 96] on div "*******" at bounding box center [579, 124] width 1040 height 60
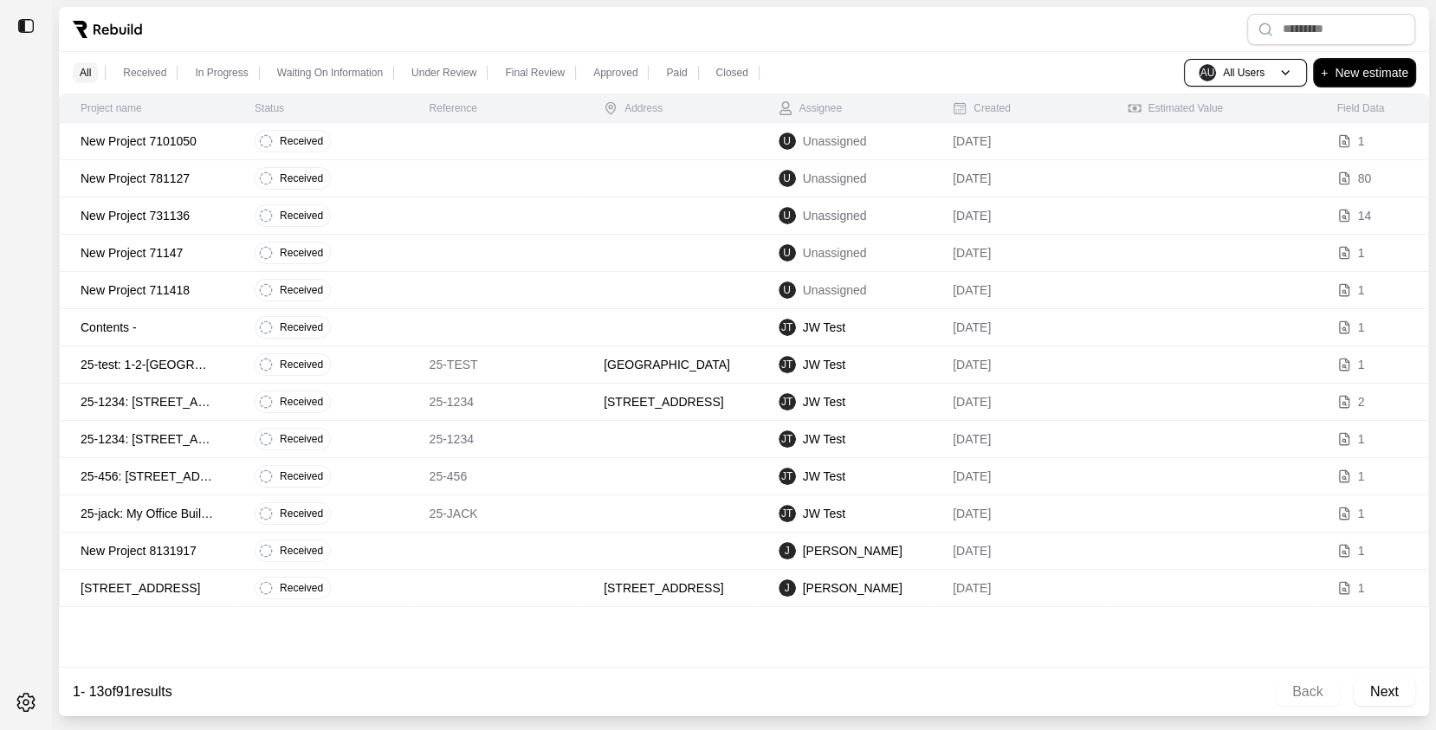
click at [1349, 74] on p "New estimate" at bounding box center [1372, 72] width 74 height 21
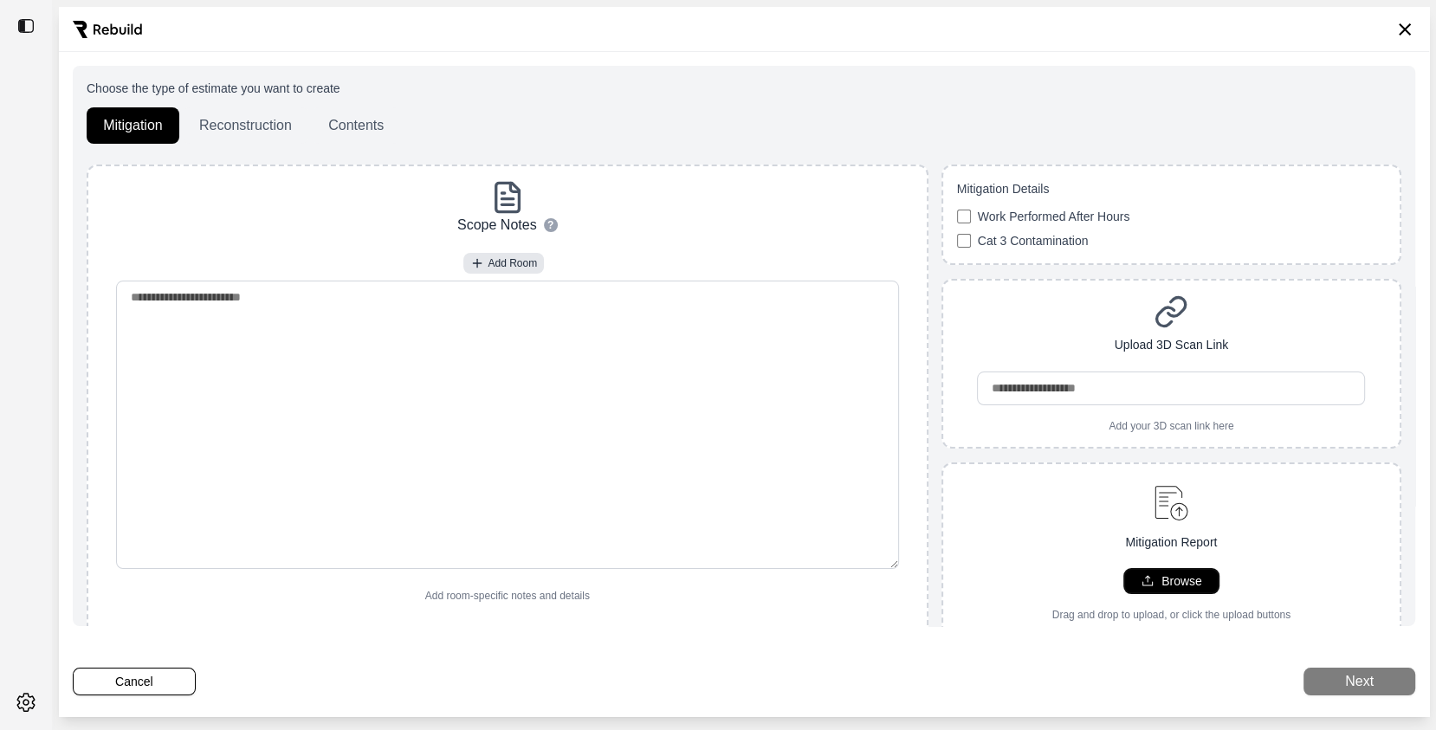
click at [1154, 587] on button "Browse" at bounding box center [1172, 581] width 94 height 24
click at [117, 674] on button "Cancel" at bounding box center [134, 682] width 123 height 28
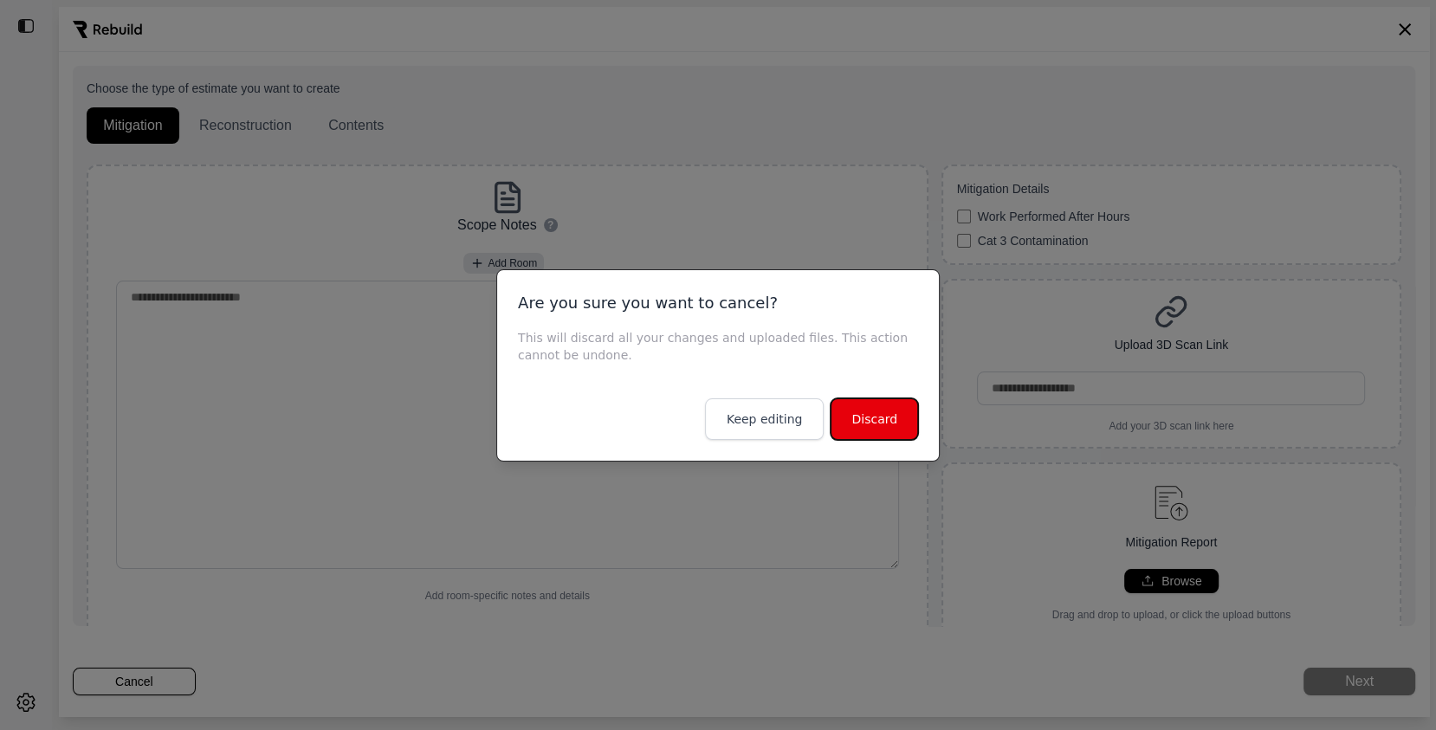
click at [882, 418] on button "Discard" at bounding box center [875, 420] width 88 height 42
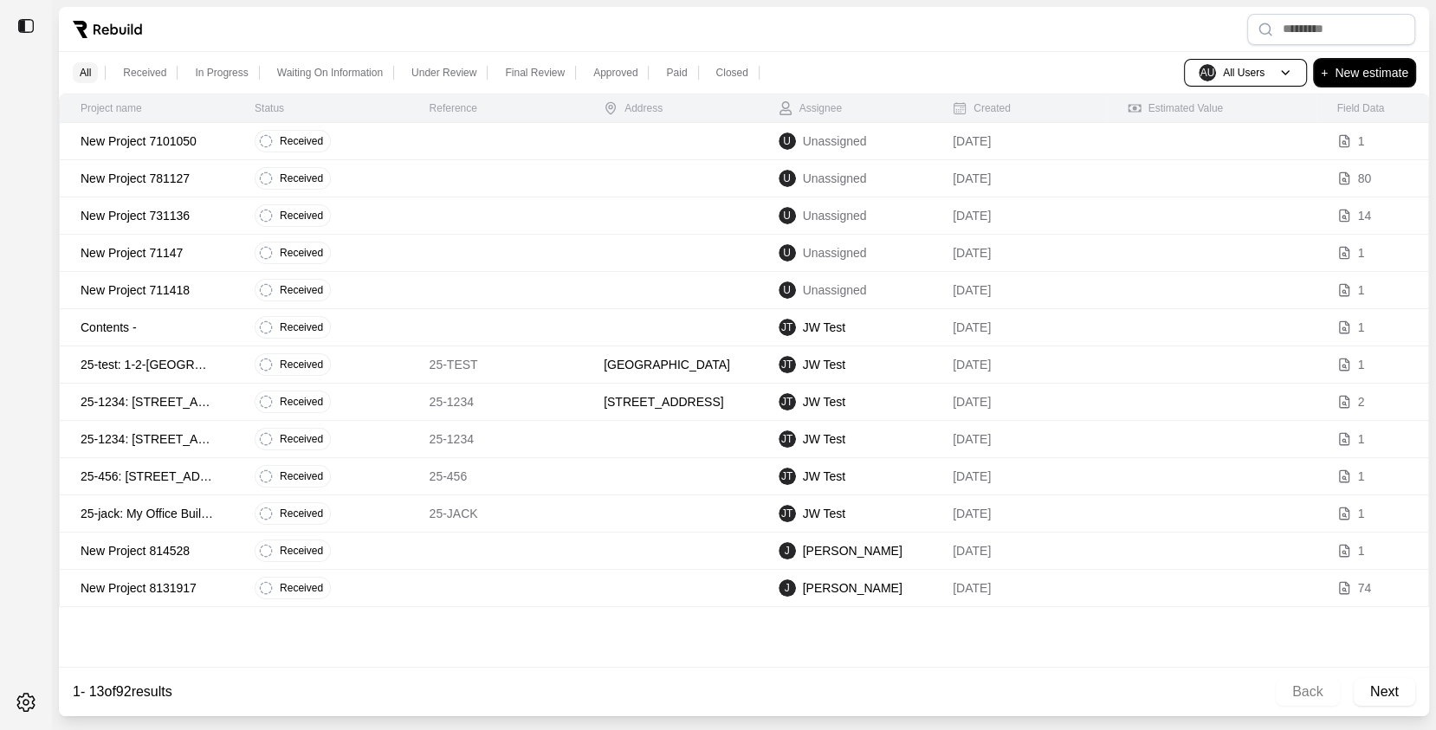
click at [1372, 68] on p "New estimate" at bounding box center [1372, 72] width 74 height 21
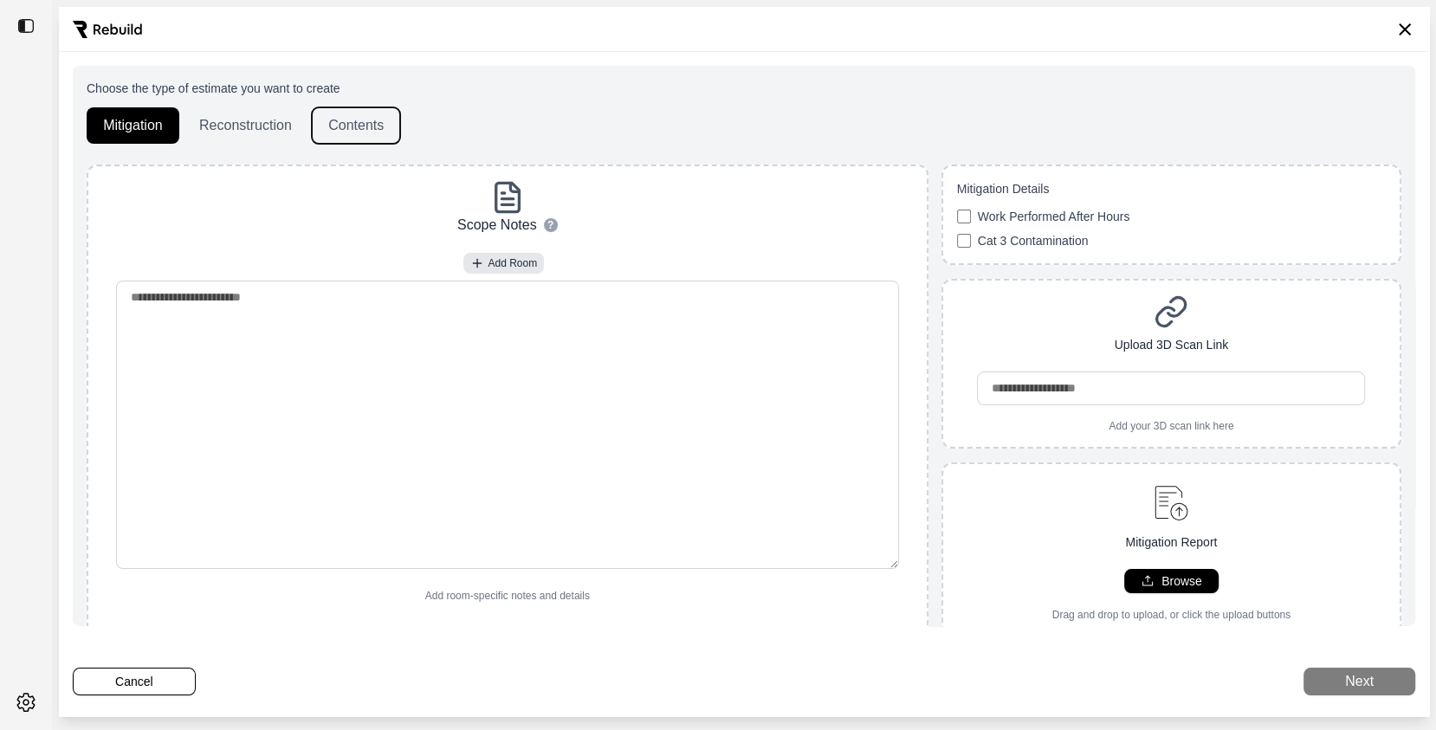
click at [357, 135] on button "Contents" at bounding box center [356, 125] width 88 height 36
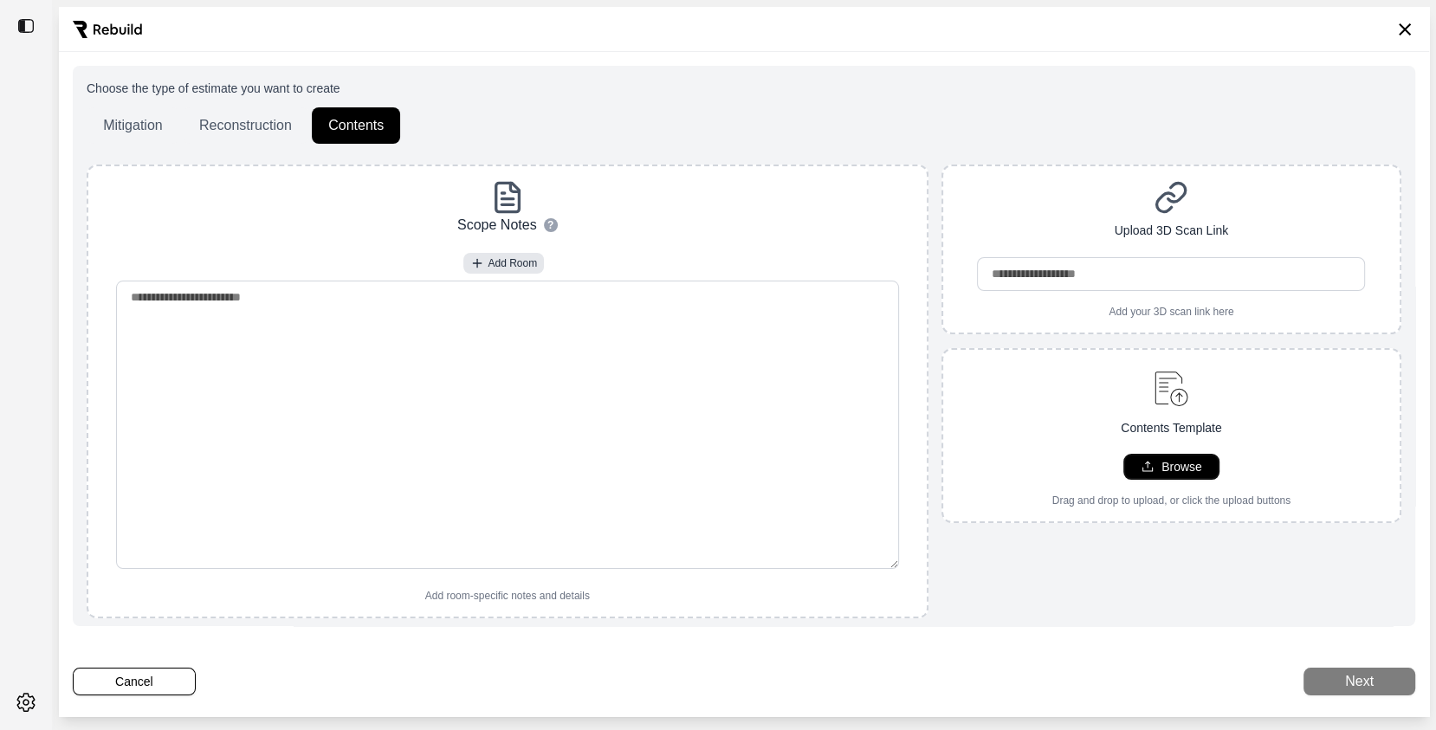
click at [1193, 466] on p "Browse" at bounding box center [1182, 466] width 41 height 17
type input "**********"
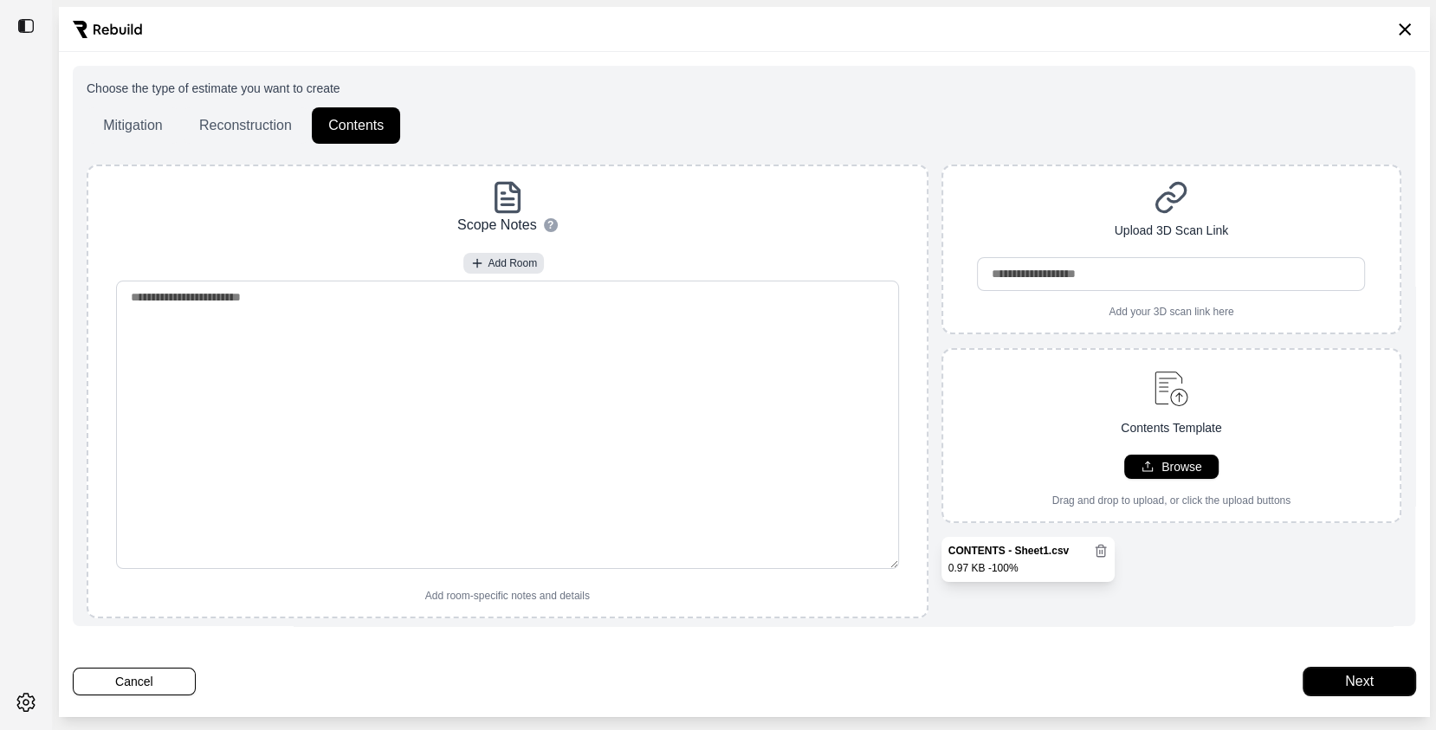
click at [1337, 684] on button "Next" at bounding box center [1360, 682] width 112 height 28
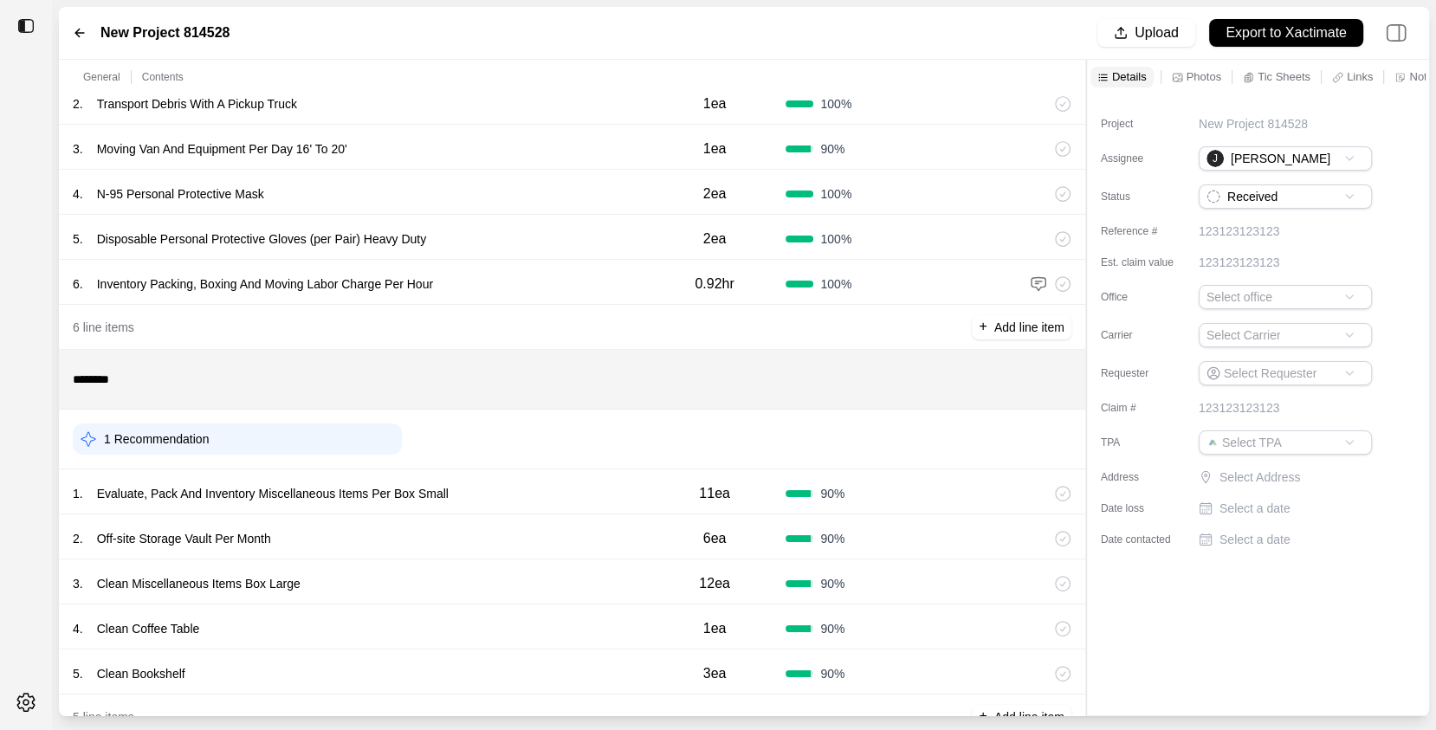
scroll to position [168, 0]
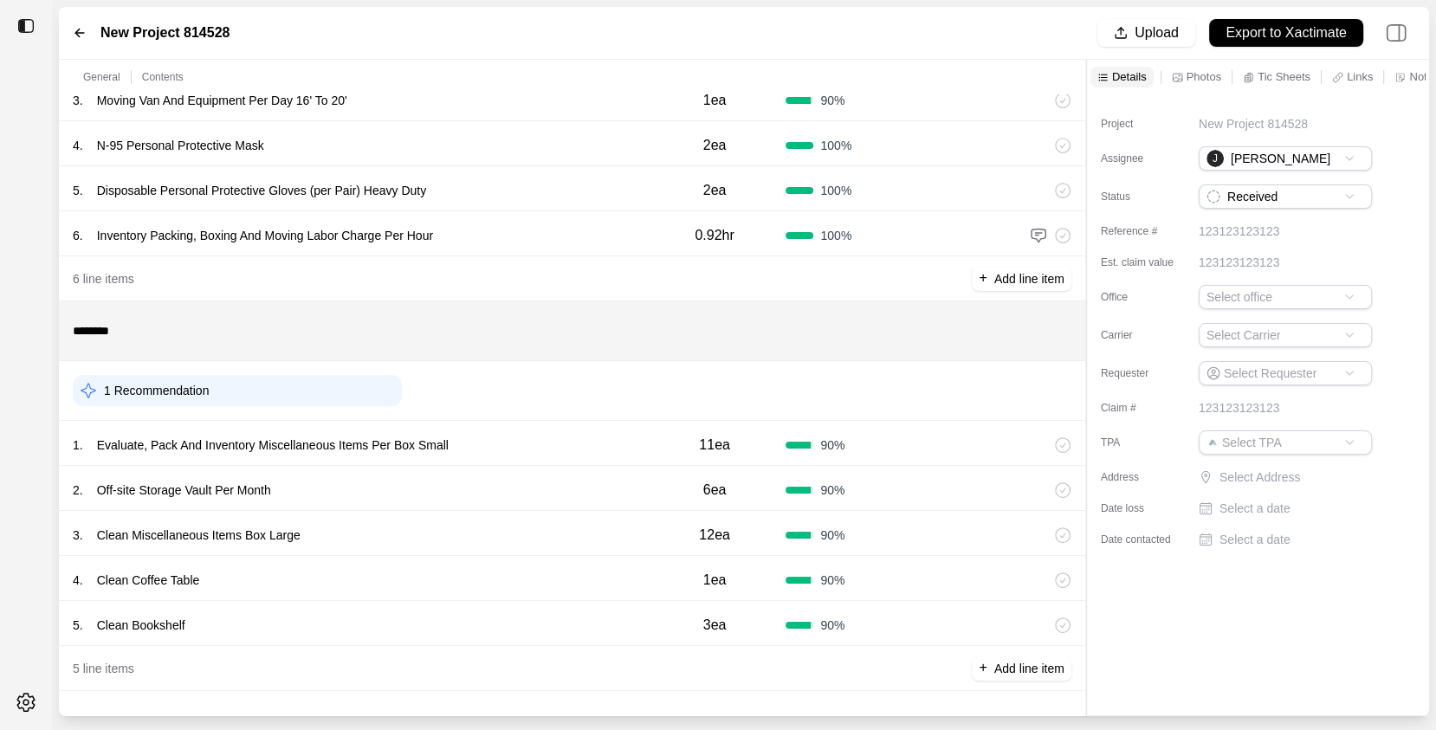
click at [610, 440] on div "1 . Evaluate, Pack And Inventory Miscellaneous Items Per Box Small" at bounding box center [358, 445] width 571 height 24
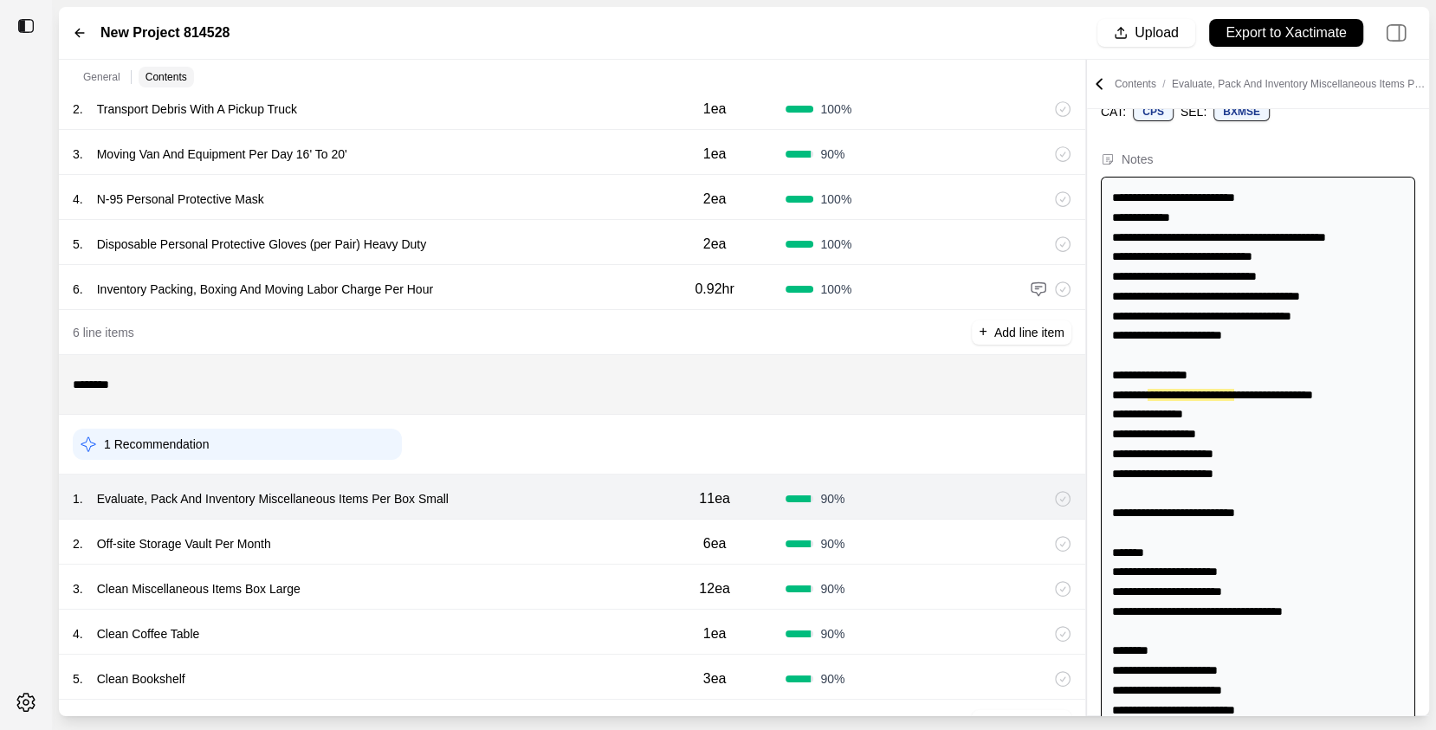
scroll to position [90, 0]
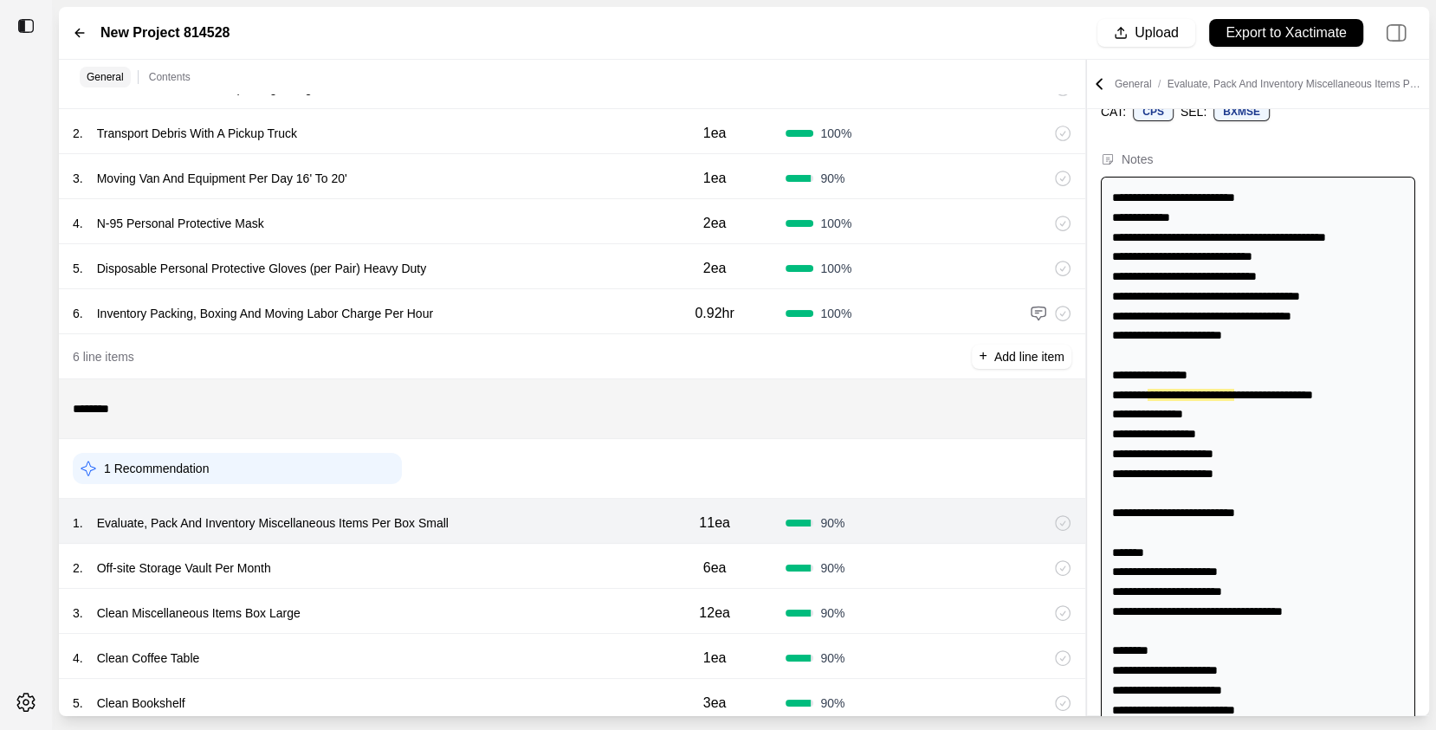
click at [611, 287] on div "5 . Disposable Personal Protective Gloves (per Pair) Heavy Duty 2ea 100 %" at bounding box center [572, 266] width 1027 height 45
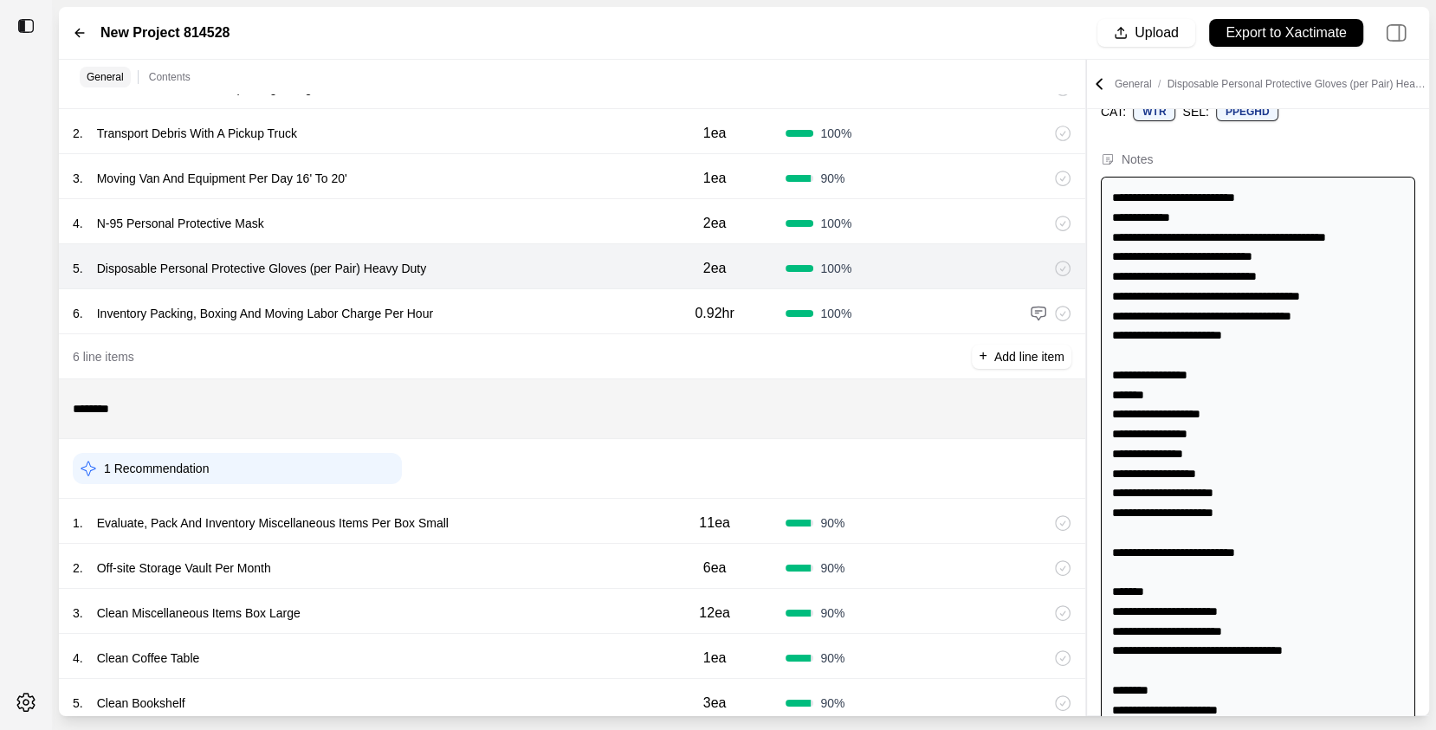
click at [608, 306] on div "6 . Inventory Packing, Boxing And Moving Labor Charge Per Hour" at bounding box center [358, 313] width 571 height 24
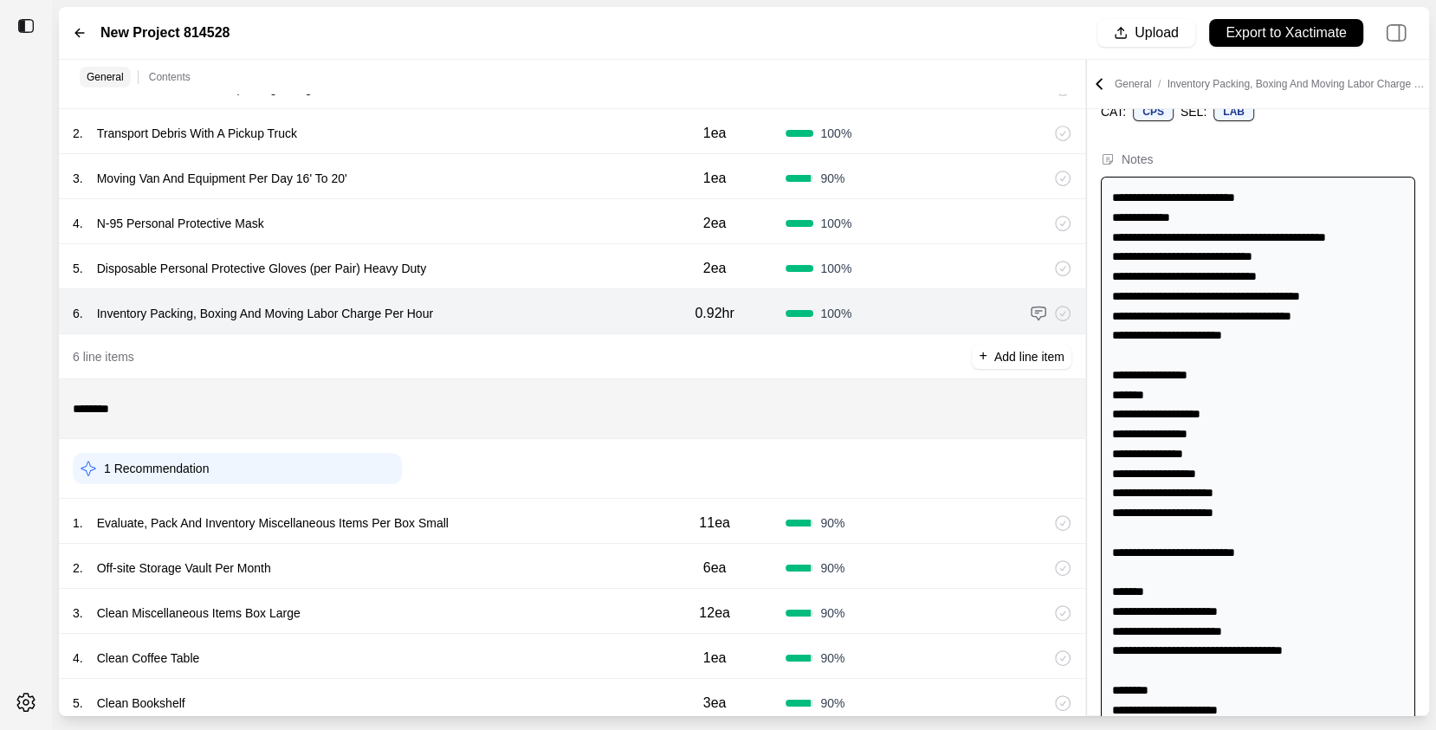
click at [1038, 312] on img at bounding box center [1038, 313] width 17 height 17
click at [1040, 312] on img at bounding box center [1038, 313] width 17 height 17
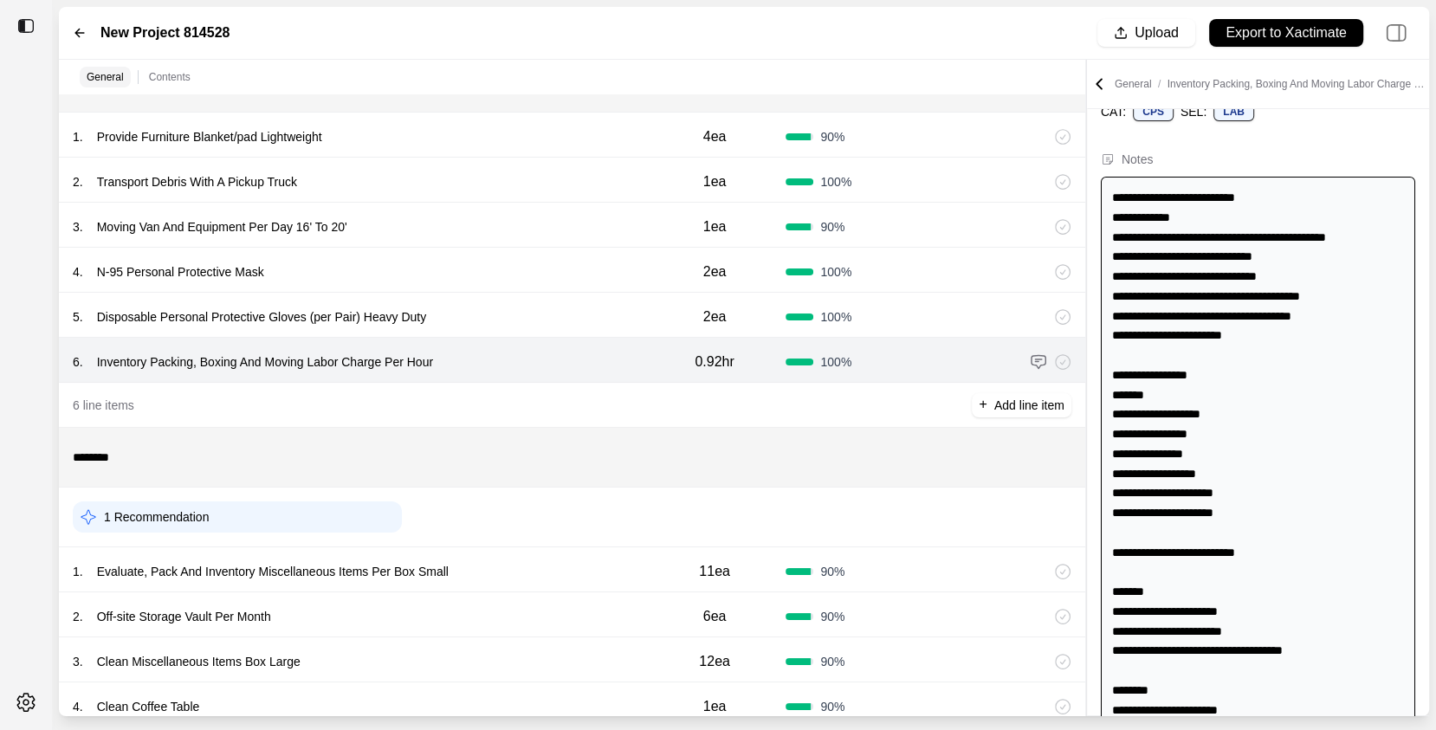
scroll to position [0, 0]
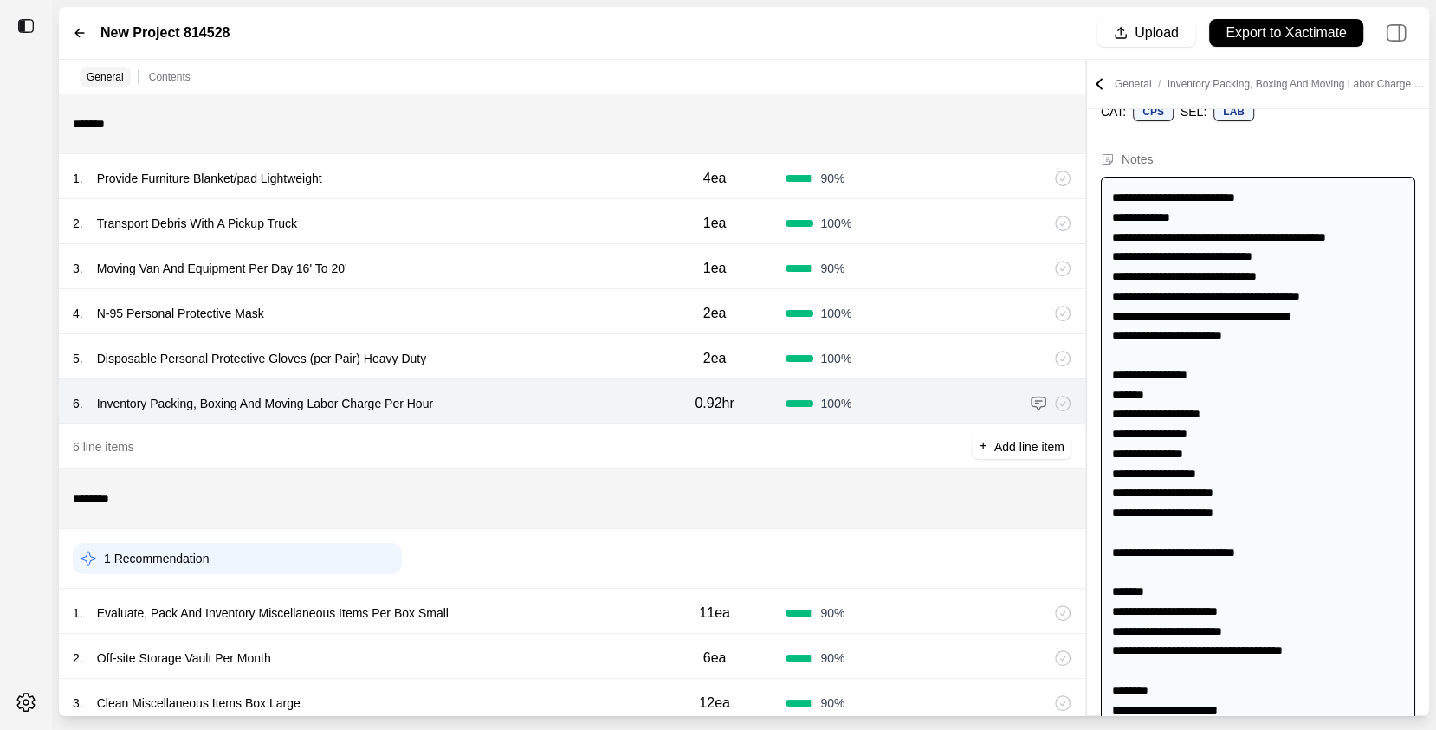
click at [1040, 400] on img at bounding box center [1038, 403] width 17 height 17
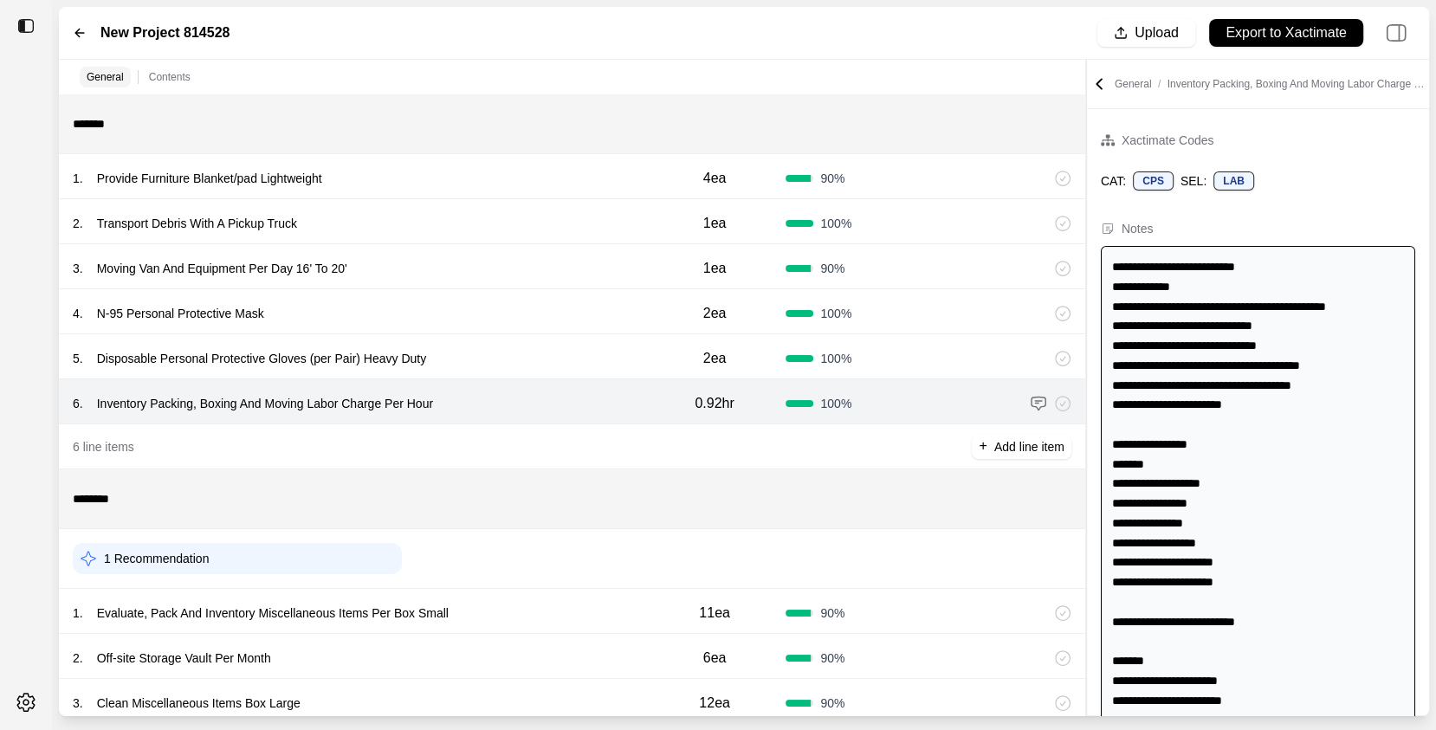
scroll to position [860, 0]
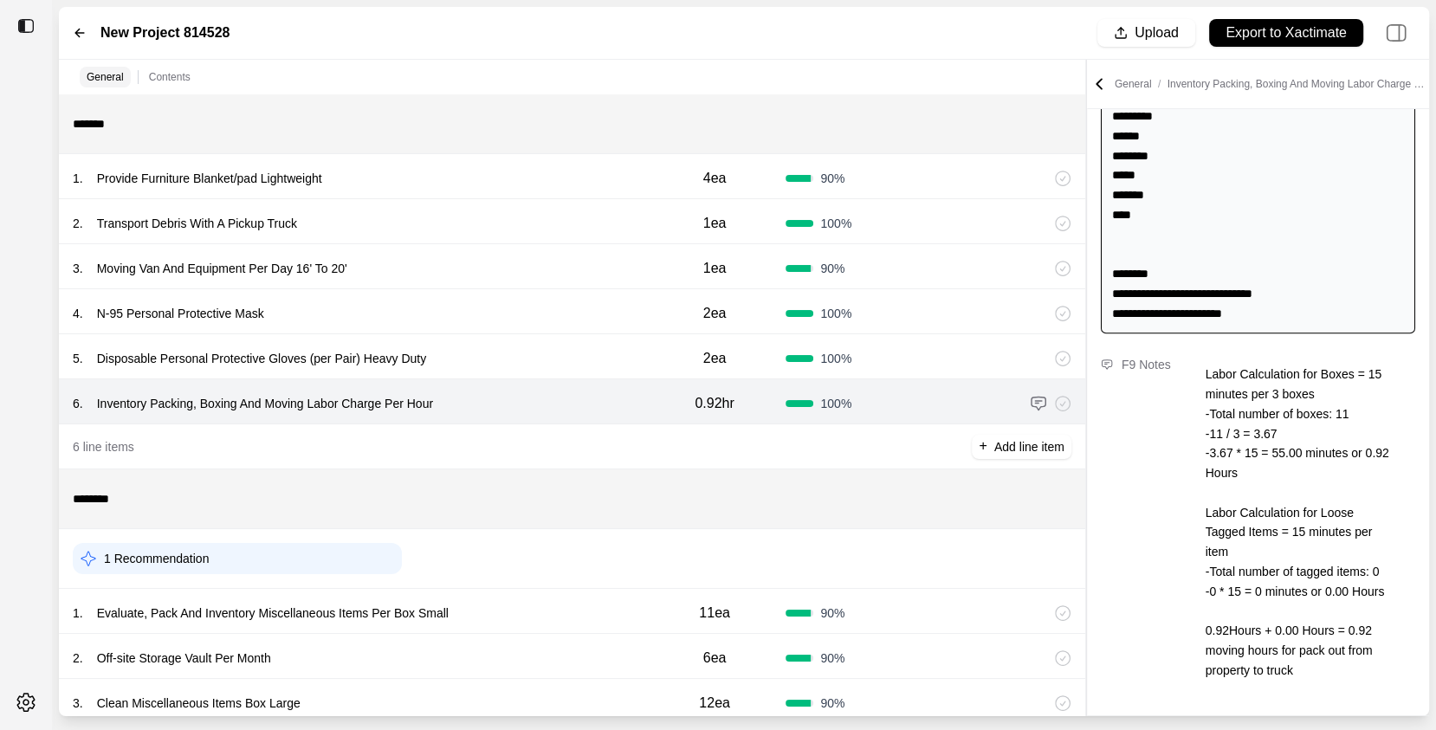
click at [1182, 438] on div "Labor Calculation for Boxes = 15 minutes per 3 boxes -Total number of boxes: 11…" at bounding box center [1306, 522] width 248 height 336
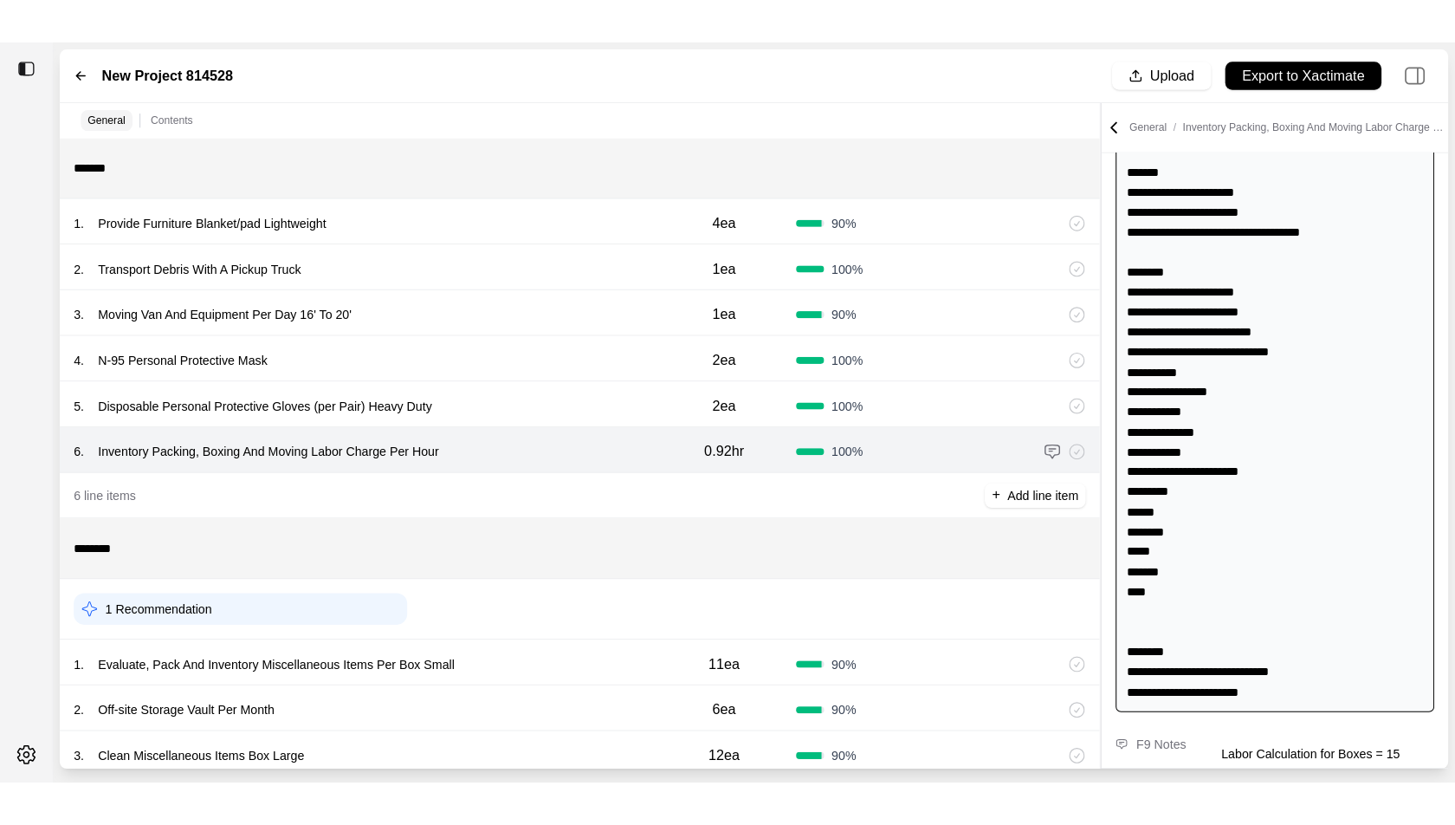
scroll to position [0, 0]
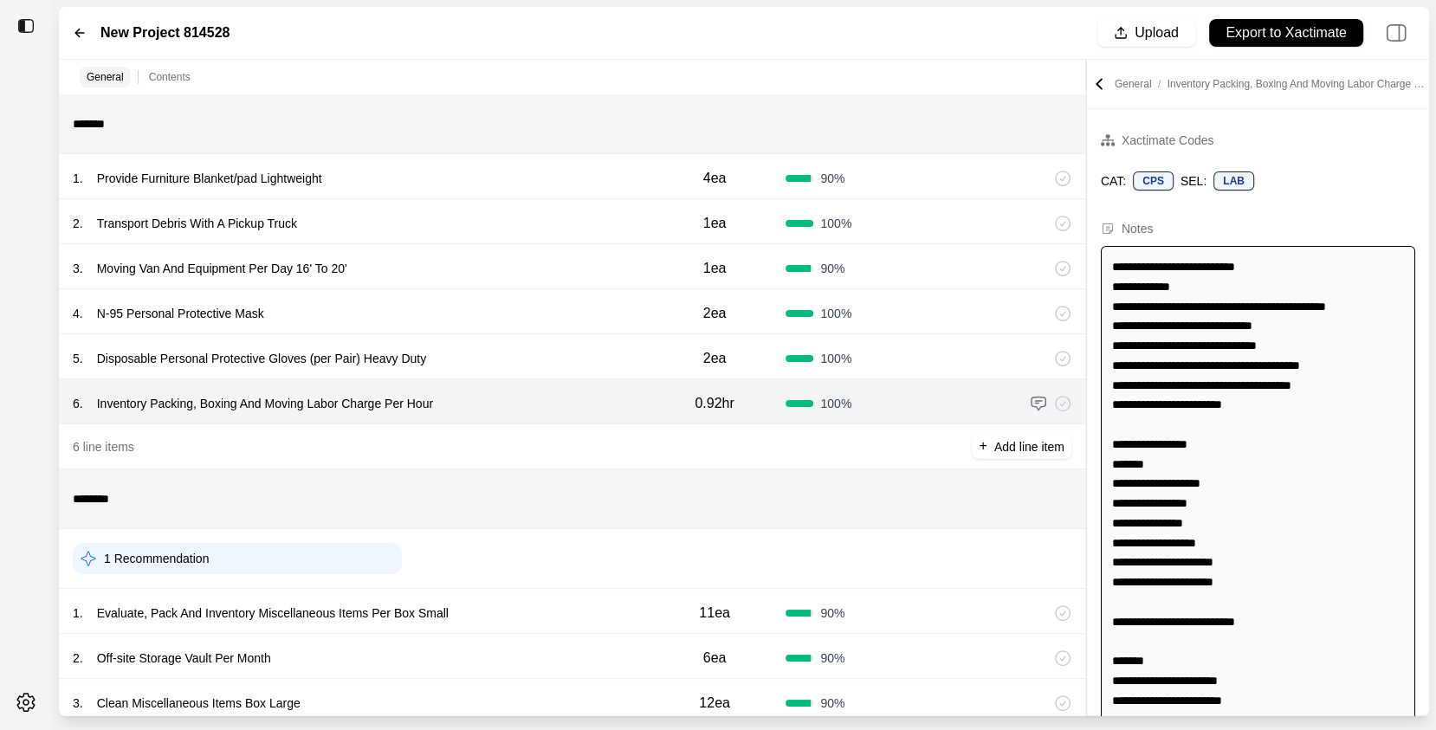
click at [1096, 78] on icon at bounding box center [1099, 83] width 17 height 17
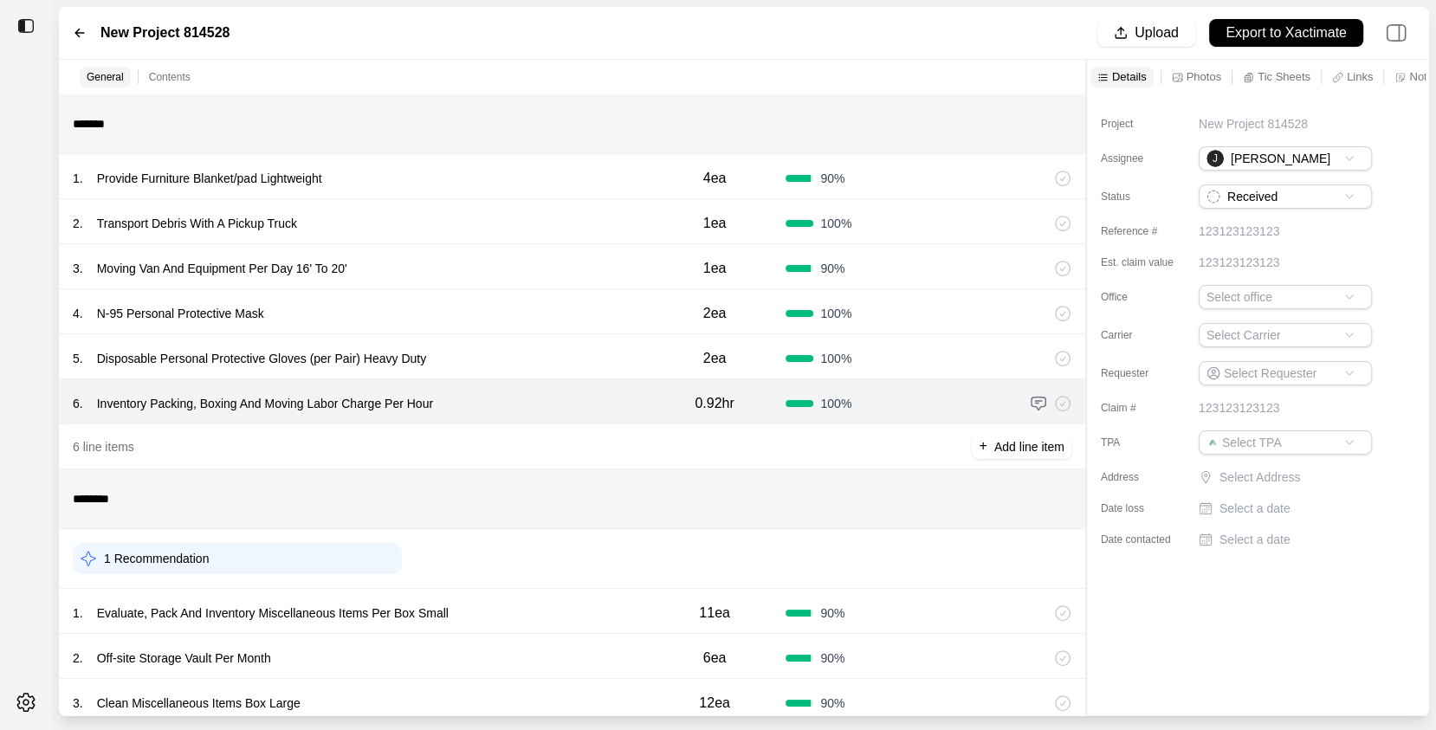
click at [82, 27] on icon at bounding box center [80, 33] width 14 height 14
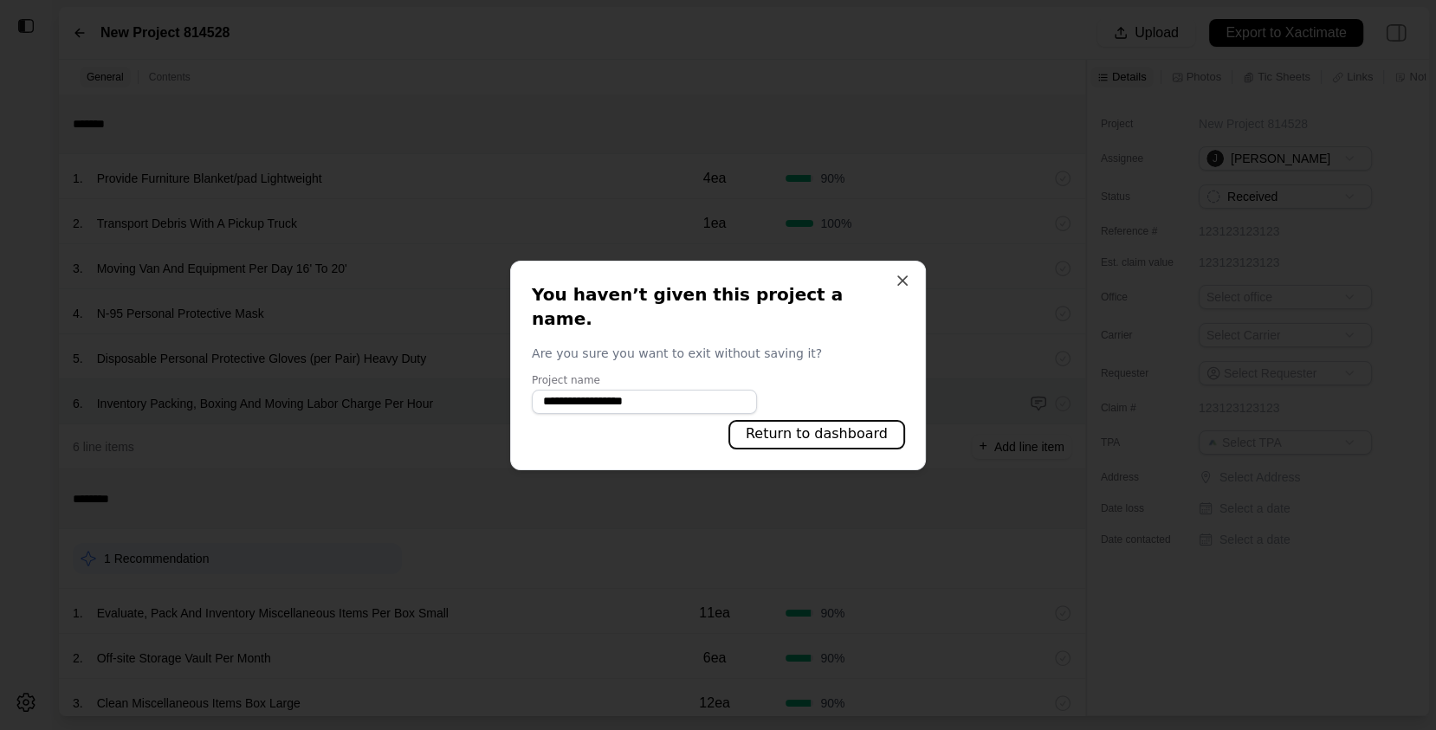
click at [781, 435] on button "Return to dashboard" at bounding box center [816, 435] width 175 height 28
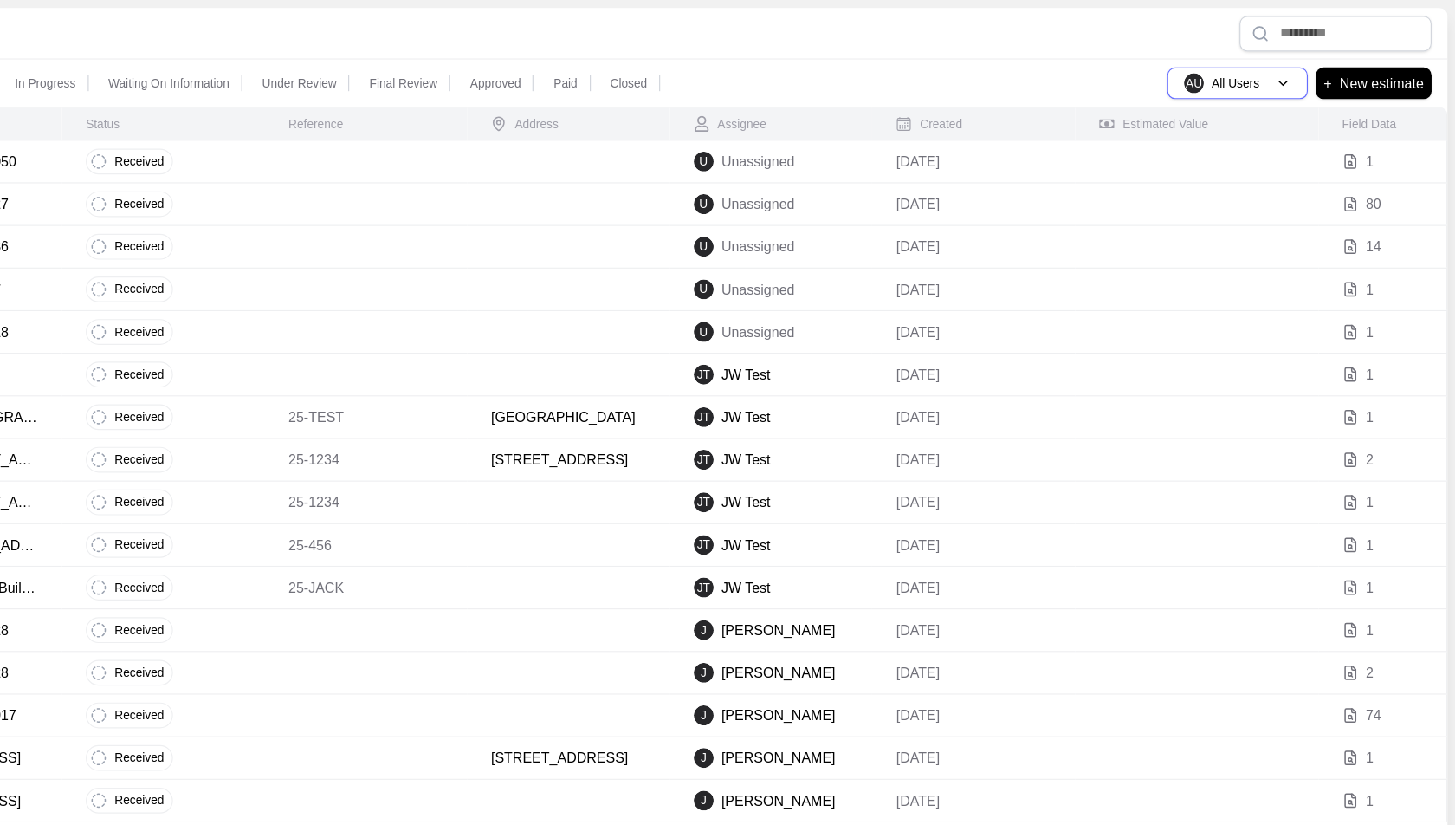
click at [1274, 74] on p "All Users" at bounding box center [1263, 73] width 42 height 14
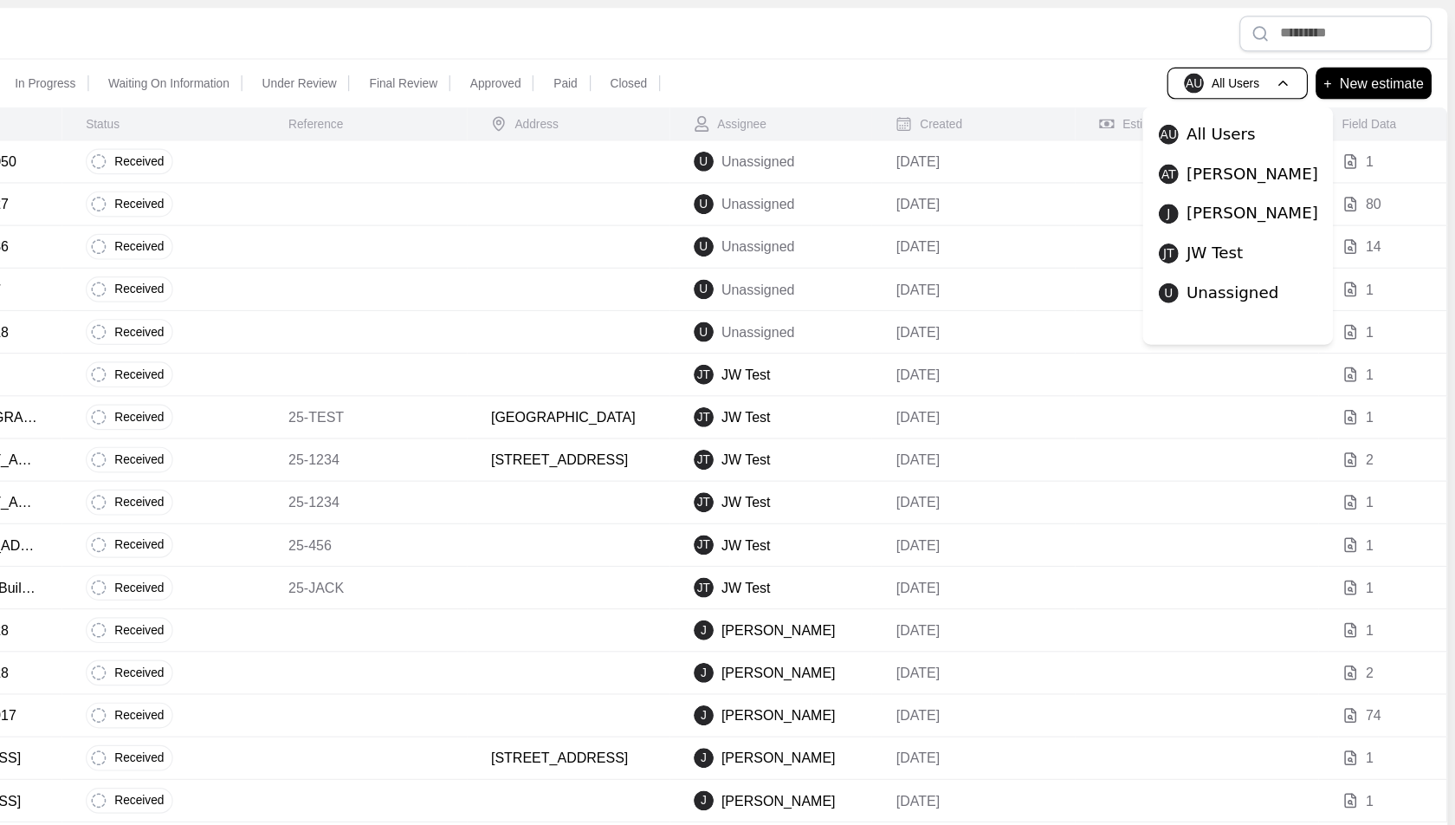
click at [1086, 62] on div "All Received In Progress Waiting On Information Under Review Final Review Appro…" at bounding box center [754, 73] width 1390 height 42
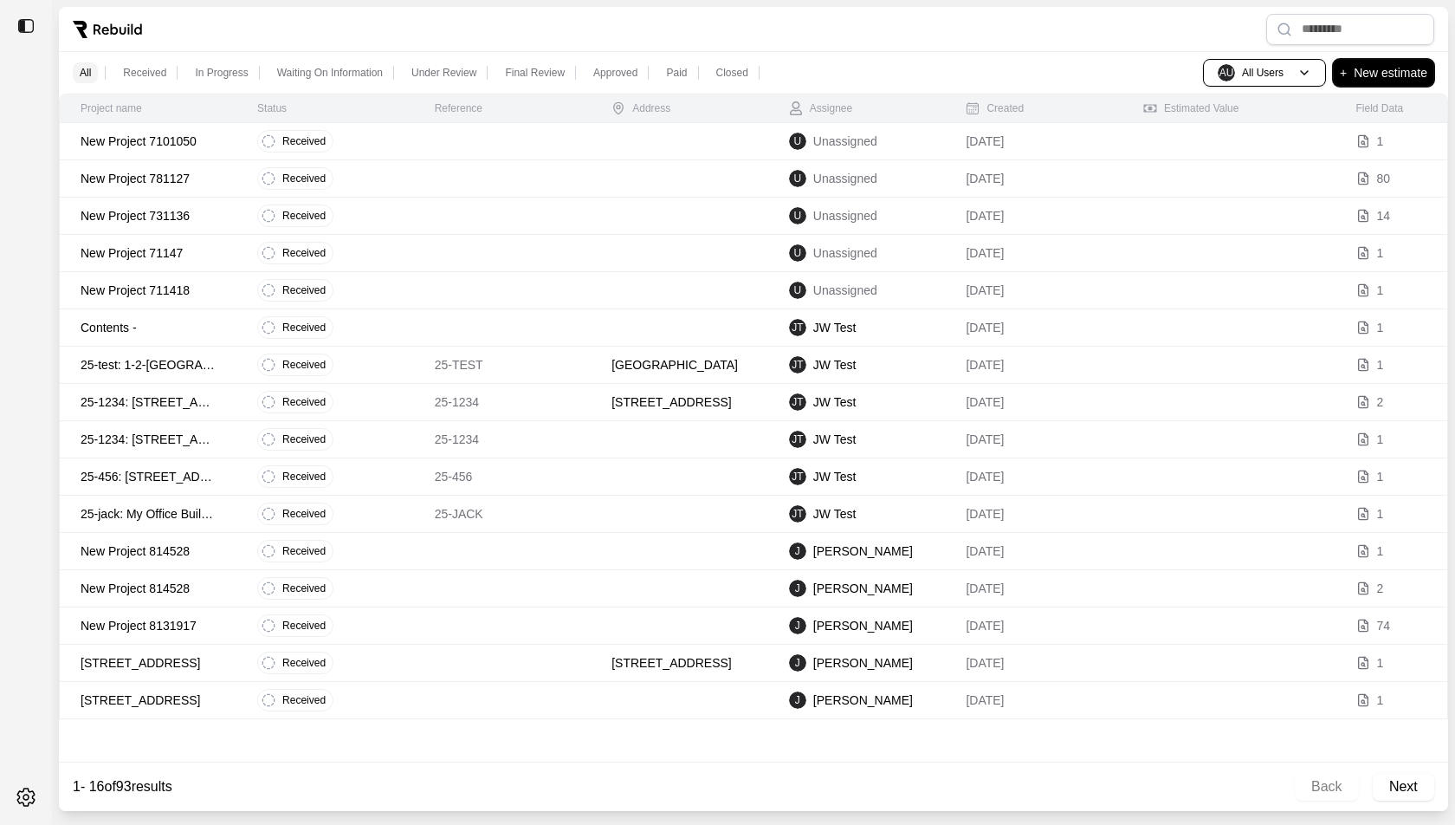
click at [1372, 74] on p "New estimate" at bounding box center [1391, 72] width 74 height 21
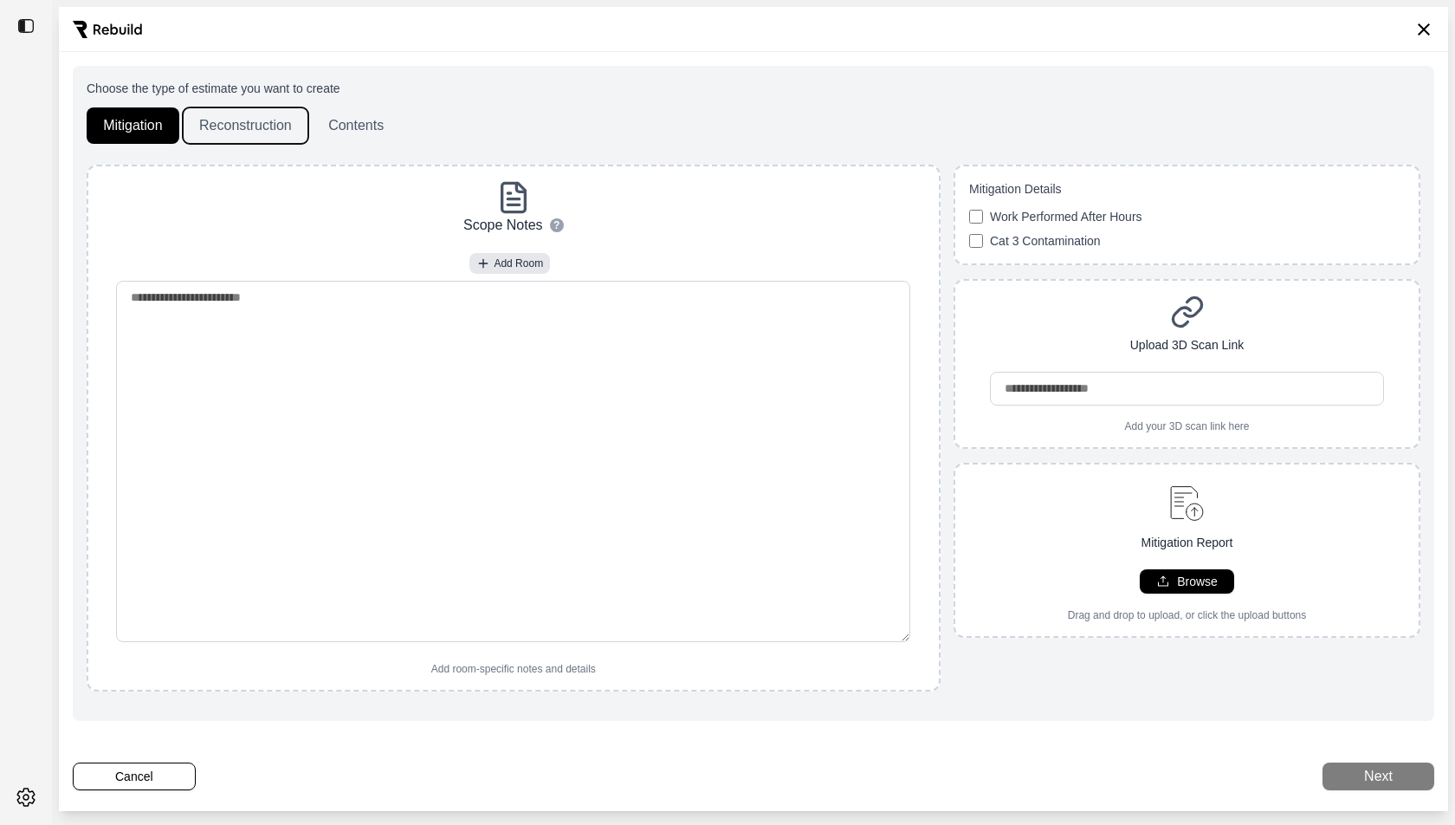
click at [224, 121] on button "Reconstruction" at bounding box center [246, 125] width 126 height 36
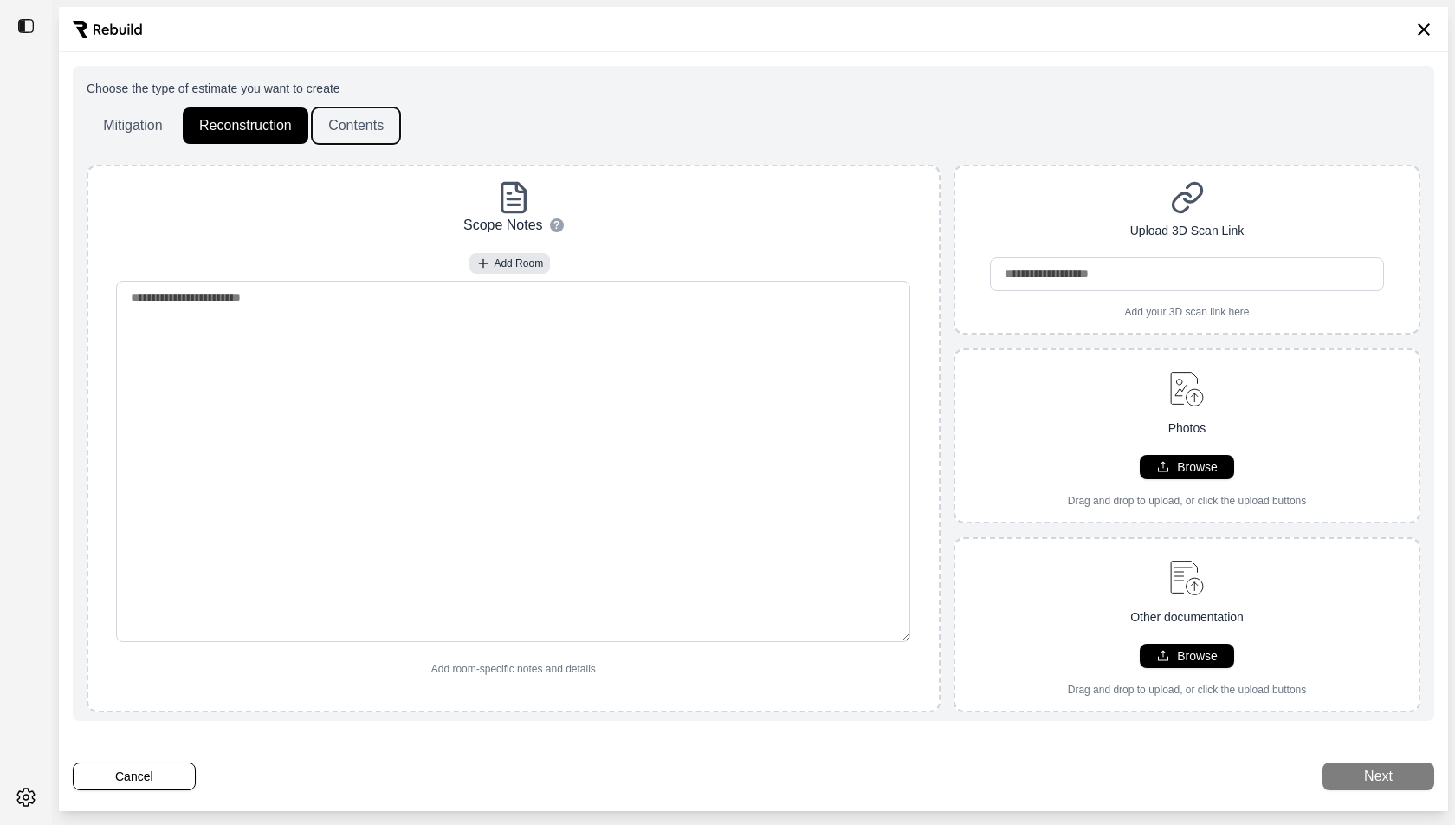
click at [327, 120] on button "Contents" at bounding box center [356, 125] width 88 height 36
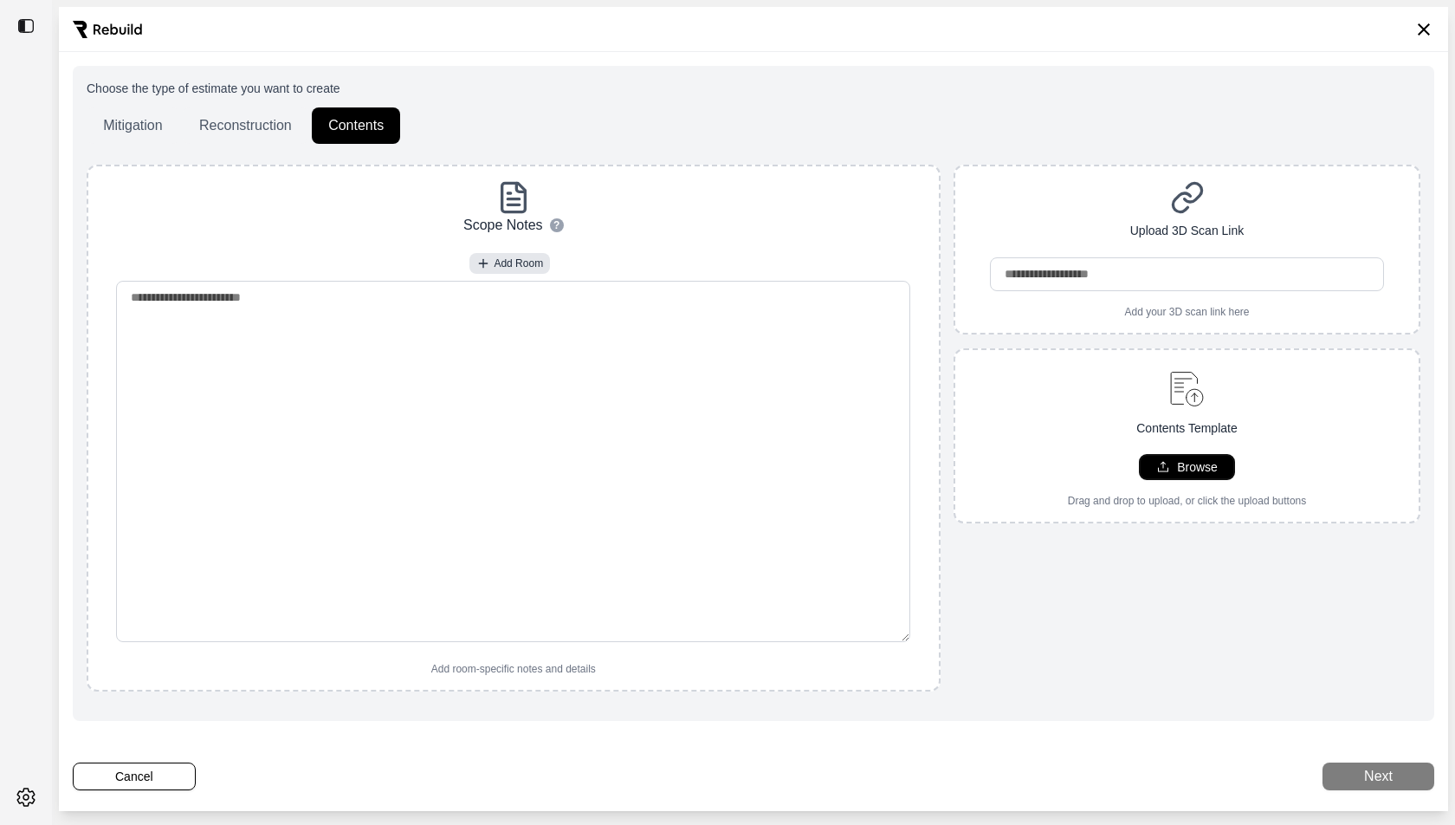
click at [1199, 463] on p "Browse" at bounding box center [1197, 466] width 41 height 17
type input "**********"
click at [1331, 729] on button "Next" at bounding box center [1379, 776] width 112 height 28
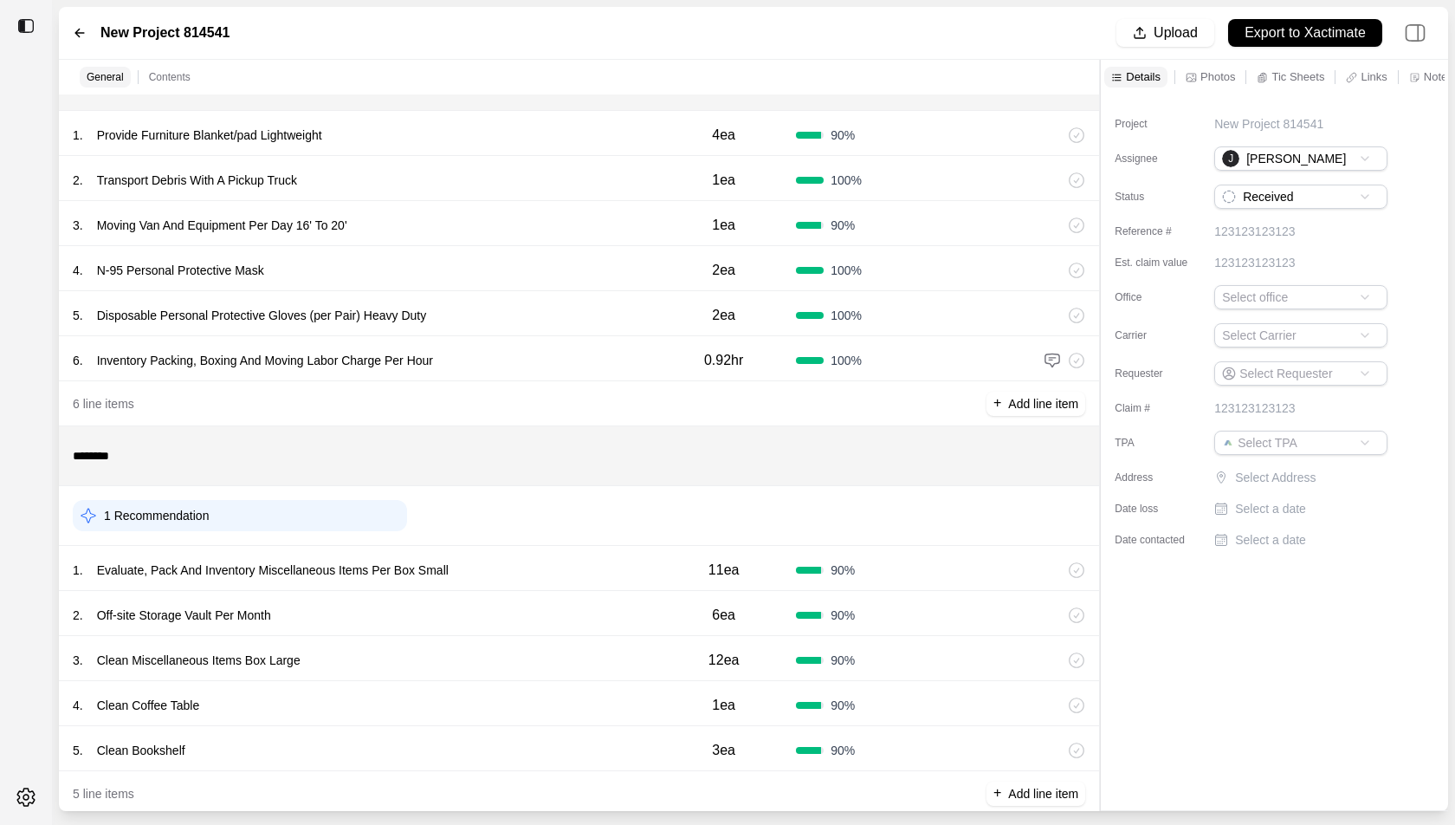
scroll to position [37, 0]
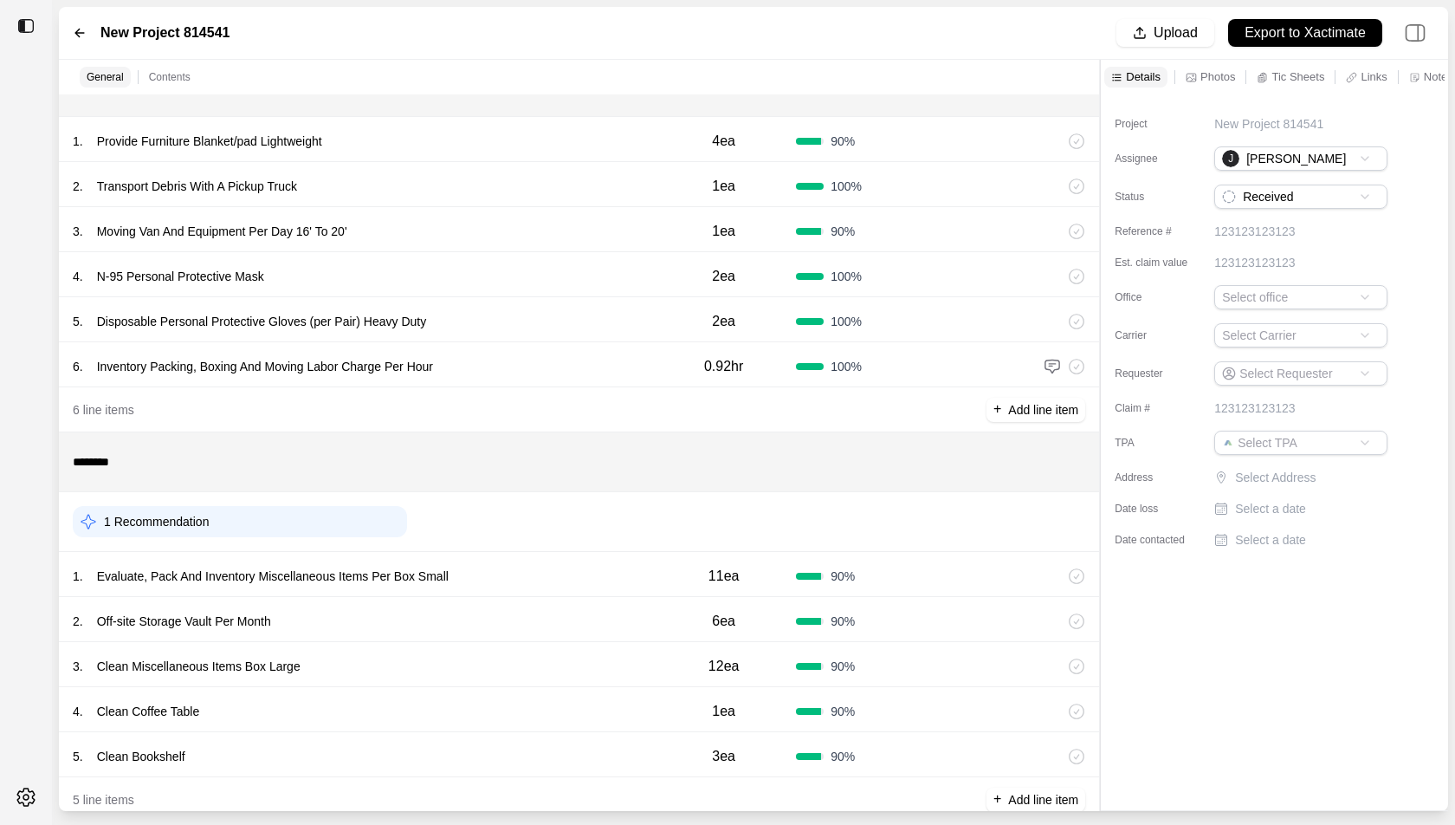
click at [528, 587] on div "1 . Evaluate, Pack And Inventory Miscellaneous Items Per Box Small 11ea 90 %" at bounding box center [579, 574] width 1040 height 45
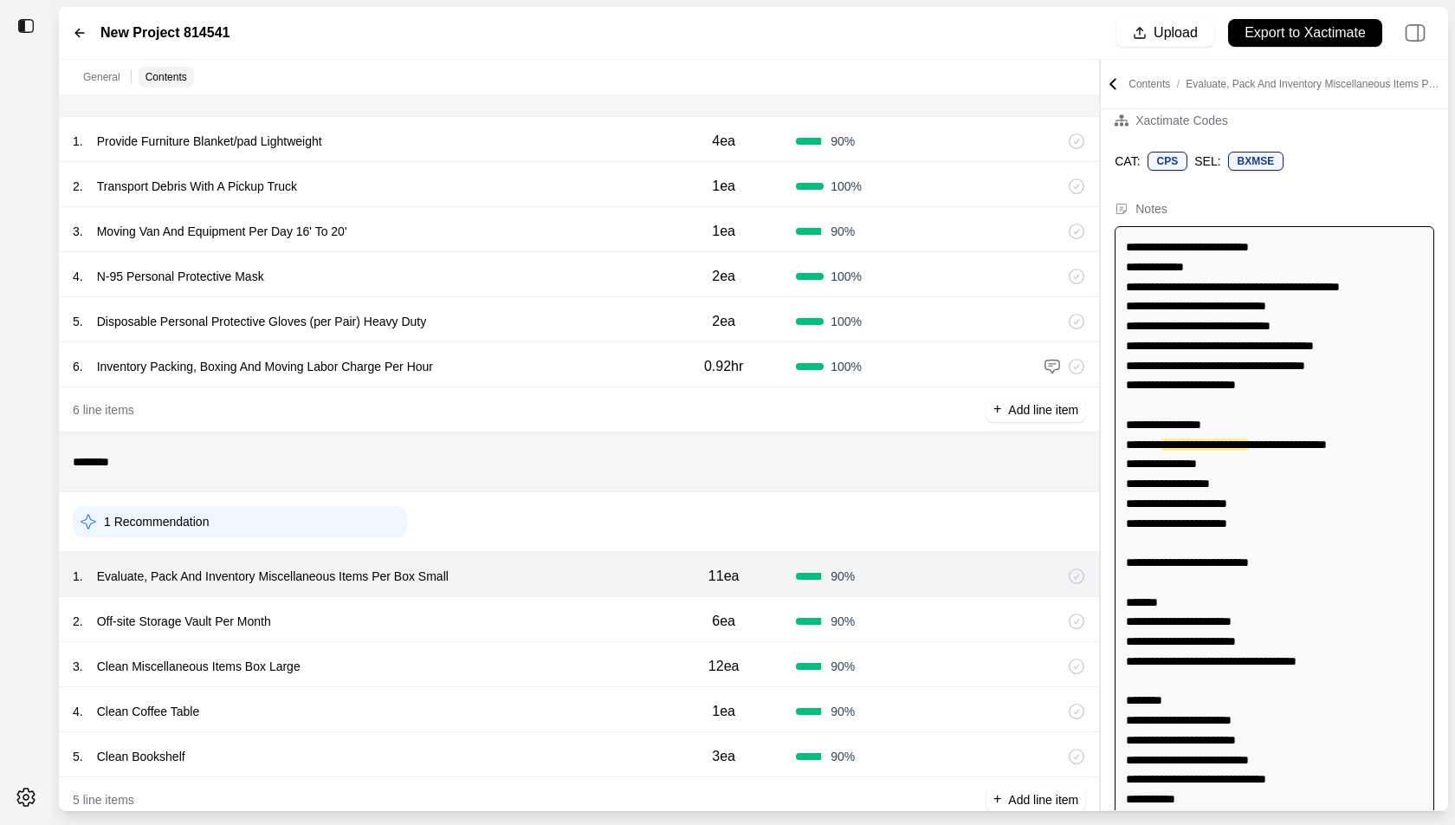
scroll to position [22, 0]
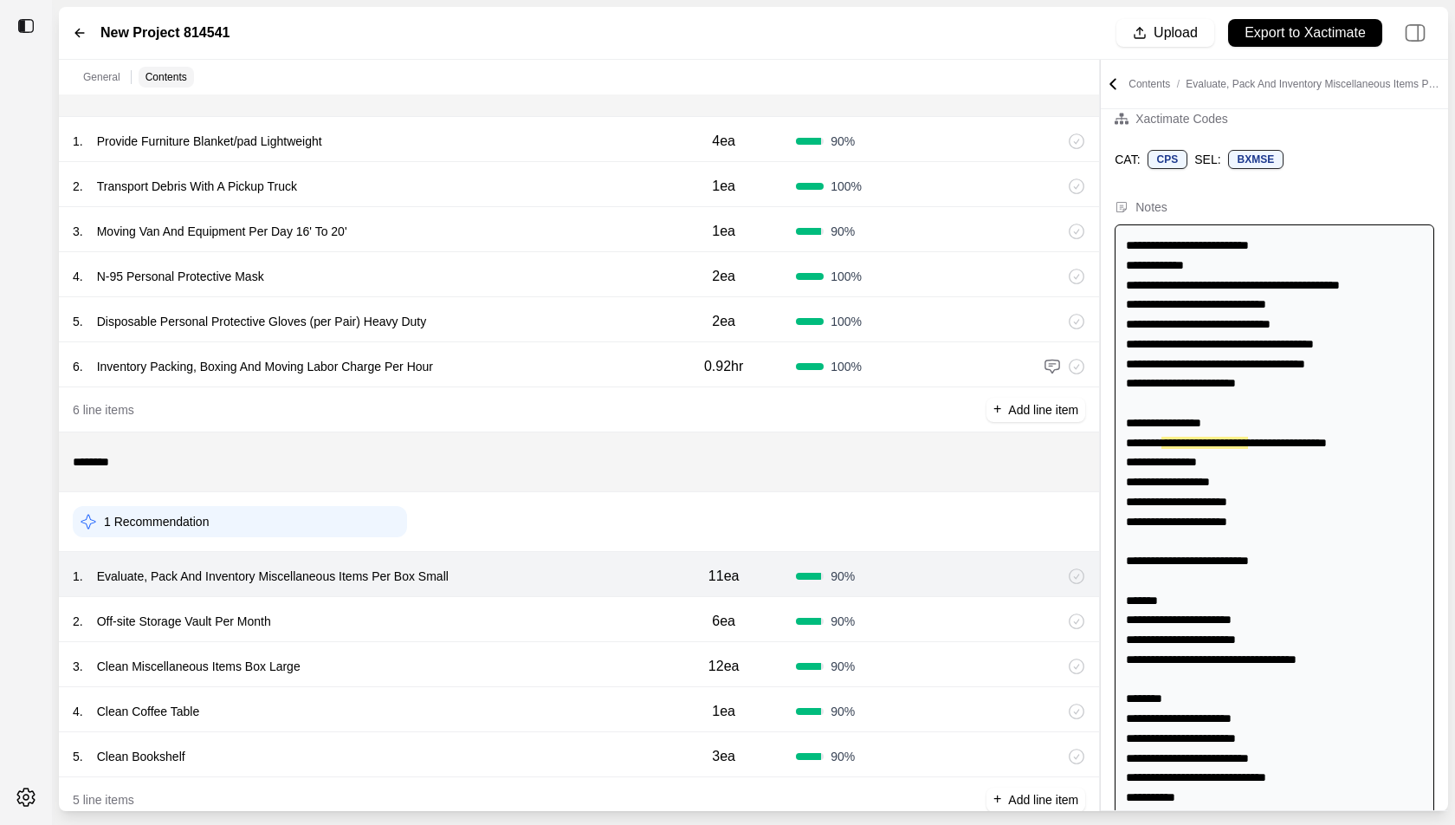
click at [610, 625] on div "2 . Off-site Storage Vault Per Month" at bounding box center [362, 621] width 579 height 24
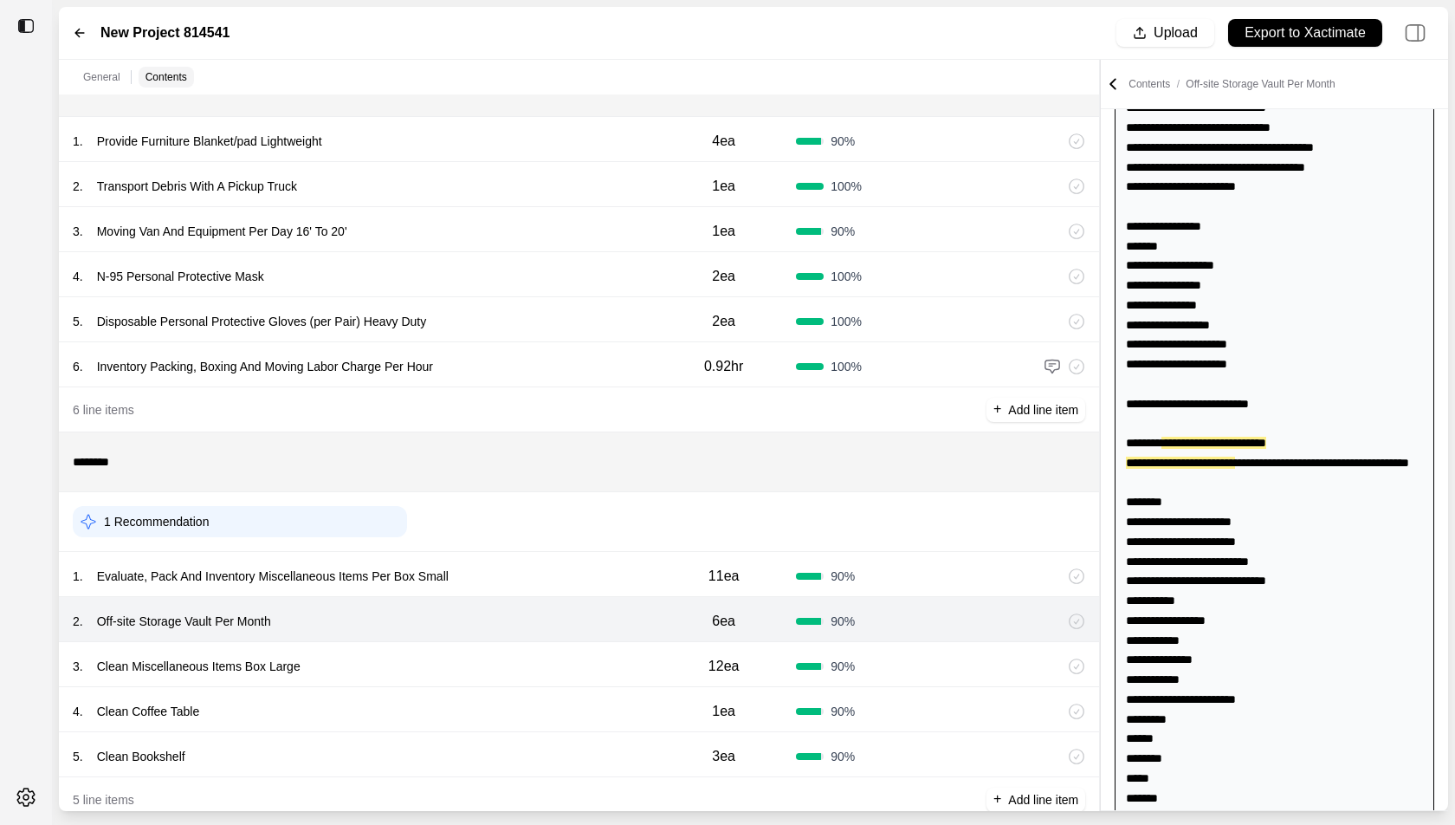
scroll to position [218, 0]
click at [611, 659] on div "3 . Clean Miscellaneous Items Box Large" at bounding box center [362, 666] width 579 height 24
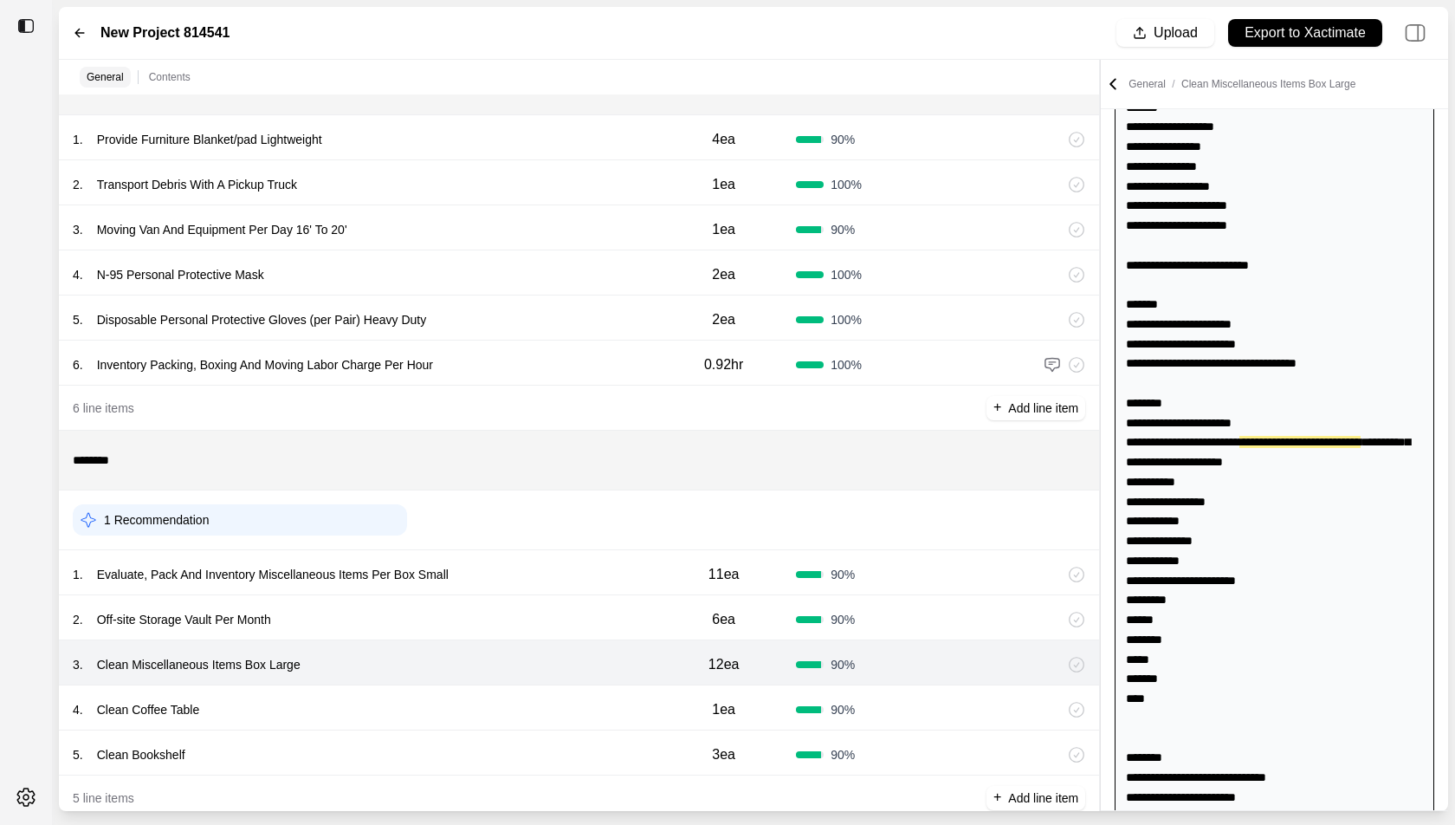
scroll to position [32, 0]
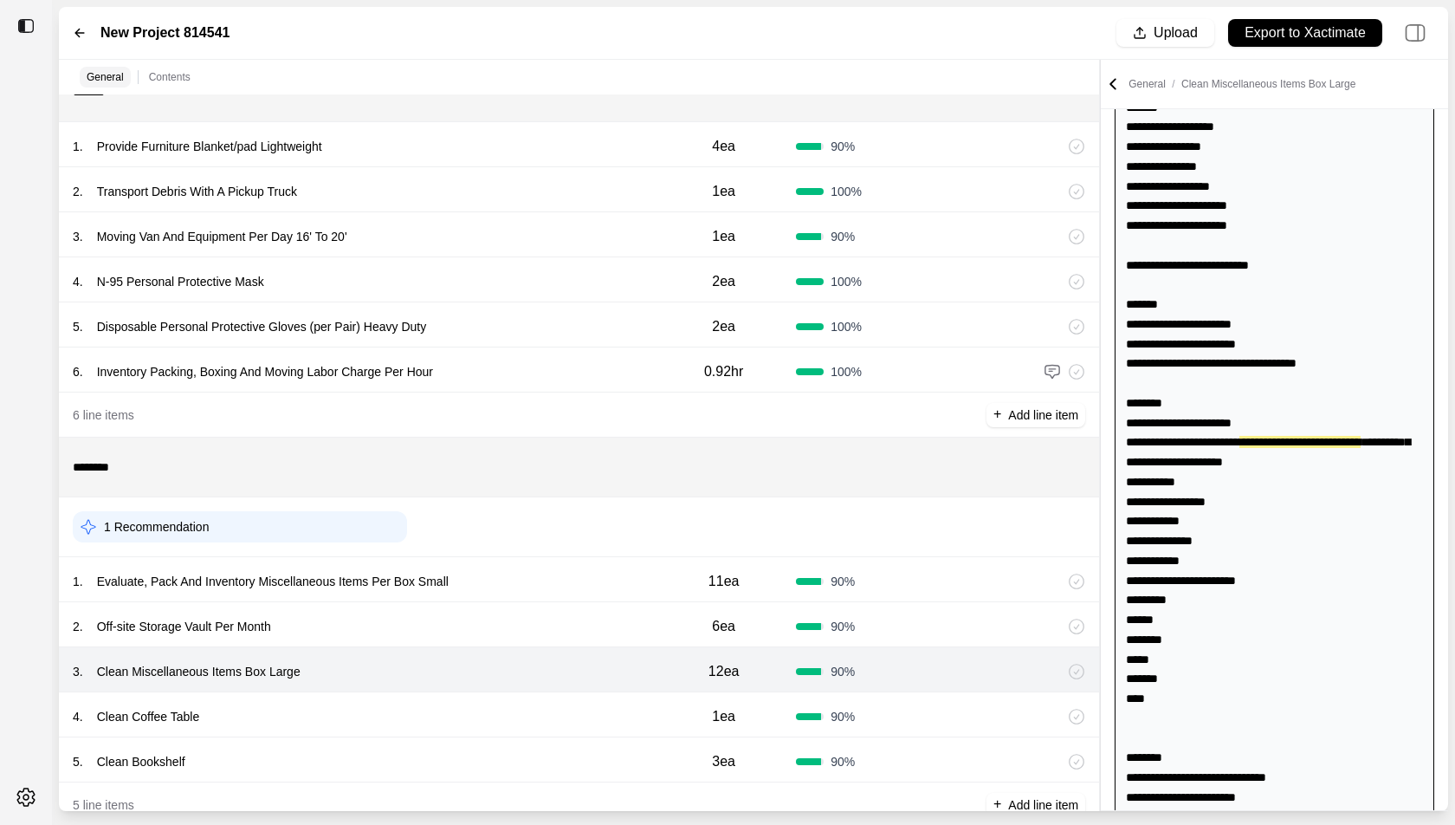
click at [615, 366] on div "6 . Inventory Packing, Boxing And Moving Labor Charge Per Hour" at bounding box center [362, 372] width 579 height 24
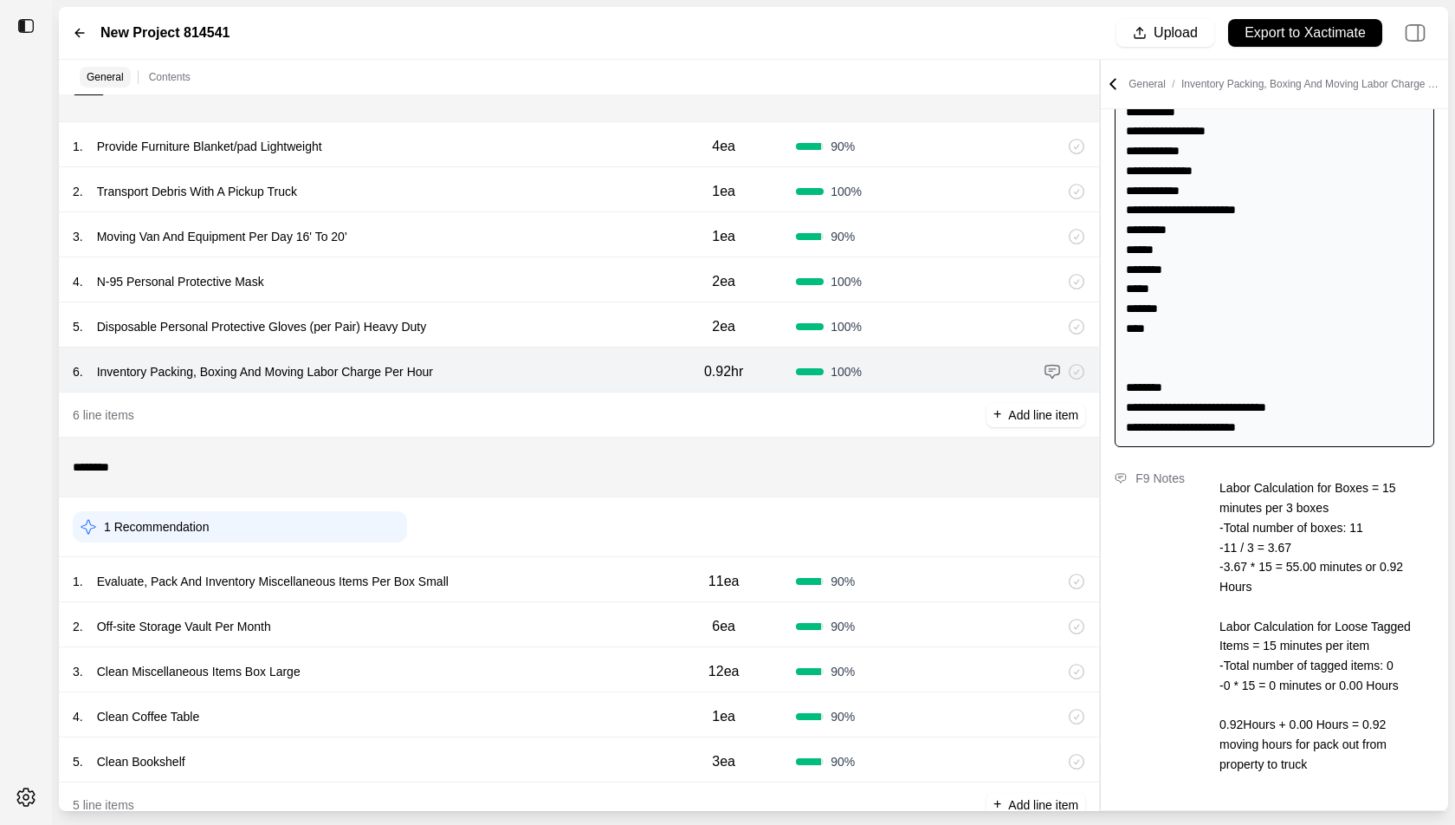
scroll to position [0, 0]
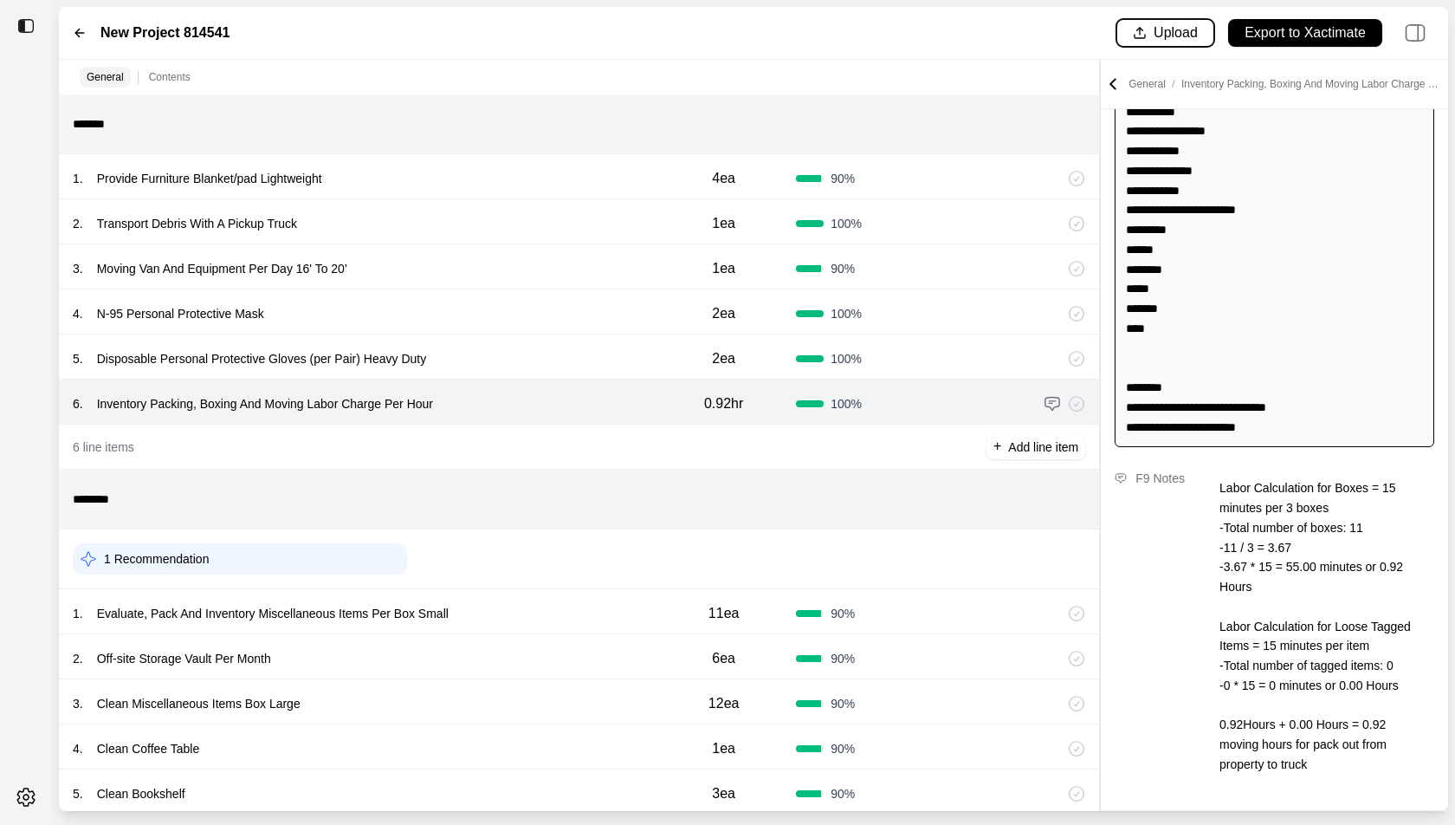
click at [1160, 38] on p "Upload" at bounding box center [1176, 33] width 44 height 20
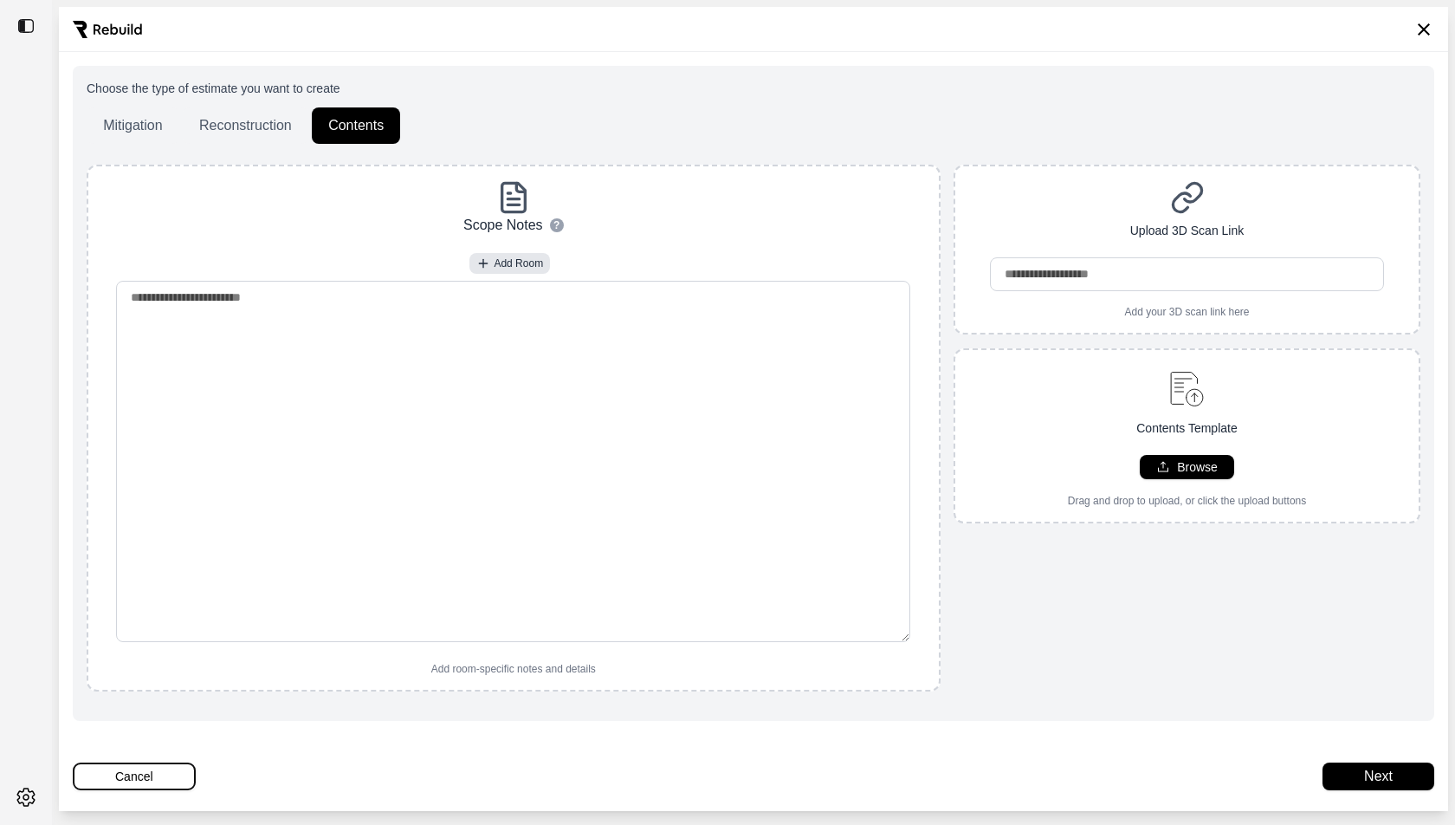
click at [156, 729] on button "Cancel" at bounding box center [134, 776] width 123 height 28
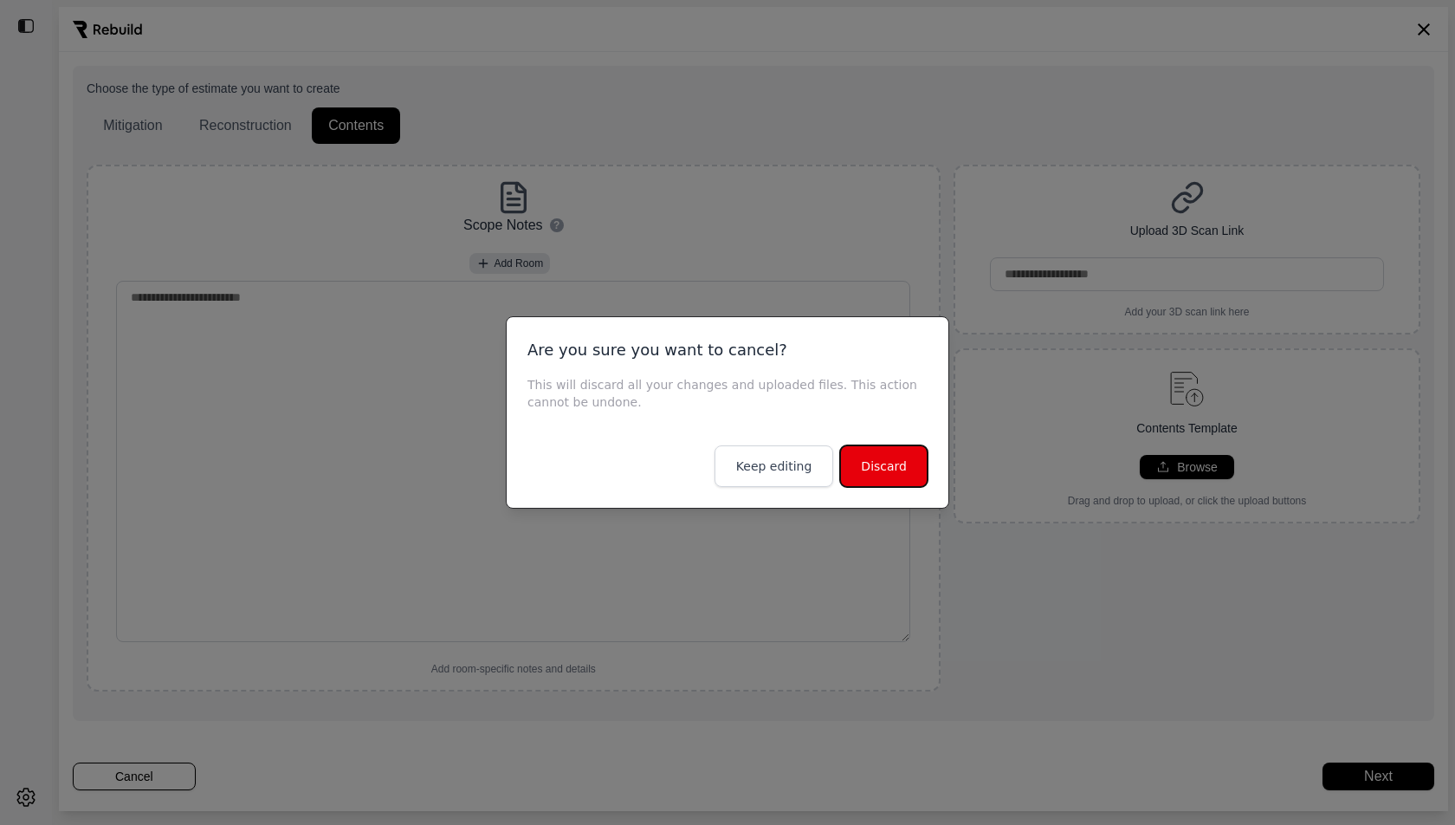
click at [896, 461] on button "Discard" at bounding box center [884, 466] width 88 height 42
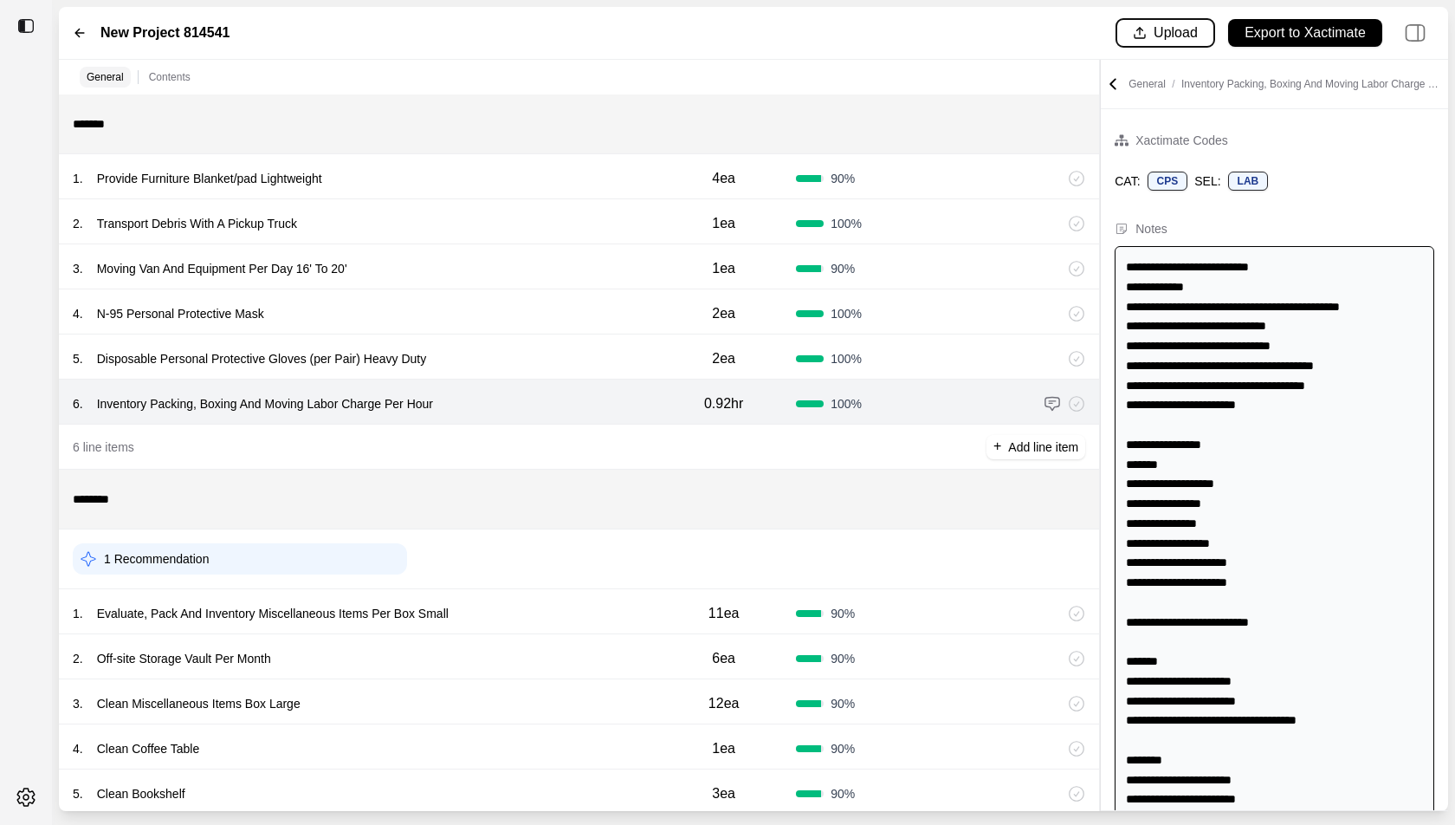
click at [1158, 25] on p "Upload" at bounding box center [1176, 33] width 44 height 20
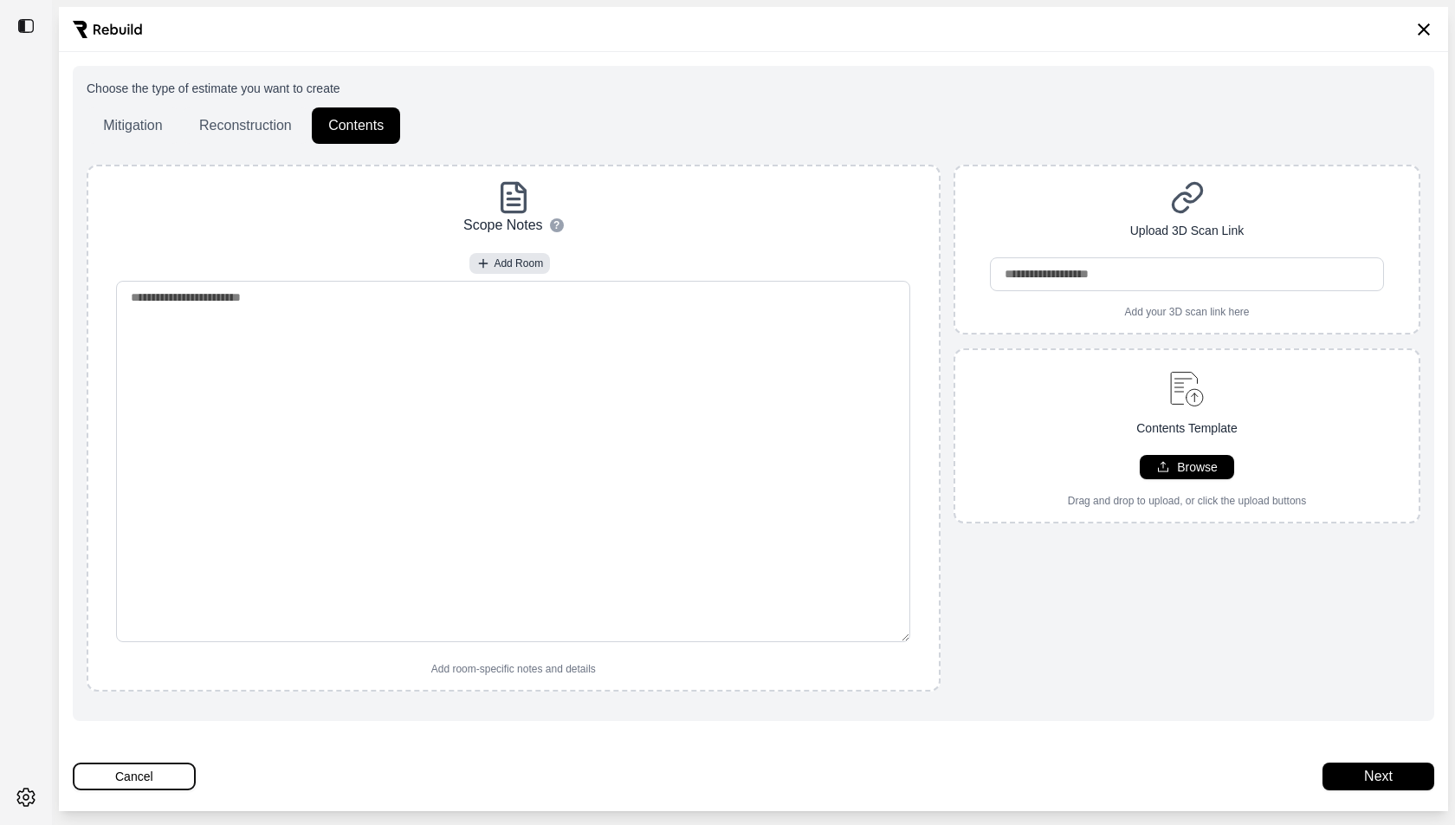
click at [130, 729] on button "Cancel" at bounding box center [134, 776] width 123 height 28
